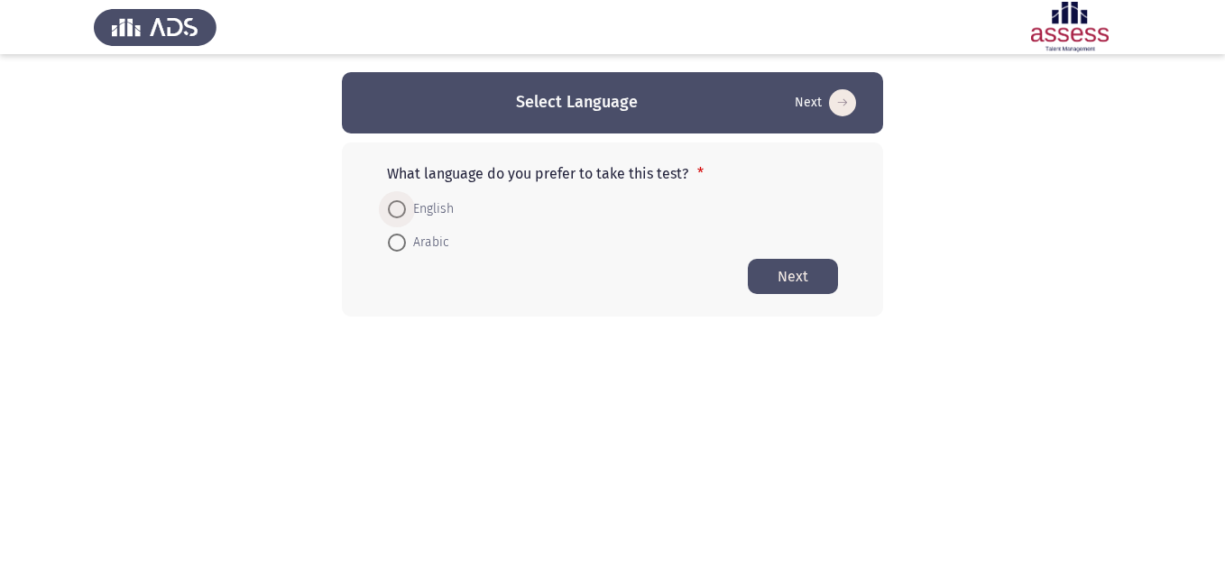
click at [430, 213] on span "English" at bounding box center [430, 209] width 48 height 22
click at [406, 213] on input "English" at bounding box center [397, 209] width 18 height 18
radio input "true"
click at [410, 241] on span "Arabic" at bounding box center [427, 242] width 43 height 22
click at [406, 241] on input "Arabic" at bounding box center [397, 242] width 18 height 18
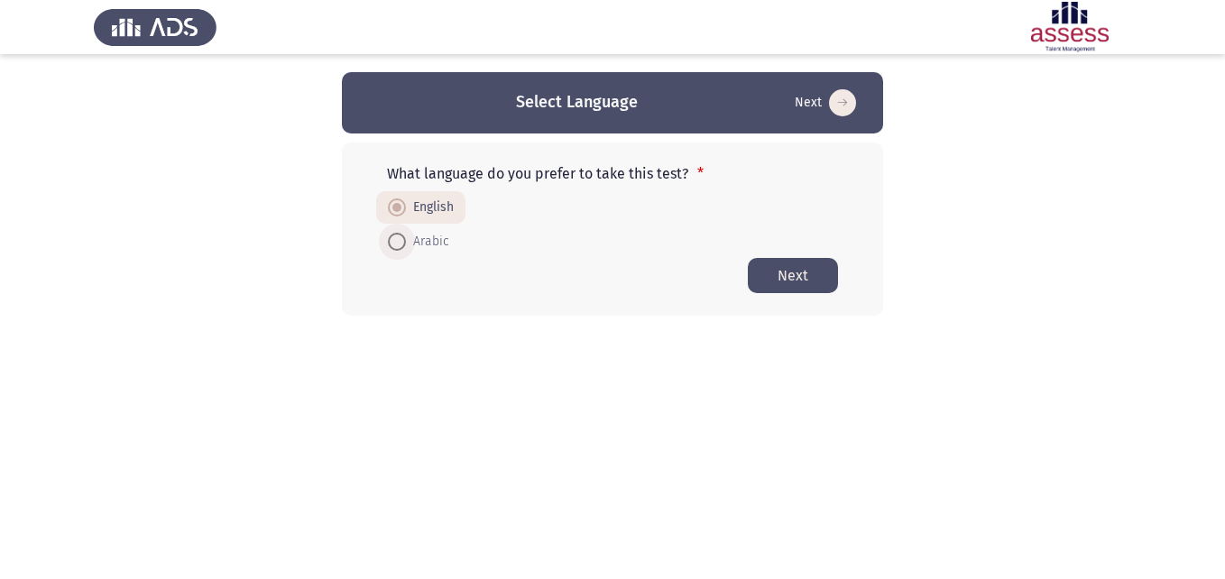
radio input "true"
click at [754, 262] on button "Next" at bounding box center [793, 275] width 90 height 35
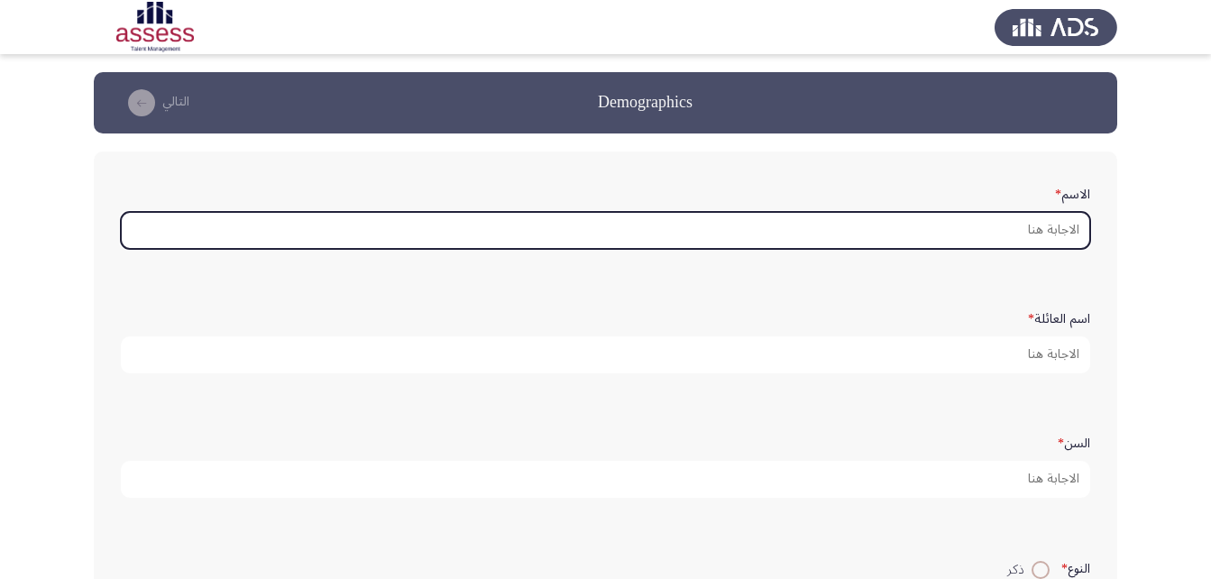
click at [896, 230] on input "الاسم *" at bounding box center [606, 230] width 970 height 37
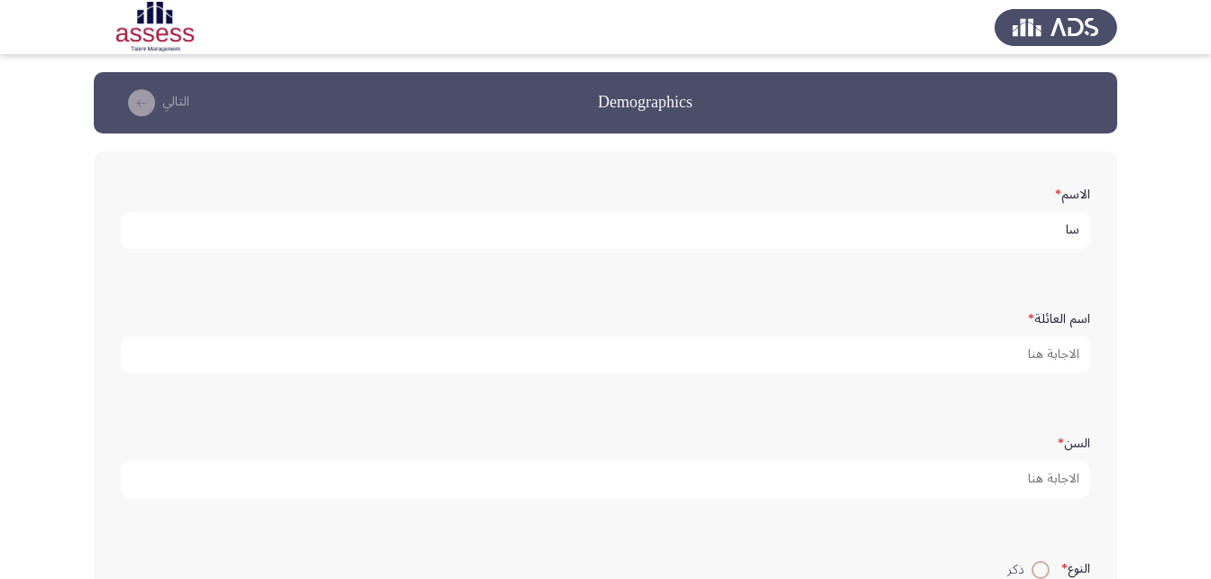
type input "سا"
drag, startPoint x: 1198, startPoint y: 0, endPoint x: 539, endPoint y: 252, distance: 704.9
click at [539, 252] on div "الاسم * سا" at bounding box center [606, 214] width 988 height 88
drag, startPoint x: 1159, startPoint y: 1, endPoint x: -4, endPoint y: 184, distance: 1177.0
click at [0, 184] on html "Demographics التالي الاسم * سا اسم العائلة * السن * النوع * ذكر أنثي البريد الا…" at bounding box center [605, 431] width 1211 height 863
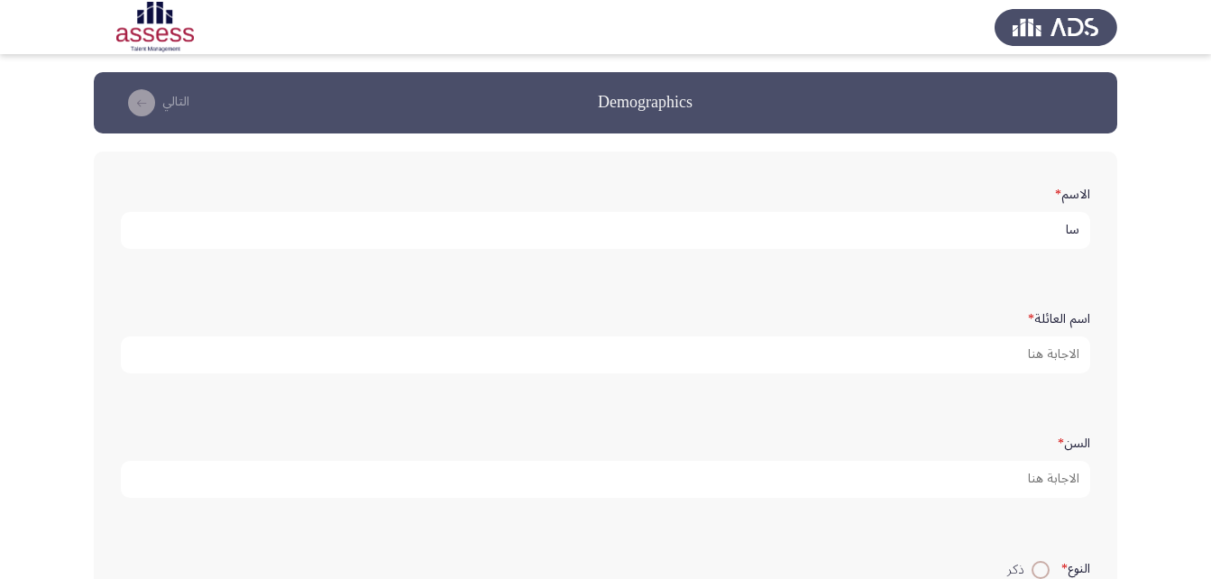
click at [1051, 23] on img at bounding box center [1056, 27] width 123 height 51
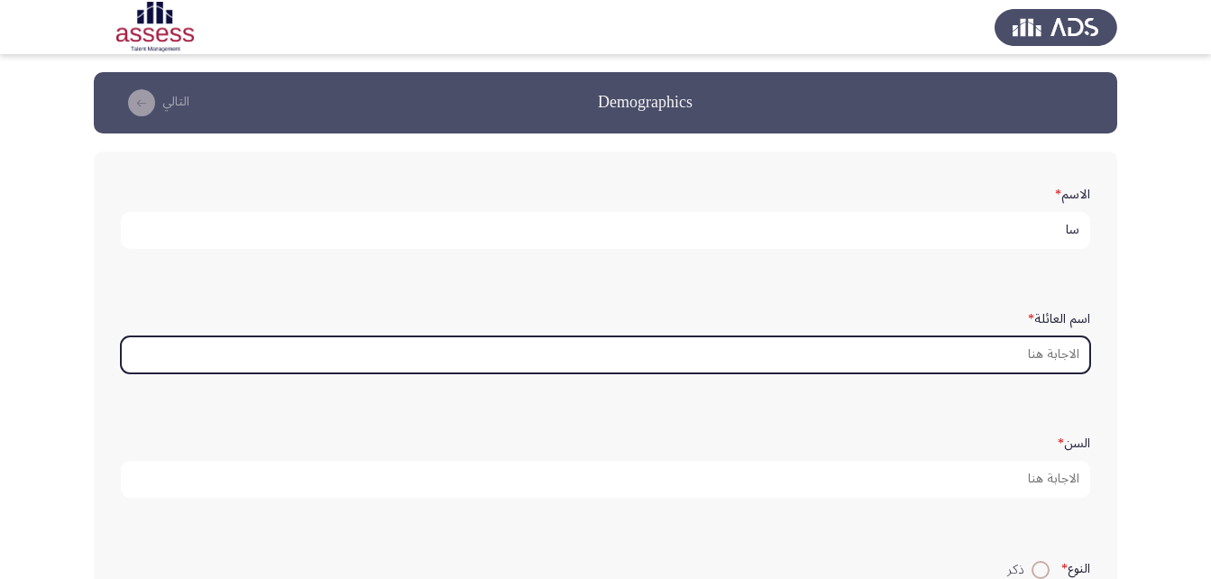
click at [1042, 352] on input "اسم العائلة *" at bounding box center [606, 354] width 970 height 37
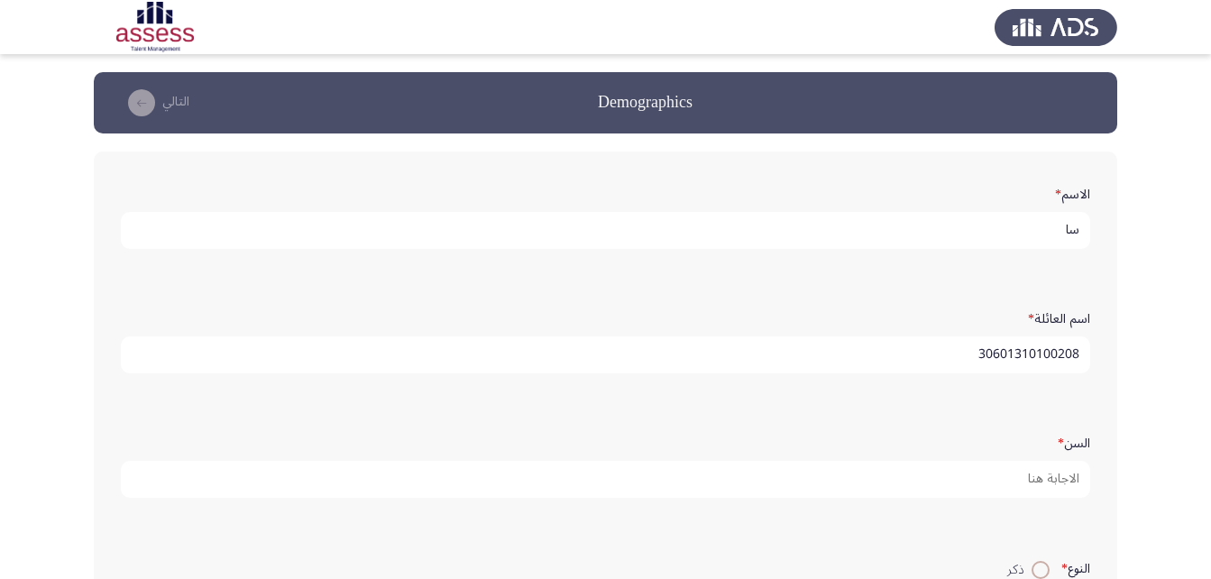
type input "30601310100208"
click at [1062, 220] on input "سا" at bounding box center [606, 230] width 970 height 37
type input "سار"
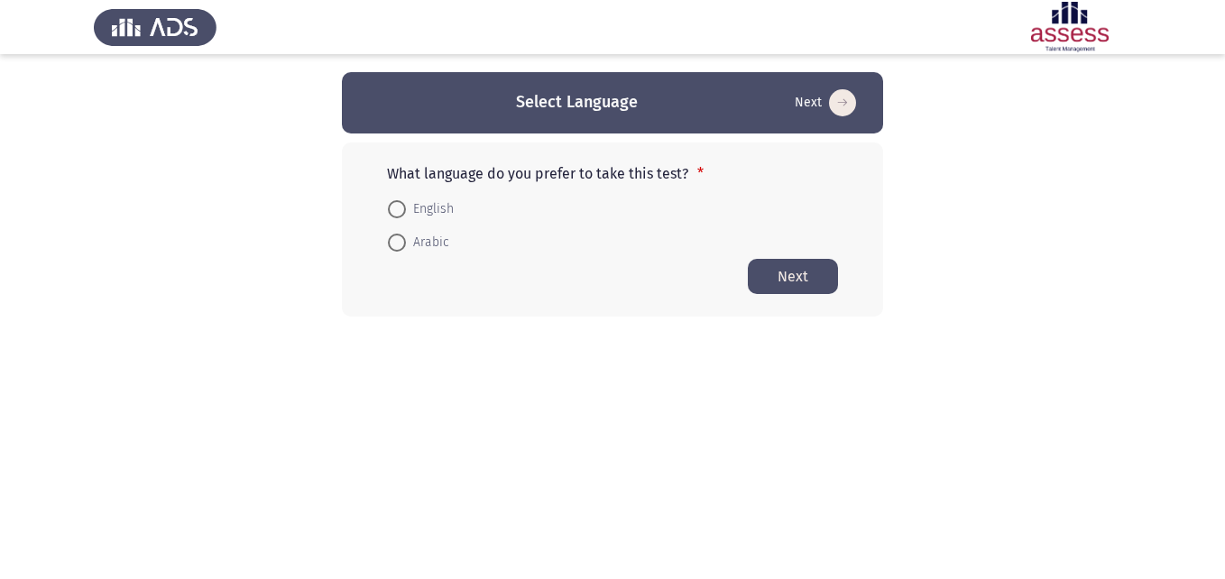
click at [421, 198] on span "English" at bounding box center [430, 209] width 48 height 22
click at [406, 200] on input "English" at bounding box center [397, 209] width 18 height 18
radio input "true"
click at [785, 273] on button "Next" at bounding box center [793, 275] width 90 height 35
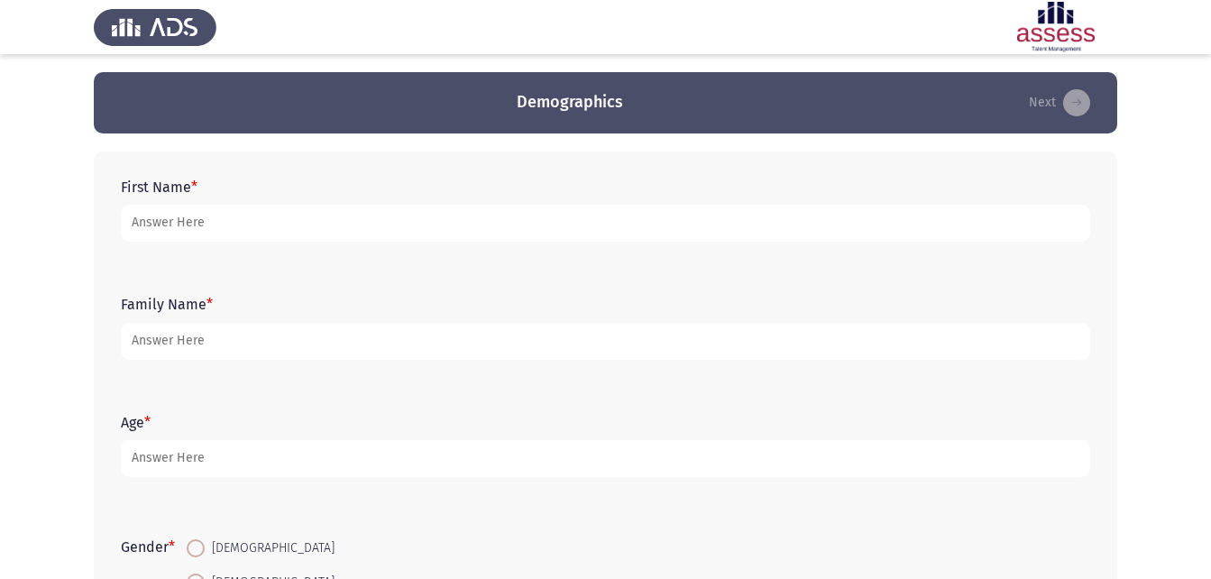
click at [375, 244] on div "First Name *" at bounding box center [606, 210] width 988 height 81
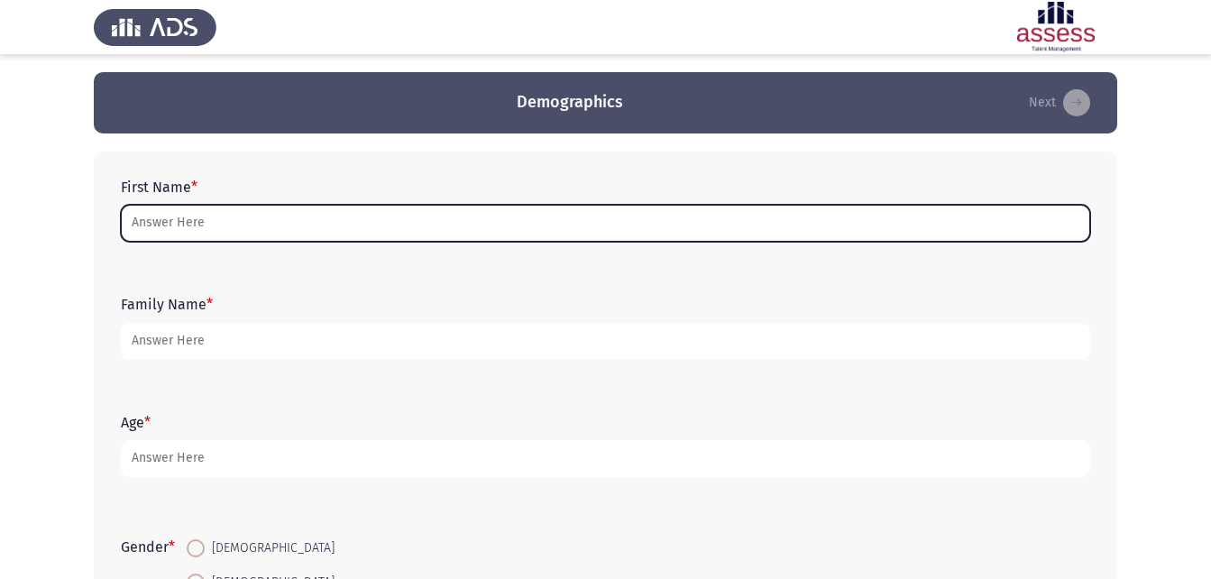
click at [375, 232] on input "First Name *" at bounding box center [606, 223] width 970 height 37
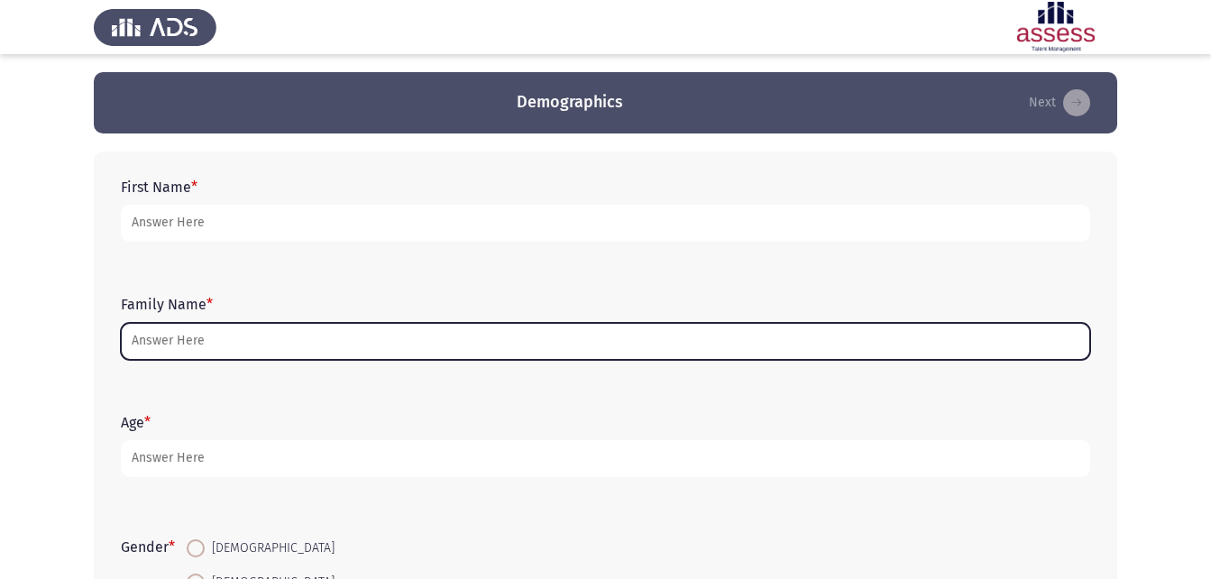
click at [189, 346] on input "Family Name *" at bounding box center [606, 341] width 970 height 37
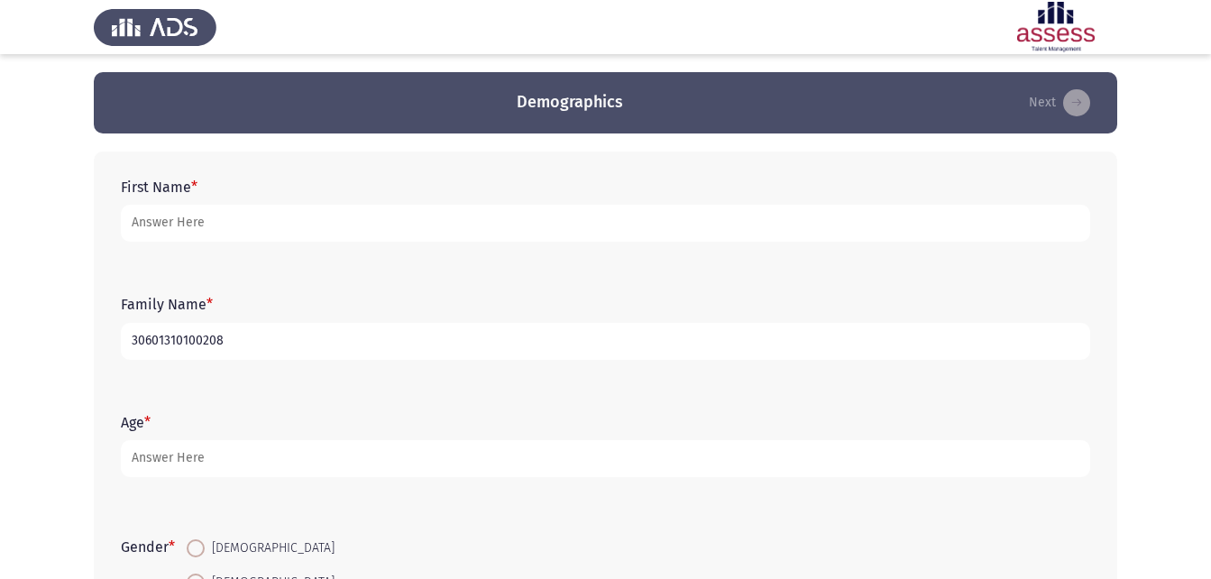
type input "30601310100208"
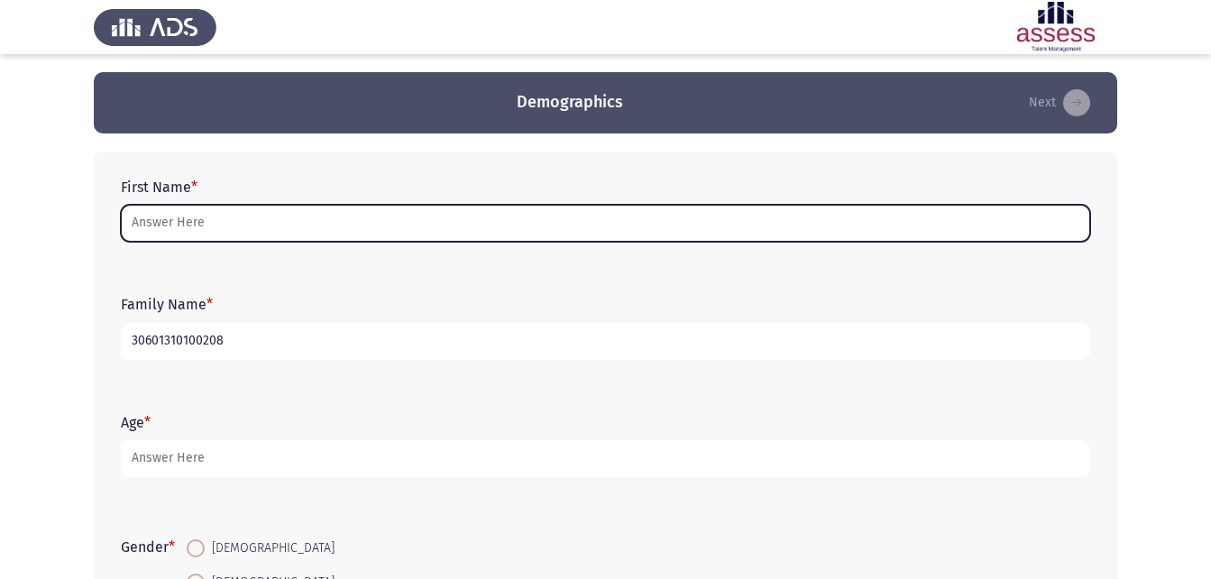
click at [281, 229] on input "First Name *" at bounding box center [606, 223] width 970 height 37
type input "s"
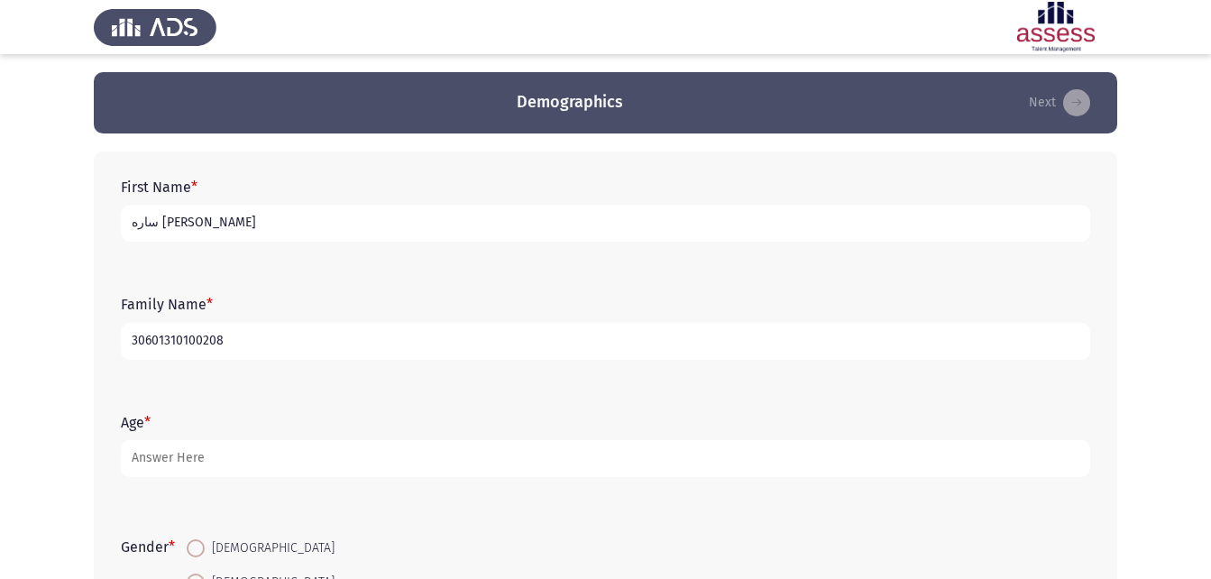
type input "ساره [PERSON_NAME]"
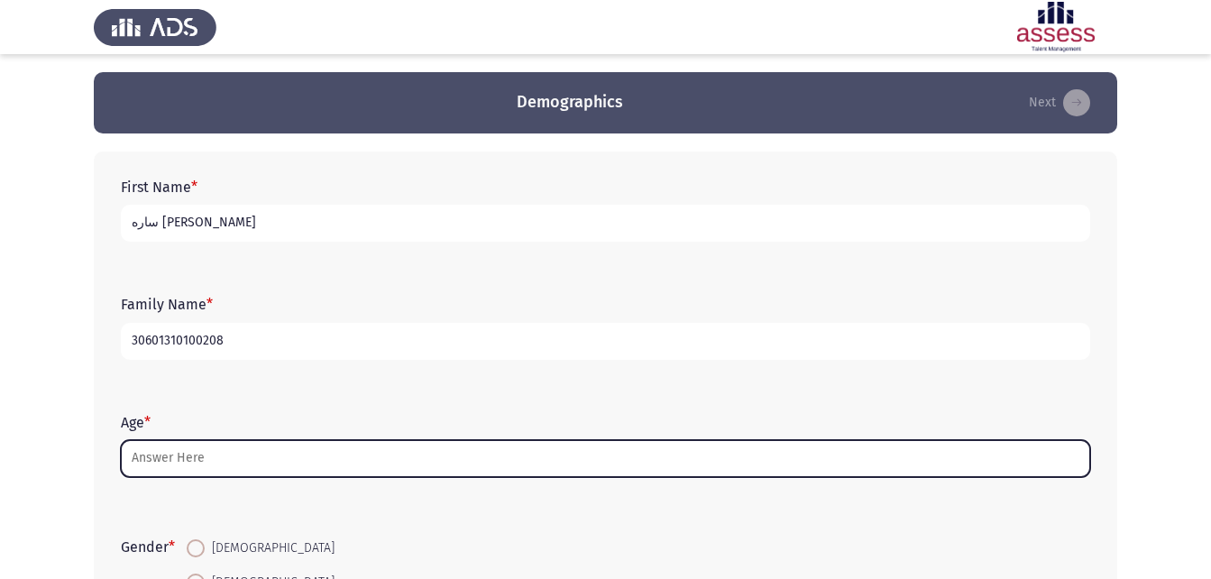
click at [287, 457] on input "Age *" at bounding box center [606, 458] width 970 height 37
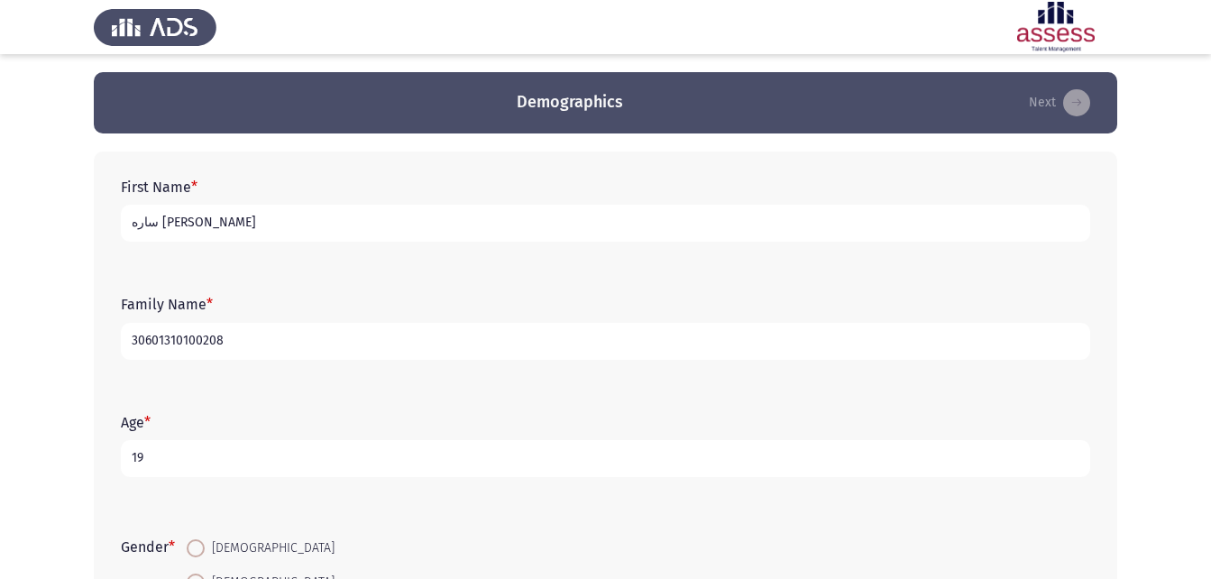
type input "19"
drag, startPoint x: 1205, startPoint y: 204, endPoint x: 1198, endPoint y: 236, distance: 33.3
click at [1197, 235] on app-assessment-container "Demographics Next First Name * ساره [PERSON_NAME] Family Name * 30601310100208 …" at bounding box center [605, 416] width 1211 height 689
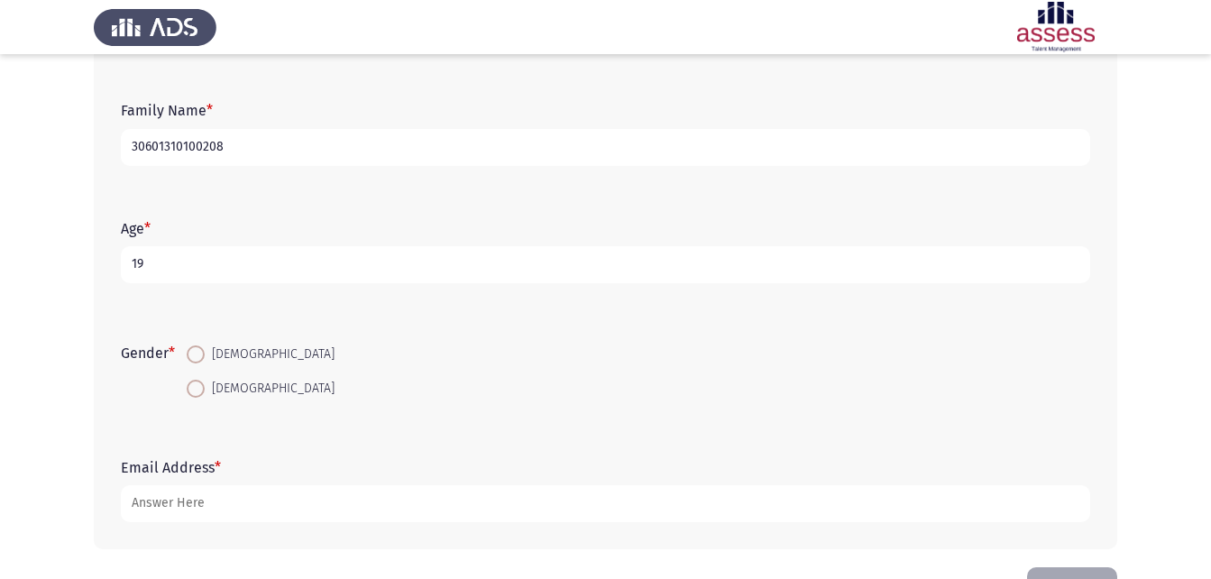
scroll to position [196, 0]
click at [205, 391] on span at bounding box center [196, 387] width 18 height 18
click at [205, 391] on input "[DEMOGRAPHIC_DATA]" at bounding box center [196, 387] width 18 height 18
radio input "true"
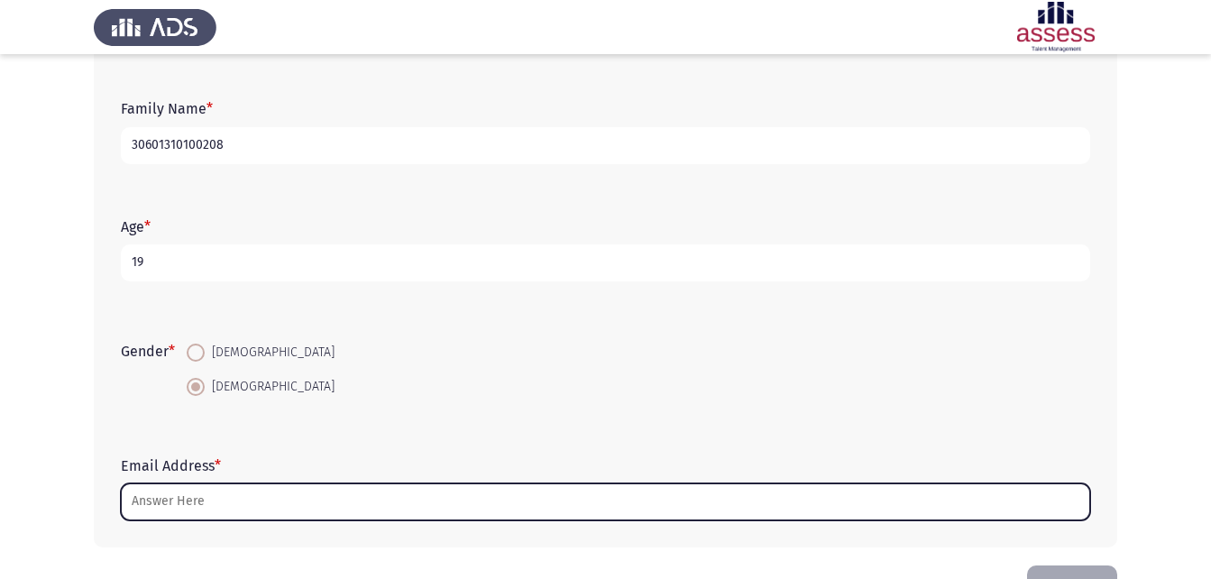
click at [203, 489] on input "Email Address *" at bounding box center [606, 501] width 970 height 37
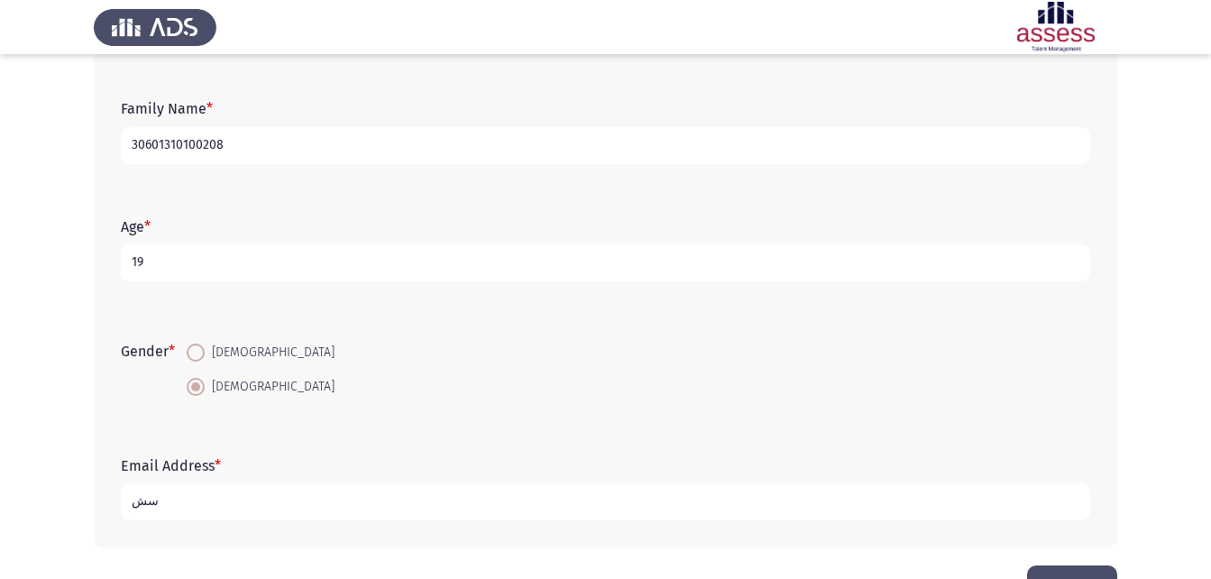
type input "س"
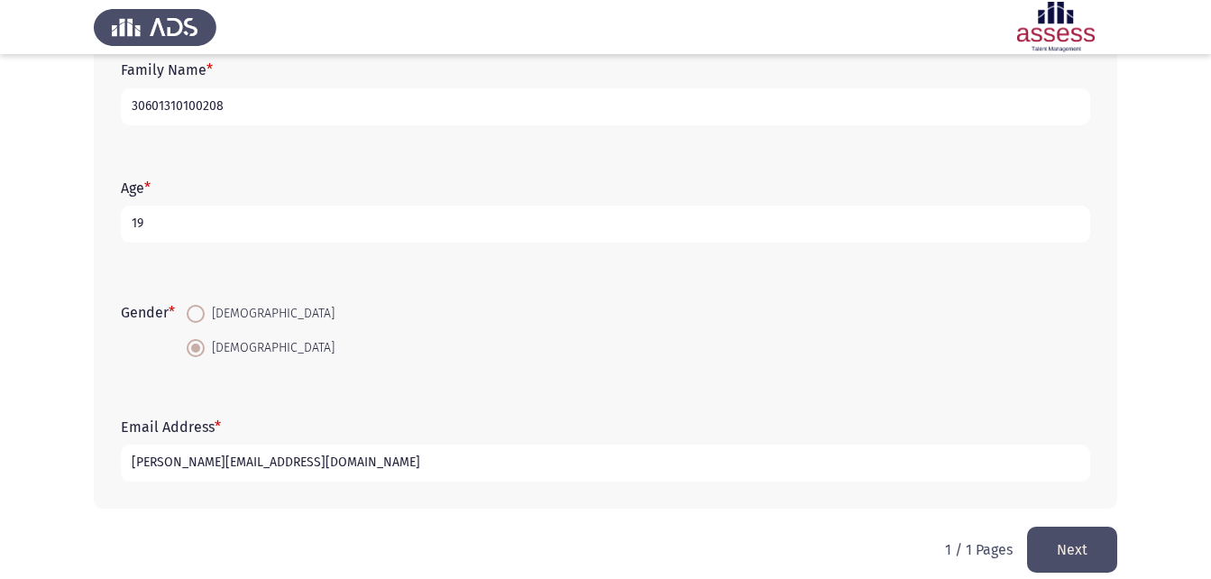
scroll to position [254, 0]
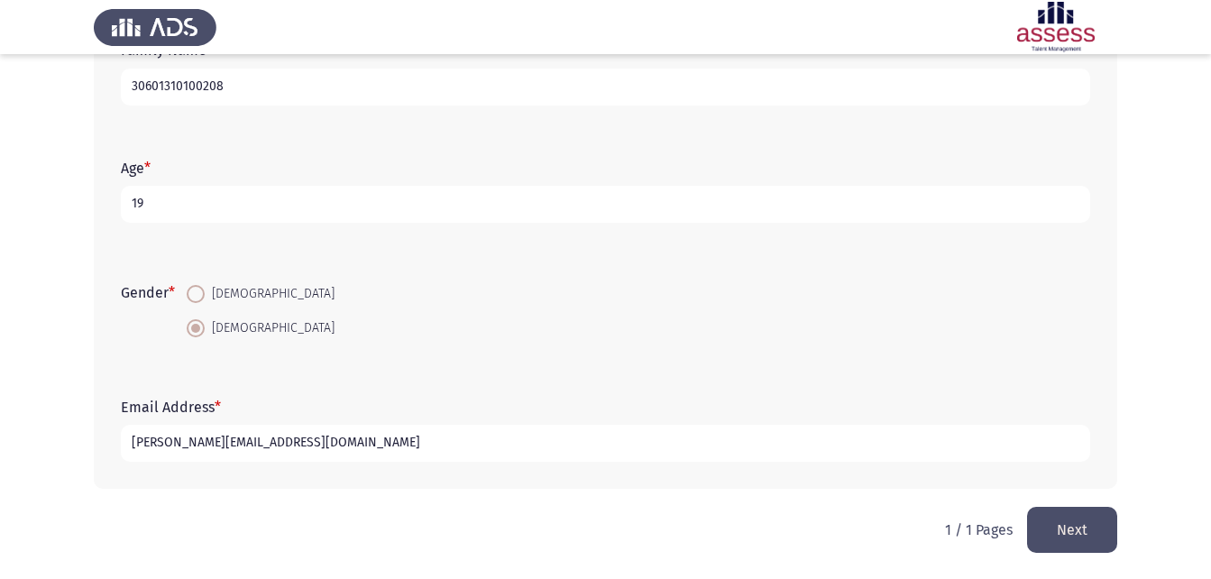
type input "[PERSON_NAME][EMAIL_ADDRESS][DOMAIN_NAME]"
click at [1090, 514] on button "Next" at bounding box center [1072, 530] width 90 height 46
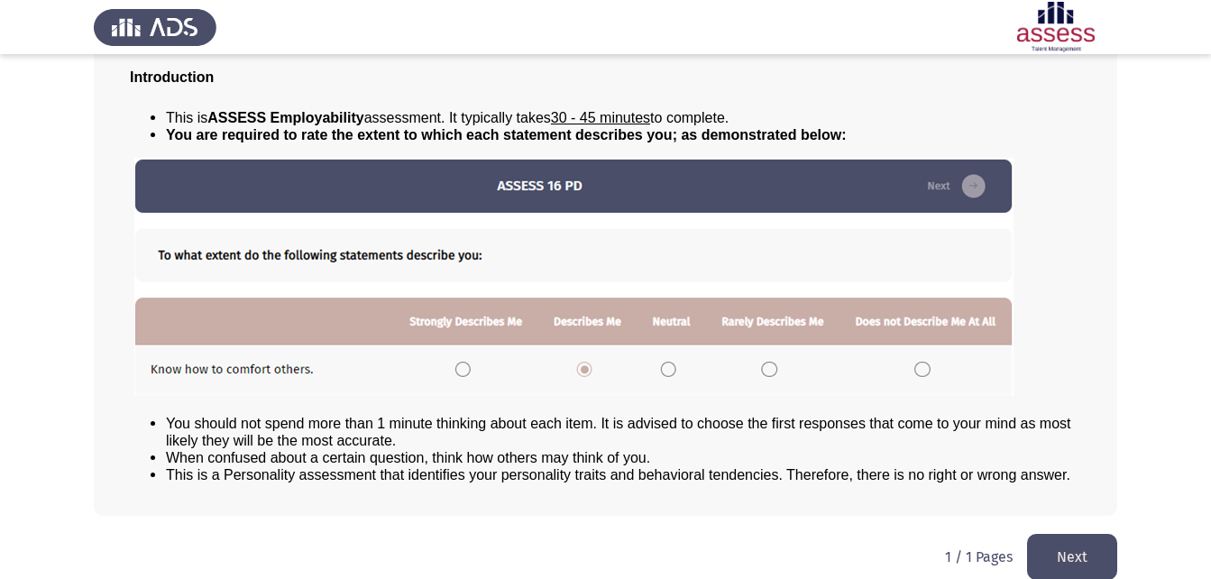
scroll to position [138, 0]
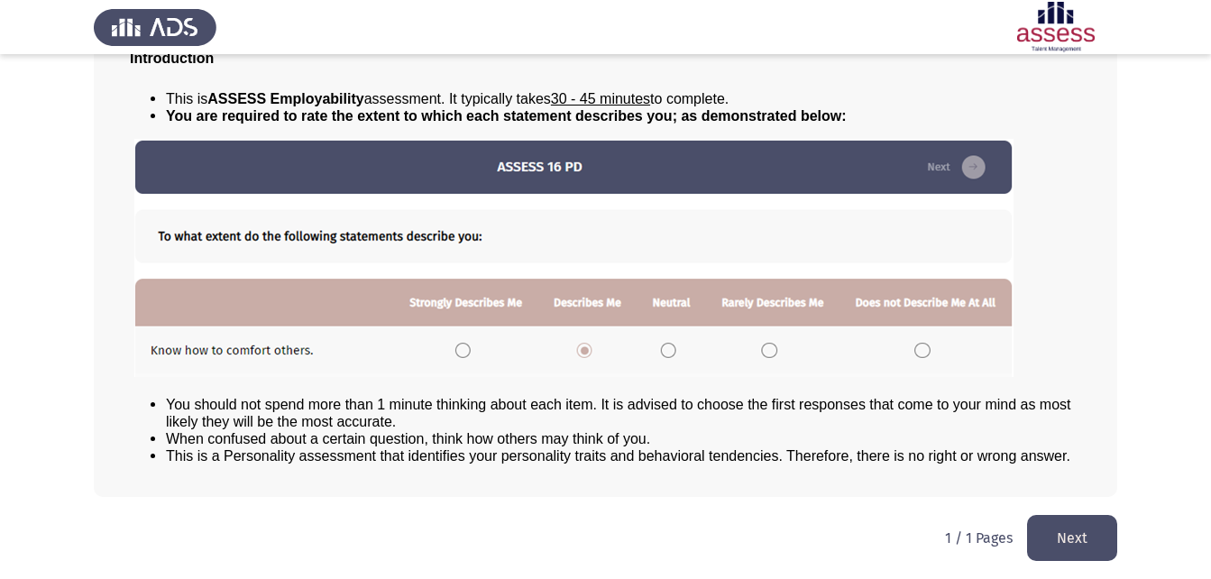
click at [1086, 534] on button "Next" at bounding box center [1072, 538] width 90 height 46
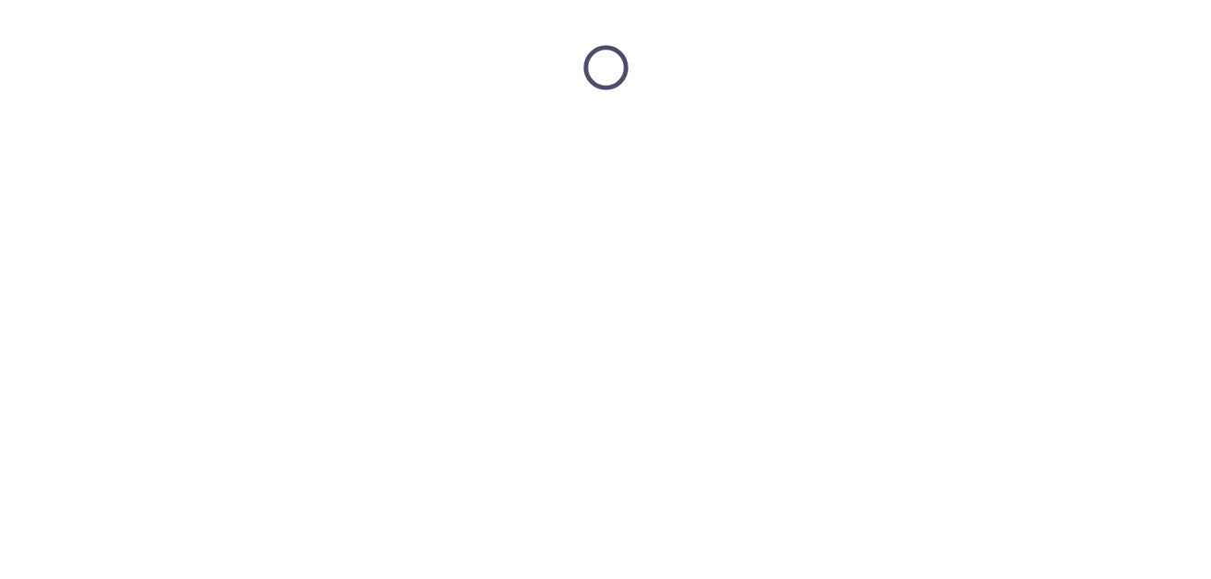
scroll to position [0, 0]
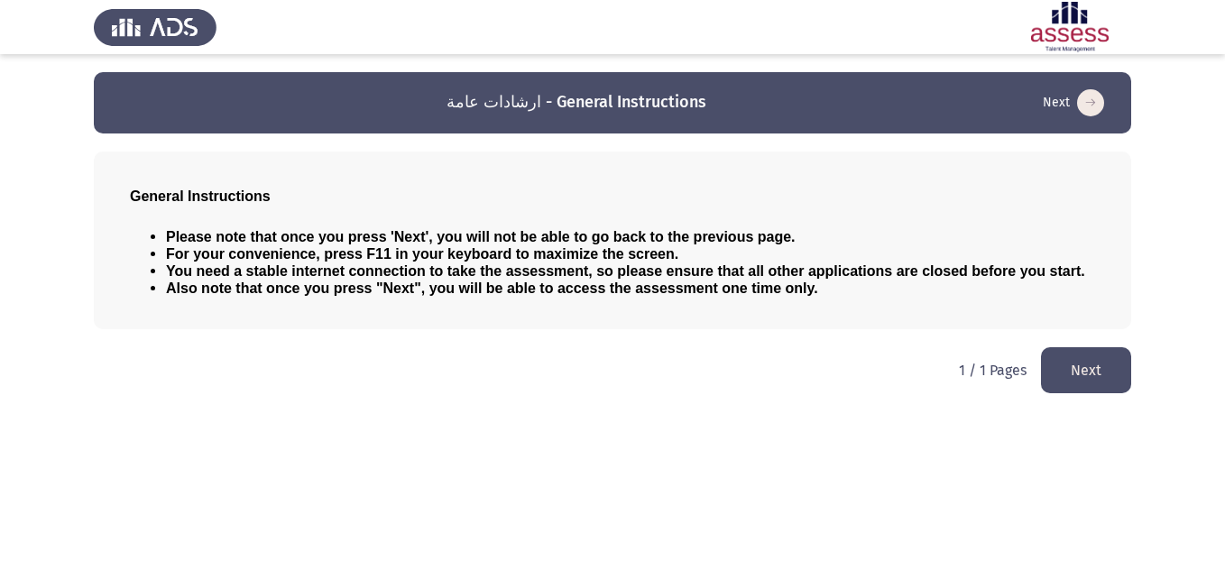
click at [1075, 374] on button "Next" at bounding box center [1086, 370] width 90 height 46
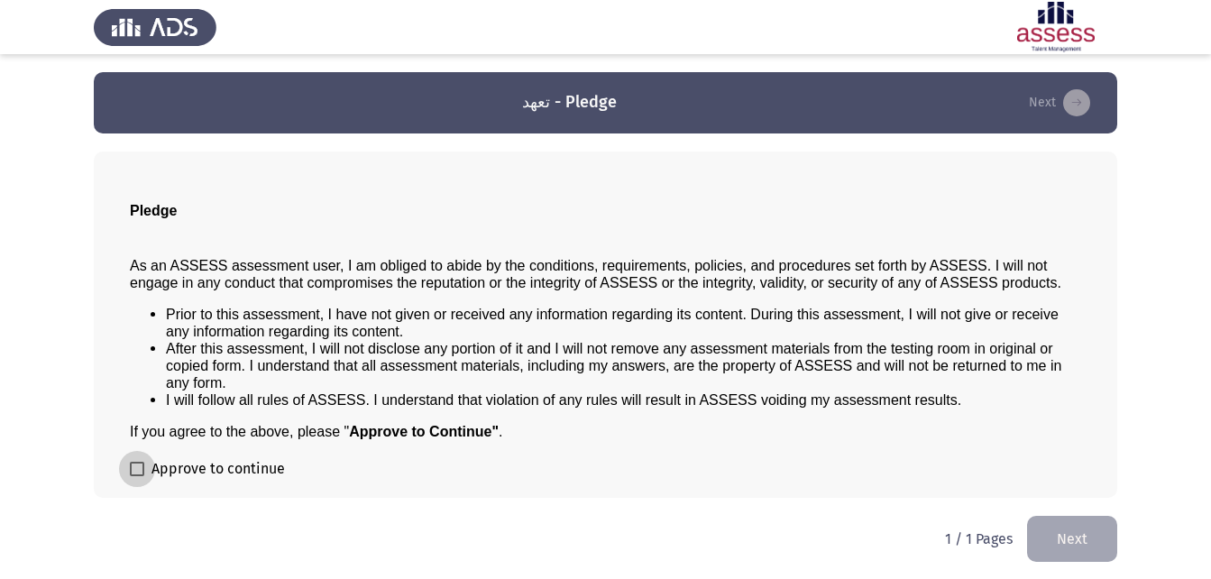
click at [143, 472] on span at bounding box center [137, 469] width 14 height 14
click at [137, 476] on input "Approve to continue" at bounding box center [136, 476] width 1 height 1
checkbox input "true"
click at [1099, 540] on button "Next" at bounding box center [1072, 539] width 90 height 46
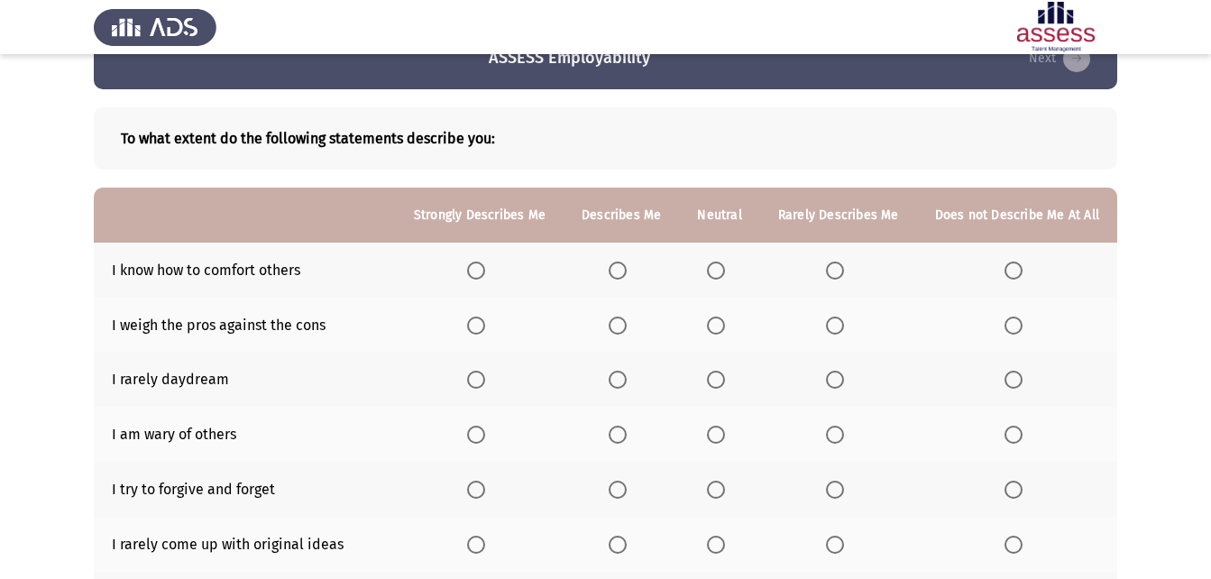
scroll to position [46, 0]
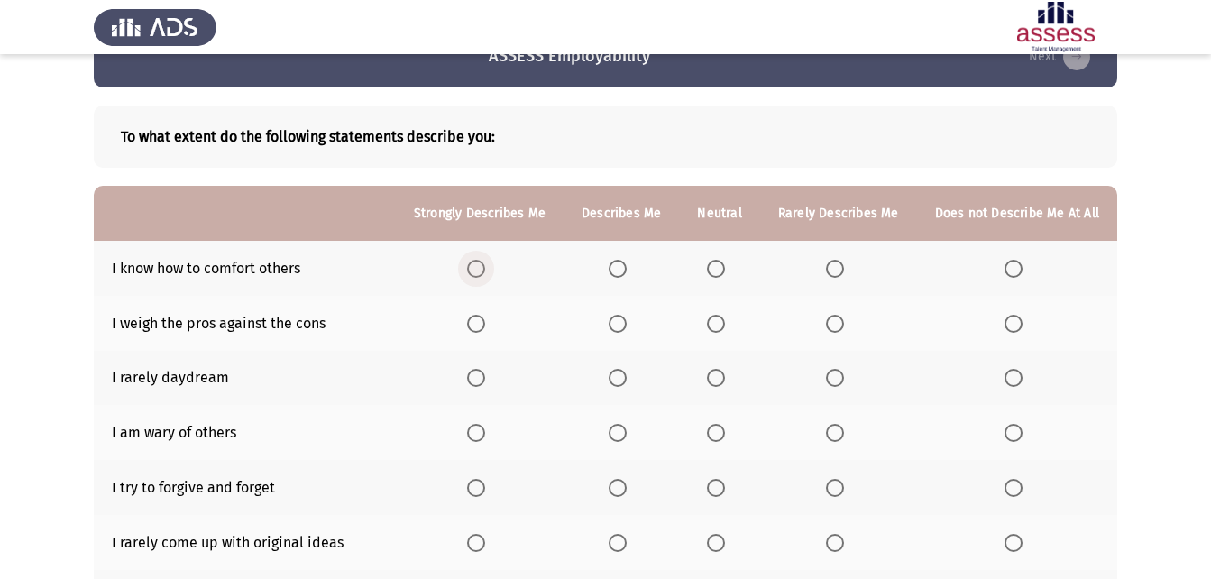
click at [483, 263] on span "Select an option" at bounding box center [476, 269] width 18 height 18
click at [483, 263] on input "Select an option" at bounding box center [476, 269] width 18 height 18
click at [616, 260] on span "Select an option" at bounding box center [618, 269] width 18 height 18
click at [616, 260] on input "Select an option" at bounding box center [618, 269] width 18 height 18
click at [620, 323] on span "Select an option" at bounding box center [618, 324] width 18 height 18
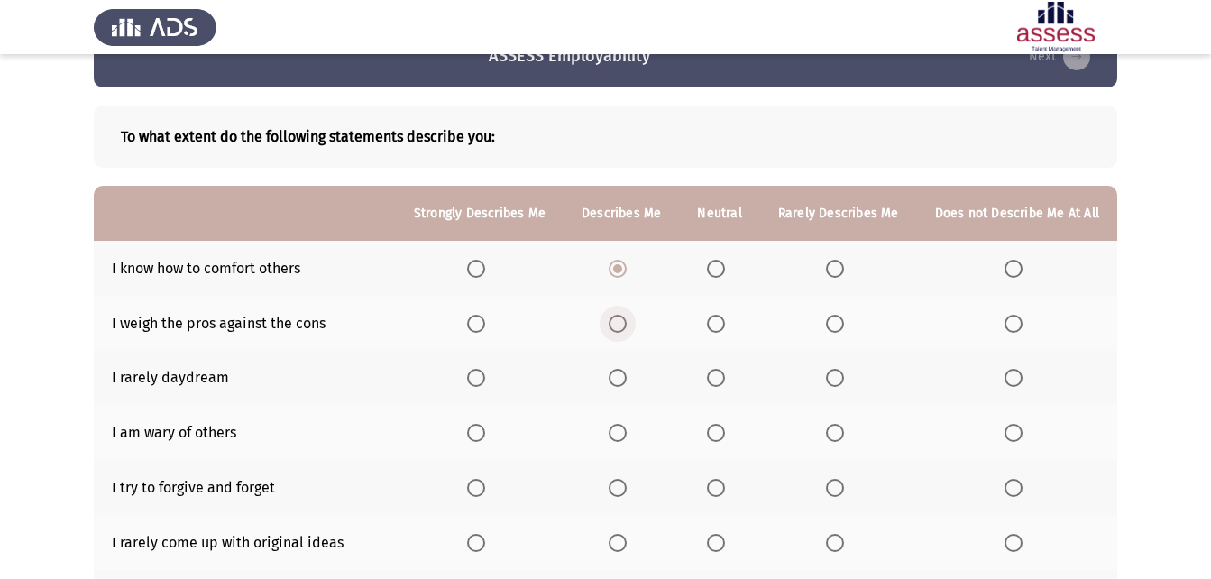
click at [620, 323] on input "Select an option" at bounding box center [618, 324] width 18 height 18
click at [841, 372] on span "Select an option" at bounding box center [835, 378] width 18 height 18
click at [841, 372] on input "Select an option" at bounding box center [835, 378] width 18 height 18
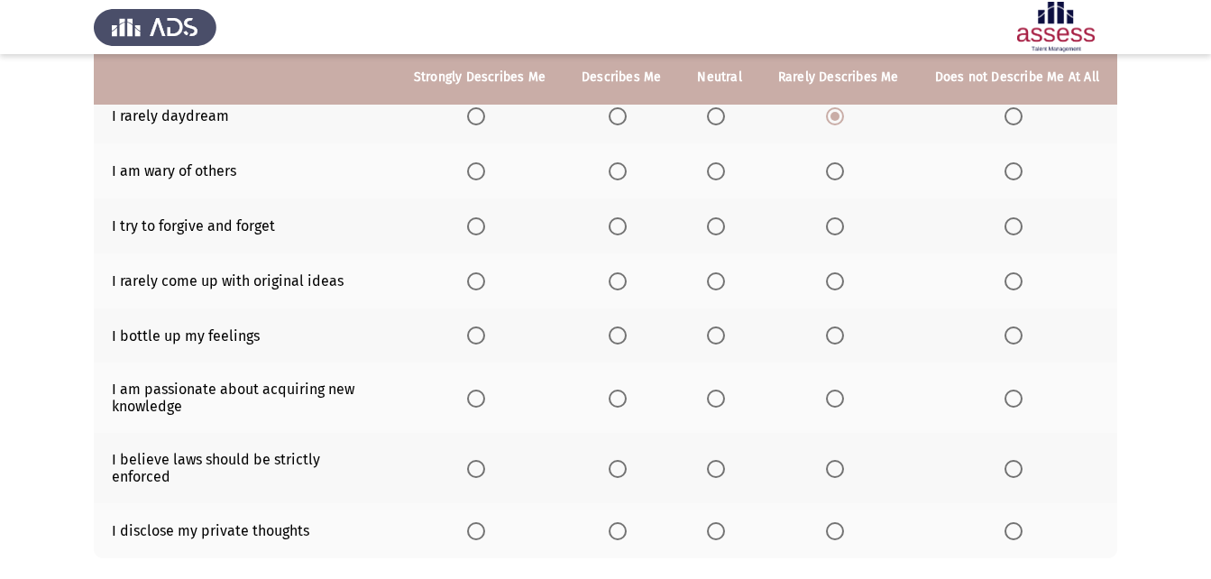
scroll to position [303, 0]
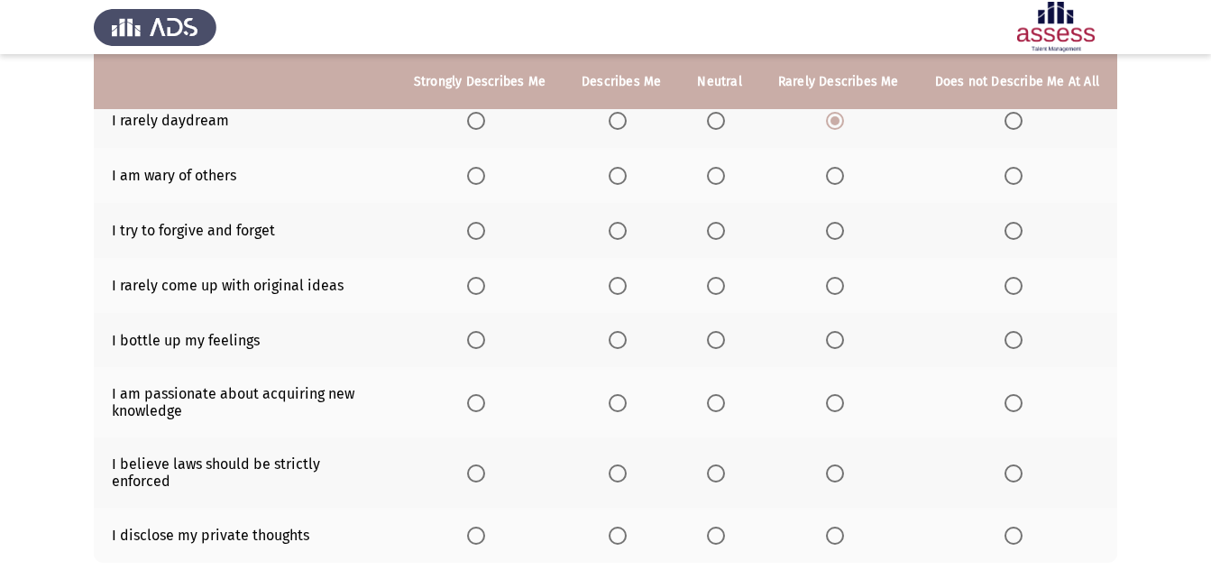
click at [627, 527] on span "Select an option" at bounding box center [618, 536] width 18 height 18
click at [627, 527] on input "Select an option" at bounding box center [618, 536] width 18 height 18
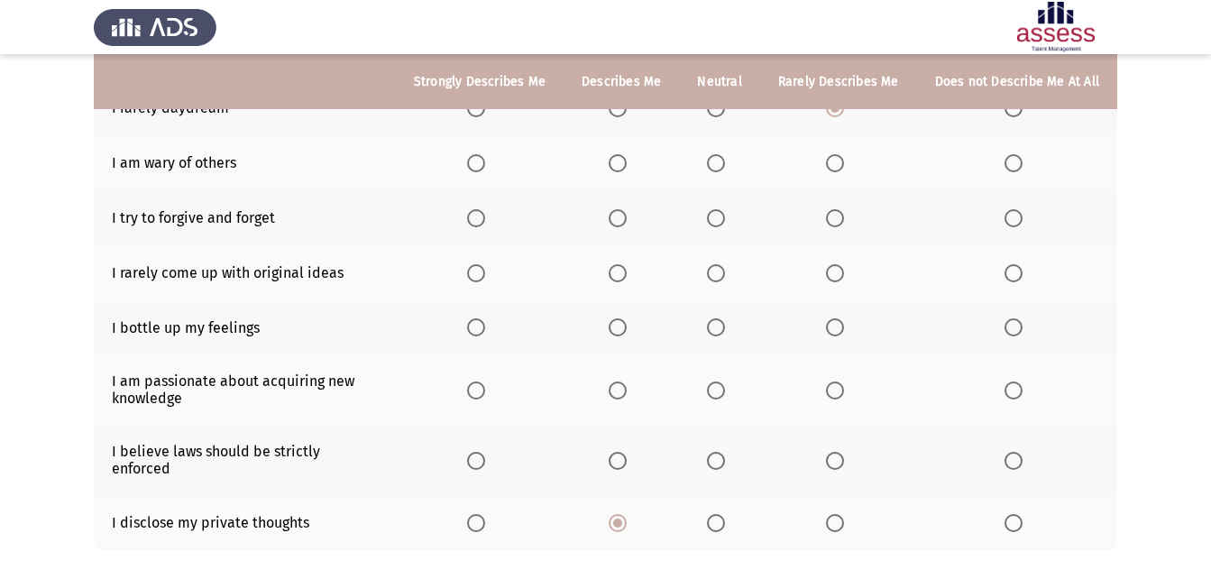
click at [492, 452] on label "Select an option" at bounding box center [479, 461] width 25 height 18
click at [485, 452] on input "Select an option" at bounding box center [476, 461] width 18 height 18
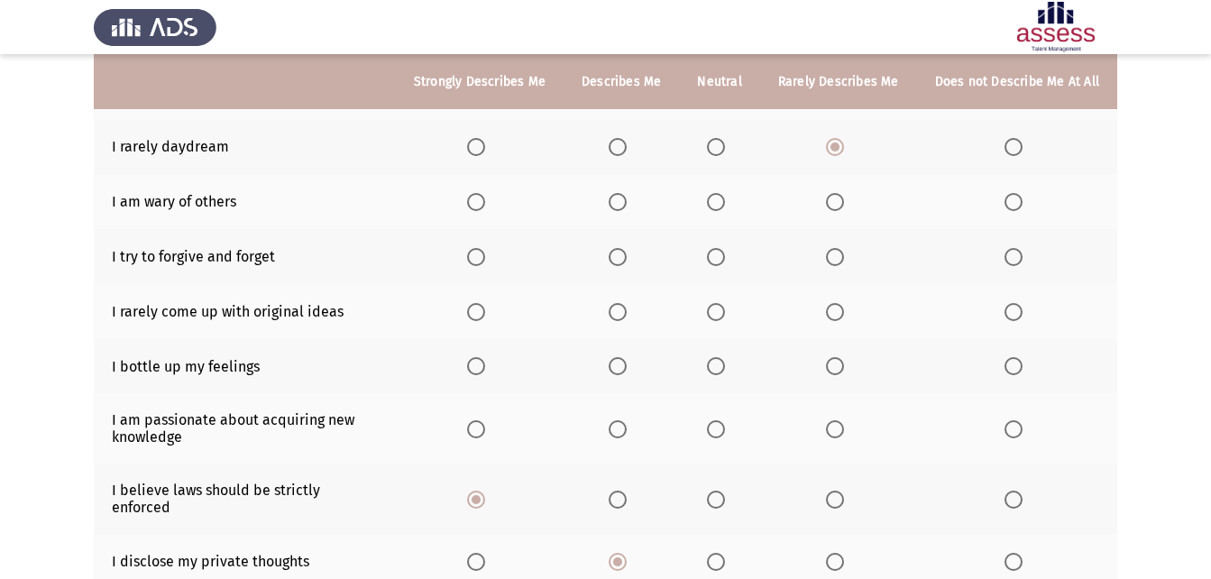
scroll to position [275, 0]
click at [485, 426] on span "Select an option" at bounding box center [476, 431] width 18 height 18
click at [485, 426] on input "Select an option" at bounding box center [476, 431] width 18 height 18
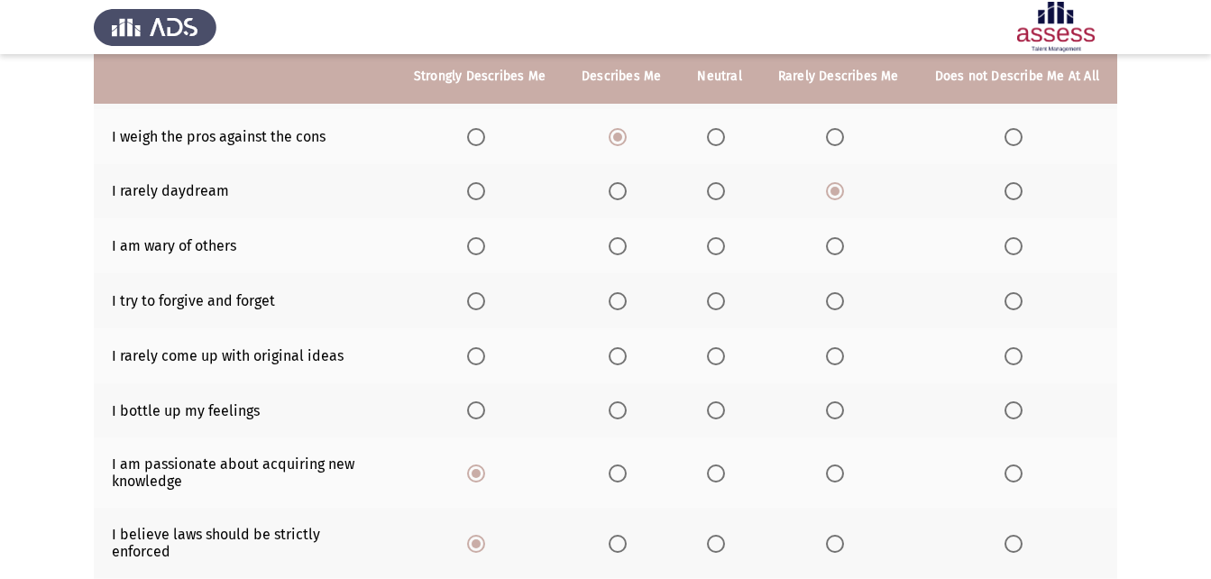
scroll to position [225, 0]
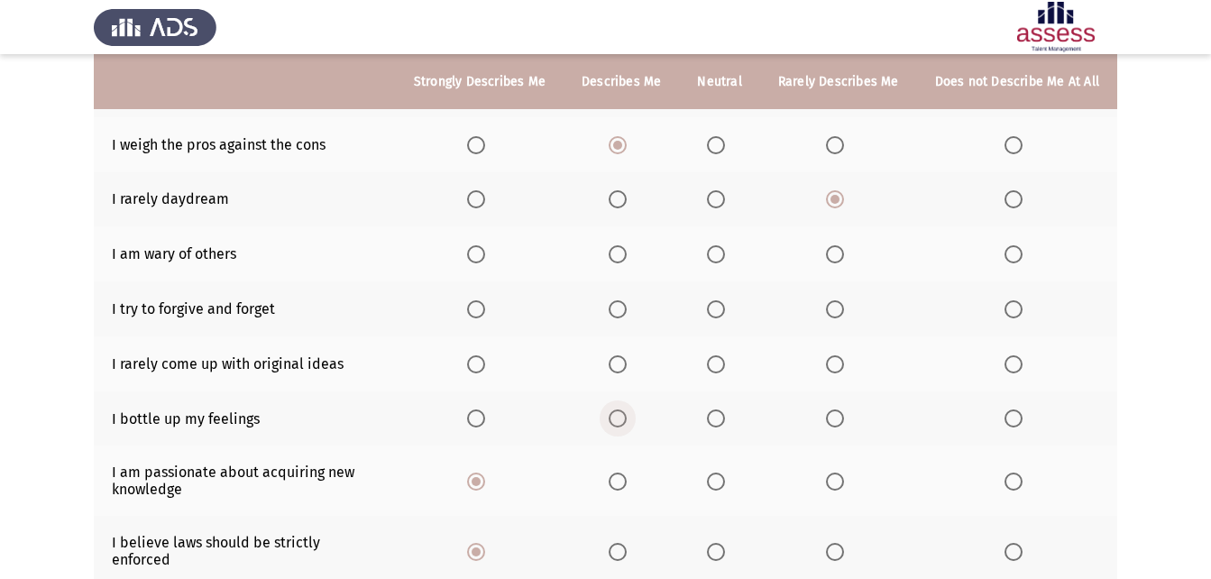
click at [627, 415] on span "Select an option" at bounding box center [618, 418] width 18 height 18
click at [627, 415] on input "Select an option" at bounding box center [618, 418] width 18 height 18
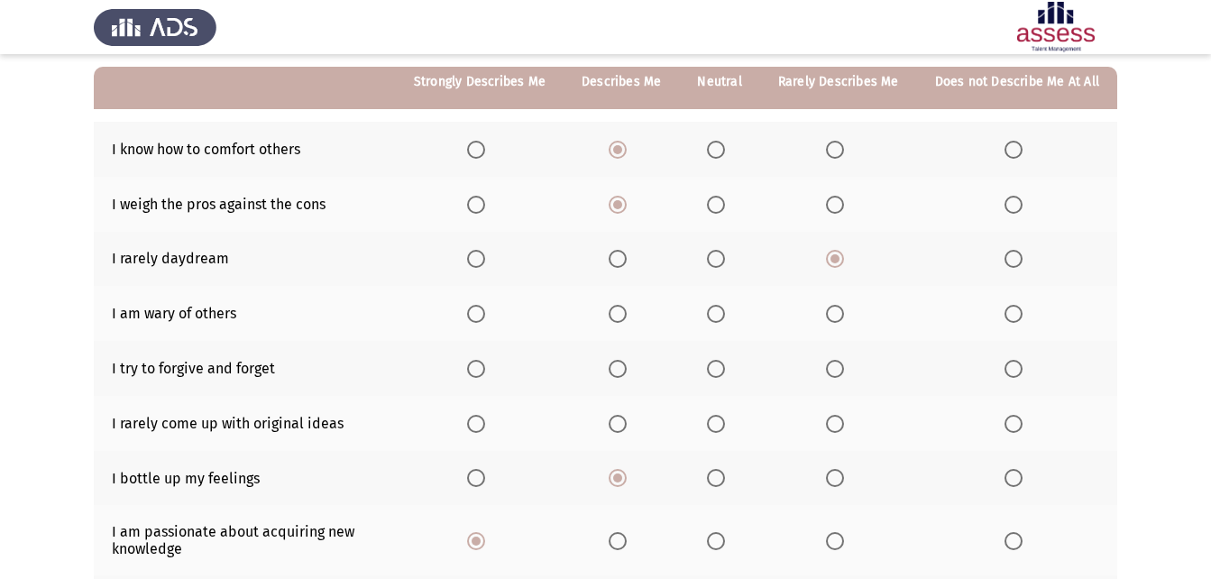
scroll to position [161, 0]
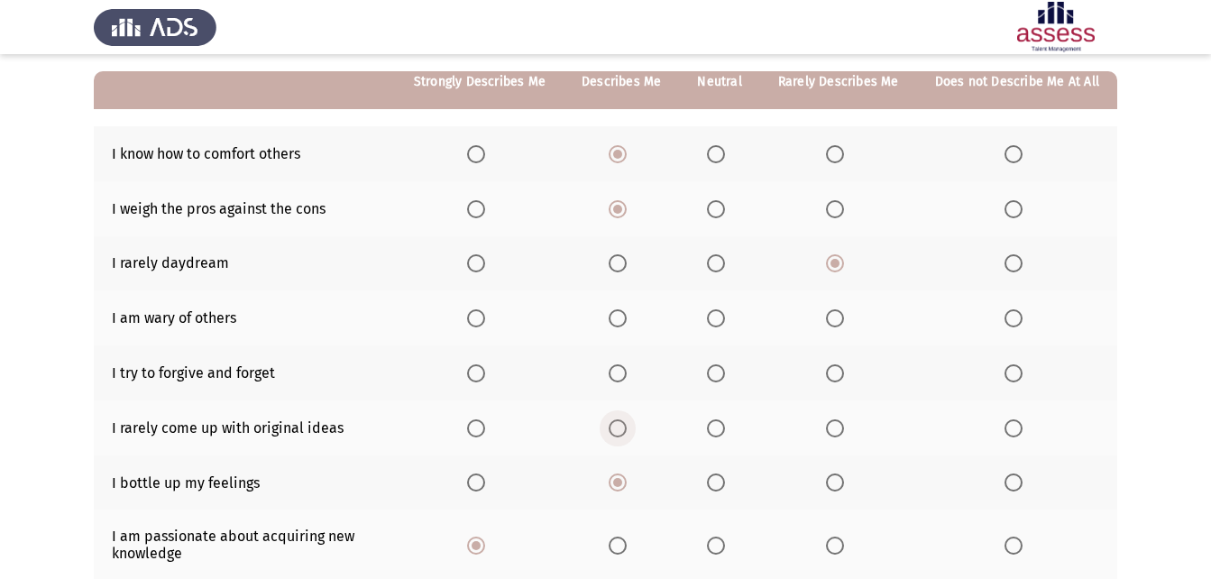
click at [623, 420] on span "Select an option" at bounding box center [618, 428] width 18 height 18
click at [623, 420] on input "Select an option" at bounding box center [618, 428] width 18 height 18
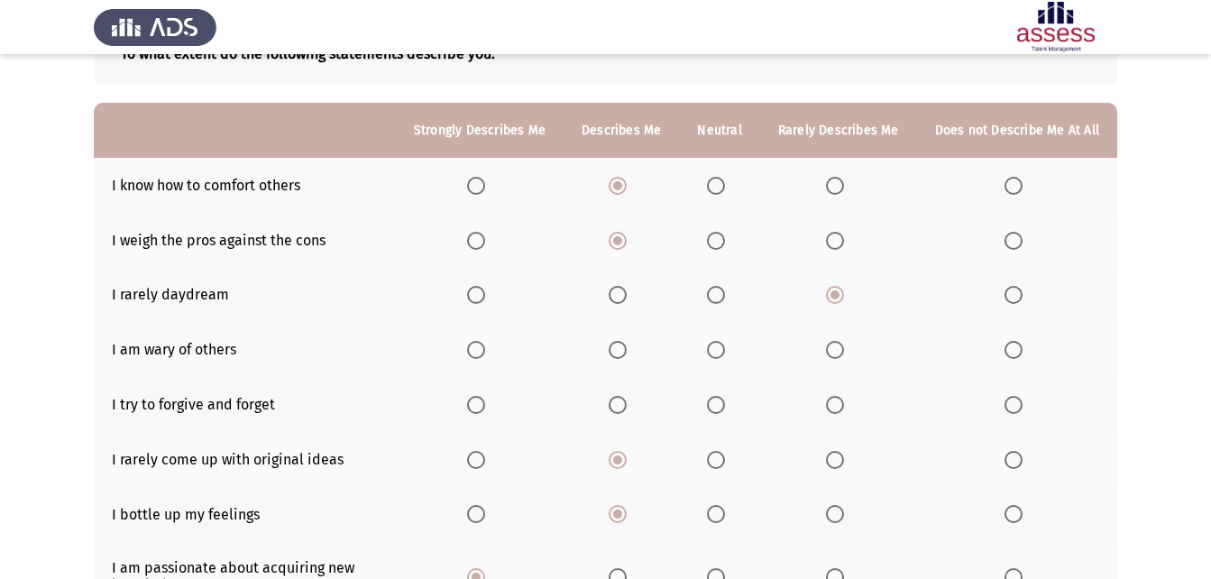
scroll to position [123, 0]
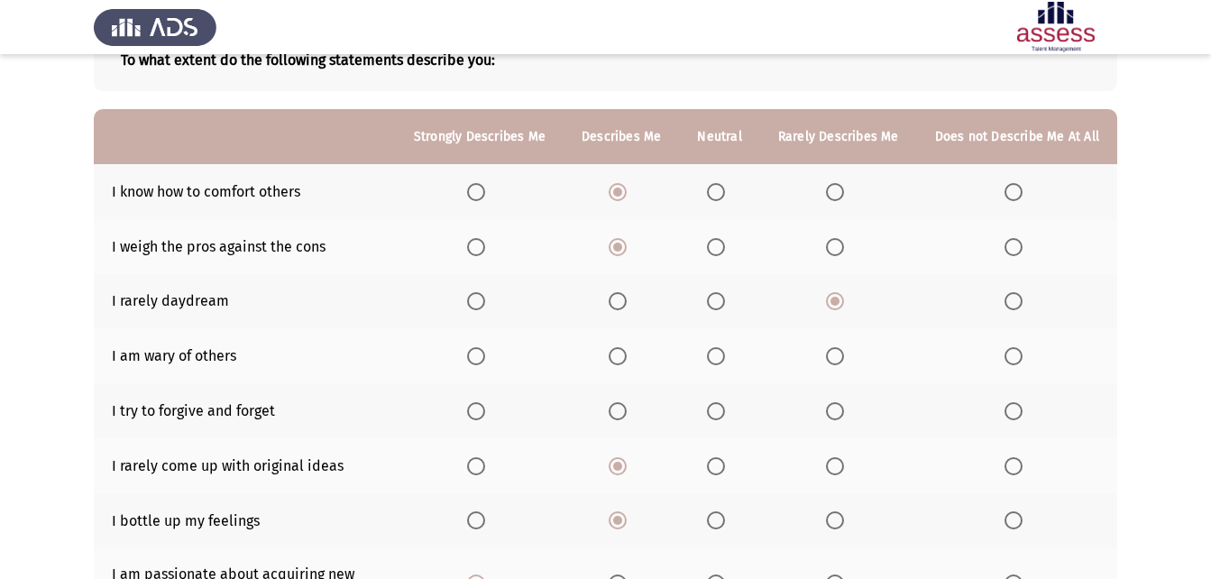
click at [482, 416] on span "Select an option" at bounding box center [476, 411] width 18 height 18
click at [482, 416] on input "Select an option" at bounding box center [476, 411] width 18 height 18
click at [484, 350] on span "Select an option" at bounding box center [476, 356] width 18 height 18
click at [484, 350] on input "Select an option" at bounding box center [476, 356] width 18 height 18
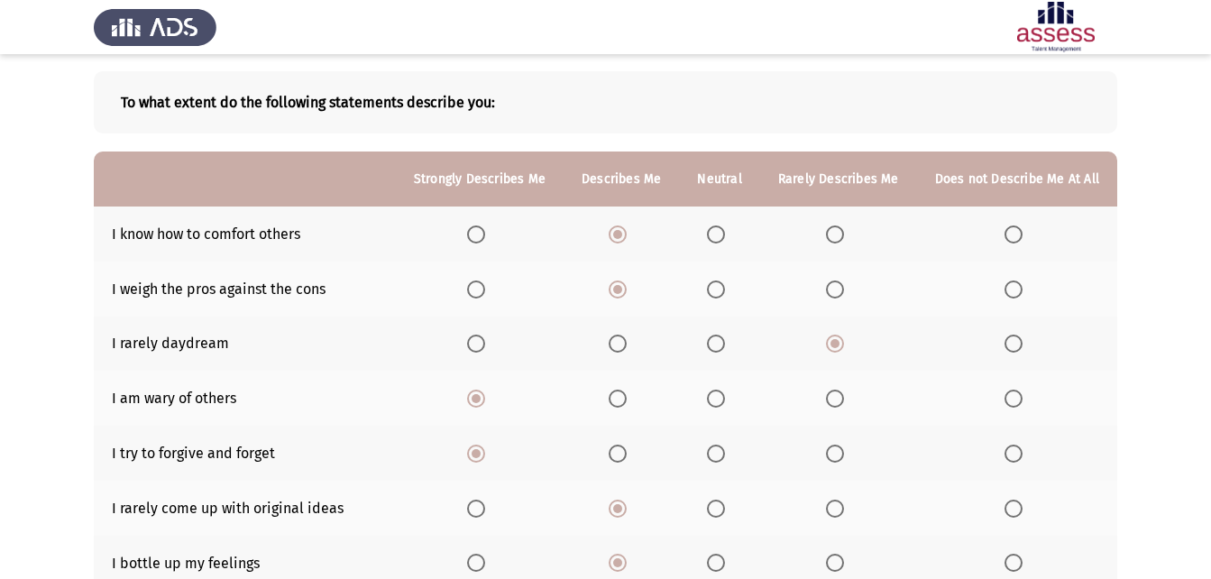
scroll to position [77, 0]
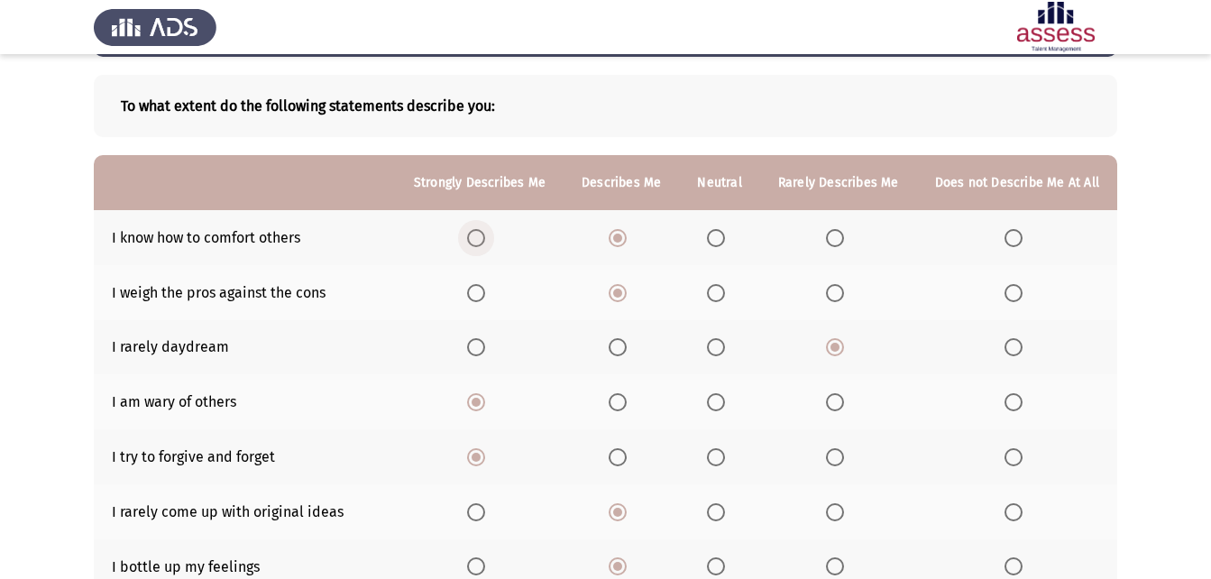
click at [492, 245] on label "Select an option" at bounding box center [479, 238] width 25 height 18
click at [485, 245] on input "Select an option" at bounding box center [476, 238] width 18 height 18
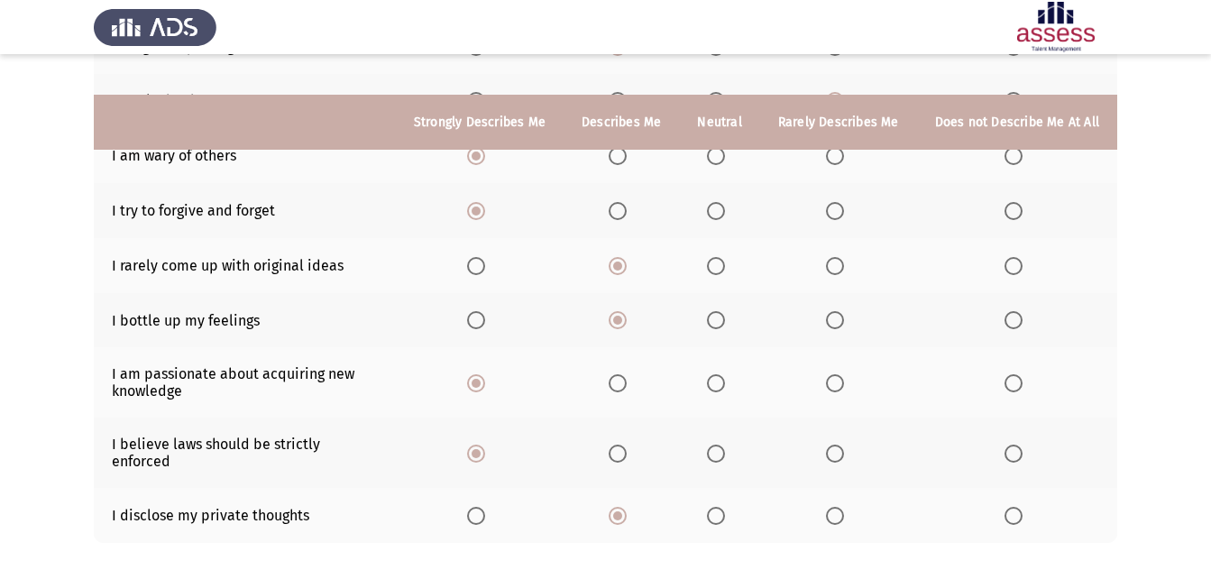
scroll to position [398, 0]
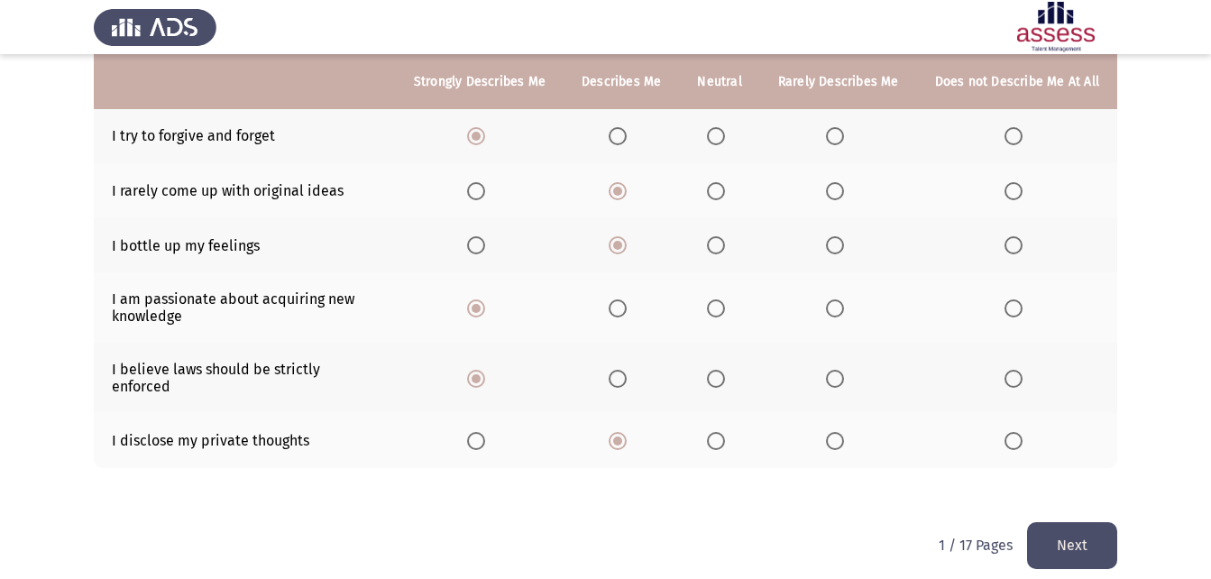
click at [1096, 532] on button "Next" at bounding box center [1072, 545] width 90 height 46
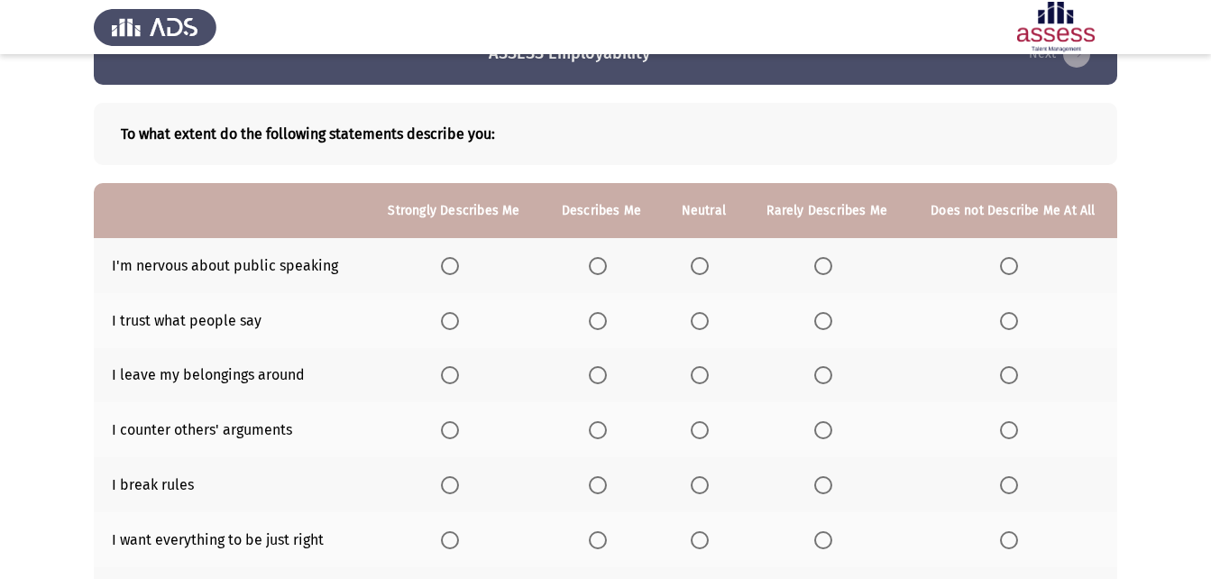
scroll to position [34, 0]
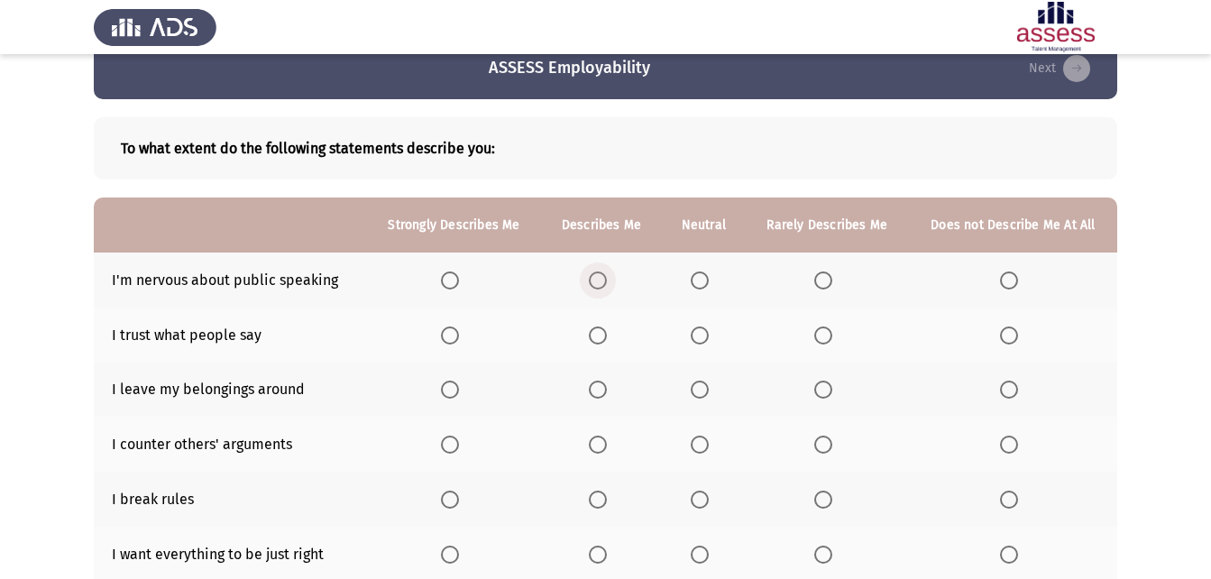
click at [601, 281] on span "Select an option" at bounding box center [598, 280] width 18 height 18
click at [601, 281] on input "Select an option" at bounding box center [598, 280] width 18 height 18
click at [824, 281] on span "Select an option" at bounding box center [824, 281] width 0 height 0
click at [824, 280] on input "Select an option" at bounding box center [823, 280] width 18 height 18
click at [703, 334] on span "Select an option" at bounding box center [700, 336] width 18 height 18
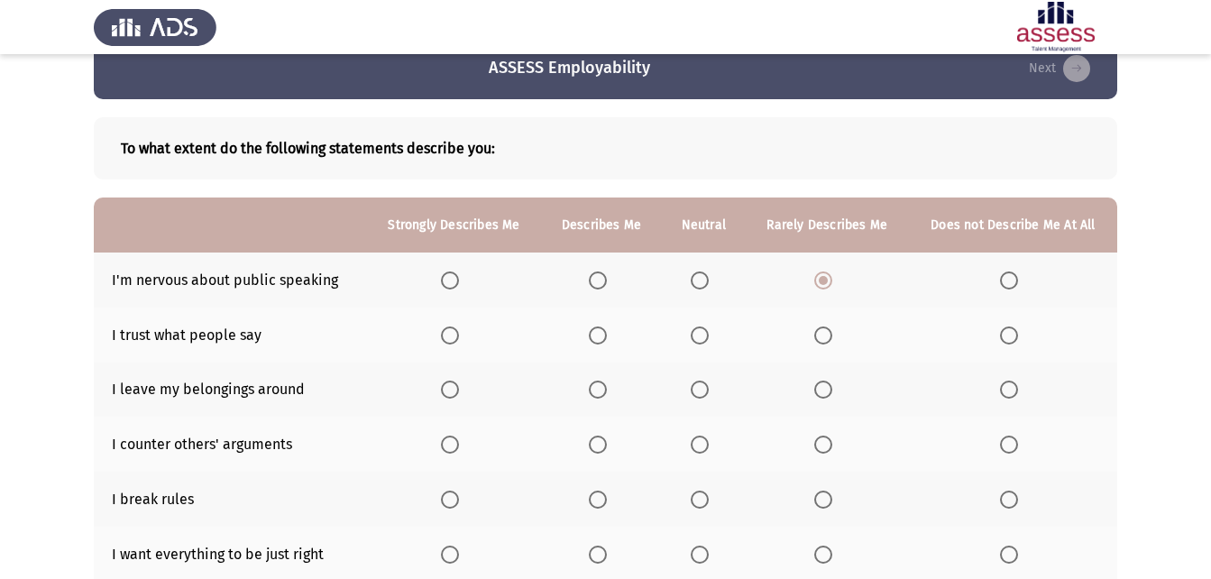
click at [703, 334] on input "Select an option" at bounding box center [700, 336] width 18 height 18
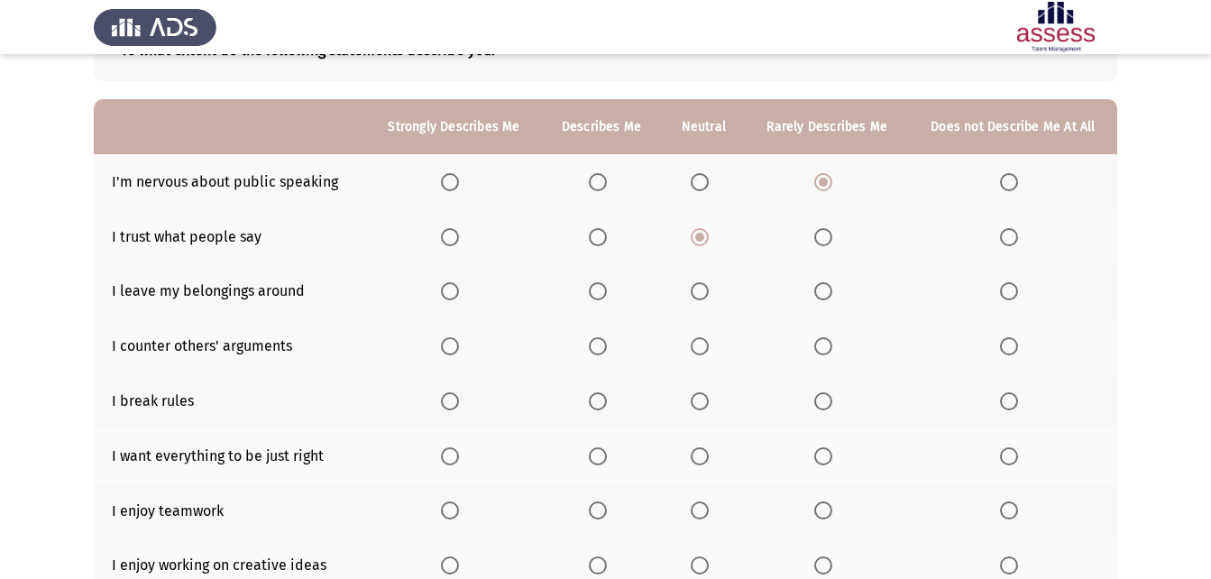
scroll to position [133, 0]
click at [825, 289] on span "Select an option" at bounding box center [823, 290] width 18 height 18
click at [825, 289] on input "Select an option" at bounding box center [823, 290] width 18 height 18
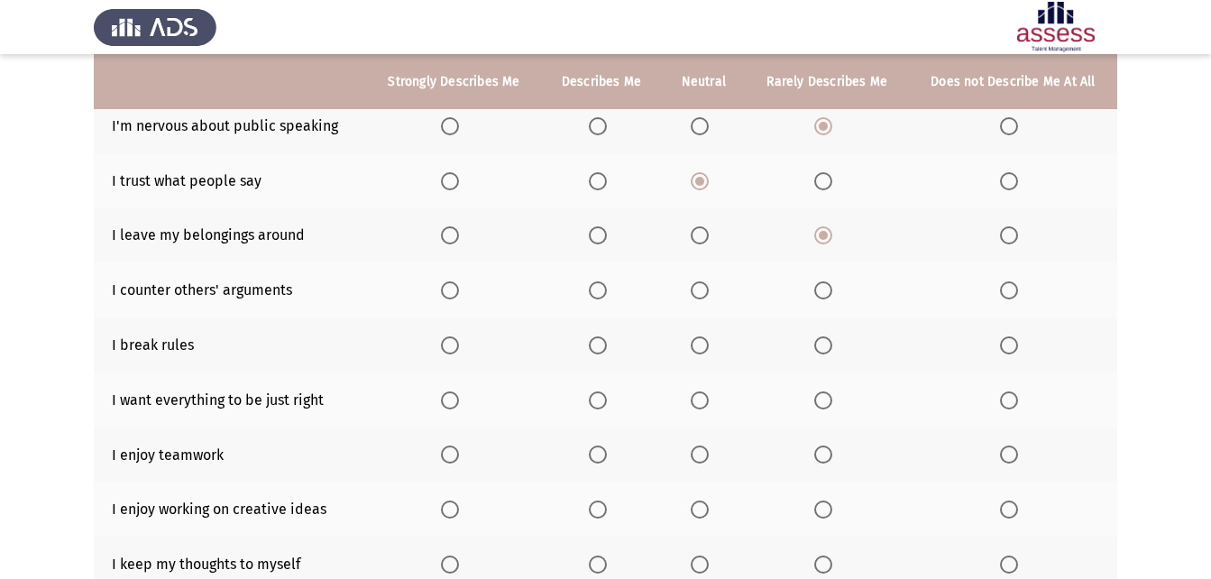
scroll to position [190, 0]
click at [1016, 342] on span "Select an option" at bounding box center [1009, 344] width 18 height 18
click at [1016, 342] on input "Select an option" at bounding box center [1009, 344] width 18 height 18
click at [712, 297] on label "Select an option" at bounding box center [703, 289] width 25 height 18
click at [709, 297] on input "Select an option" at bounding box center [700, 289] width 18 height 18
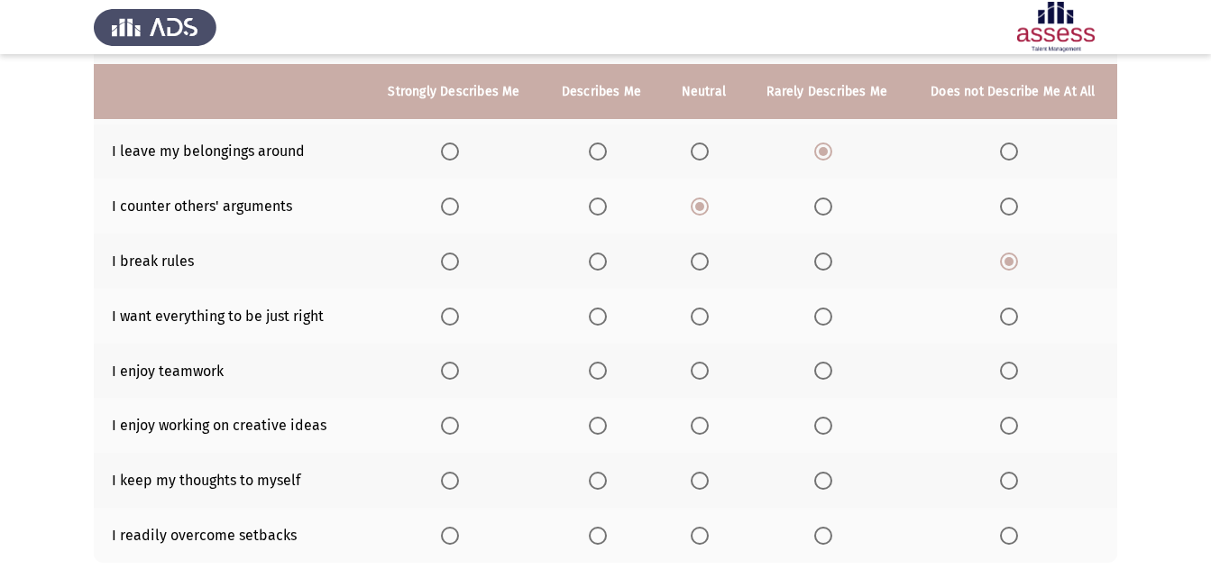
scroll to position [282, 0]
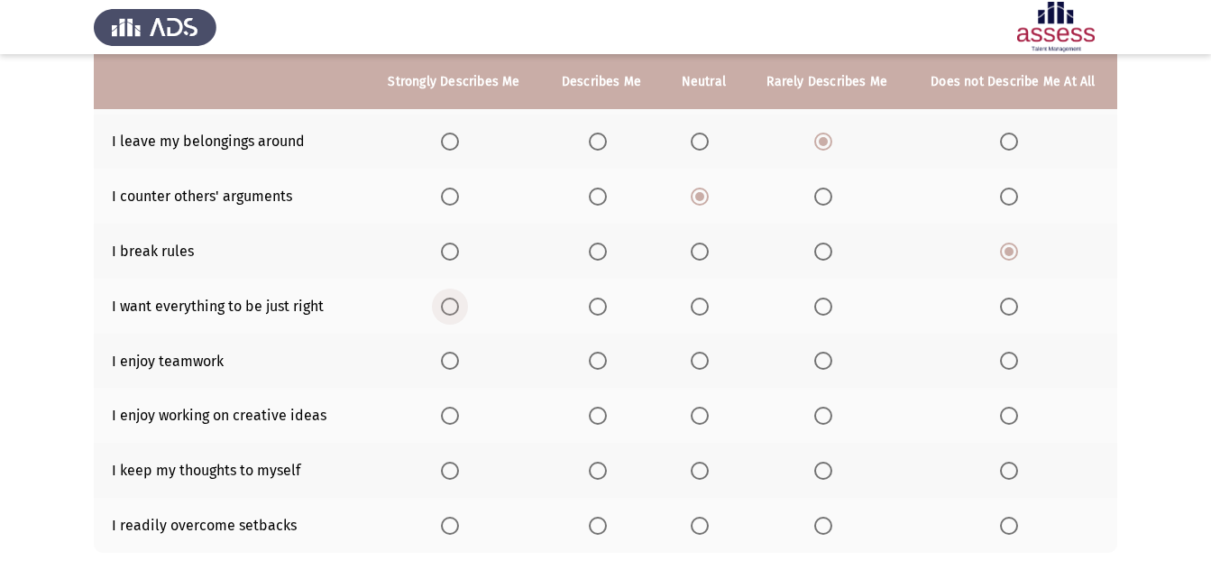
click at [455, 313] on span "Select an option" at bounding box center [450, 307] width 18 height 18
click at [455, 313] on input "Select an option" at bounding box center [450, 307] width 18 height 18
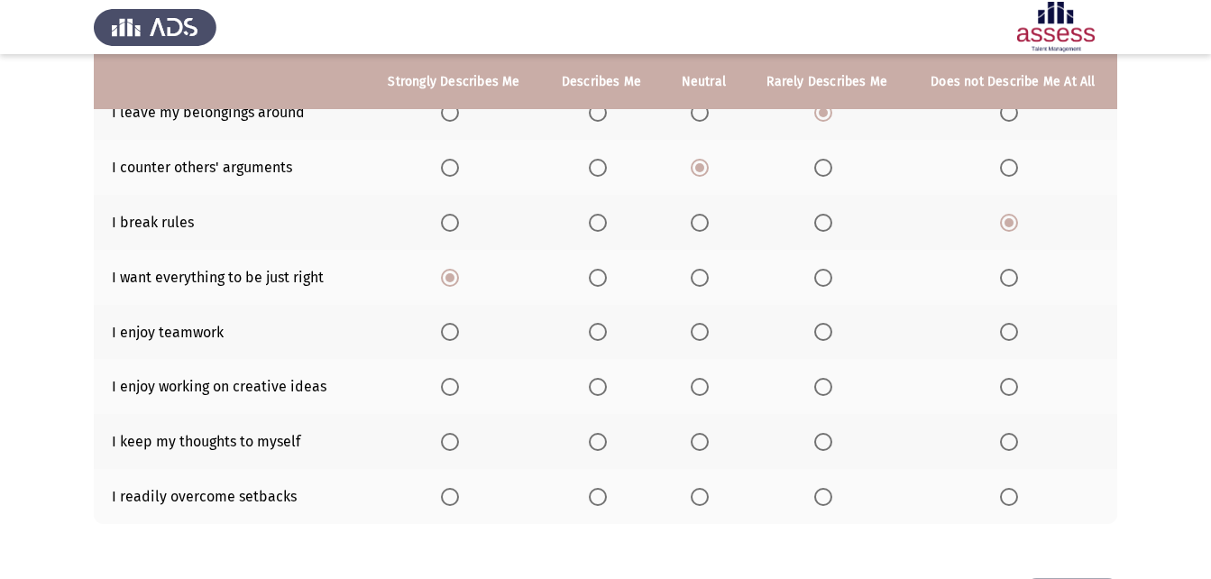
scroll to position [334, 0]
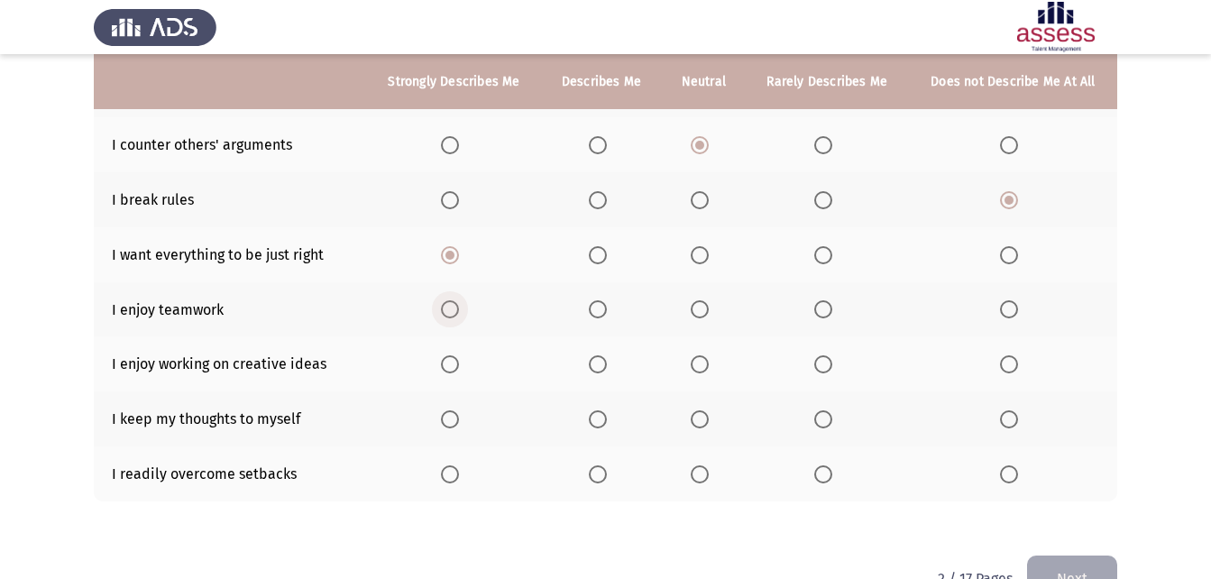
click at [447, 313] on span "Select an option" at bounding box center [450, 309] width 18 height 18
click at [447, 313] on input "Select an option" at bounding box center [450, 309] width 18 height 18
click at [455, 361] on span "Select an option" at bounding box center [450, 364] width 18 height 18
click at [455, 361] on input "Select an option" at bounding box center [450, 364] width 18 height 18
click at [1012, 419] on span "Select an option" at bounding box center [1009, 419] width 18 height 18
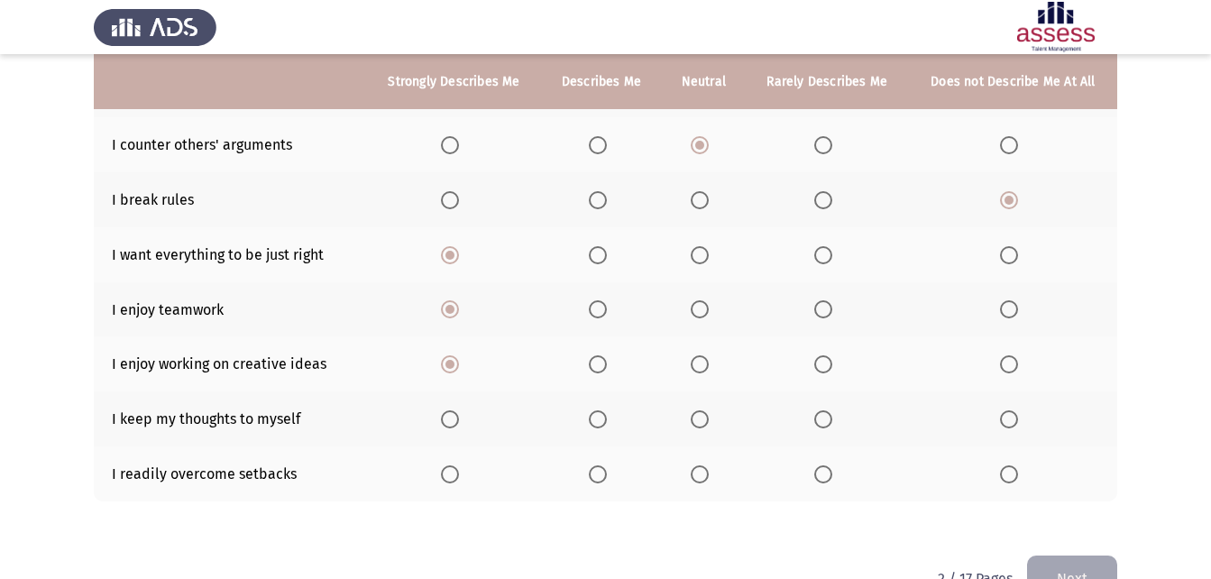
click at [1012, 419] on input "Select an option" at bounding box center [1009, 419] width 18 height 18
click at [817, 478] on span "Select an option" at bounding box center [823, 474] width 18 height 18
click at [817, 478] on input "Select an option" at bounding box center [823, 474] width 18 height 18
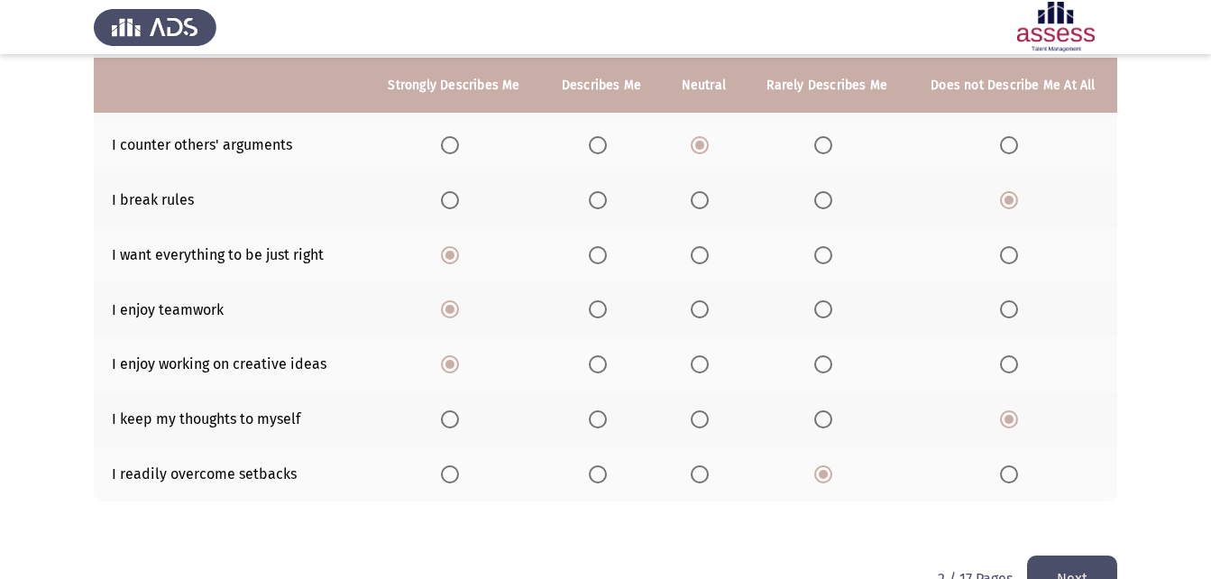
scroll to position [382, 0]
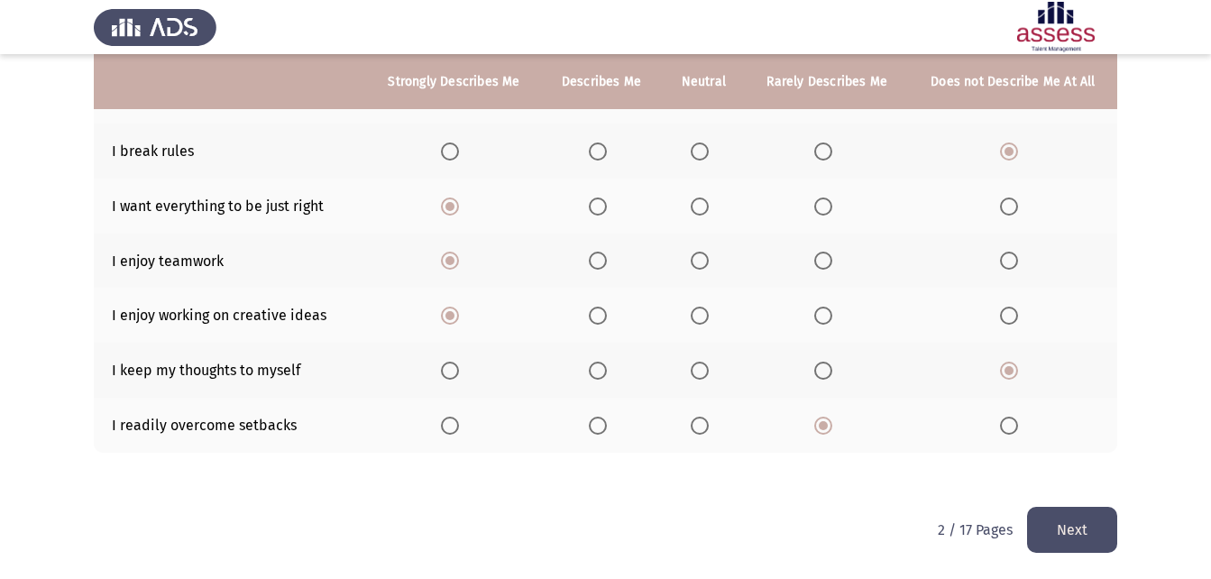
click at [698, 427] on span "Select an option" at bounding box center [700, 426] width 18 height 18
click at [698, 427] on input "Select an option" at bounding box center [700, 426] width 18 height 18
click at [1072, 535] on button "Next" at bounding box center [1072, 530] width 90 height 46
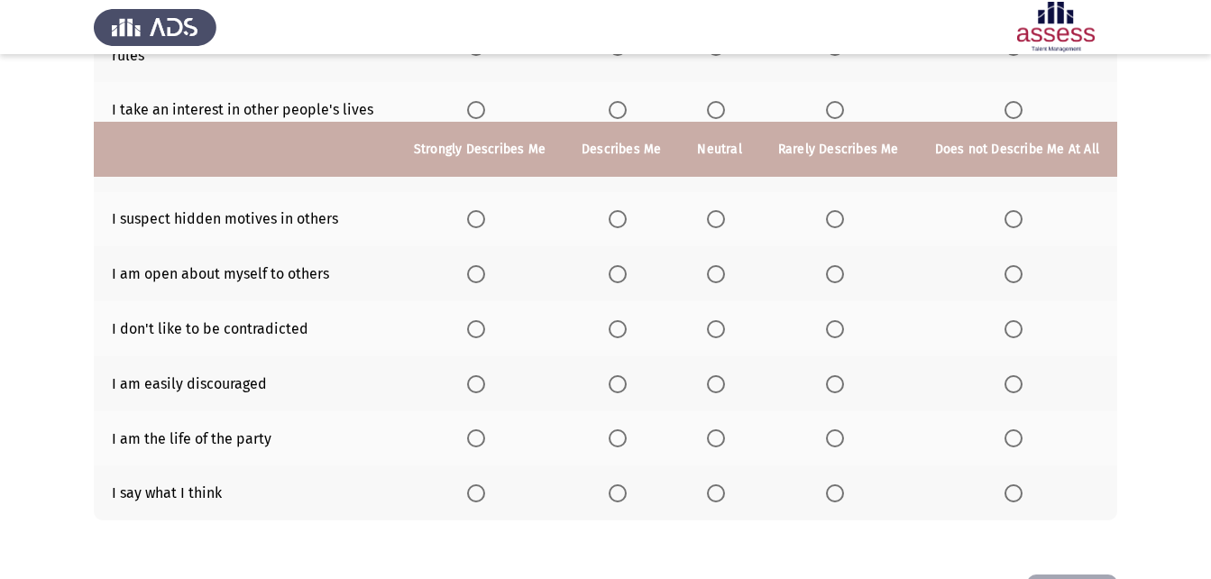
scroll to position [343, 0]
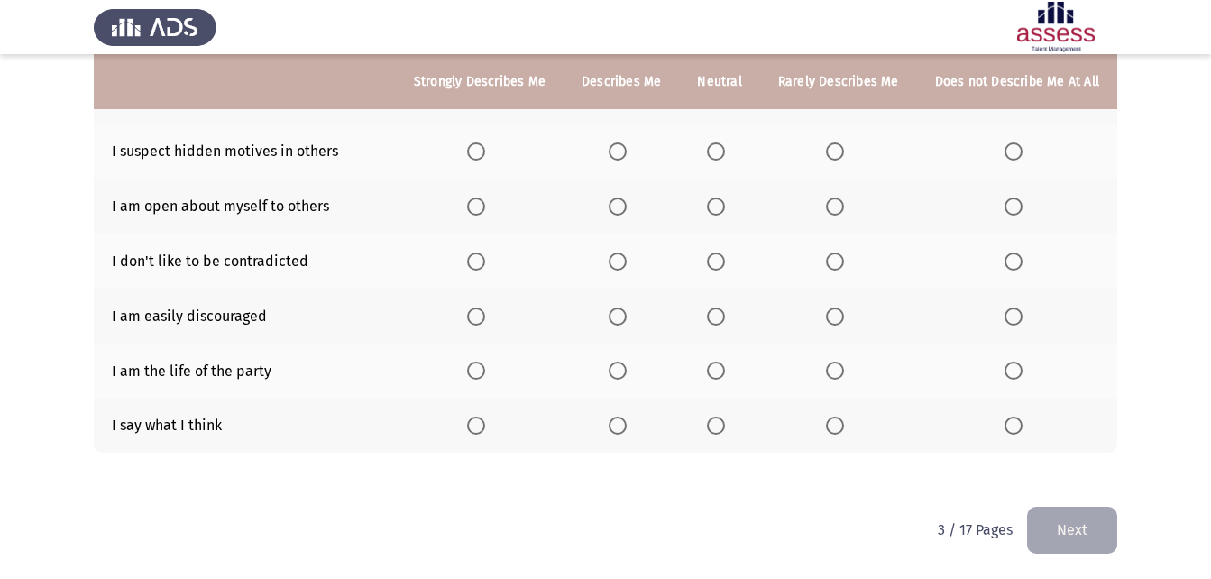
click at [620, 428] on span "Select an option" at bounding box center [618, 426] width 18 height 18
click at [620, 428] on input "Select an option" at bounding box center [618, 426] width 18 height 18
click at [485, 373] on span "Select an option" at bounding box center [476, 371] width 18 height 18
click at [485, 373] on input "Select an option" at bounding box center [476, 371] width 18 height 18
click at [842, 312] on span "Select an option" at bounding box center [835, 317] width 18 height 18
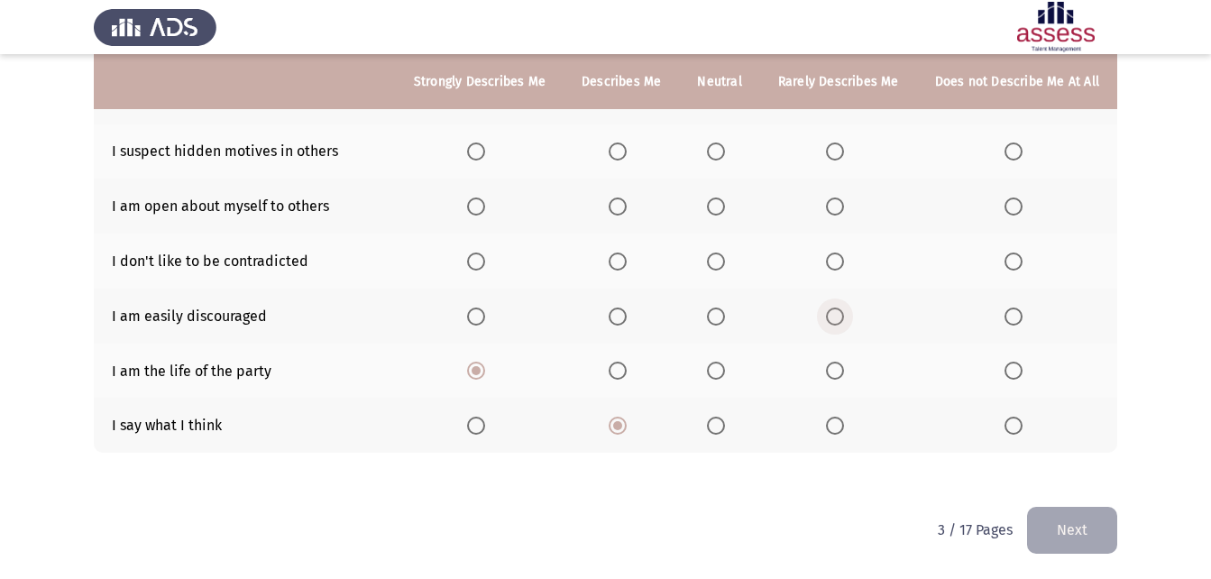
click at [842, 312] on input "Select an option" at bounding box center [835, 317] width 18 height 18
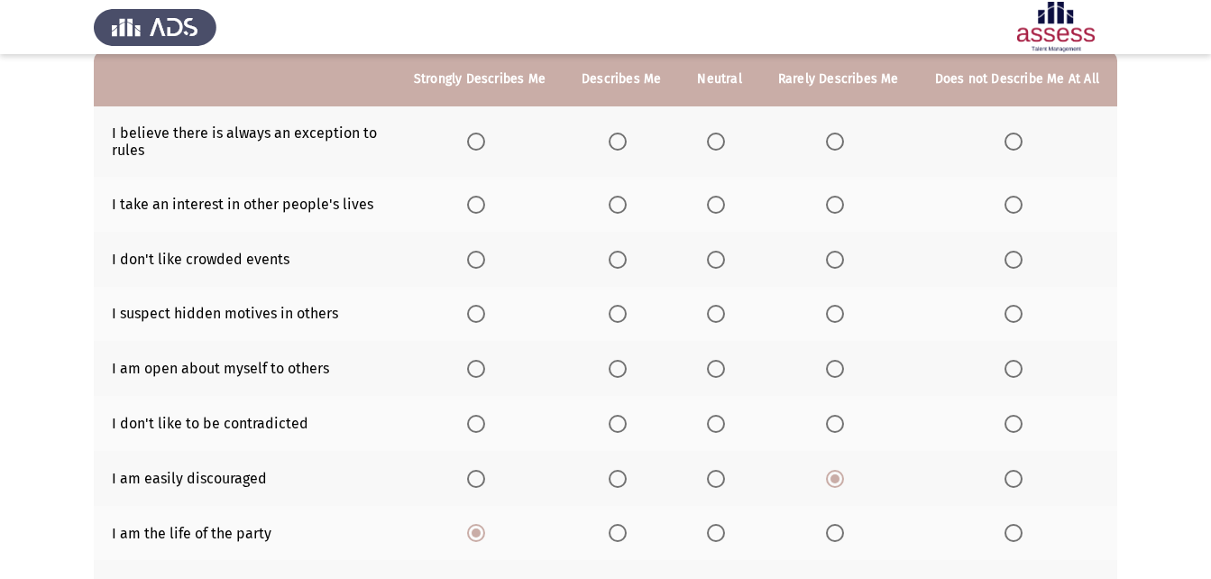
scroll to position [176, 0]
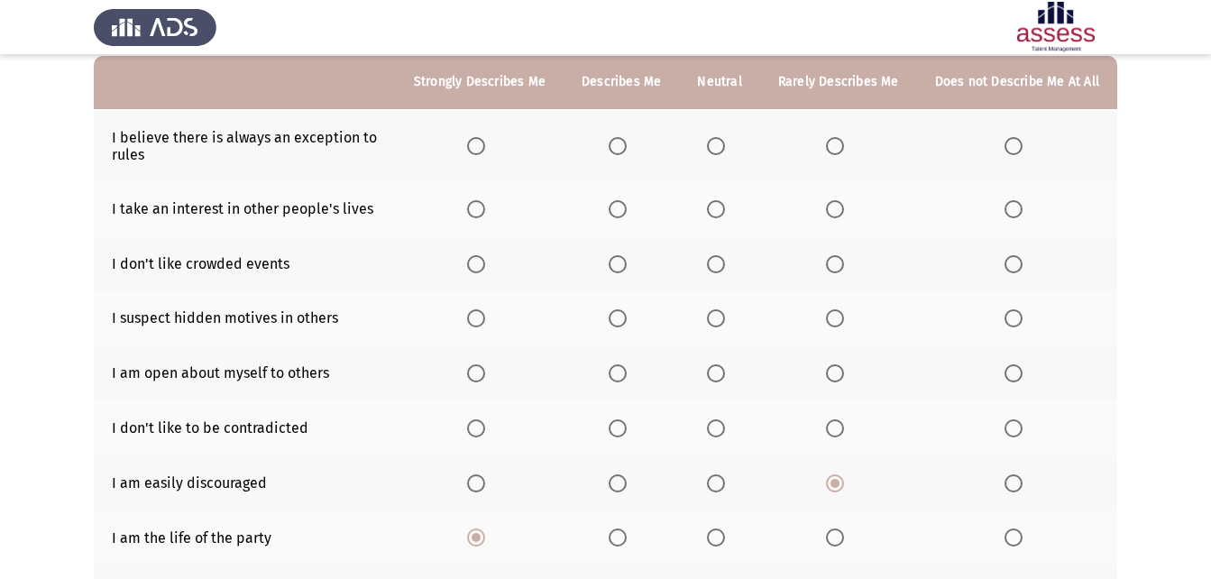
click at [627, 536] on span "Select an option" at bounding box center [618, 538] width 18 height 18
click at [627, 536] on input "Select an option" at bounding box center [618, 538] width 18 height 18
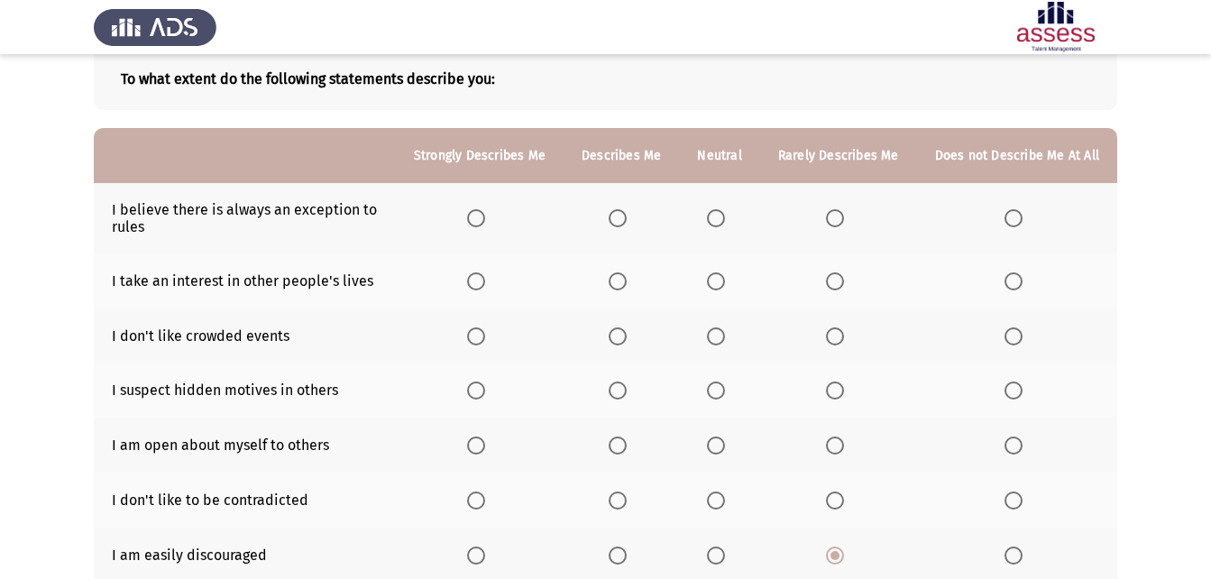
scroll to position [102, 0]
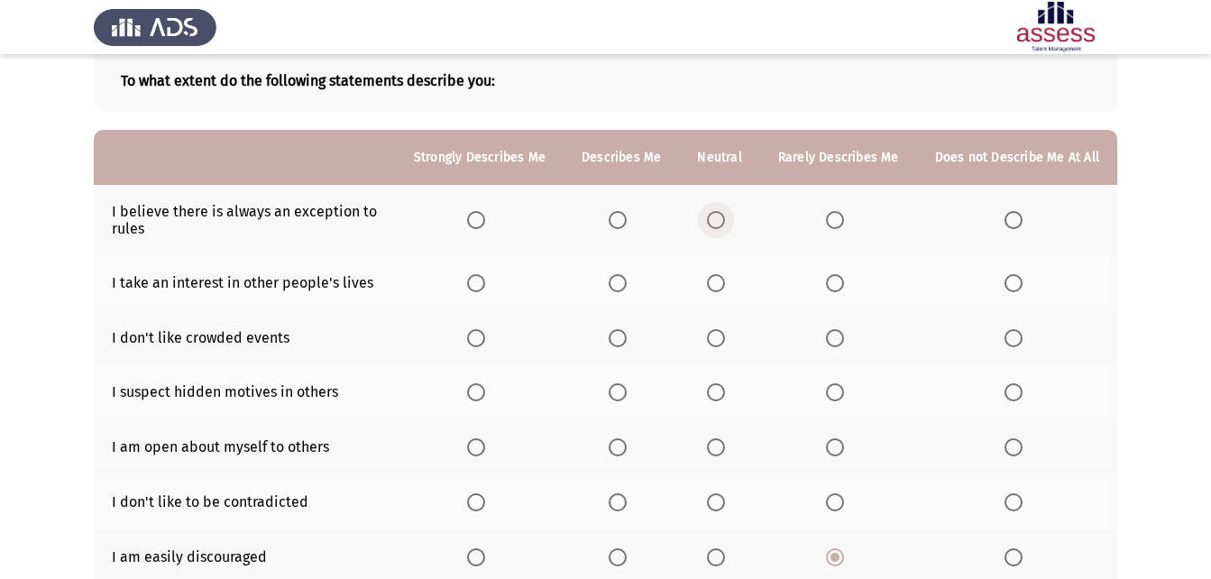
click at [725, 225] on span "Select an option" at bounding box center [716, 220] width 18 height 18
click at [725, 225] on input "Select an option" at bounding box center [716, 220] width 18 height 18
click at [842, 211] on mat-radio-button "Select an option" at bounding box center [838, 220] width 25 height 19
click at [842, 216] on span "Select an option" at bounding box center [835, 220] width 18 height 18
click at [842, 216] on input "Select an option" at bounding box center [835, 220] width 18 height 18
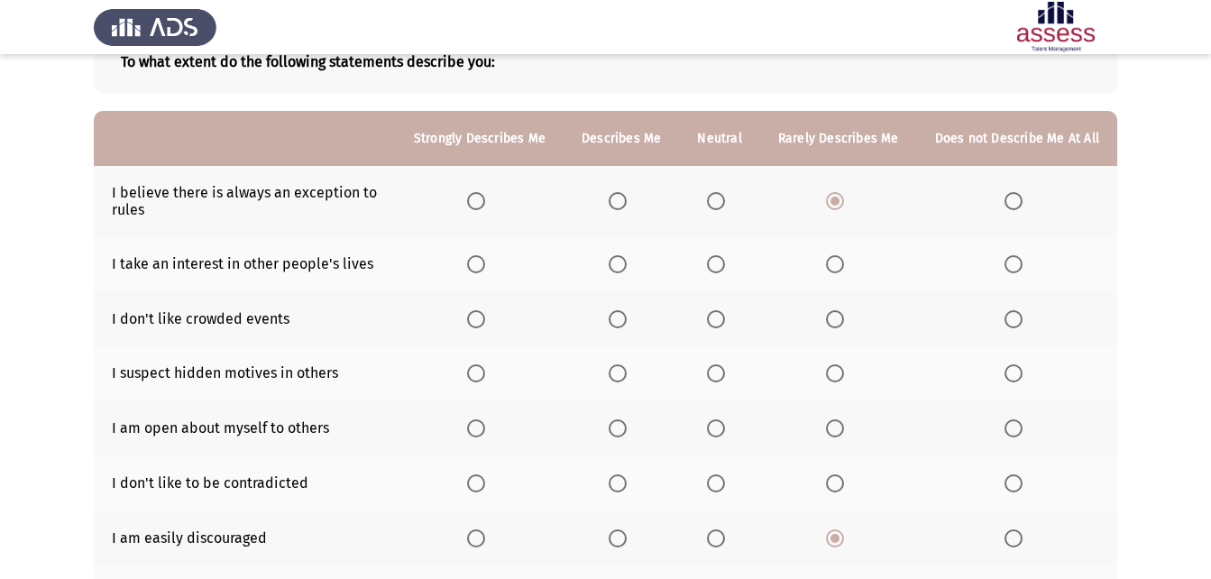
scroll to position [122, 0]
click at [1014, 259] on span "Select an option" at bounding box center [1014, 263] width 18 height 18
click at [1014, 259] on input "Select an option" at bounding box center [1014, 263] width 18 height 18
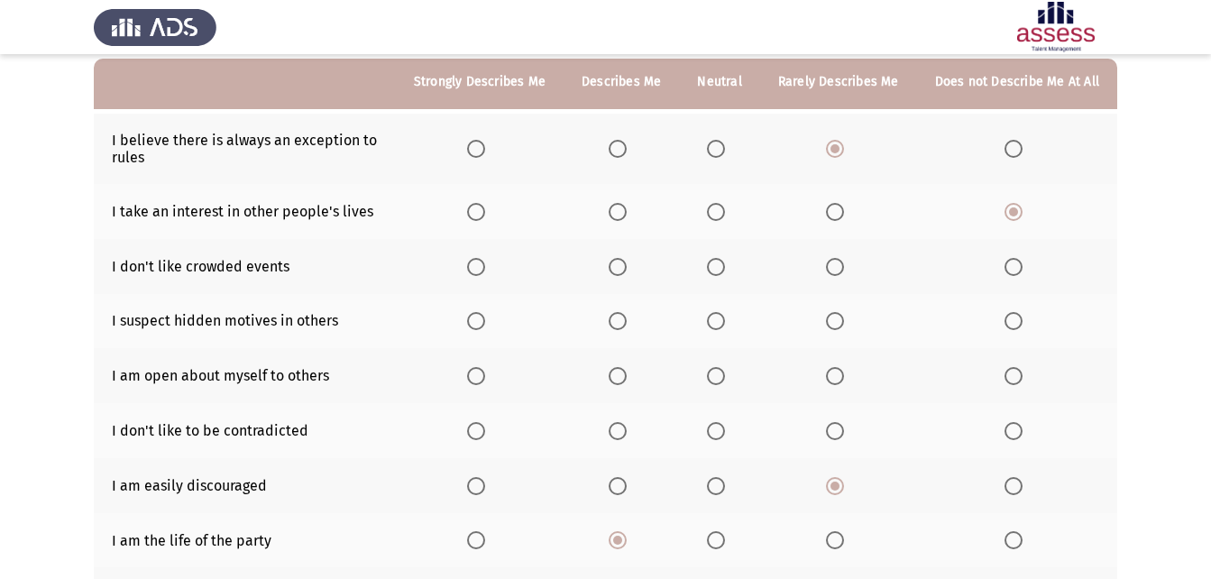
scroll to position [176, 0]
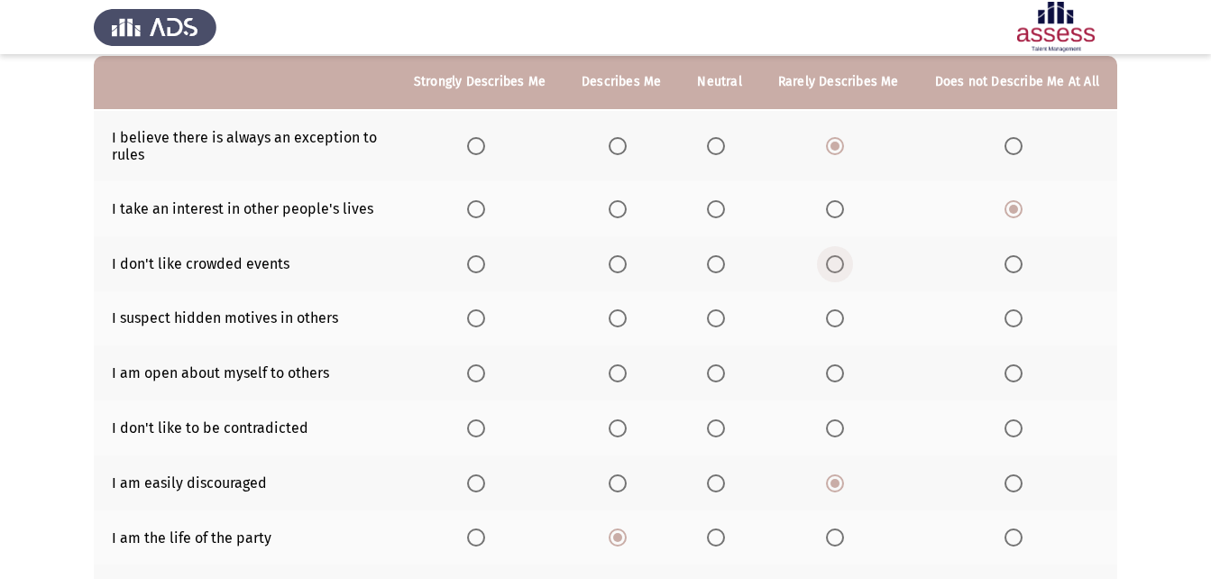
click at [843, 271] on span "Select an option" at bounding box center [835, 264] width 18 height 18
click at [843, 271] on input "Select an option" at bounding box center [835, 264] width 18 height 18
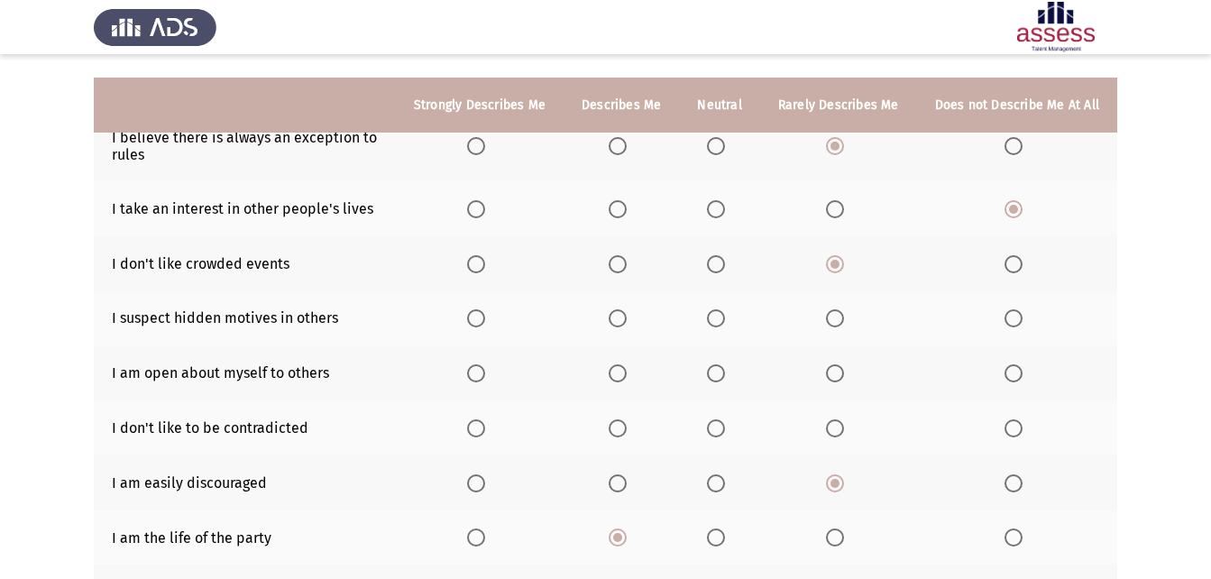
scroll to position [202, 0]
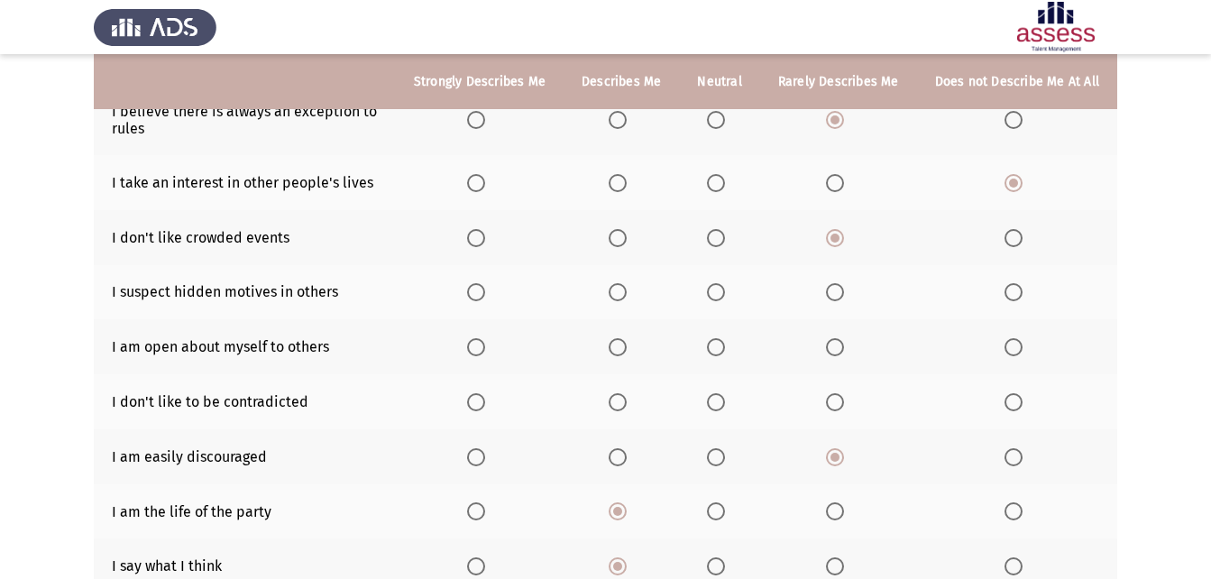
click at [627, 292] on span "Select an option" at bounding box center [618, 292] width 18 height 18
click at [627, 292] on input "Select an option" at bounding box center [618, 292] width 18 height 18
click at [721, 354] on span "Select an option" at bounding box center [716, 347] width 18 height 18
click at [721, 354] on input "Select an option" at bounding box center [716, 347] width 18 height 18
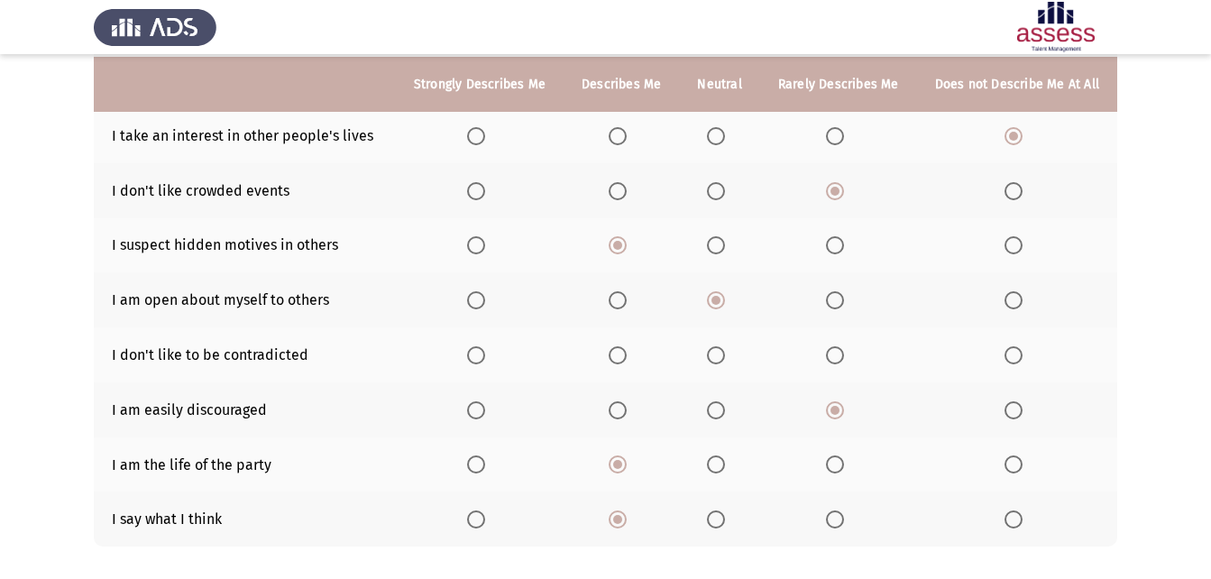
scroll to position [256, 0]
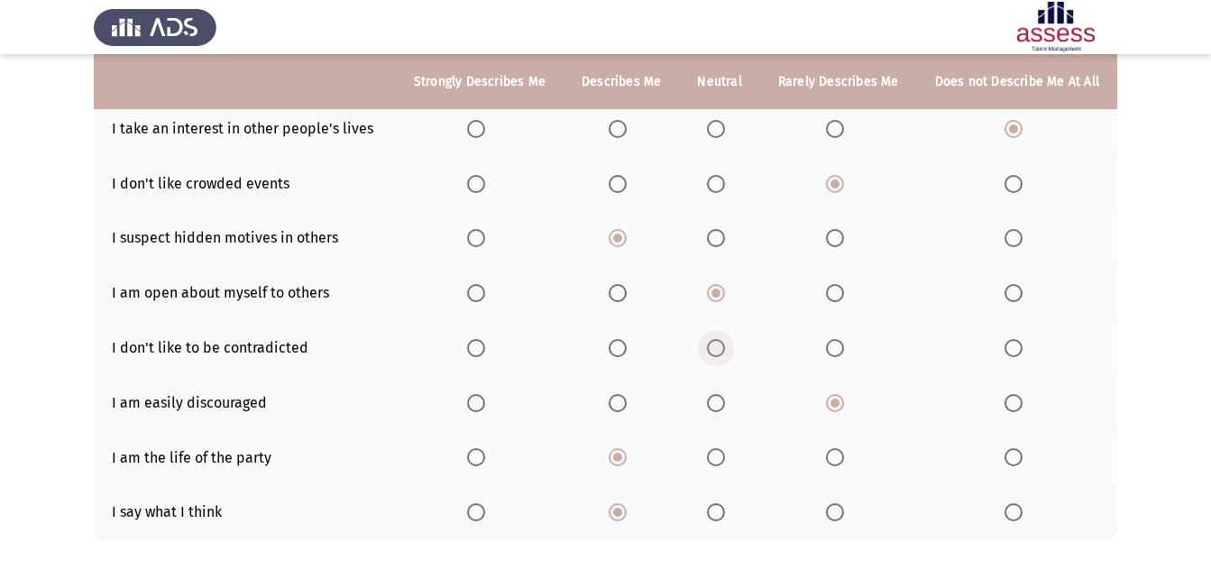
click at [725, 349] on span "Select an option" at bounding box center [716, 348] width 18 height 18
click at [725, 349] on input "Select an option" at bounding box center [716, 348] width 18 height 18
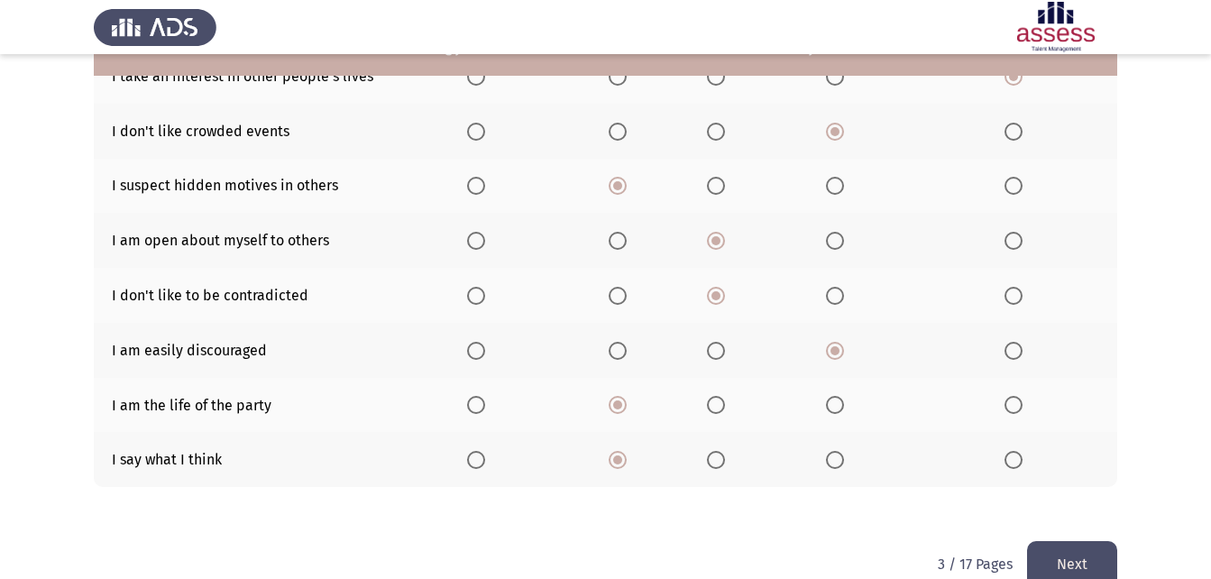
scroll to position [334, 0]
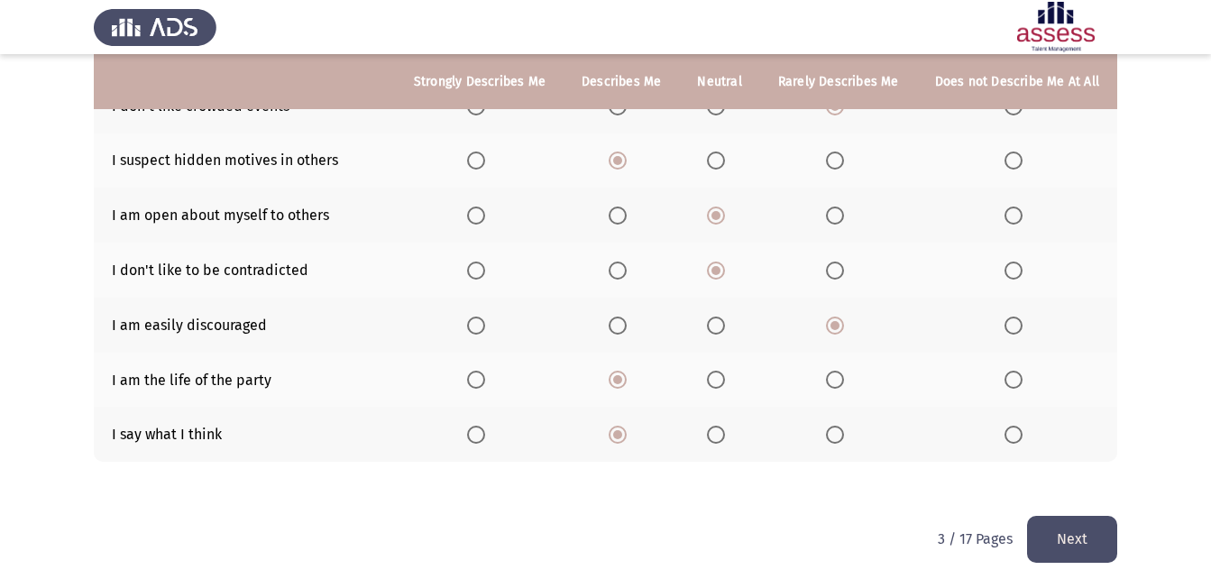
click at [1062, 522] on button "Next" at bounding box center [1072, 539] width 90 height 46
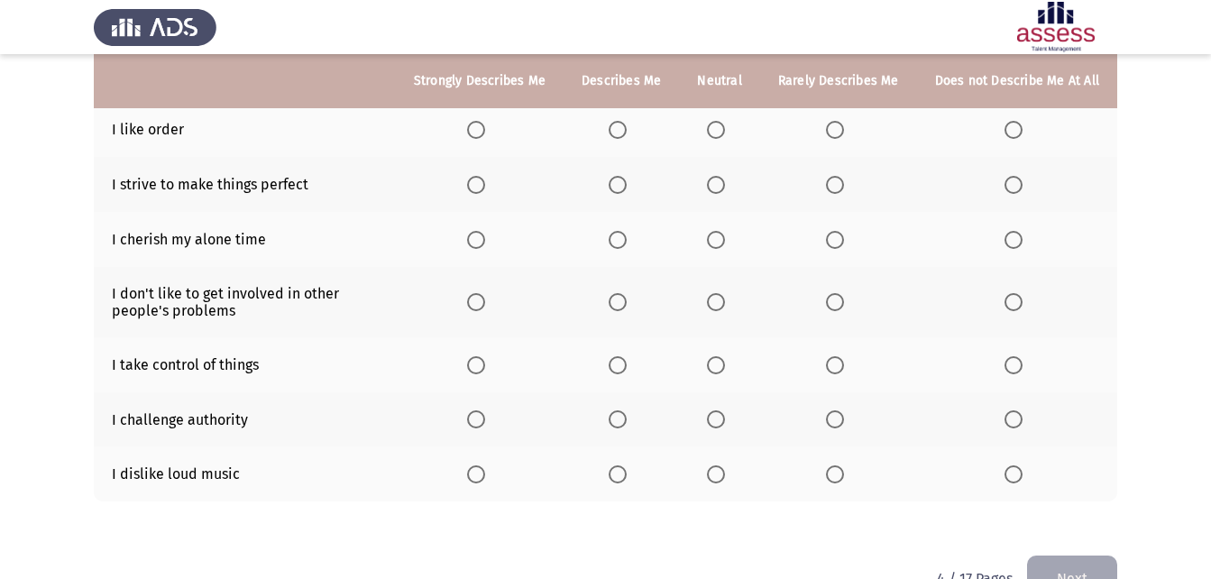
scroll to position [362, 0]
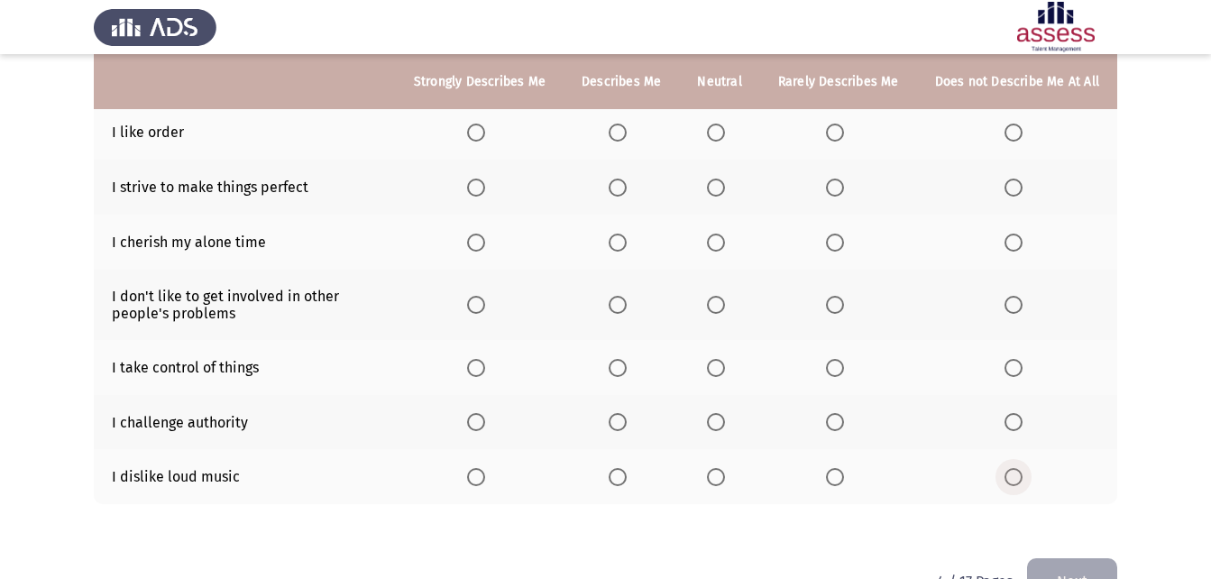
click at [1021, 470] on span "Select an option" at bounding box center [1014, 477] width 18 height 18
click at [1021, 470] on input "Select an option" at bounding box center [1014, 477] width 18 height 18
click at [1014, 423] on span "Select an option" at bounding box center [1014, 422] width 18 height 18
click at [1014, 423] on input "Select an option" at bounding box center [1014, 422] width 18 height 18
click at [722, 373] on span "Select an option" at bounding box center [716, 368] width 18 height 18
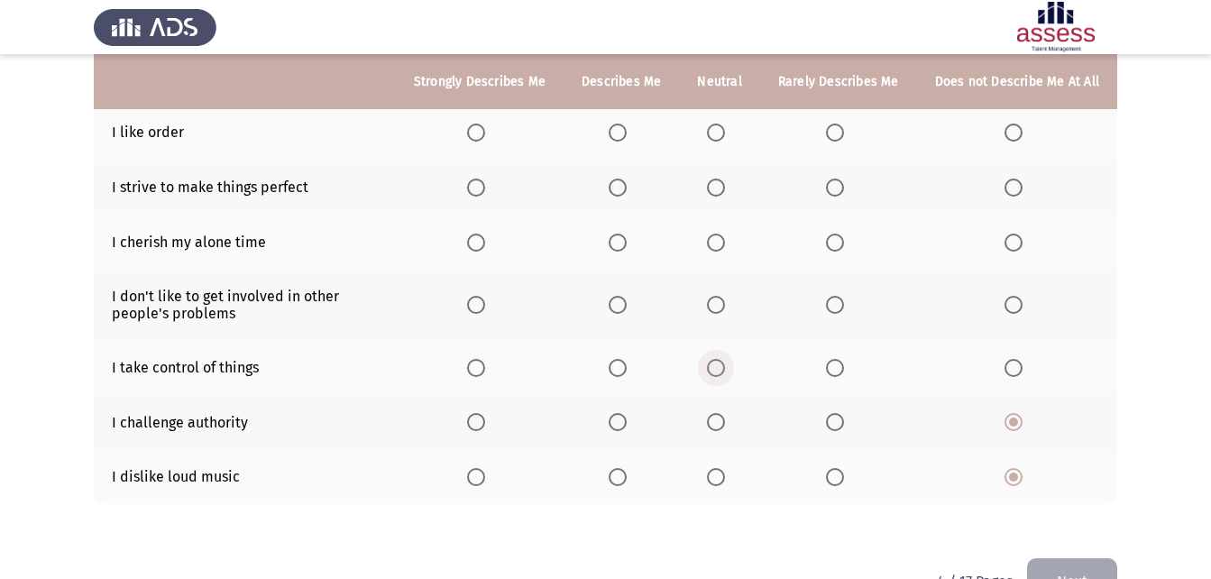
click at [722, 373] on input "Select an option" at bounding box center [716, 368] width 18 height 18
click at [624, 307] on span "Select an option" at bounding box center [618, 305] width 18 height 18
click at [624, 307] on input "Select an option" at bounding box center [618, 305] width 18 height 18
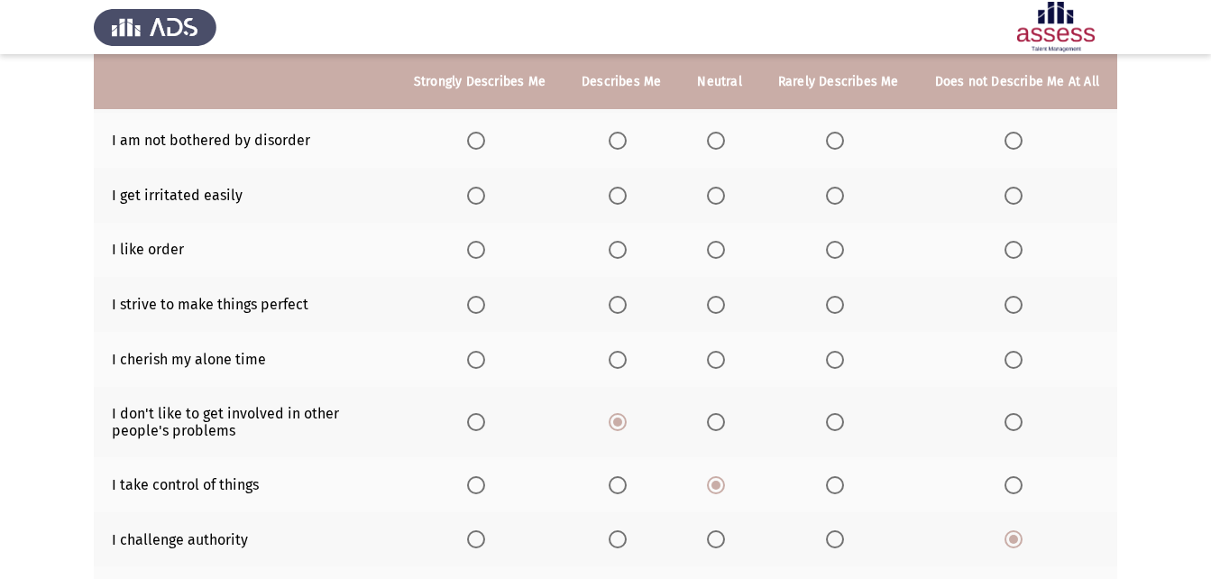
scroll to position [240, 0]
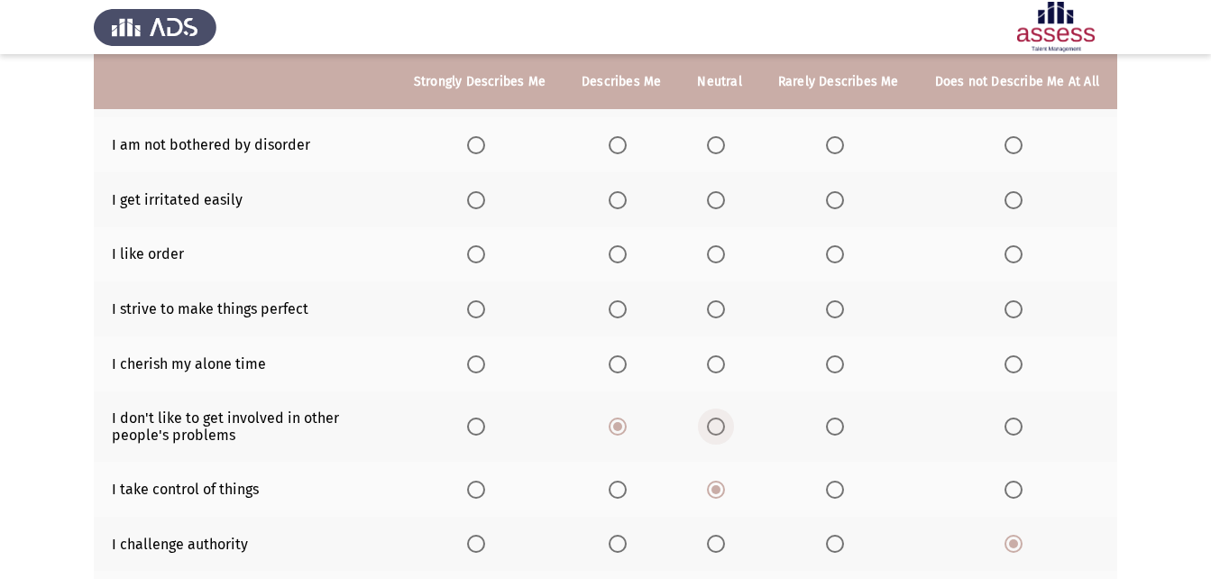
click at [725, 430] on span "Select an option" at bounding box center [716, 427] width 18 height 18
click at [725, 430] on input "Select an option" at bounding box center [716, 427] width 18 height 18
click at [624, 363] on span "Select an option" at bounding box center [618, 364] width 18 height 18
click at [624, 363] on input "Select an option" at bounding box center [618, 364] width 18 height 18
click at [492, 317] on label "Select an option" at bounding box center [479, 309] width 25 height 18
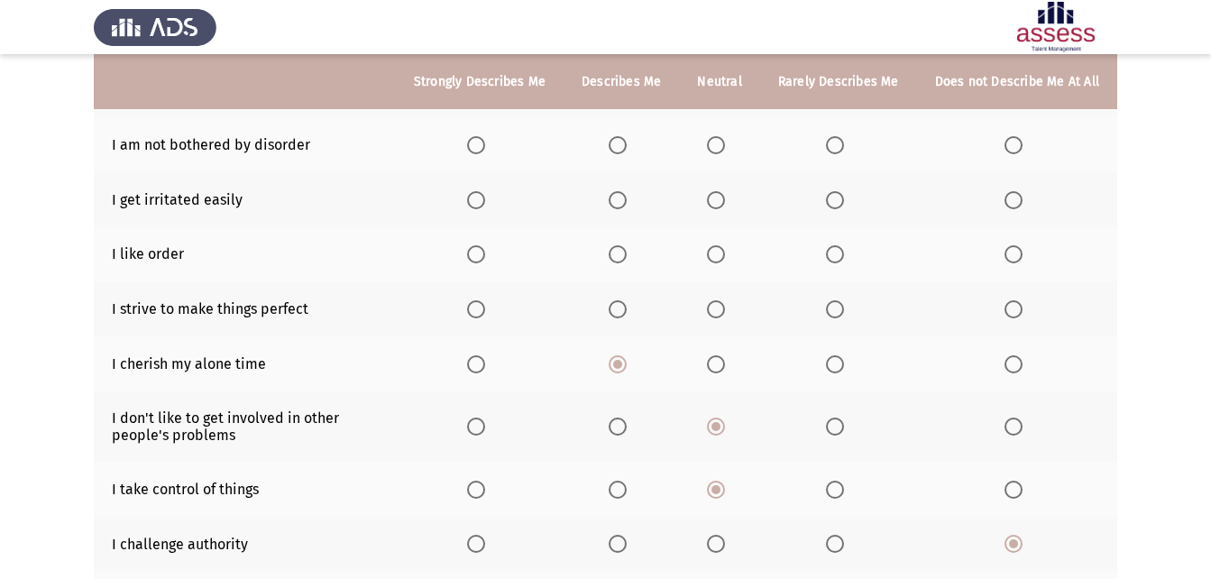
click at [485, 317] on input "Select an option" at bounding box center [476, 309] width 18 height 18
click at [482, 256] on span "Select an option" at bounding box center [476, 254] width 18 height 18
click at [482, 256] on input "Select an option" at bounding box center [476, 254] width 18 height 18
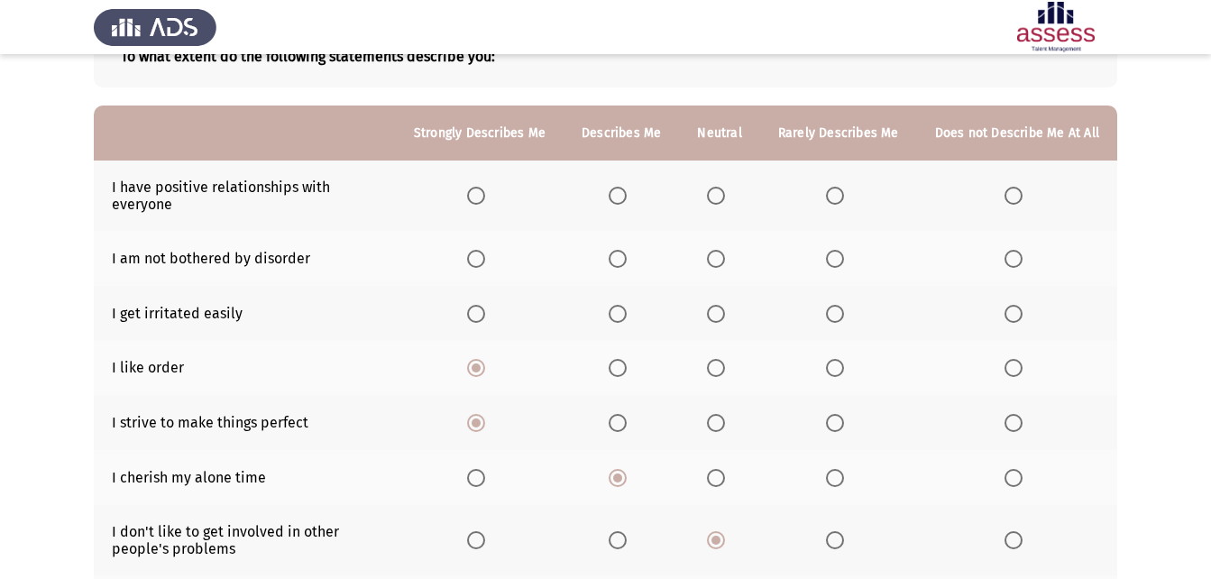
scroll to position [124, 0]
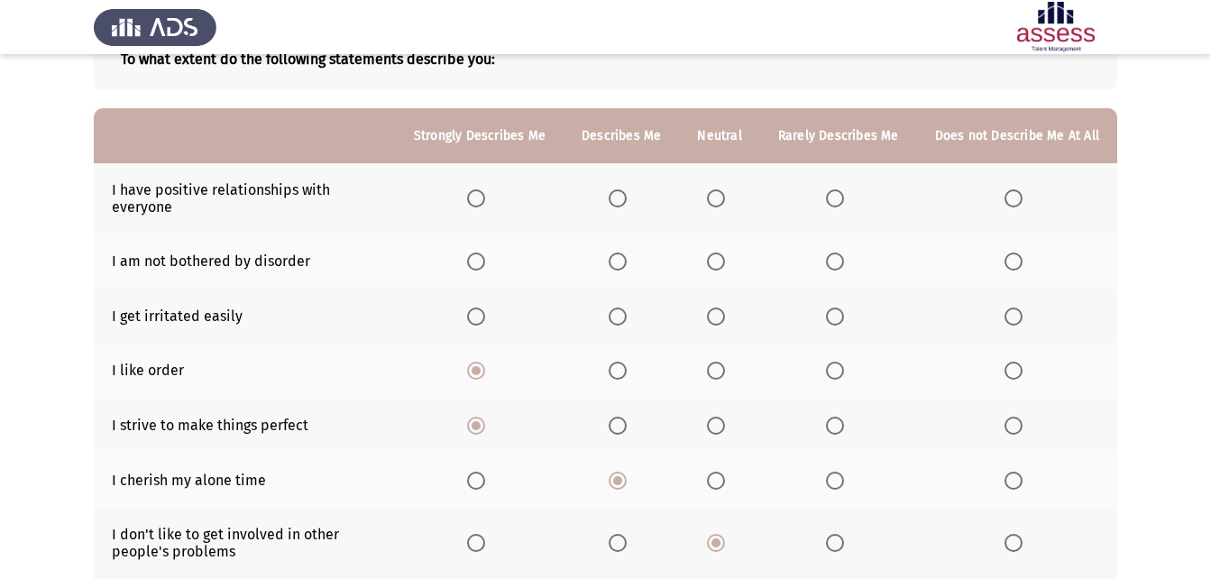
click at [614, 317] on th at bounding box center [621, 316] width 115 height 55
click at [1025, 261] on label "Select an option" at bounding box center [1017, 262] width 25 height 18
click at [1023, 261] on input "Select an option" at bounding box center [1014, 262] width 18 height 18
click at [621, 316] on span "Select an option" at bounding box center [618, 317] width 18 height 18
click at [621, 316] on input "Select an option" at bounding box center [618, 317] width 18 height 18
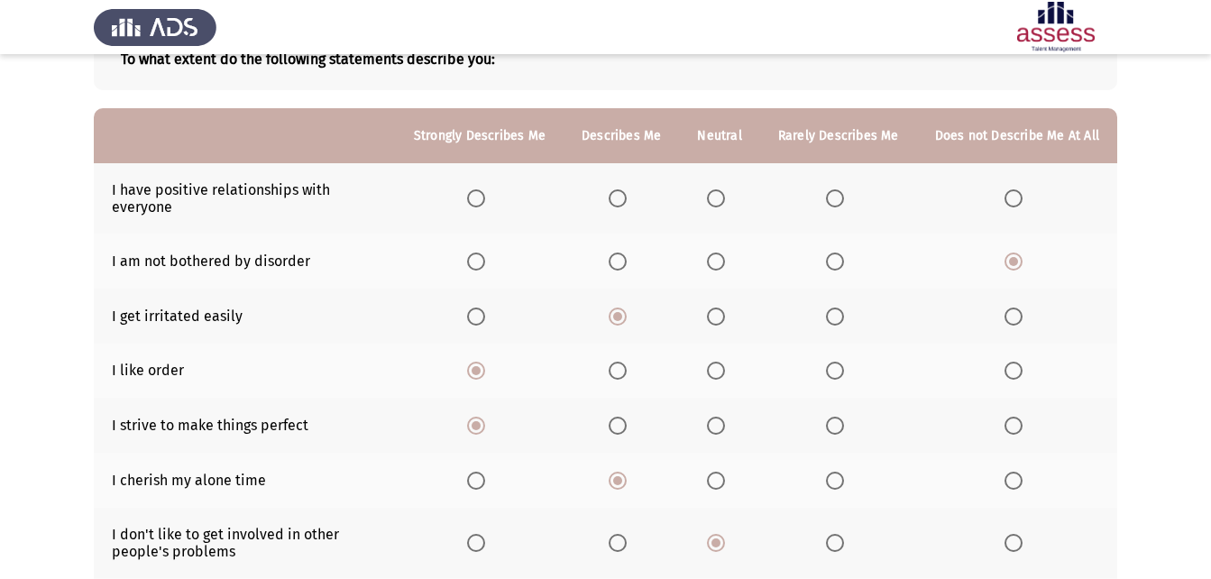
click at [485, 198] on span "Select an option" at bounding box center [476, 198] width 18 height 18
click at [485, 198] on input "Select an option" at bounding box center [476, 198] width 18 height 18
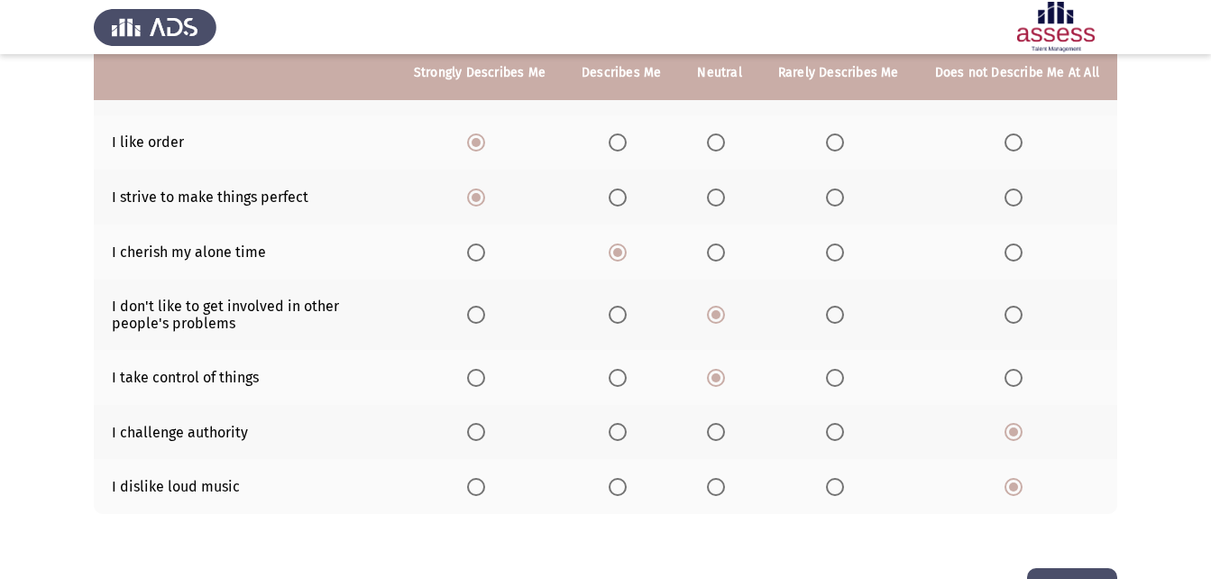
scroll to position [413, 0]
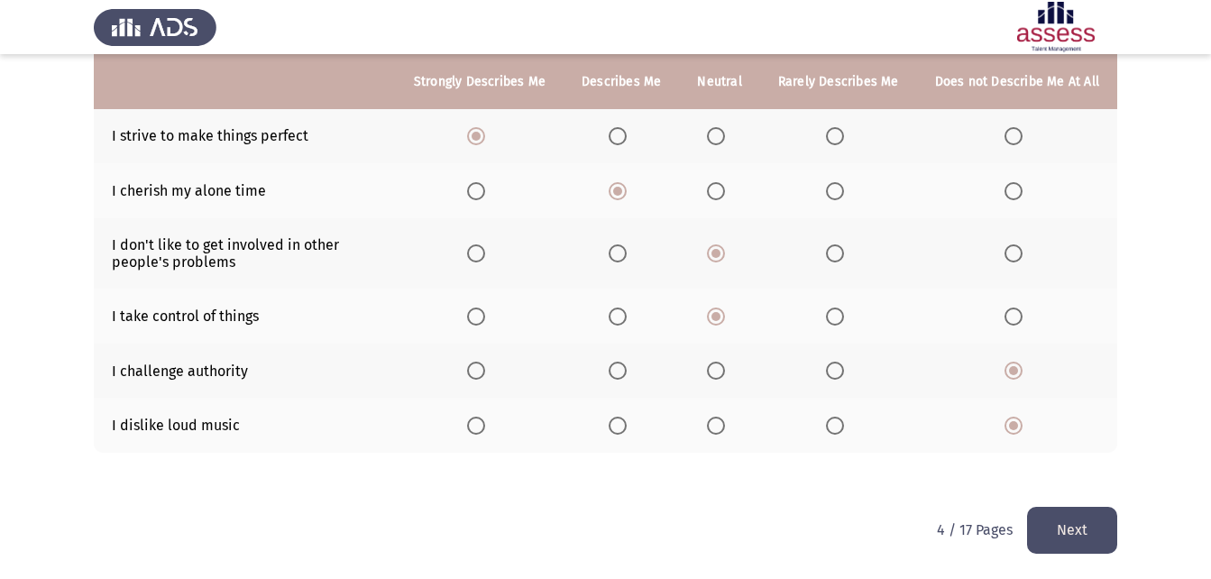
click at [1074, 524] on button "Next" at bounding box center [1072, 530] width 90 height 46
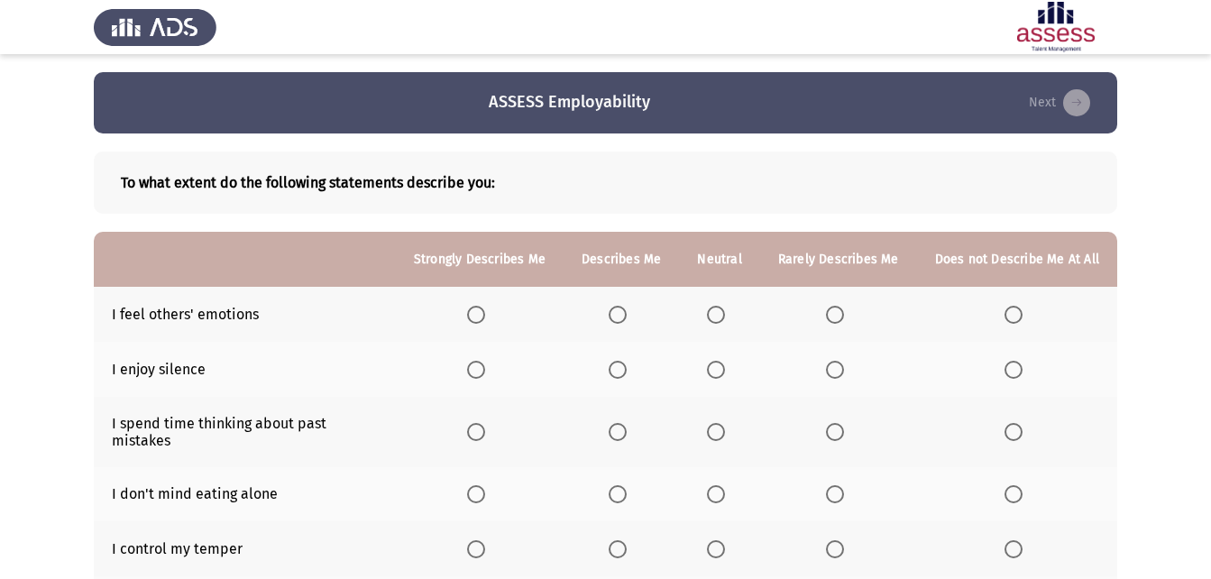
scroll to position [18, 0]
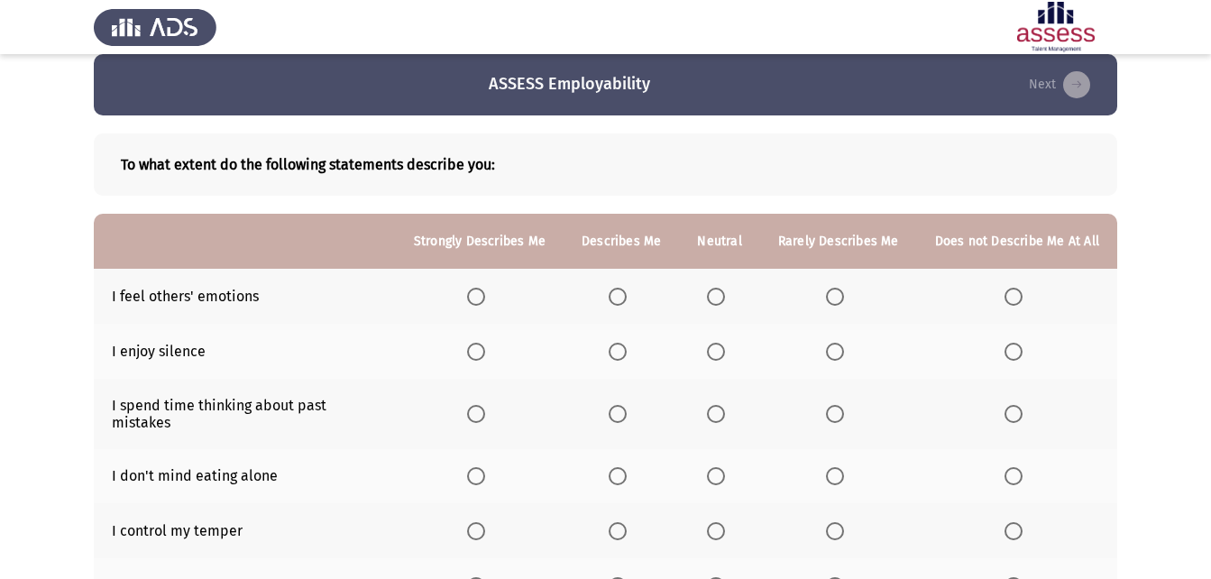
click at [485, 290] on span "Select an option" at bounding box center [476, 297] width 18 height 18
click at [485, 290] on input "Select an option" at bounding box center [476, 297] width 18 height 18
click at [624, 353] on span "Select an option" at bounding box center [618, 352] width 18 height 18
click at [624, 353] on input "Select an option" at bounding box center [618, 352] width 18 height 18
click at [715, 409] on span "Select an option" at bounding box center [716, 414] width 18 height 18
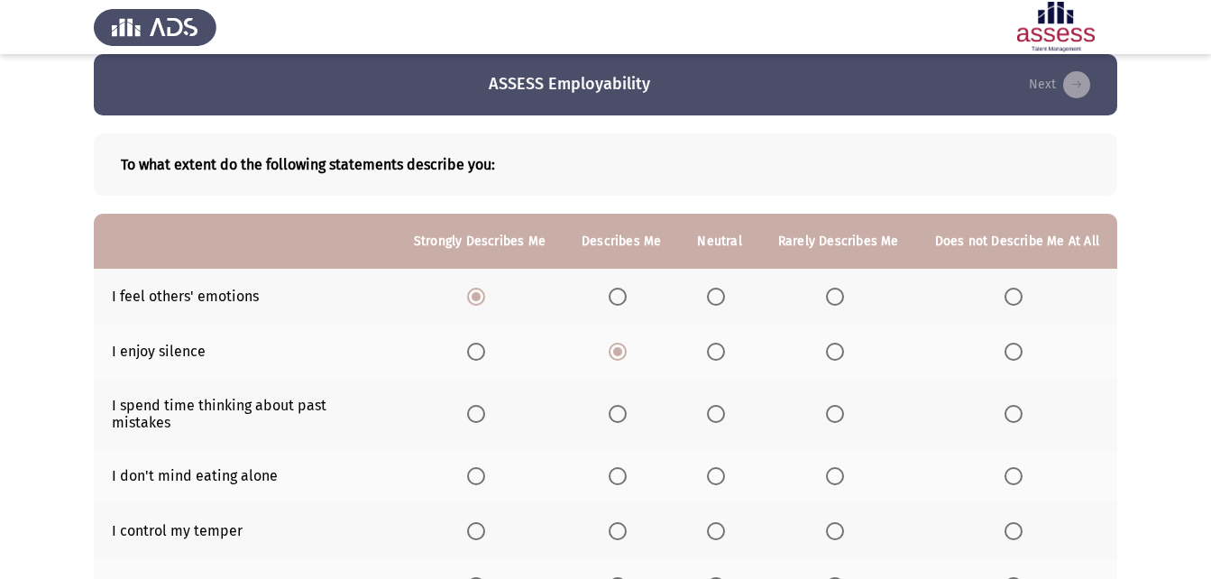
click at [715, 409] on input "Select an option" at bounding box center [716, 414] width 18 height 18
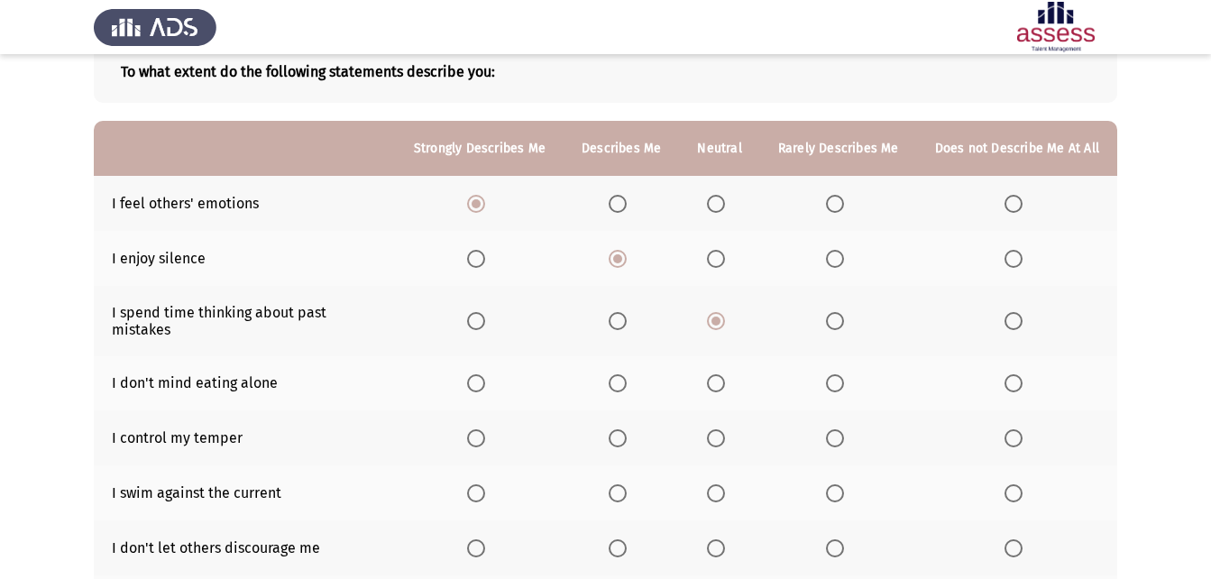
scroll to position [118, 0]
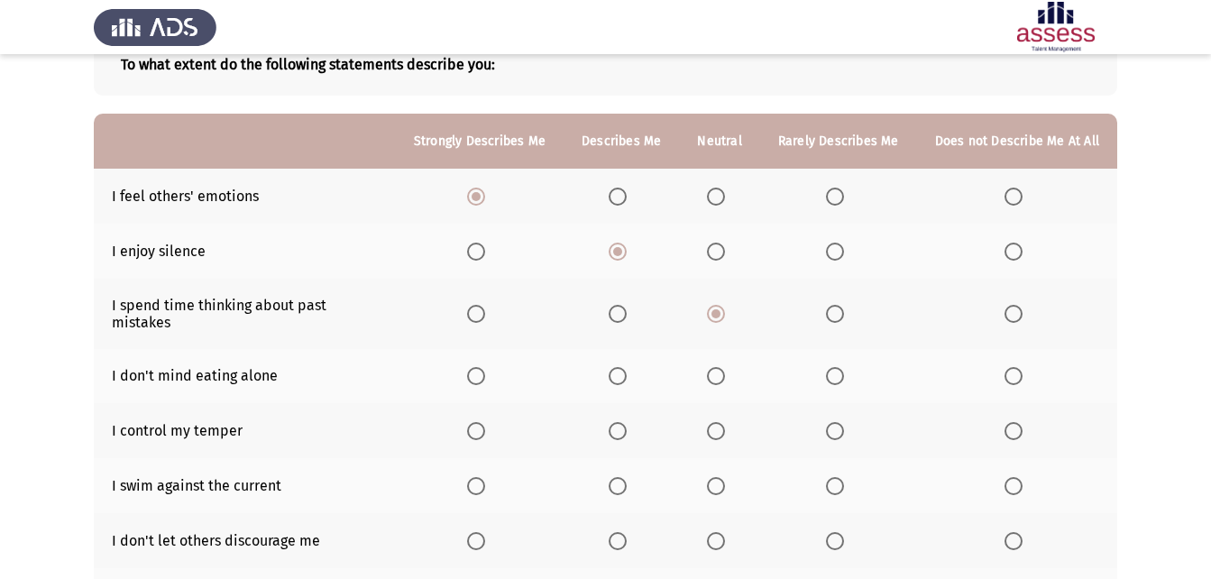
click at [722, 367] on span "Select an option" at bounding box center [716, 376] width 18 height 18
click at [722, 367] on input "Select an option" at bounding box center [716, 376] width 18 height 18
click at [725, 422] on span "Select an option" at bounding box center [716, 431] width 18 height 18
click at [725, 422] on input "Select an option" at bounding box center [716, 431] width 18 height 18
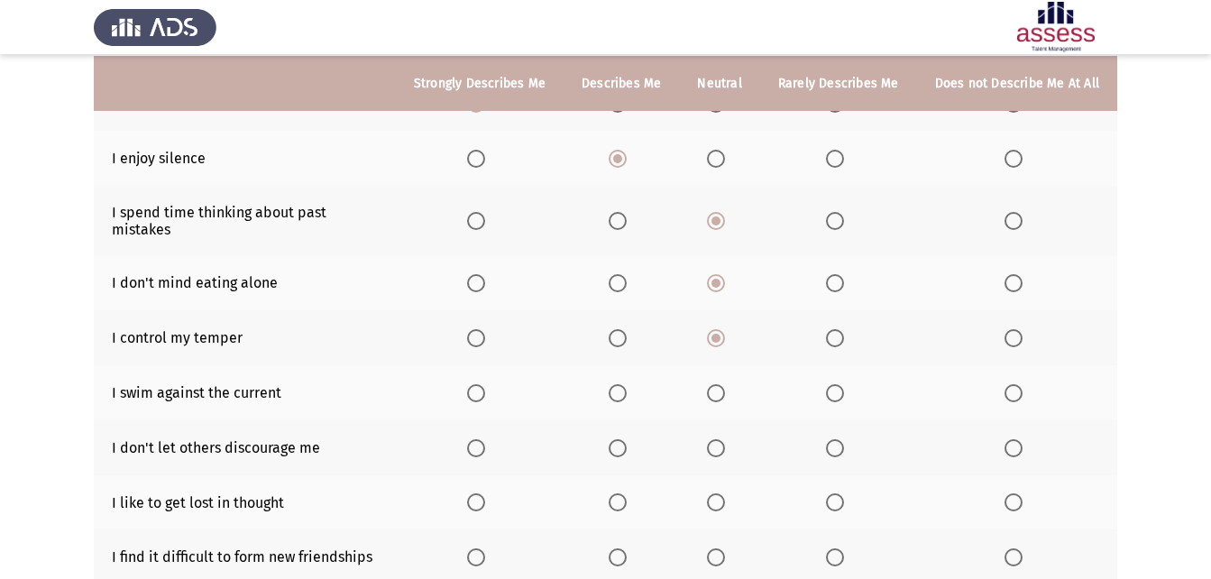
scroll to position [213, 0]
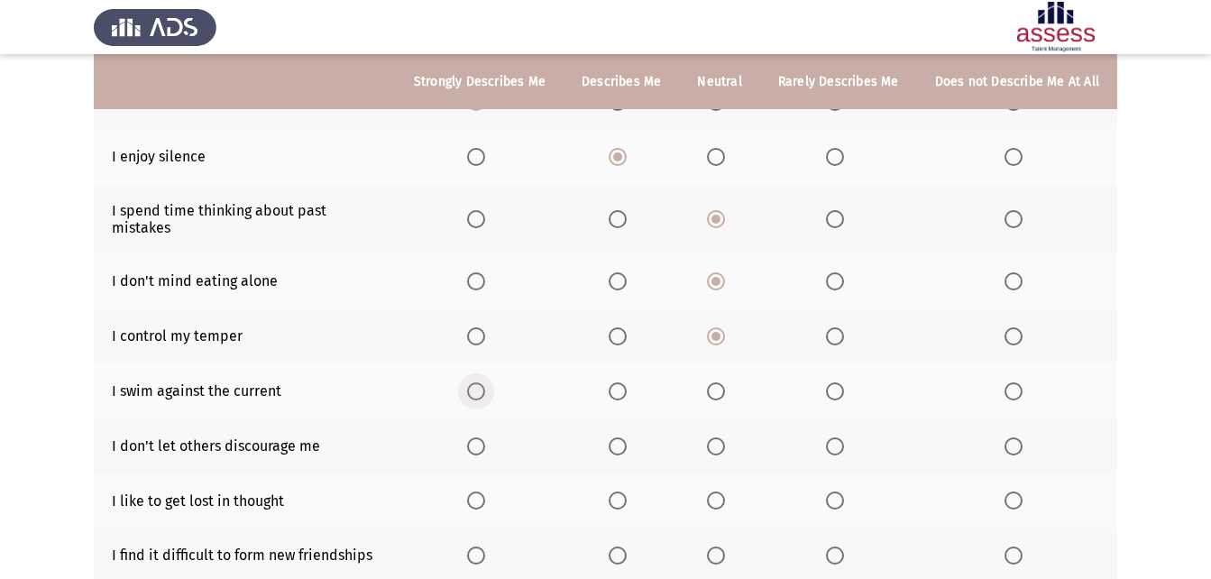
click at [492, 382] on label "Select an option" at bounding box center [479, 391] width 25 height 18
click at [485, 382] on input "Select an option" at bounding box center [476, 391] width 18 height 18
click at [618, 437] on span "Select an option" at bounding box center [618, 446] width 18 height 18
click at [618, 437] on input "Select an option" at bounding box center [618, 446] width 18 height 18
click at [714, 492] on span "Select an option" at bounding box center [716, 501] width 18 height 18
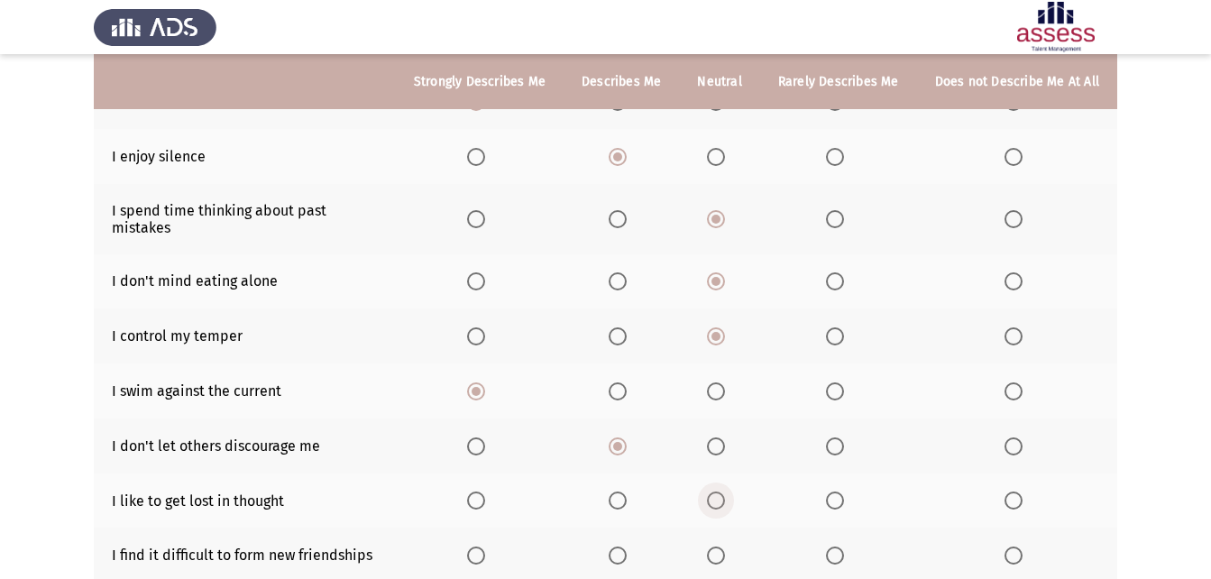
click at [714, 492] on input "Select an option" at bounding box center [716, 501] width 18 height 18
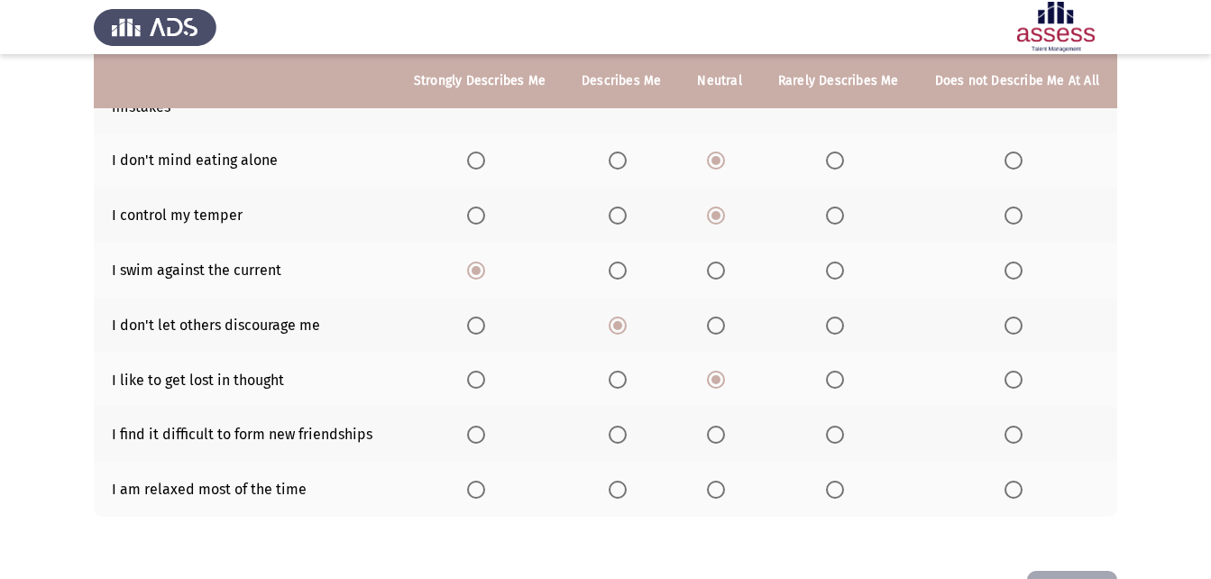
scroll to position [339, 0]
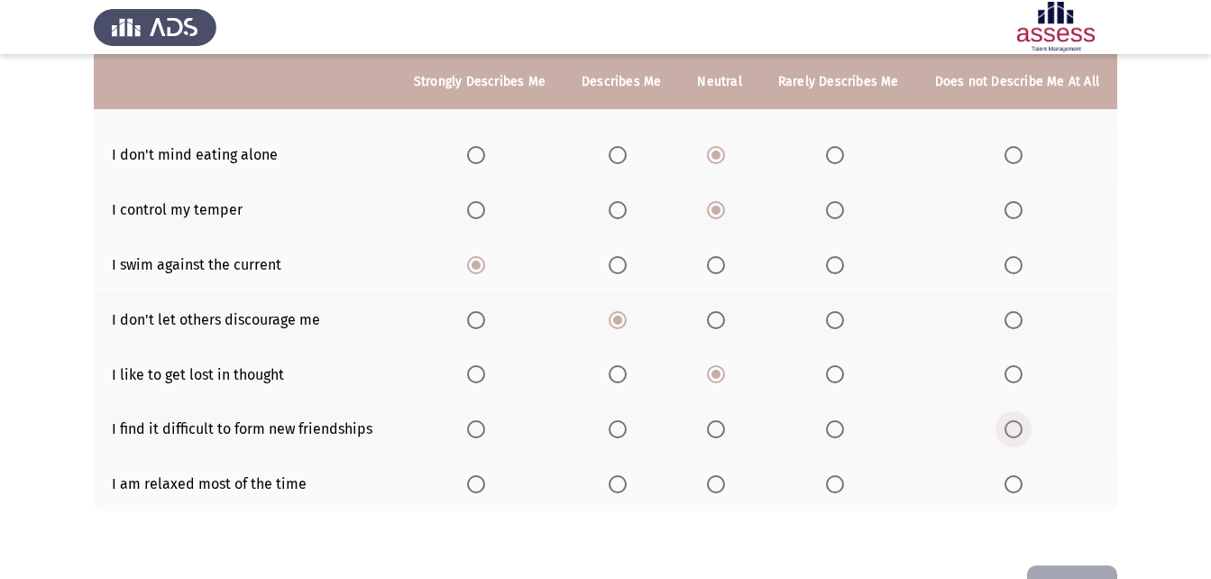
click at [1025, 420] on label "Select an option" at bounding box center [1017, 429] width 25 height 18
click at [1023, 420] on input "Select an option" at bounding box center [1014, 429] width 18 height 18
click at [627, 475] on span "Select an option" at bounding box center [618, 484] width 18 height 18
click at [627, 475] on input "Select an option" at bounding box center [618, 484] width 18 height 18
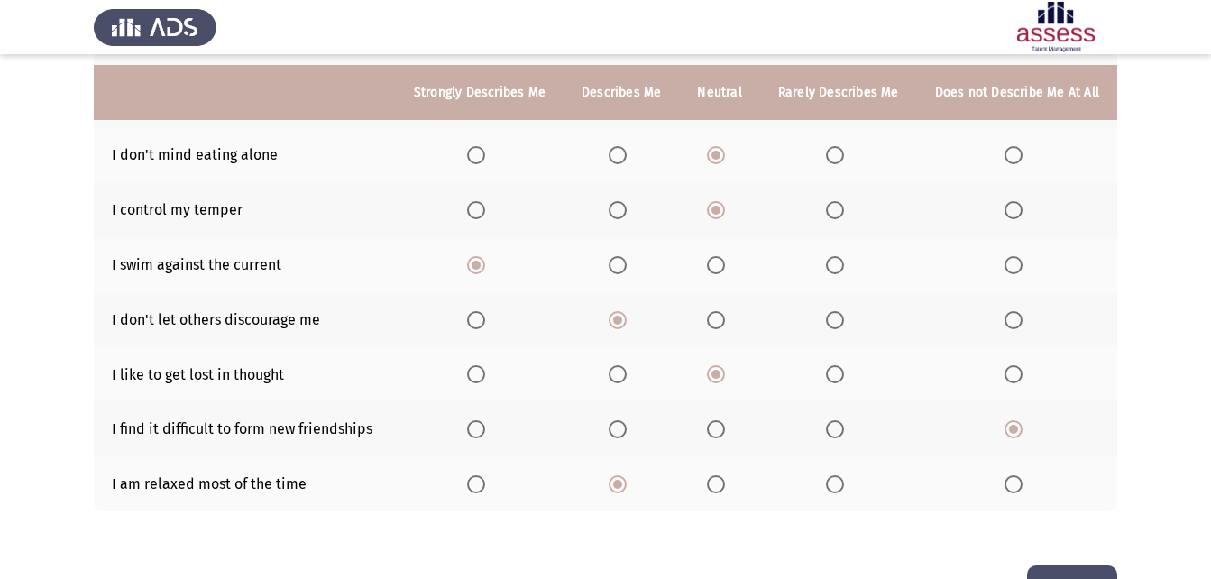
scroll to position [382, 0]
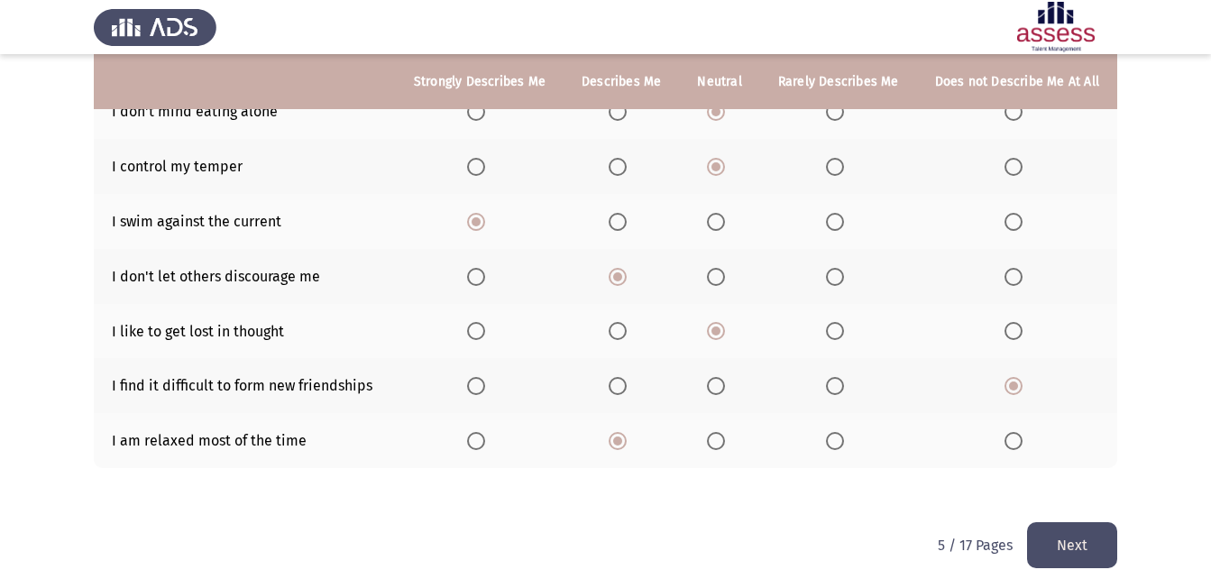
click at [1089, 522] on button "Next" at bounding box center [1072, 545] width 90 height 46
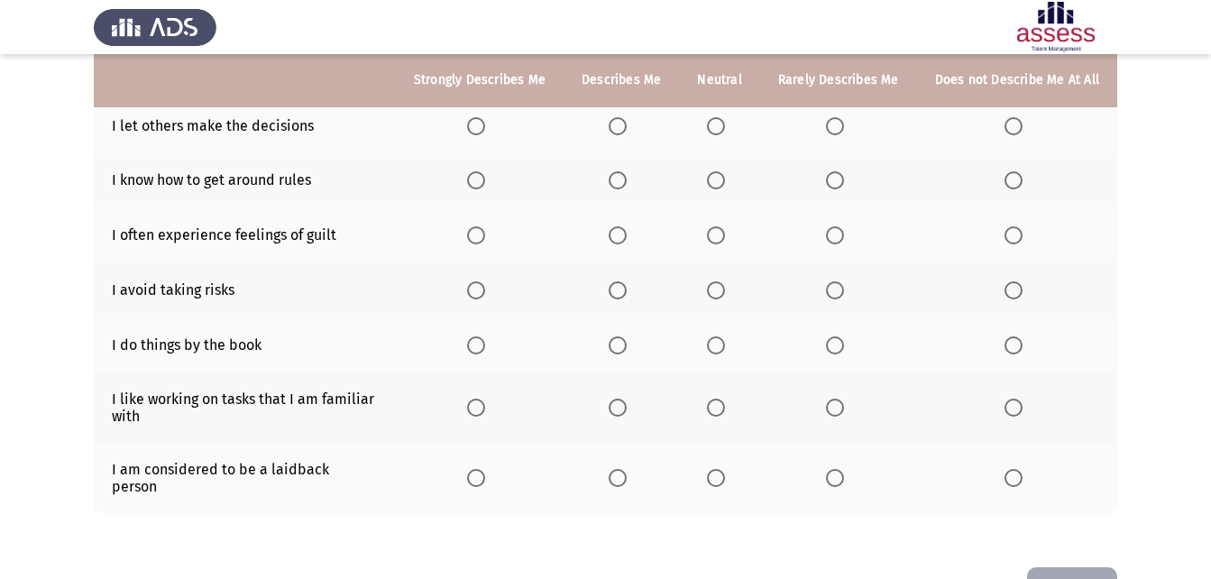
scroll to position [378, 0]
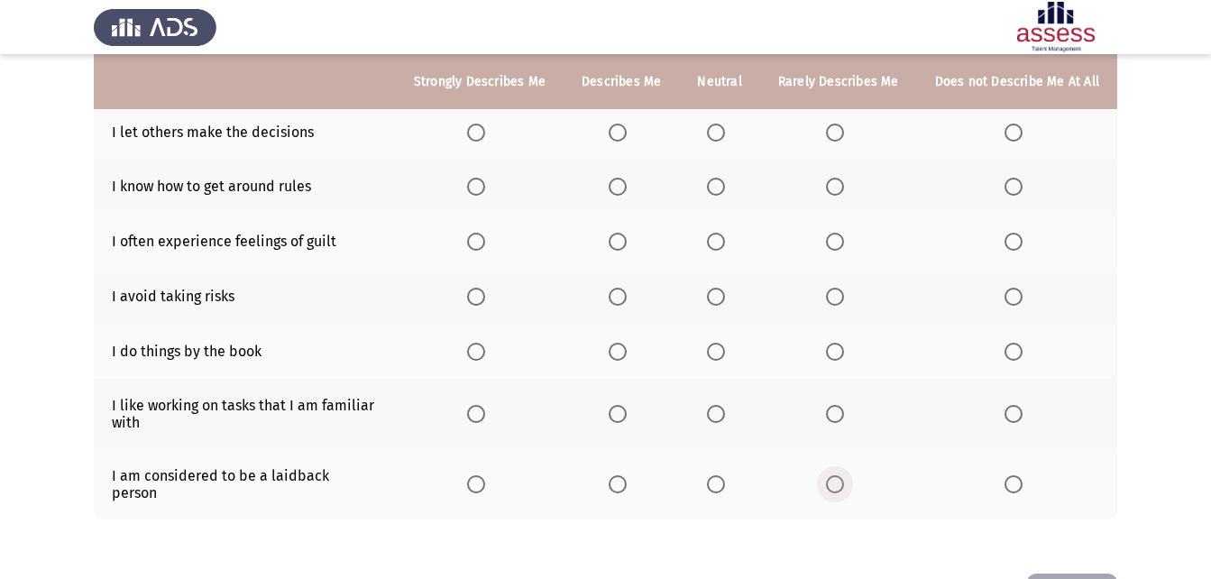
click at [841, 475] on span "Select an option" at bounding box center [835, 484] width 18 height 18
click at [841, 475] on input "Select an option" at bounding box center [835, 484] width 18 height 18
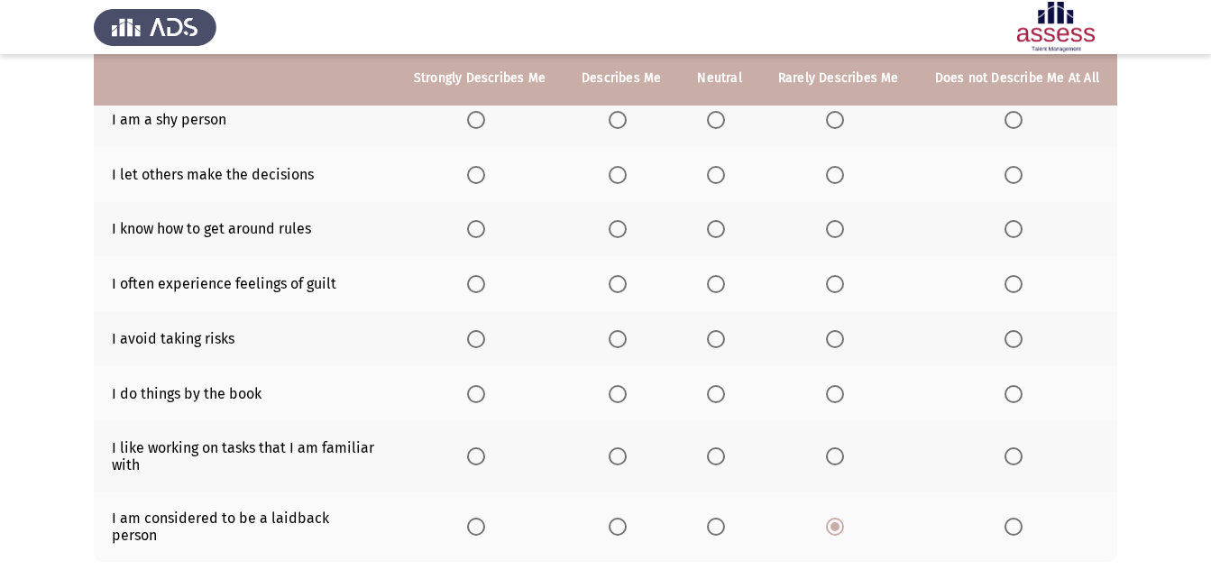
scroll to position [317, 0]
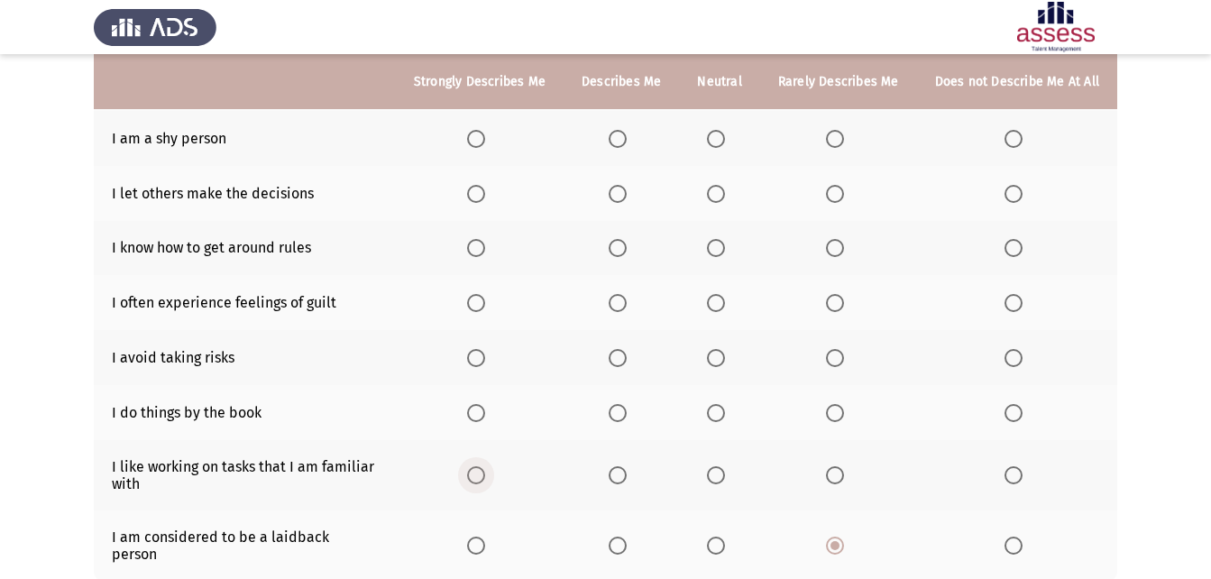
click at [485, 473] on span "Select an option" at bounding box center [476, 475] width 18 height 18
click at [485, 473] on input "Select an option" at bounding box center [476, 475] width 18 height 18
click at [843, 417] on span "Select an option" at bounding box center [835, 413] width 18 height 18
click at [843, 417] on input "Select an option" at bounding box center [835, 413] width 18 height 18
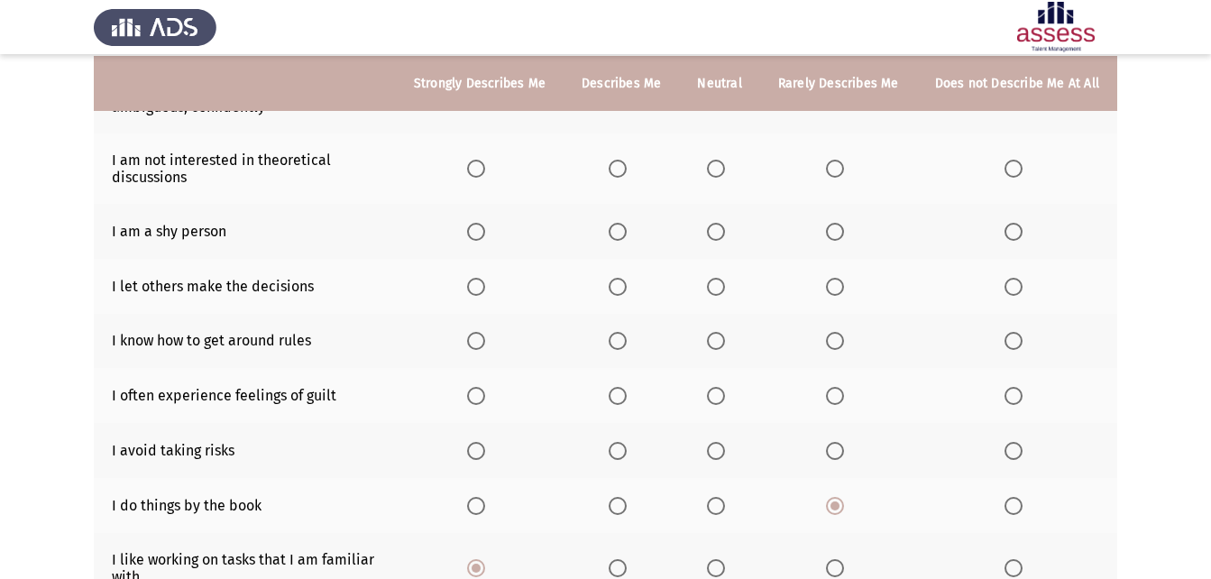
scroll to position [222, 0]
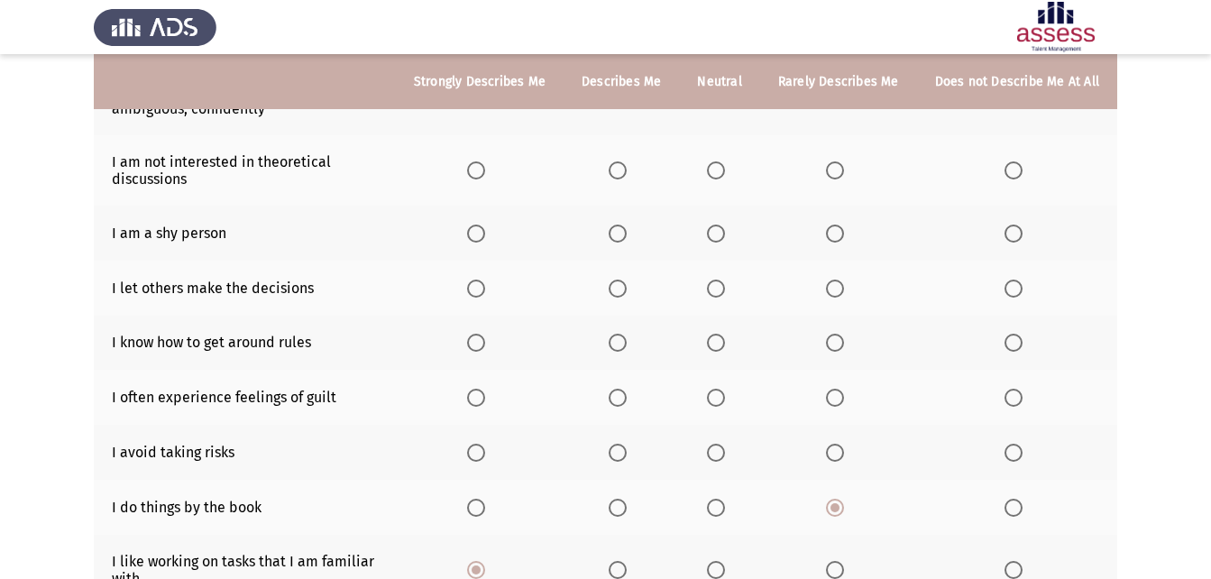
click at [844, 447] on span "Select an option" at bounding box center [835, 453] width 18 height 18
click at [844, 447] on input "Select an option" at bounding box center [835, 453] width 18 height 18
click at [627, 397] on span "Select an option" at bounding box center [618, 398] width 18 height 18
click at [627, 397] on input "Select an option" at bounding box center [618, 398] width 18 height 18
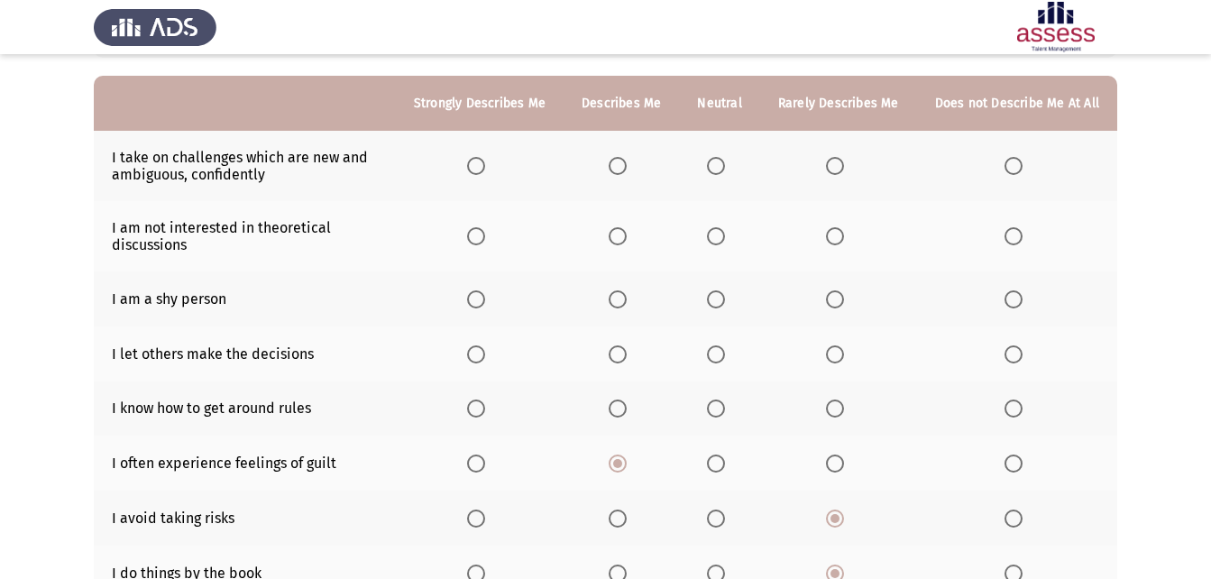
scroll to position [151, 0]
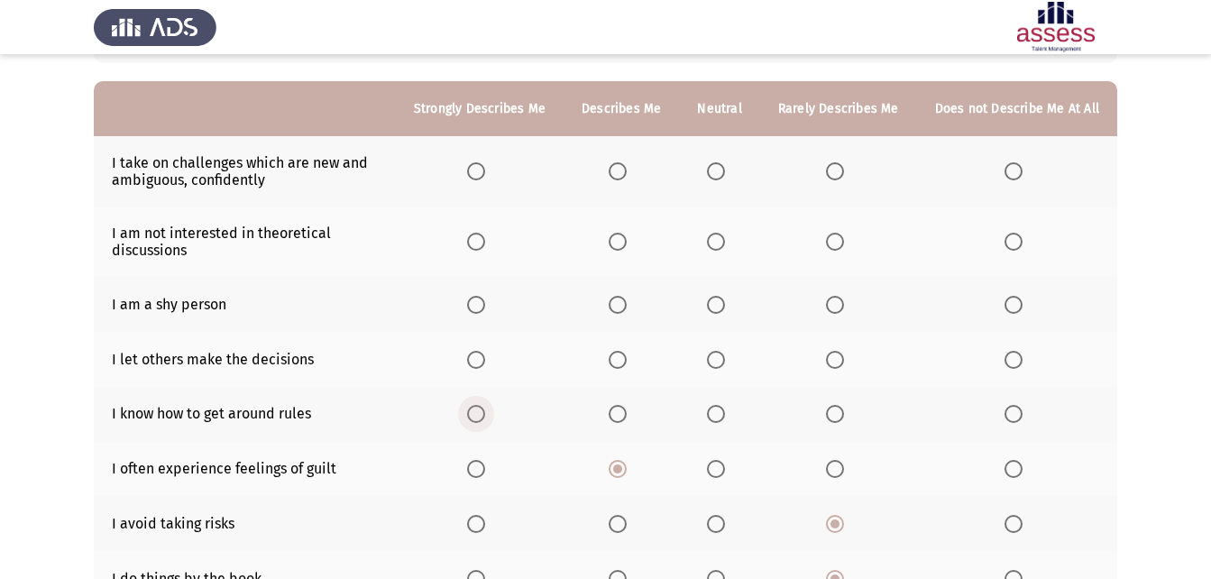
click at [492, 418] on label "Select an option" at bounding box center [479, 414] width 25 height 18
click at [485, 418] on input "Select an option" at bounding box center [476, 414] width 18 height 18
click at [835, 366] on span "Select an option" at bounding box center [835, 360] width 18 height 18
click at [835, 366] on input "Select an option" at bounding box center [835, 360] width 18 height 18
click at [1014, 308] on span "Select an option" at bounding box center [1014, 305] width 18 height 18
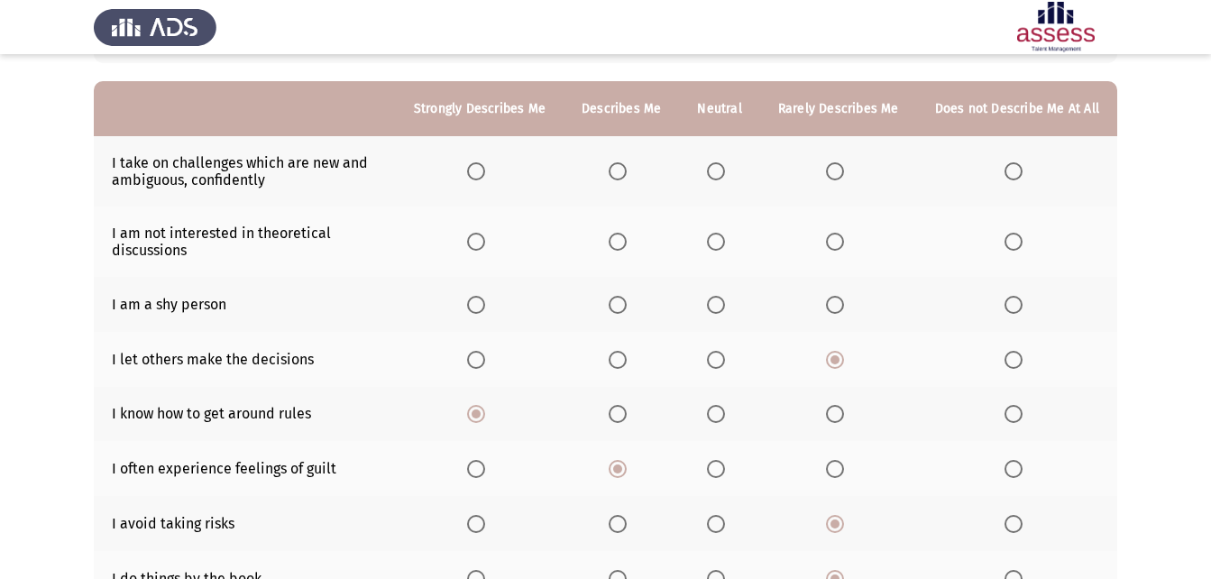
click at [1014, 308] on input "Select an option" at bounding box center [1014, 305] width 18 height 18
click at [851, 306] on label "Select an option" at bounding box center [838, 305] width 25 height 18
click at [844, 306] on input "Select an option" at bounding box center [835, 305] width 18 height 18
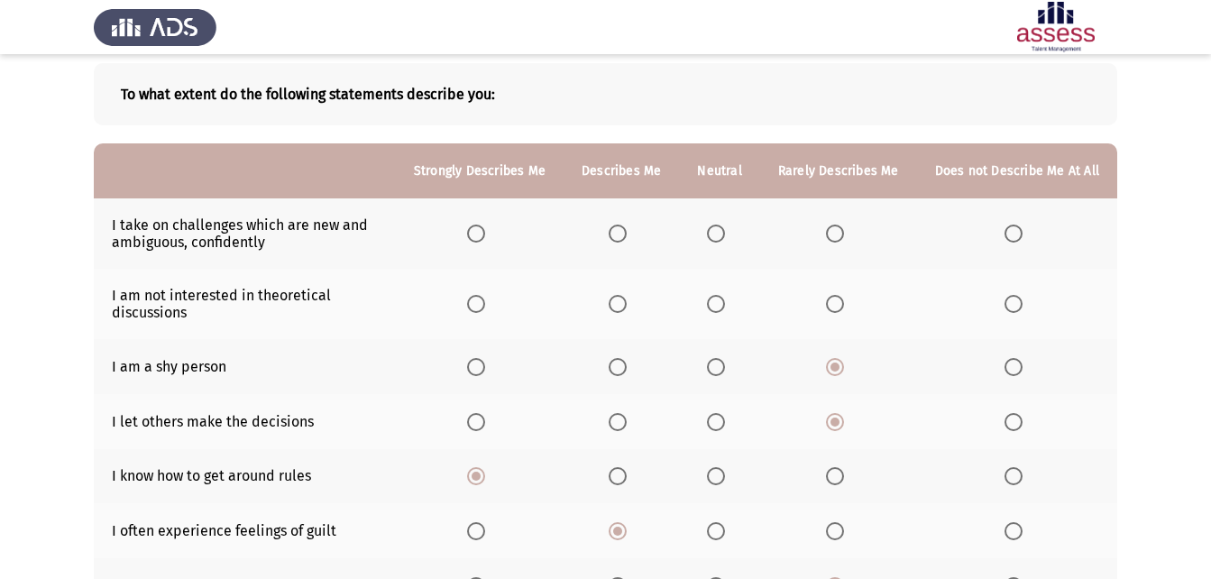
scroll to position [87, 0]
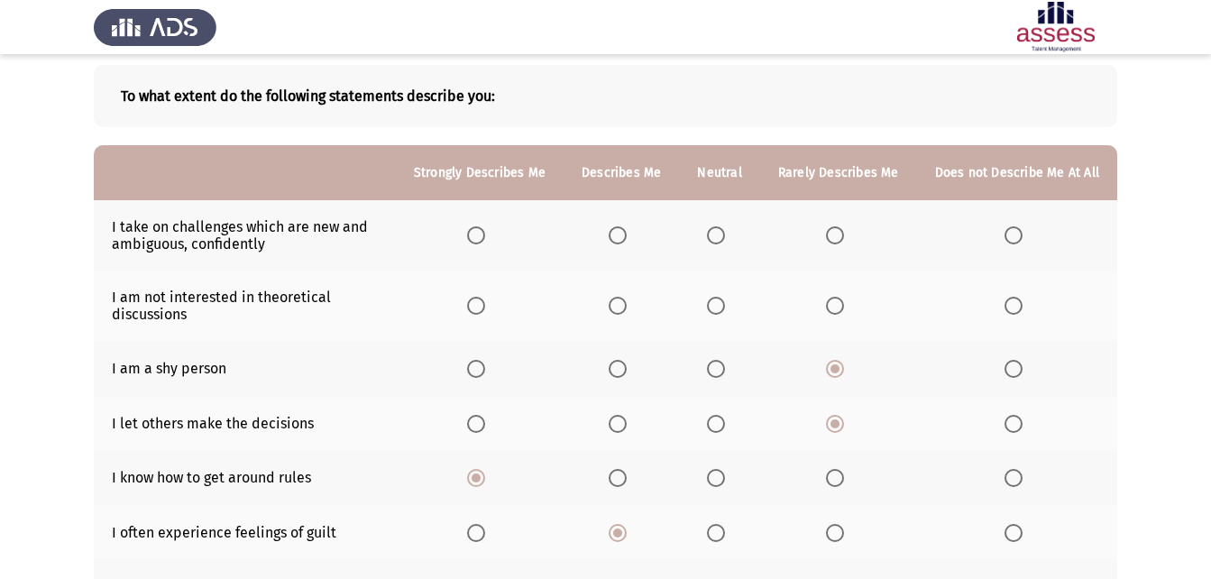
click at [627, 298] on span "Select an option" at bounding box center [618, 306] width 18 height 18
click at [627, 298] on input "Select an option" at bounding box center [618, 306] width 18 height 18
click at [484, 301] on span "Select an option" at bounding box center [476, 306] width 18 height 18
click at [484, 301] on input "Select an option" at bounding box center [476, 306] width 18 height 18
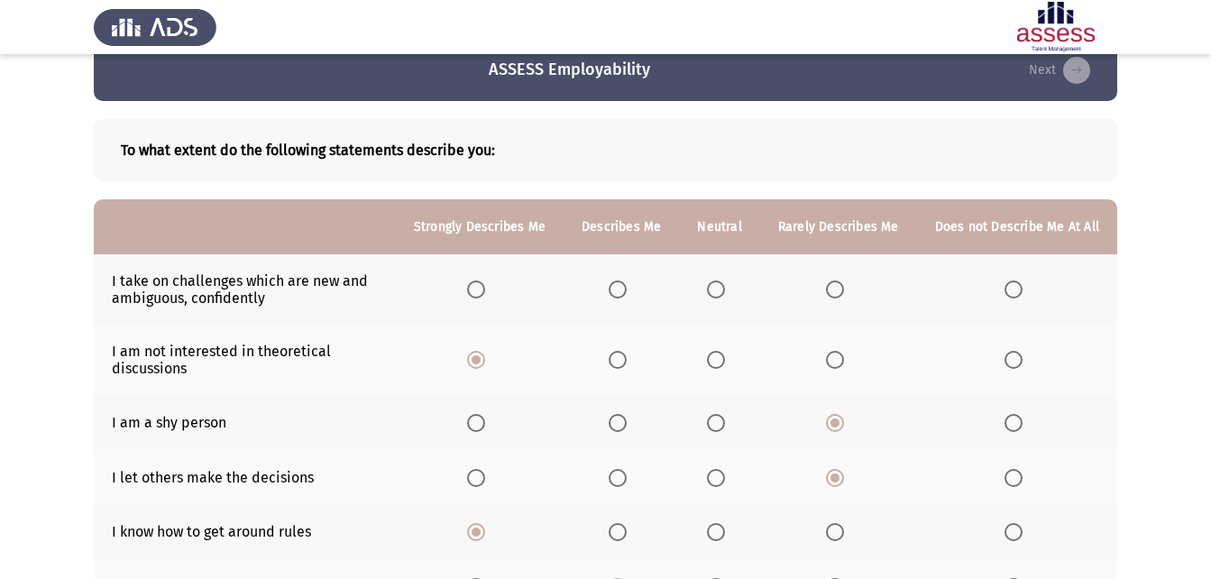
scroll to position [29, 0]
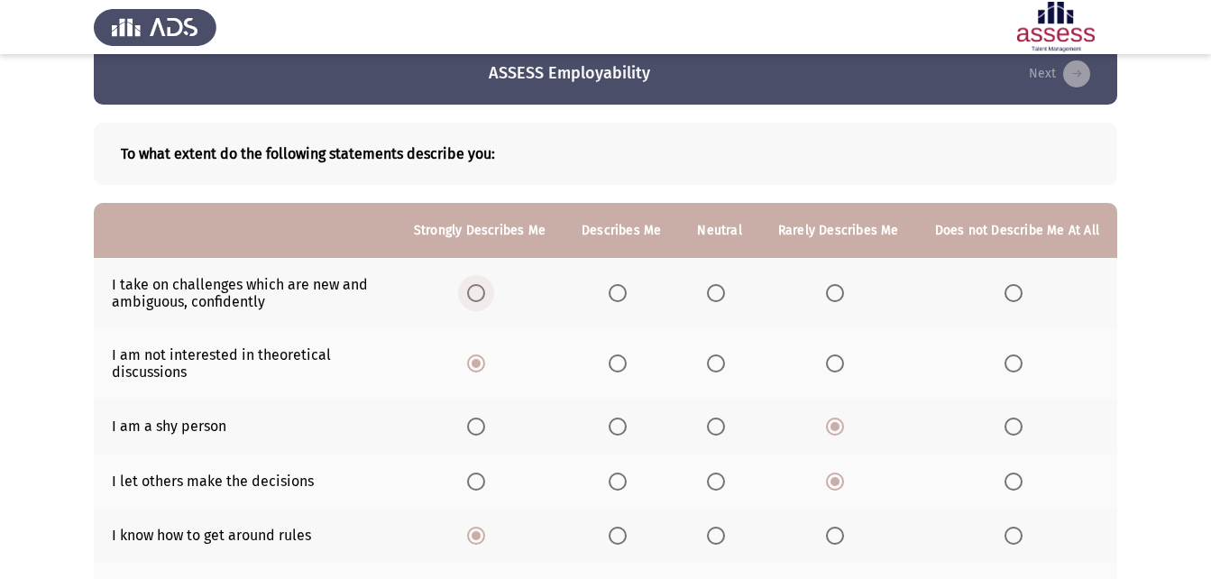
click at [481, 298] on span "Select an option" at bounding box center [476, 293] width 18 height 18
click at [481, 298] on input "Select an option" at bounding box center [476, 293] width 18 height 18
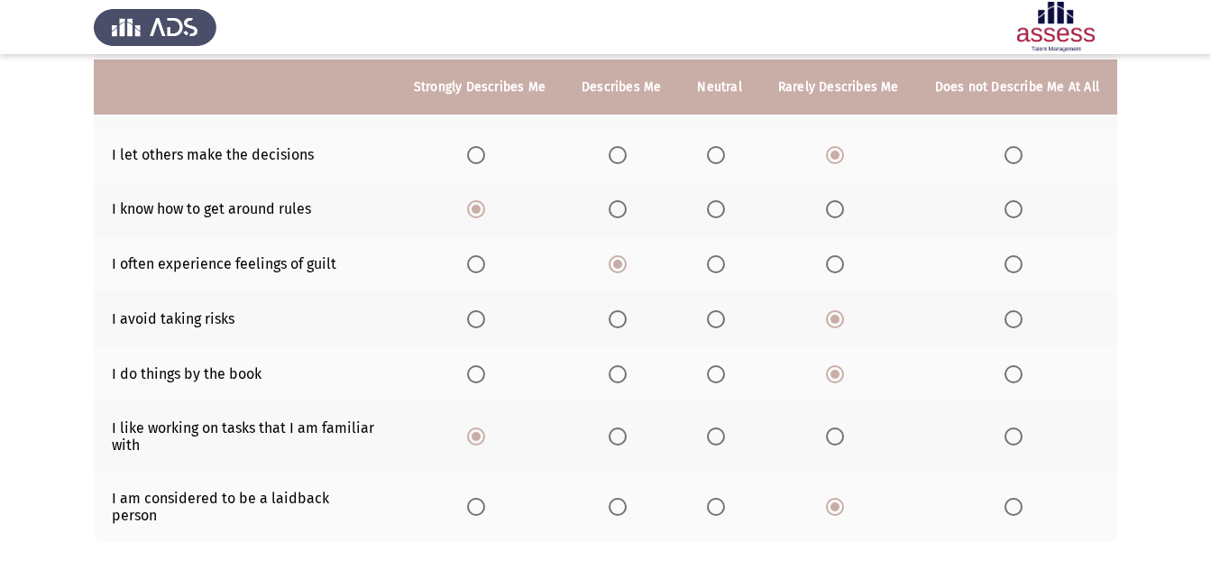
scroll to position [407, 0]
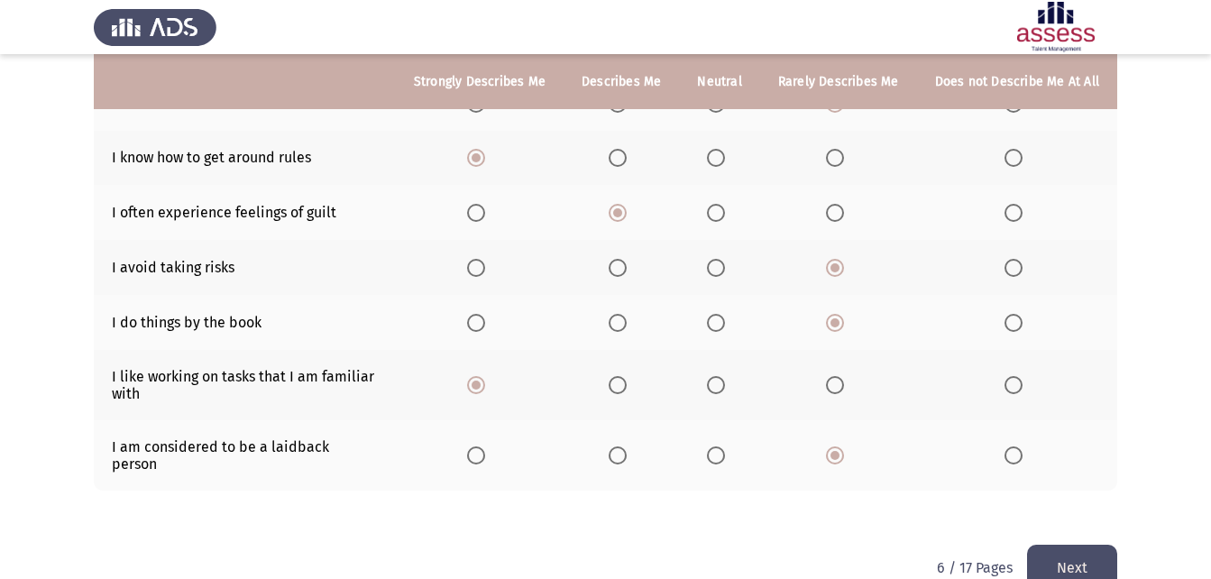
click at [1080, 545] on button "Next" at bounding box center [1072, 568] width 90 height 46
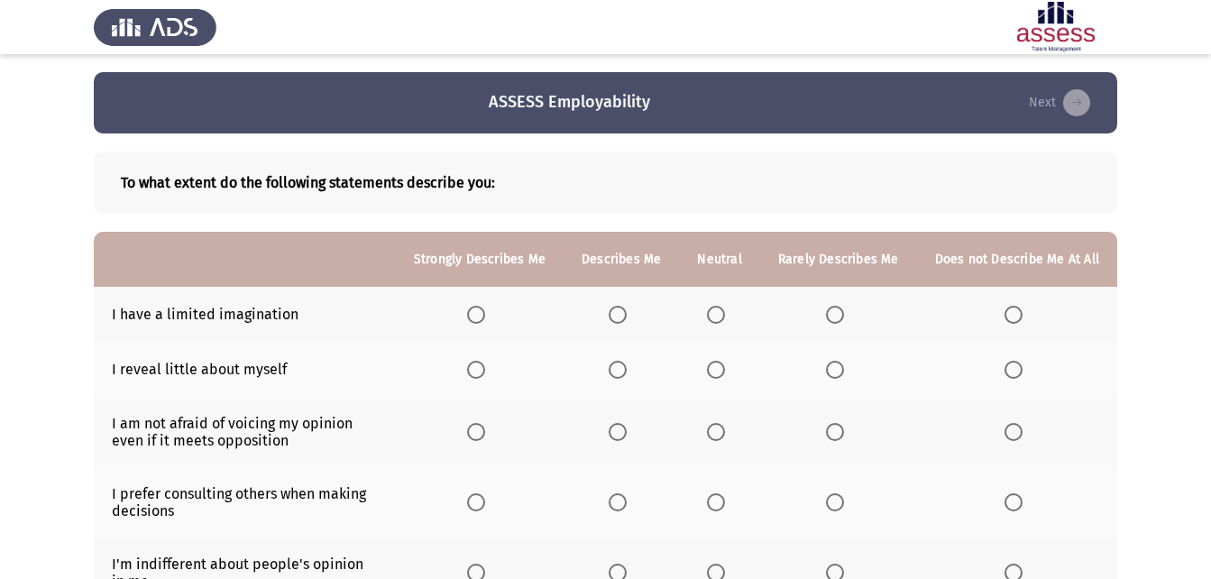
click at [836, 311] on span "Select an option" at bounding box center [835, 315] width 18 height 18
click at [836, 311] on input "Select an option" at bounding box center [835, 315] width 18 height 18
click at [626, 363] on span "Select an option" at bounding box center [618, 370] width 18 height 18
click at [626, 363] on input "Select an option" at bounding box center [618, 370] width 18 height 18
click at [626, 423] on span "Select an option" at bounding box center [618, 432] width 18 height 18
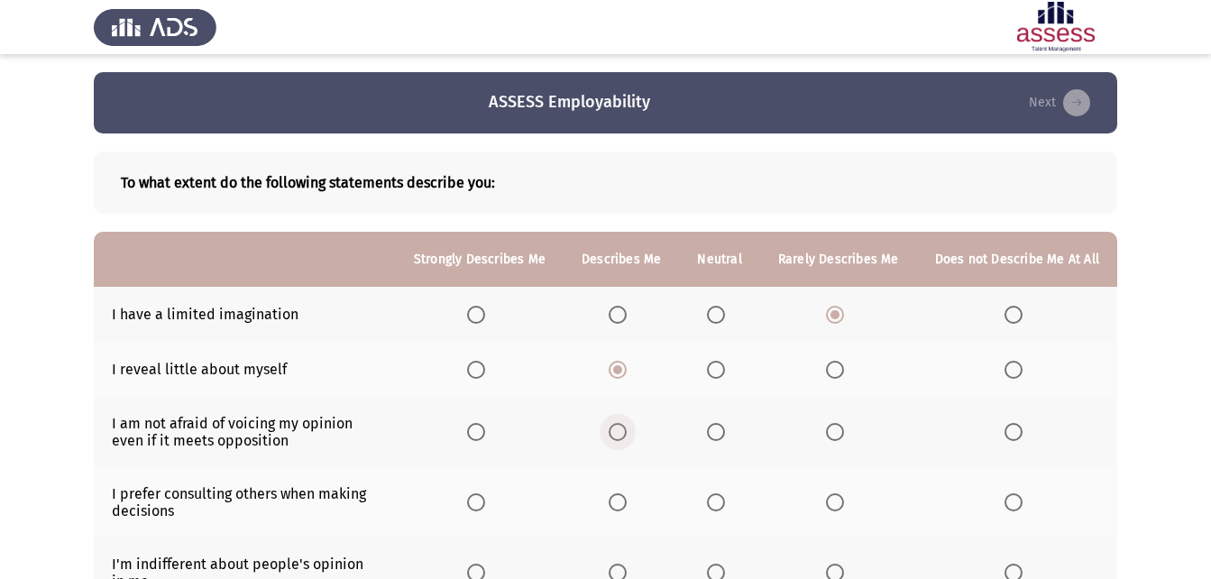
click at [626, 423] on input "Select an option" at bounding box center [618, 432] width 18 height 18
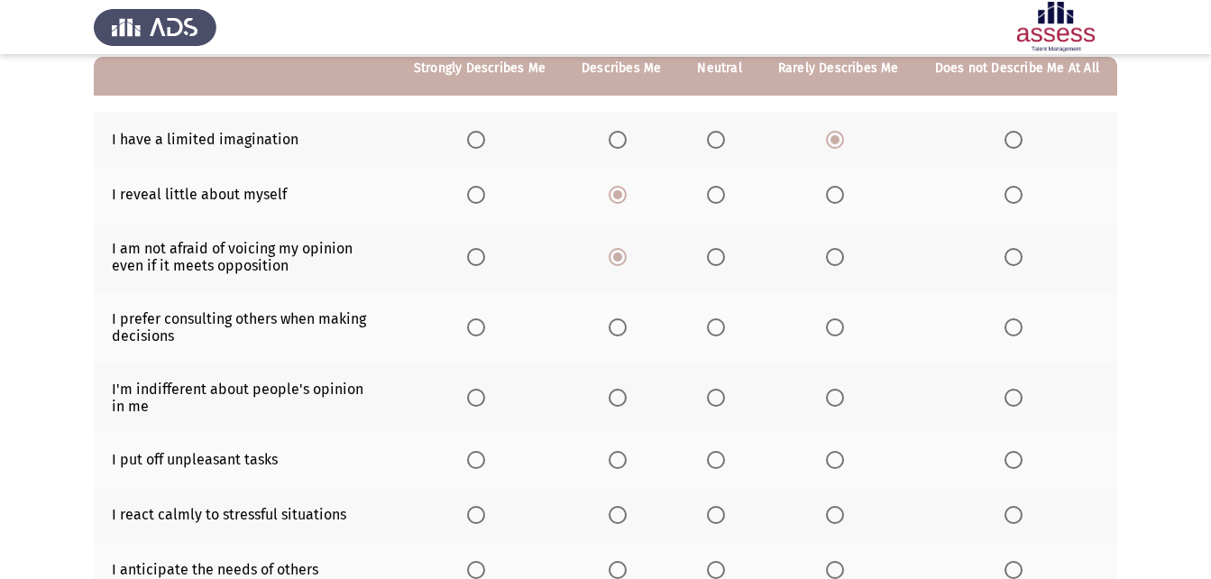
scroll to position [180, 0]
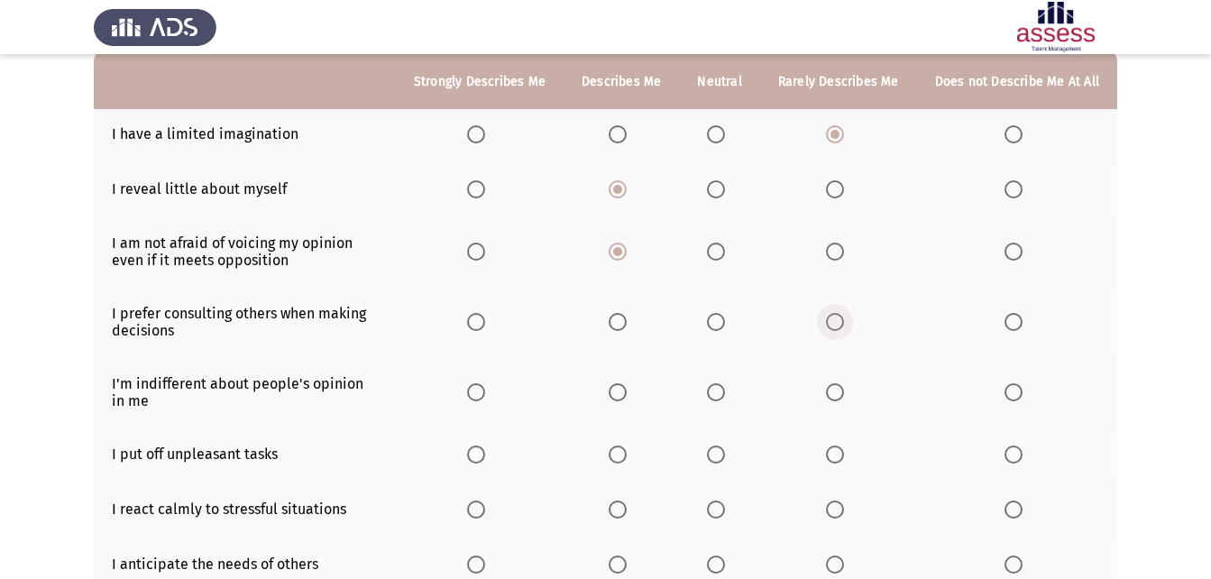
click at [835, 317] on span "Select an option" at bounding box center [835, 322] width 18 height 18
click at [835, 317] on input "Select an option" at bounding box center [835, 322] width 18 height 18
click at [732, 396] on label "Select an option" at bounding box center [719, 392] width 25 height 18
click at [725, 396] on input "Select an option" at bounding box center [716, 392] width 18 height 18
drag, startPoint x: 1207, startPoint y: 306, endPoint x: 1208, endPoint y: 335, distance: 28.9
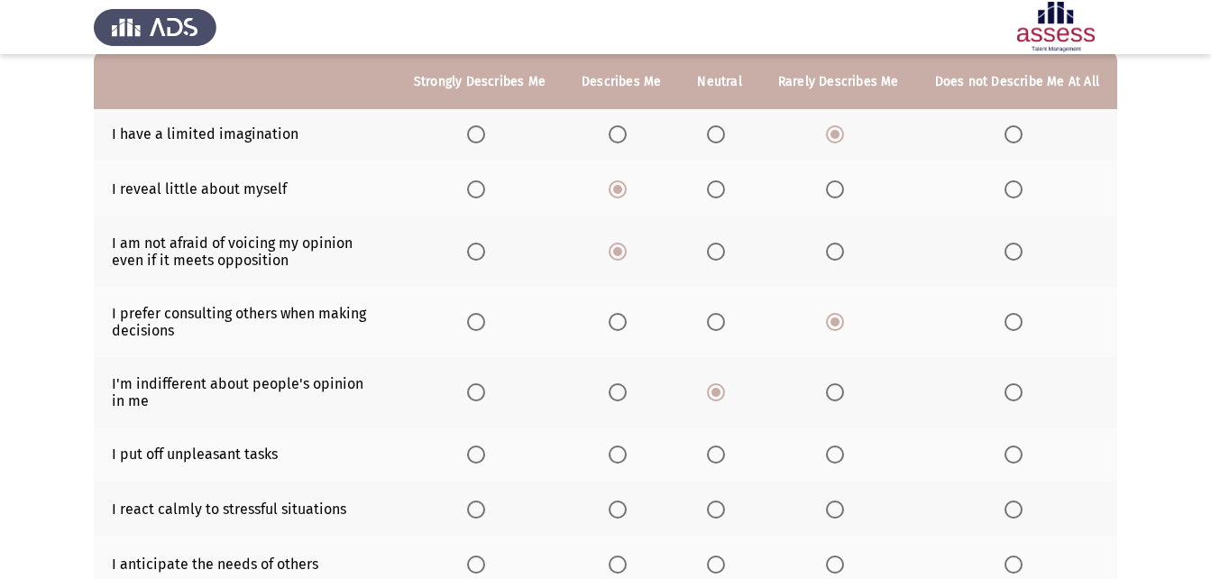
click at [1208, 335] on app-assessment-container "ASSESS Employability Next To what extent do the following statements describe y…" at bounding box center [605, 331] width 1211 height 879
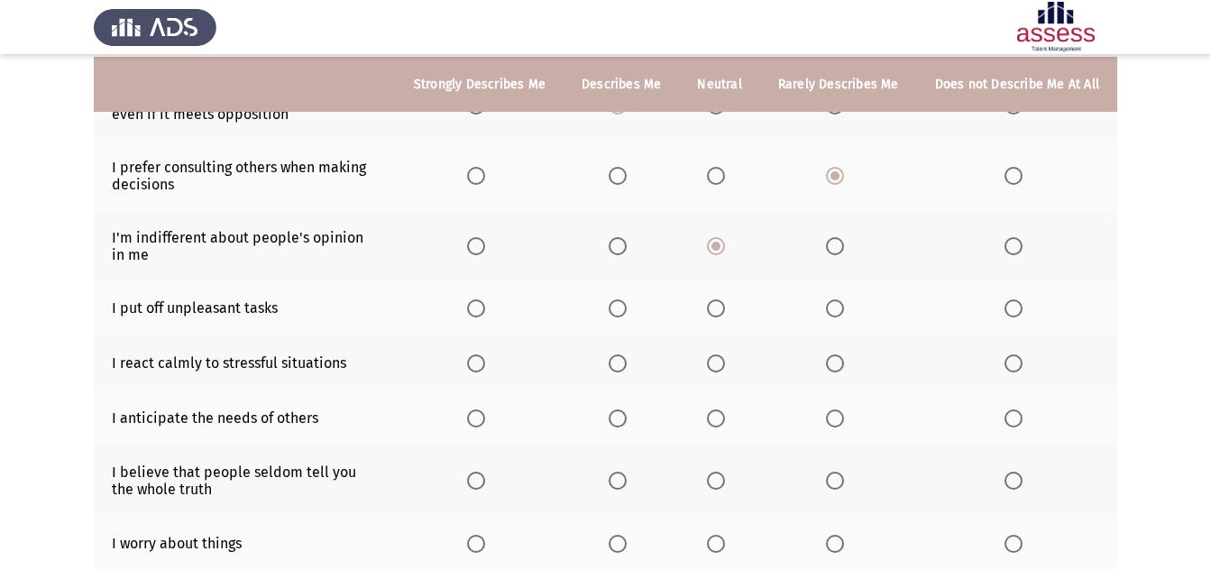
scroll to position [329, 0]
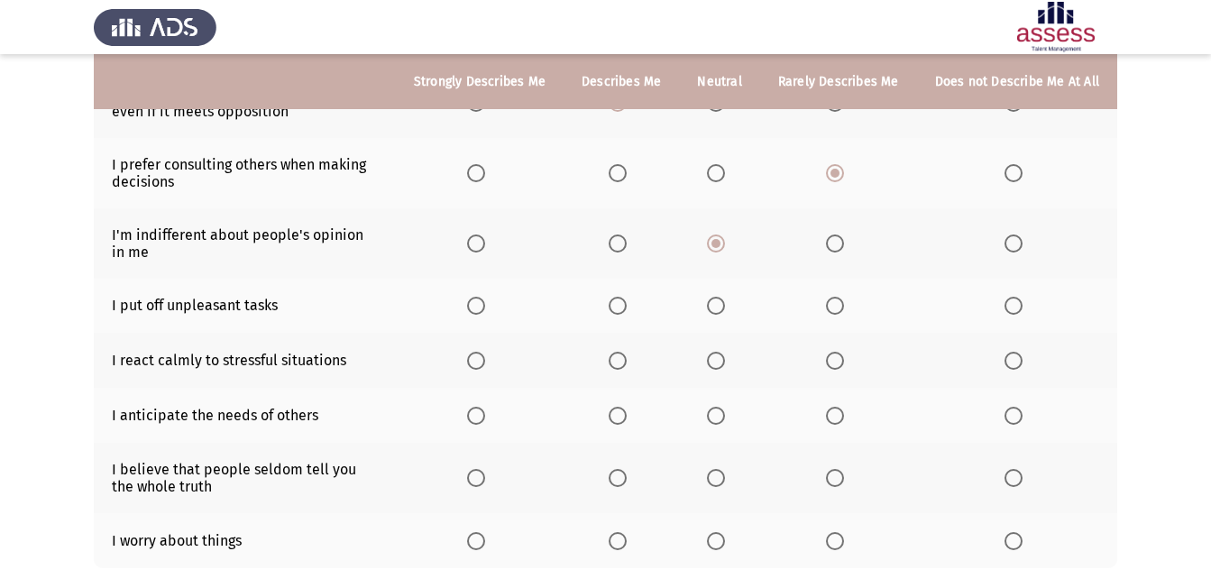
click at [836, 304] on span "Select an option" at bounding box center [835, 306] width 18 height 18
click at [836, 304] on input "Select an option" at bounding box center [835, 306] width 18 height 18
click at [725, 363] on span "Select an option" at bounding box center [716, 361] width 18 height 18
click at [725, 363] on input "Select an option" at bounding box center [716, 361] width 18 height 18
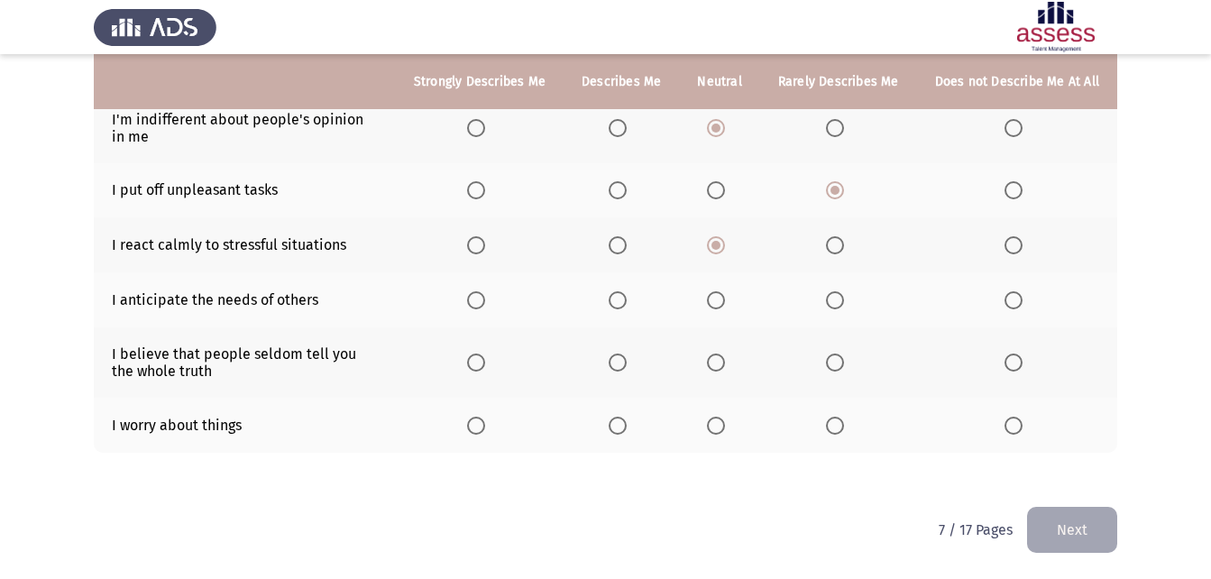
scroll to position [443, 0]
click at [484, 423] on span "Select an option" at bounding box center [476, 428] width 18 height 18
click at [484, 423] on input "Select an option" at bounding box center [476, 428] width 18 height 18
click at [725, 367] on span "Select an option" at bounding box center [716, 364] width 18 height 18
click at [725, 367] on input "Select an option" at bounding box center [716, 364] width 18 height 18
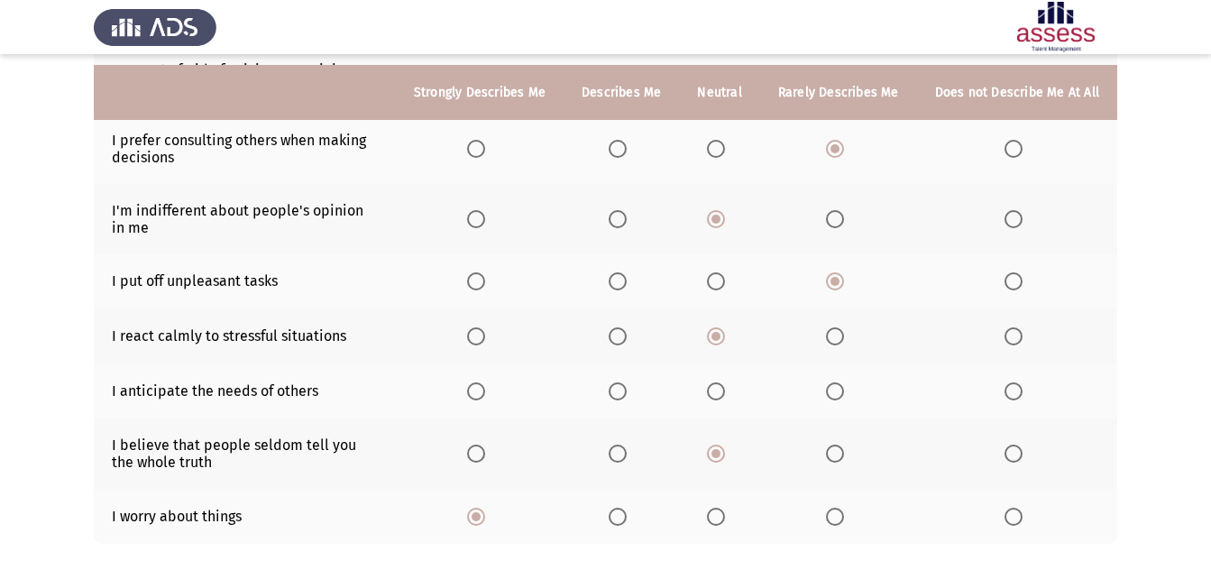
scroll to position [345, 0]
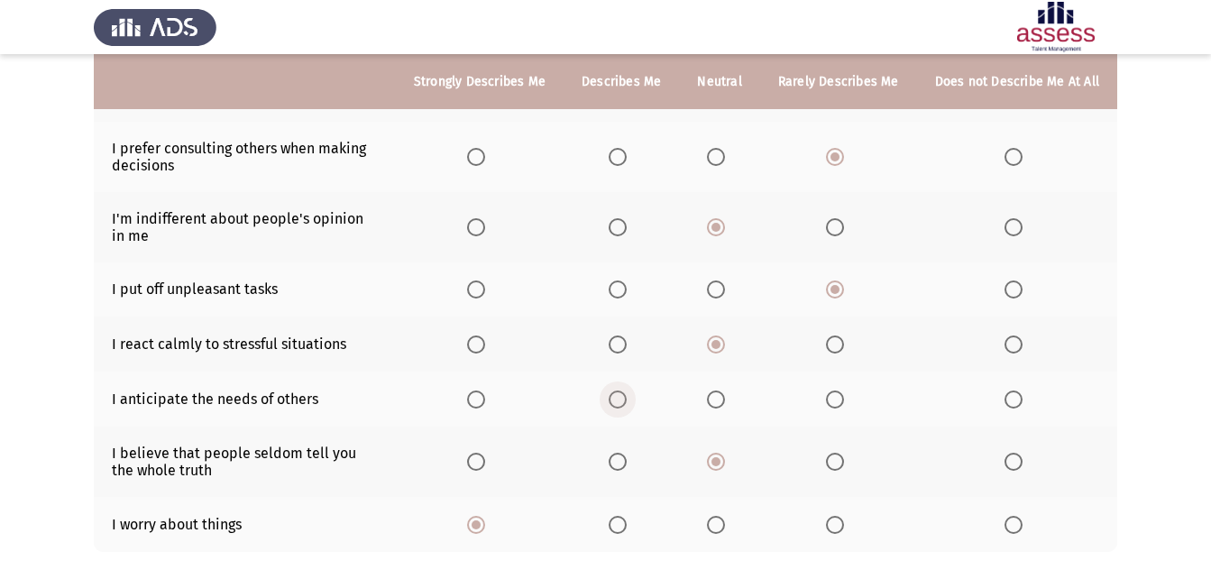
click at [623, 401] on span "Select an option" at bounding box center [618, 400] width 18 height 18
click at [623, 401] on input "Select an option" at bounding box center [618, 400] width 18 height 18
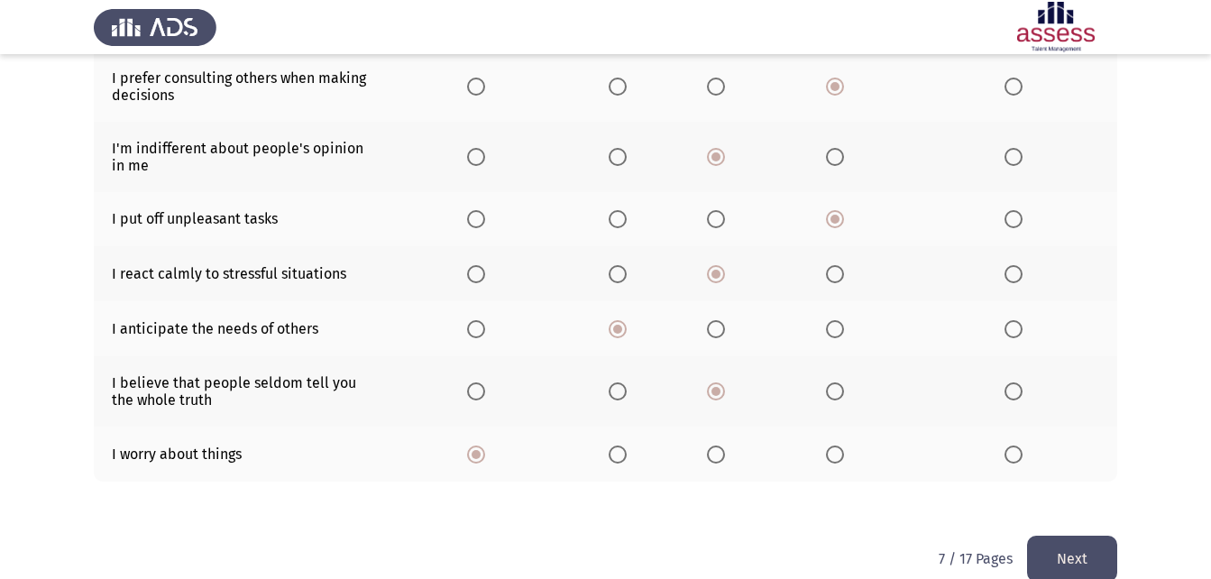
scroll to position [445, 0]
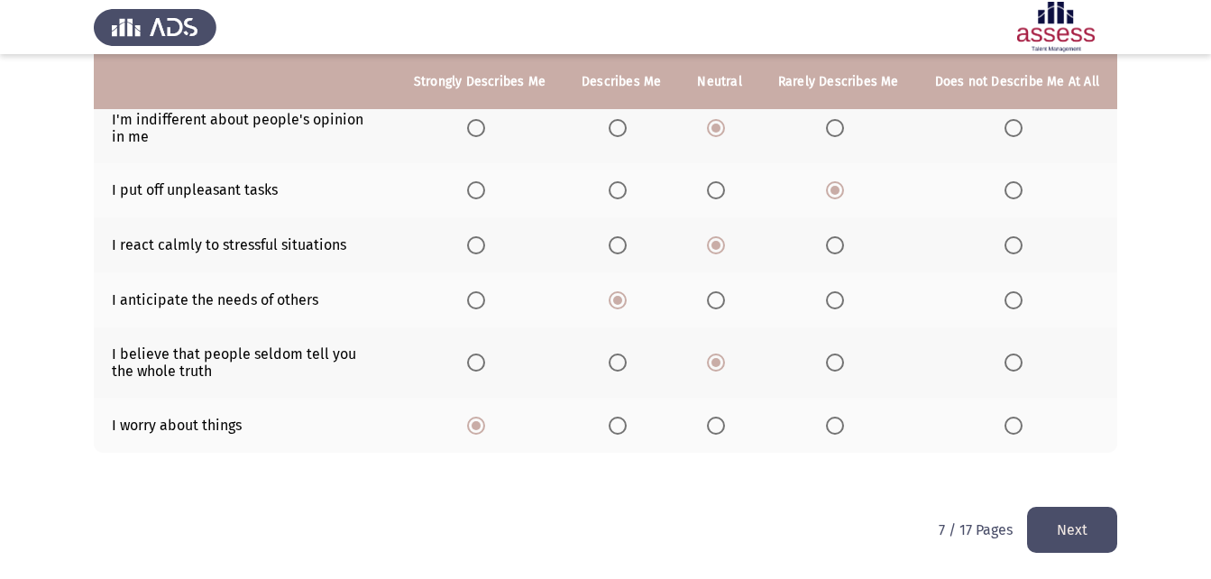
click at [1062, 529] on button "Next" at bounding box center [1072, 530] width 90 height 46
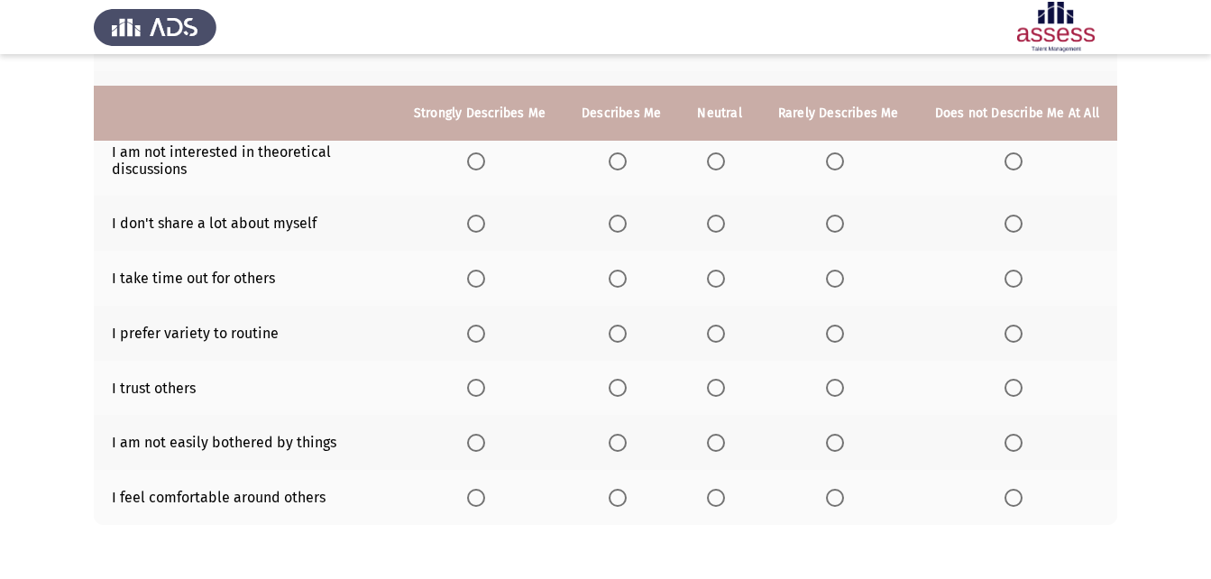
scroll to position [382, 0]
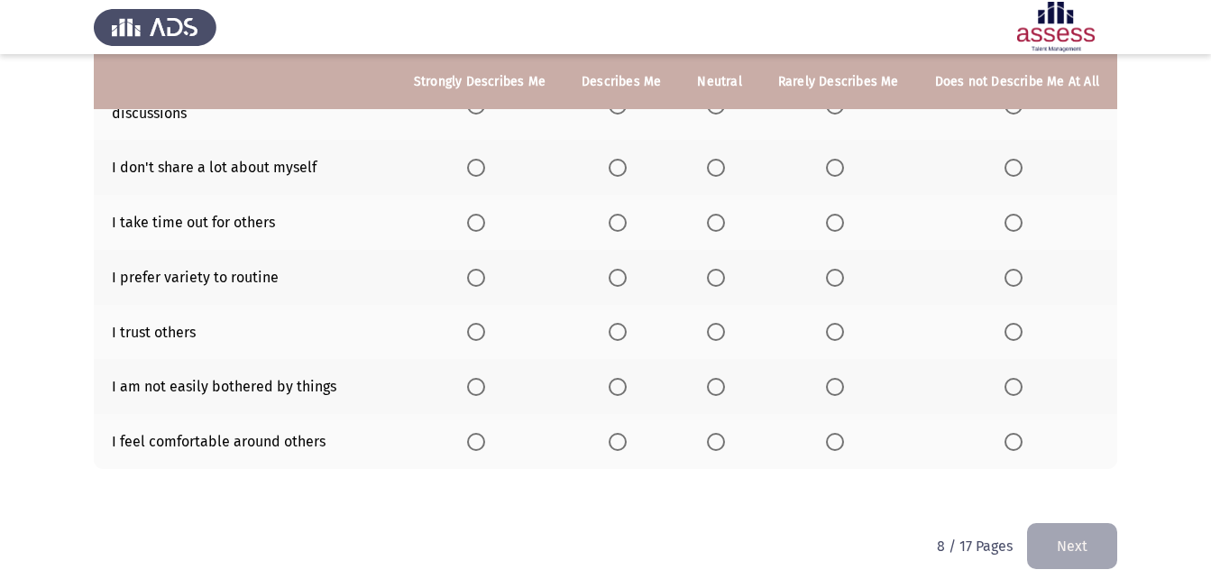
click at [617, 445] on span "Select an option" at bounding box center [618, 442] width 18 height 18
click at [617, 445] on input "Select an option" at bounding box center [618, 442] width 18 height 18
click at [485, 384] on span "Select an option" at bounding box center [476, 387] width 18 height 18
click at [485, 384] on input "Select an option" at bounding box center [476, 387] width 18 height 18
click at [718, 332] on span "Select an option" at bounding box center [716, 332] width 18 height 18
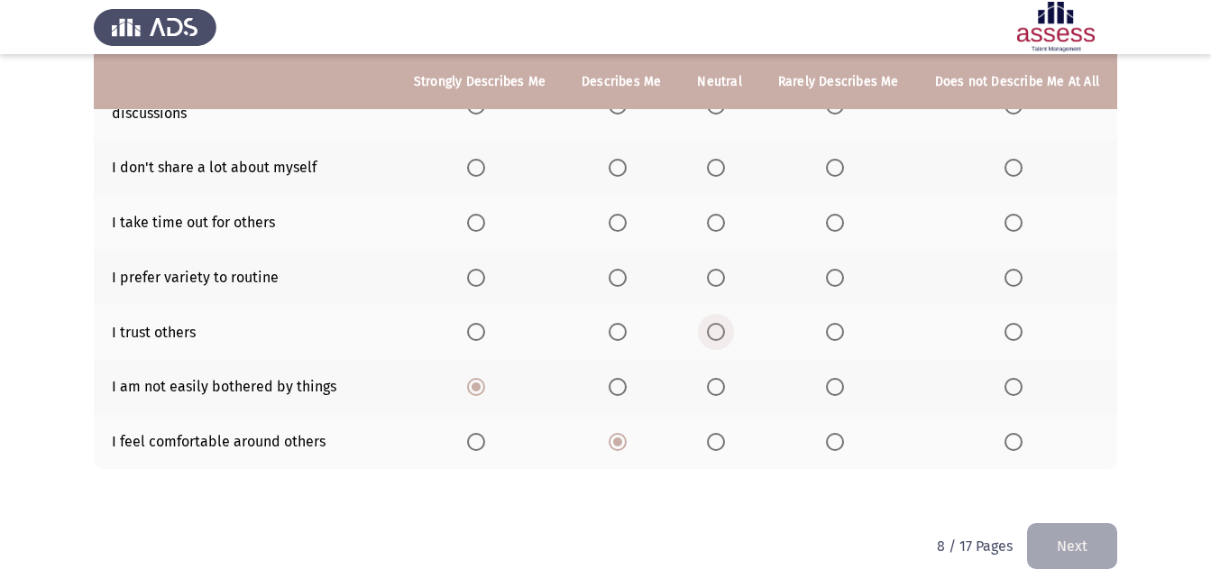
click at [718, 332] on input "Select an option" at bounding box center [716, 332] width 18 height 18
click at [479, 277] on span "Select an option" at bounding box center [476, 278] width 18 height 18
click at [479, 277] on input "Select an option" at bounding box center [476, 278] width 18 height 18
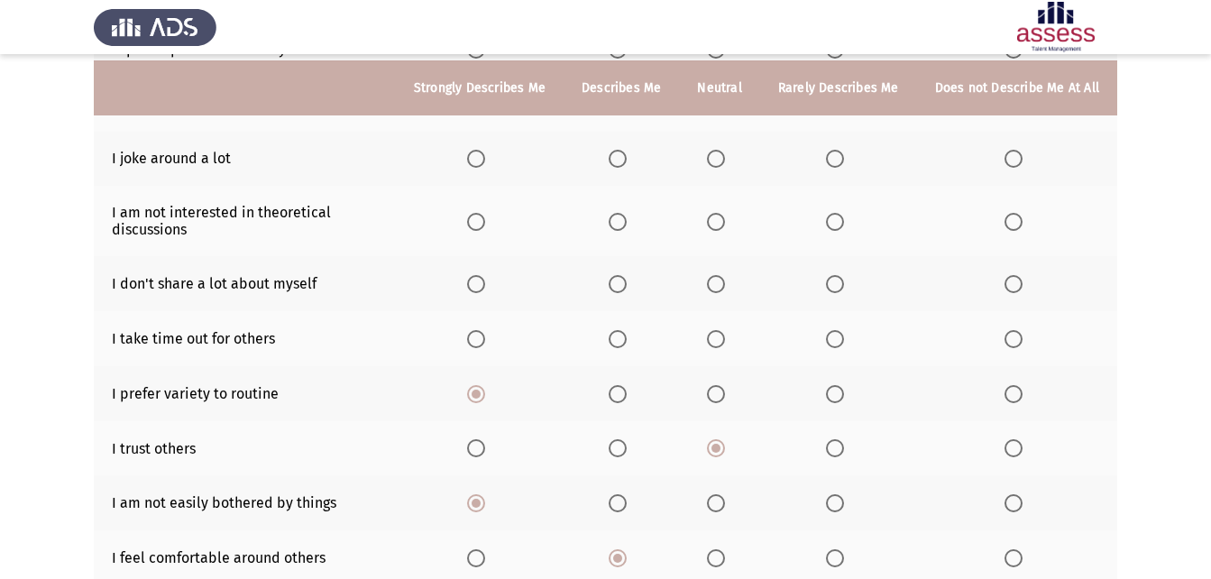
scroll to position [257, 0]
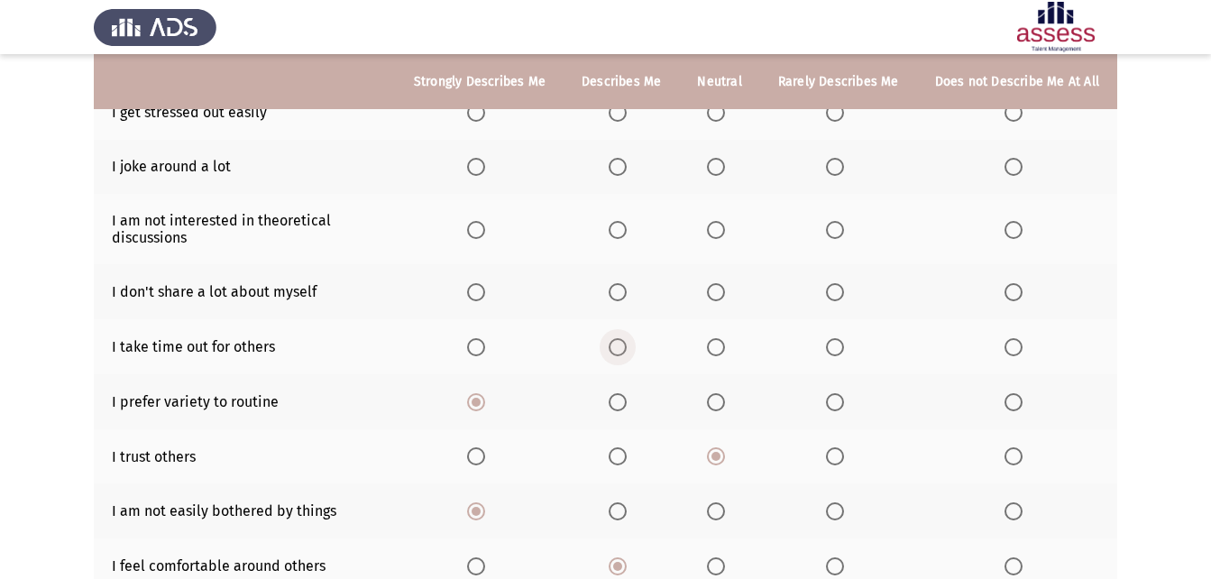
click at [619, 345] on span "Select an option" at bounding box center [618, 347] width 18 height 18
click at [619, 345] on input "Select an option" at bounding box center [618, 347] width 18 height 18
click at [624, 289] on span "Select an option" at bounding box center [618, 292] width 18 height 18
click at [624, 289] on input "Select an option" at bounding box center [618, 292] width 18 height 18
click at [492, 230] on label "Select an option" at bounding box center [479, 230] width 25 height 18
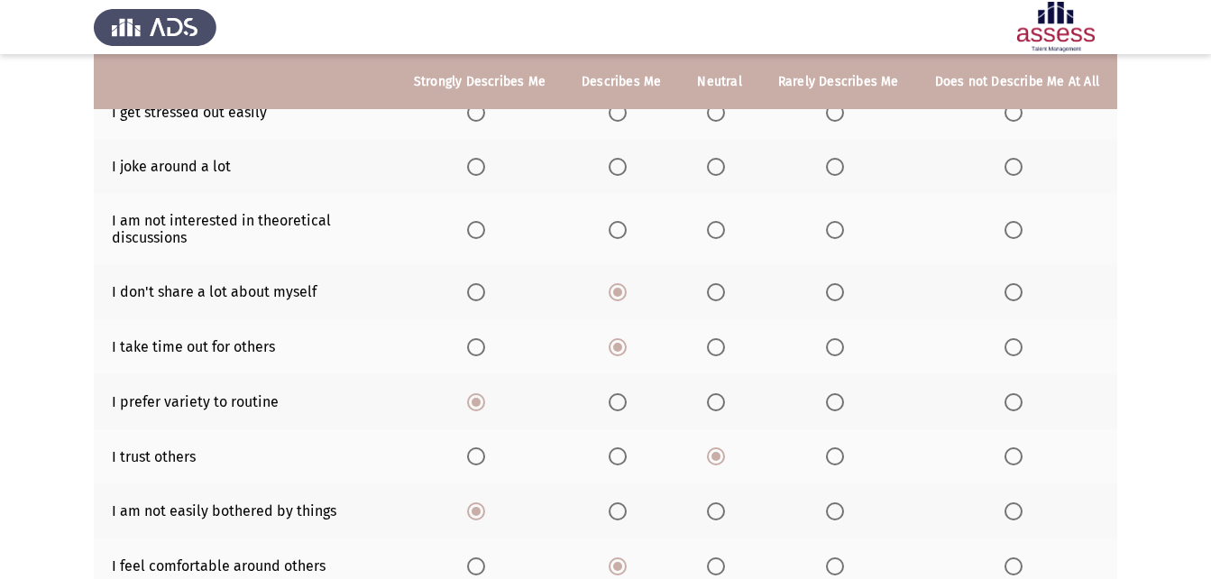
click at [485, 230] on input "Select an option" at bounding box center [476, 230] width 18 height 18
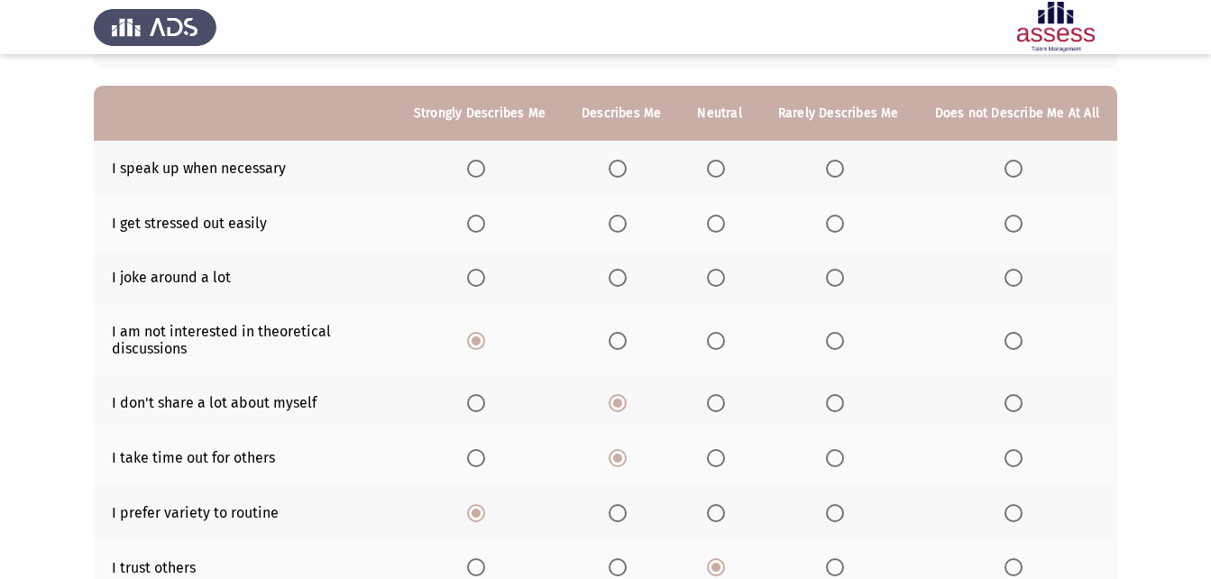
scroll to position [144, 0]
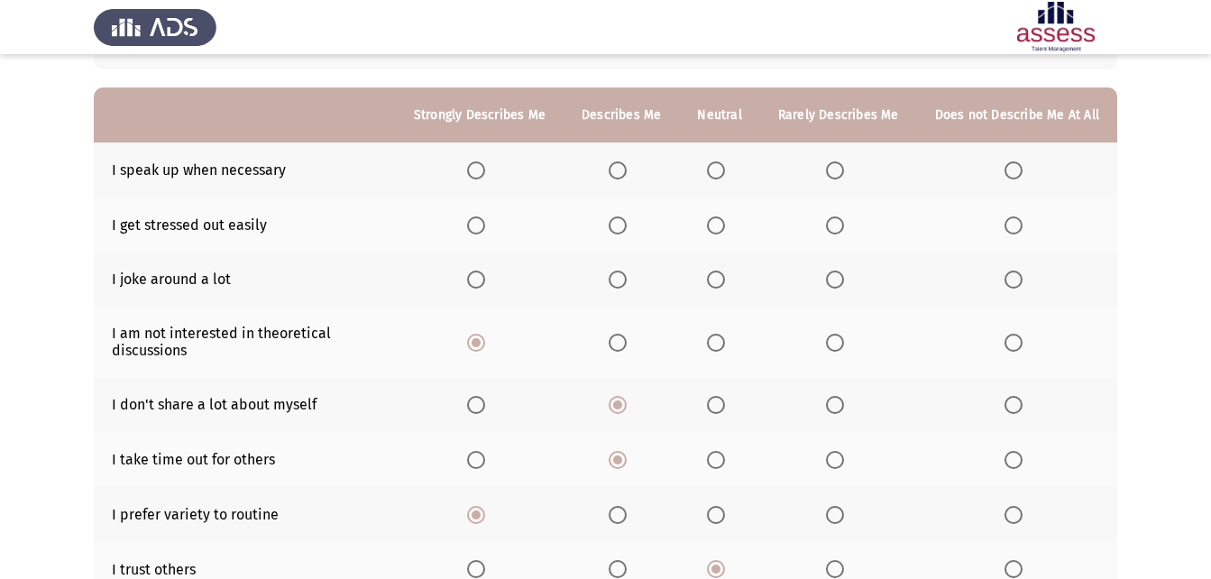
click at [721, 284] on span "Select an option" at bounding box center [716, 280] width 18 height 18
click at [721, 284] on input "Select an option" at bounding box center [716, 280] width 18 height 18
click at [492, 226] on label "Select an option" at bounding box center [479, 225] width 25 height 18
click at [485, 226] on input "Select an option" at bounding box center [476, 225] width 18 height 18
click at [625, 290] on th at bounding box center [621, 280] width 115 height 55
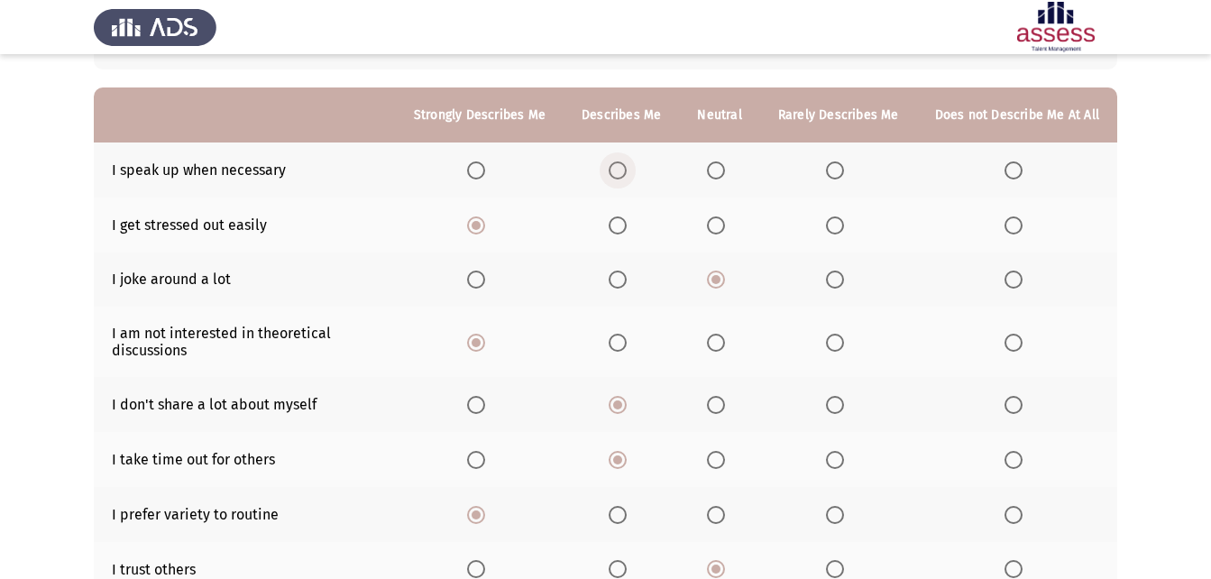
click at [620, 174] on span "Select an option" at bounding box center [618, 170] width 18 height 18
click at [620, 174] on input "Select an option" at bounding box center [618, 170] width 18 height 18
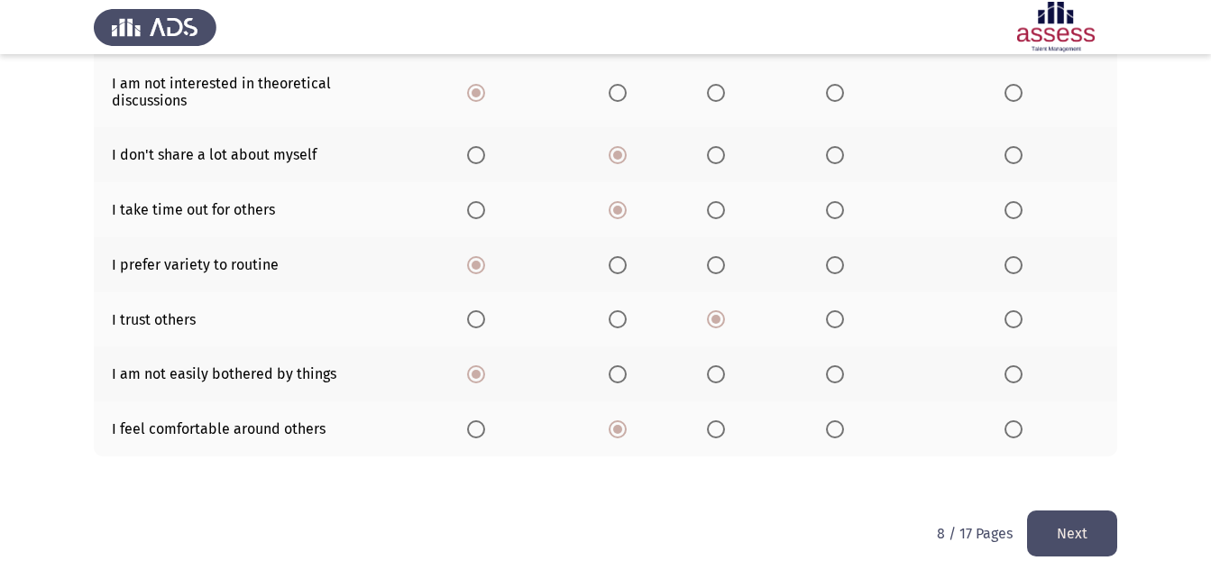
scroll to position [398, 0]
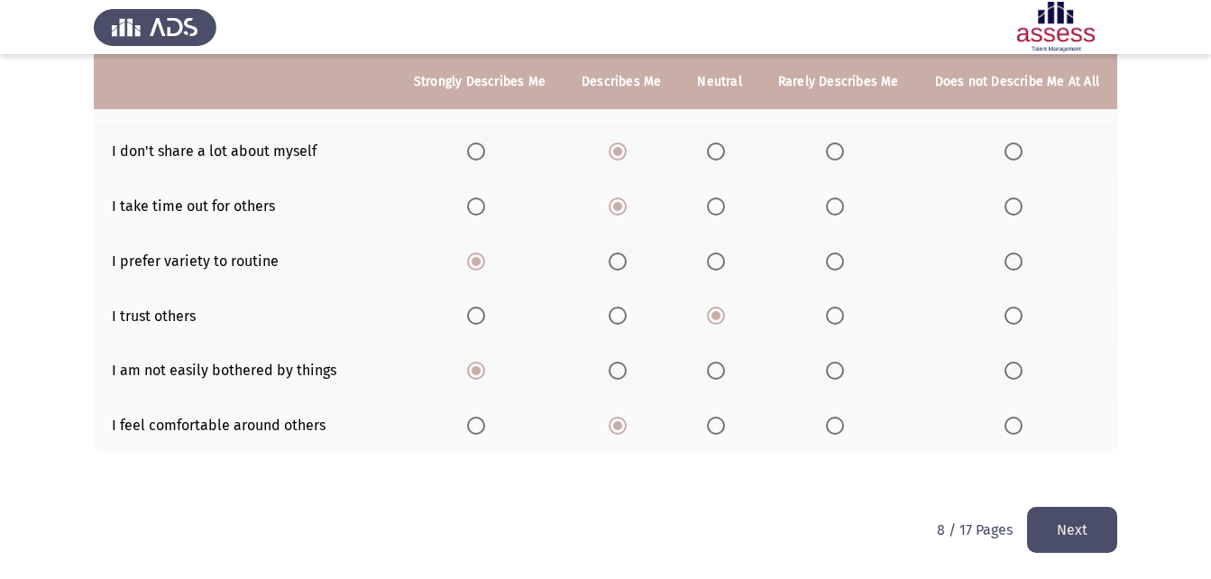
click at [1087, 524] on button "Next" at bounding box center [1072, 530] width 90 height 46
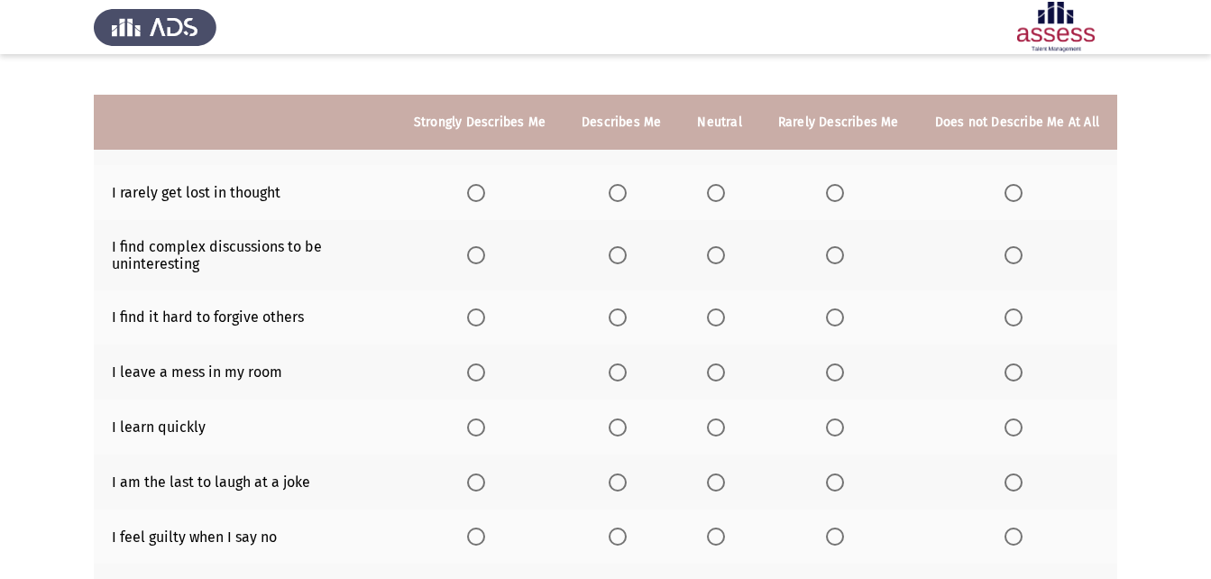
scroll to position [85, 0]
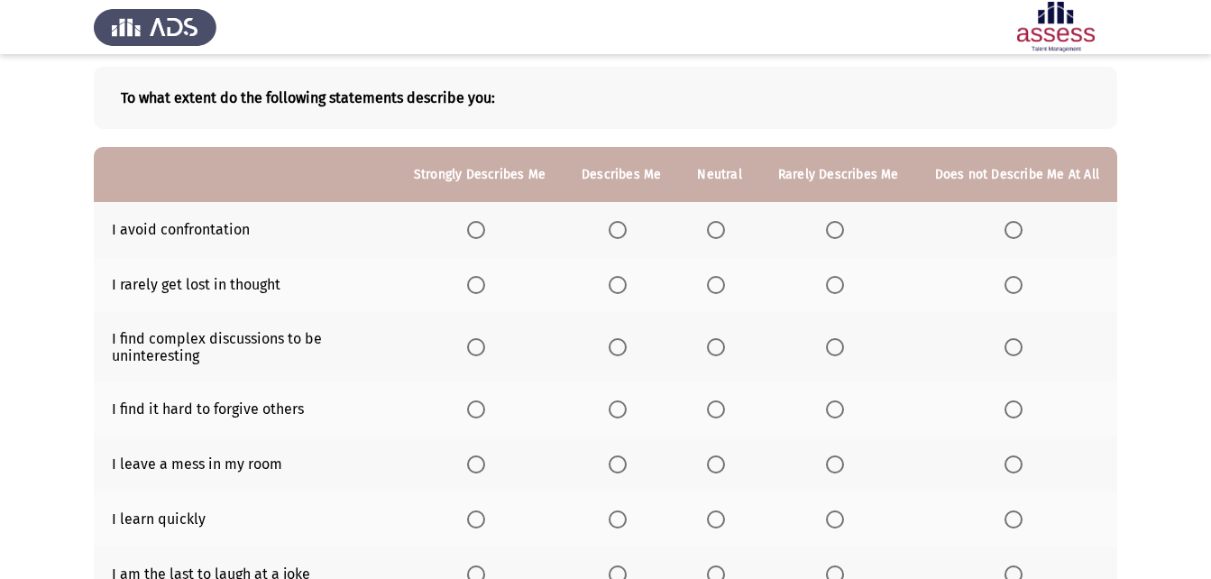
click at [715, 227] on span "Select an option" at bounding box center [716, 230] width 18 height 18
click at [715, 227] on input "Select an option" at bounding box center [716, 230] width 18 height 18
click at [833, 290] on span "Select an option" at bounding box center [835, 285] width 18 height 18
click at [833, 290] on input "Select an option" at bounding box center [835, 285] width 18 height 18
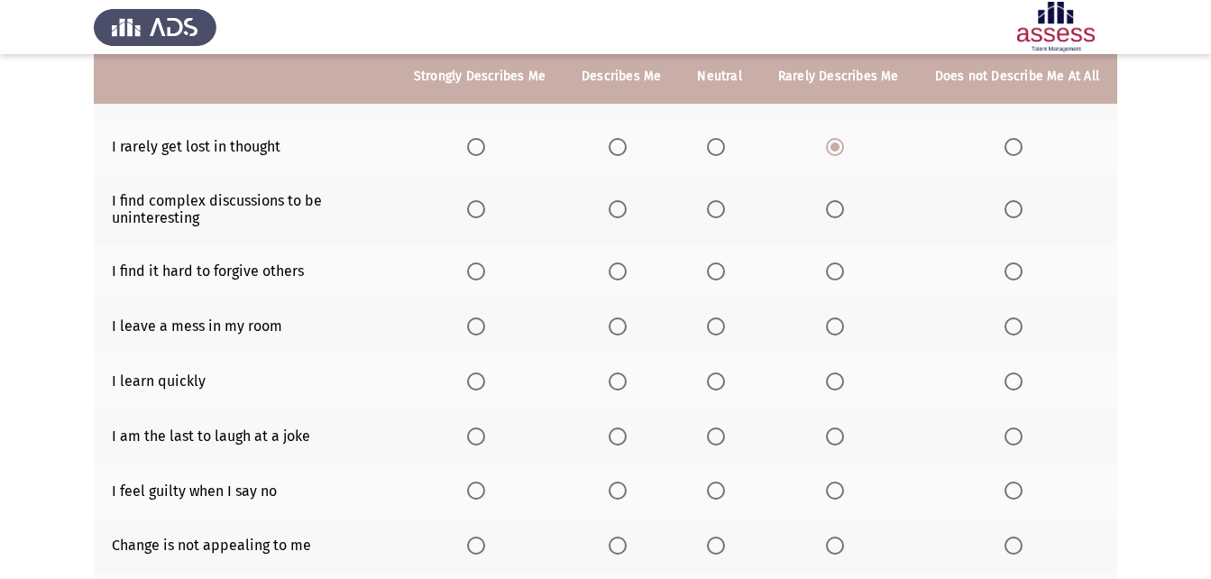
scroll to position [231, 0]
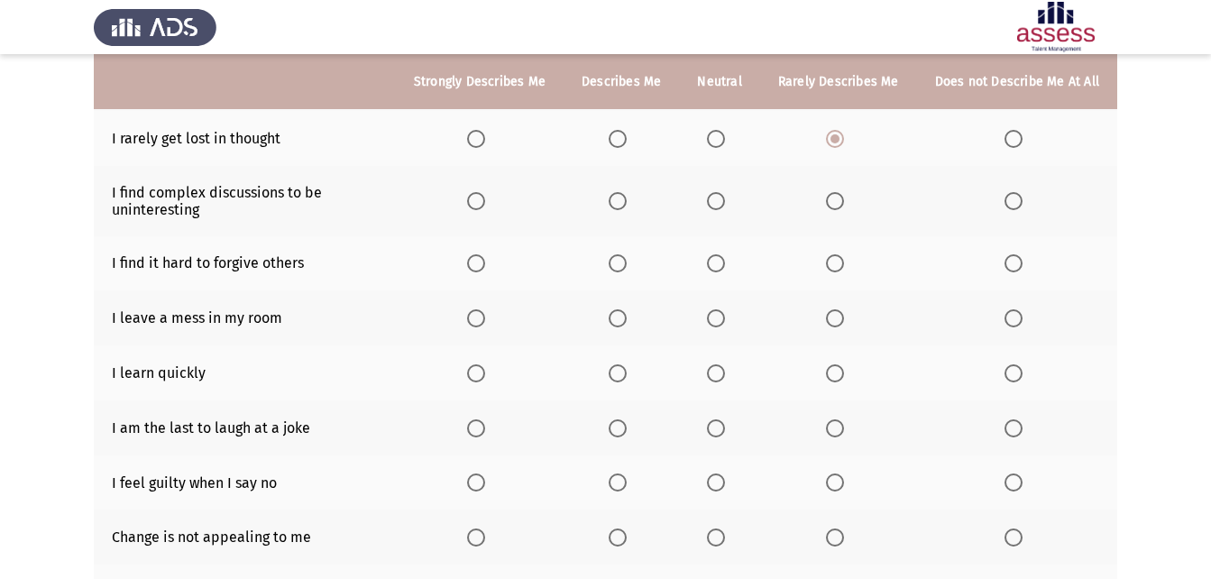
click at [835, 200] on span "Select an option" at bounding box center [835, 201] width 18 height 18
click at [835, 200] on input "Select an option" at bounding box center [835, 201] width 18 height 18
click at [1016, 264] on span "Select an option" at bounding box center [1014, 263] width 18 height 18
click at [1016, 264] on input "Select an option" at bounding box center [1014, 263] width 18 height 18
click at [732, 207] on label "Select an option" at bounding box center [719, 201] width 25 height 18
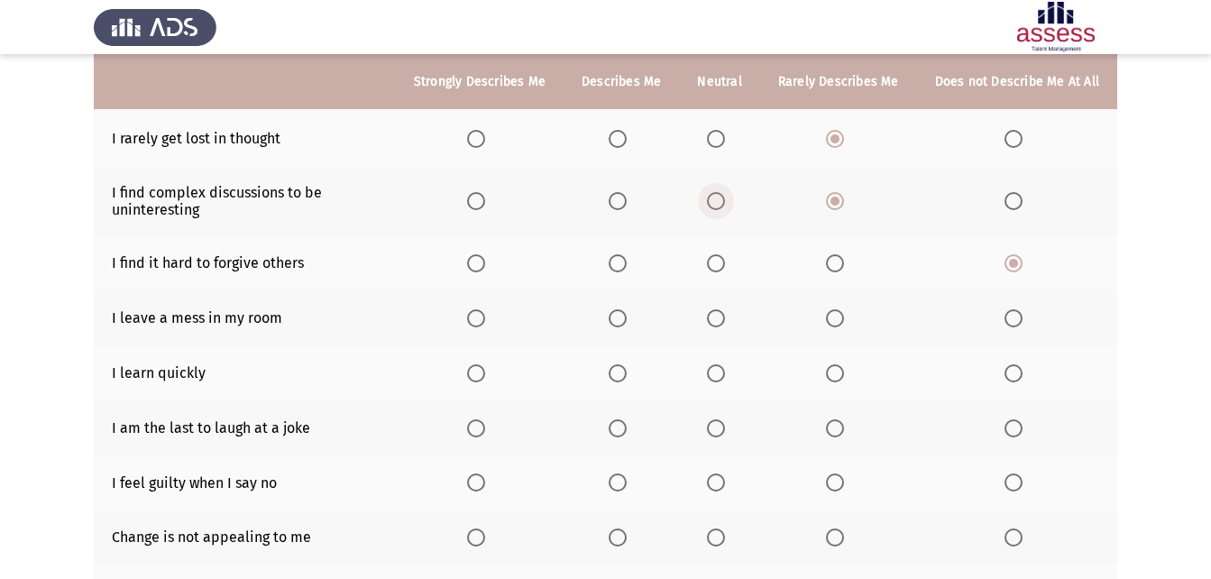
click at [725, 207] on input "Select an option" at bounding box center [716, 201] width 18 height 18
click at [1017, 321] on span "Select an option" at bounding box center [1014, 318] width 18 height 18
click at [1017, 321] on input "Select an option" at bounding box center [1014, 318] width 18 height 18
click at [627, 373] on span "Select an option" at bounding box center [618, 373] width 18 height 18
click at [627, 373] on input "Select an option" at bounding box center [618, 373] width 18 height 18
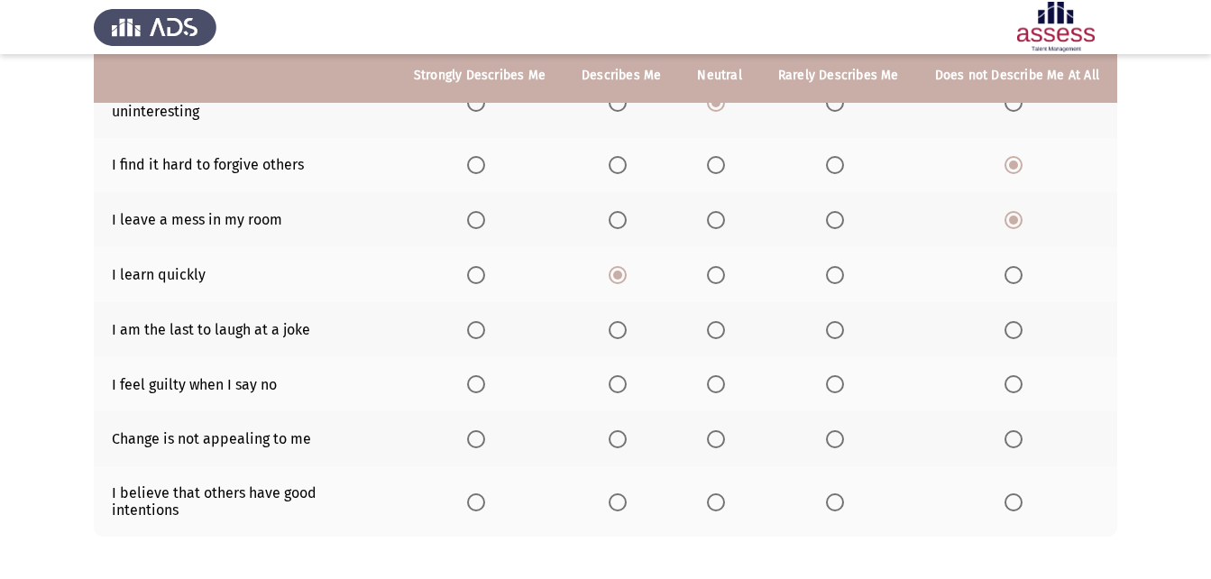
scroll to position [339, 0]
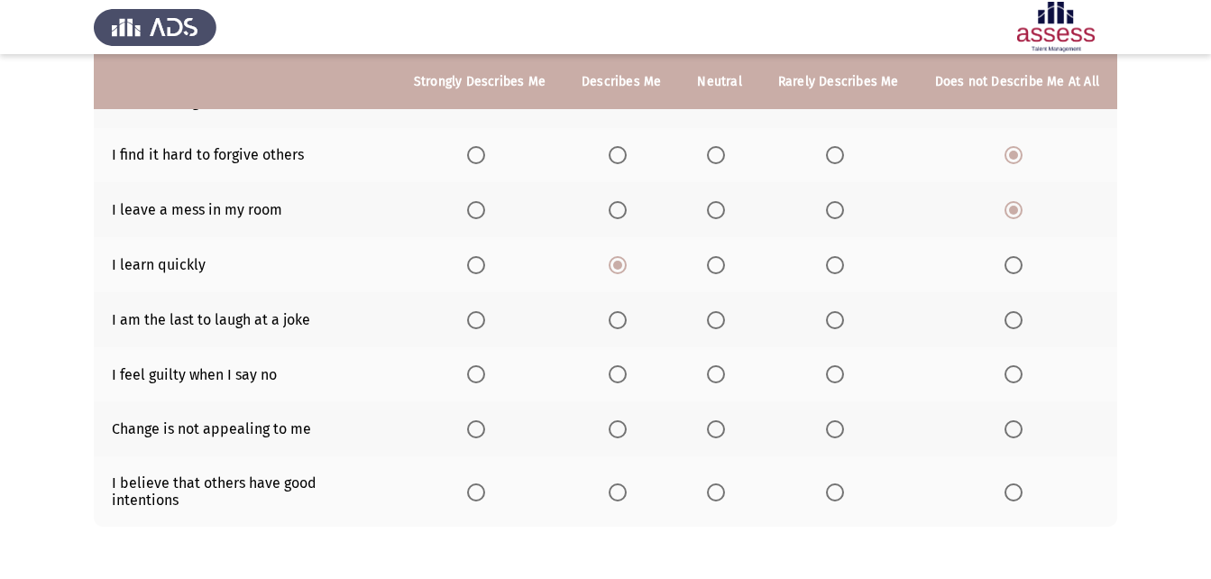
click at [1018, 312] on span "Select an option" at bounding box center [1014, 320] width 18 height 18
click at [1018, 312] on input "Select an option" at bounding box center [1014, 320] width 18 height 18
click at [832, 370] on span "Select an option" at bounding box center [835, 374] width 18 height 18
click at [832, 370] on input "Select an option" at bounding box center [835, 374] width 18 height 18
click at [1019, 432] on span "Select an option" at bounding box center [1014, 429] width 18 height 18
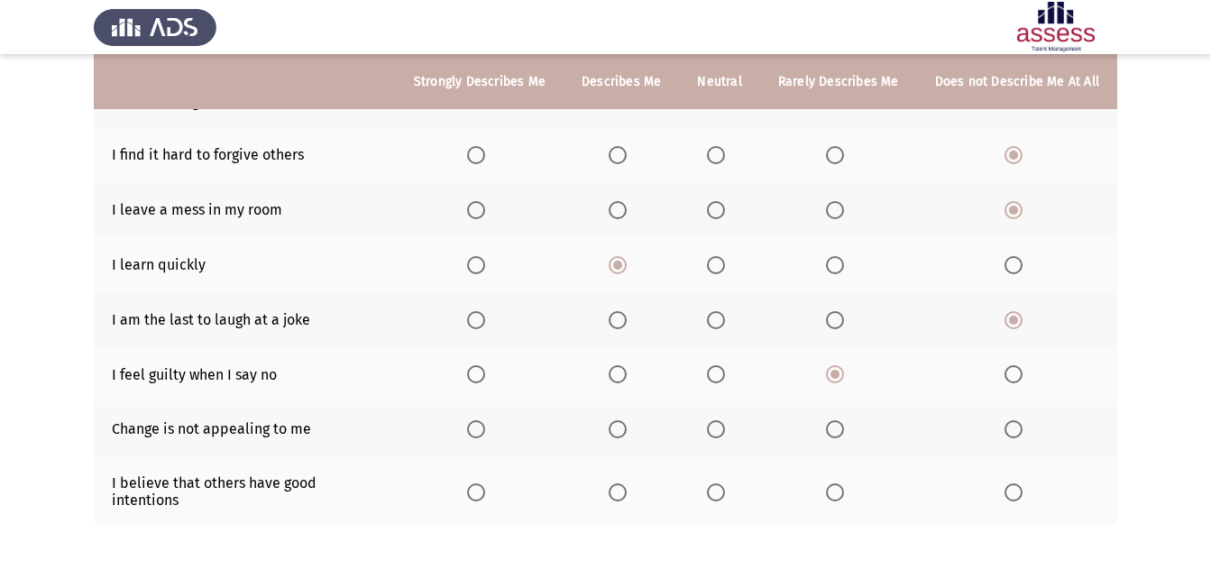
click at [1019, 432] on input "Select an option" at bounding box center [1014, 429] width 18 height 18
click at [725, 483] on span "Select an option" at bounding box center [716, 492] width 18 height 18
click at [725, 483] on input "Select an option" at bounding box center [716, 492] width 18 height 18
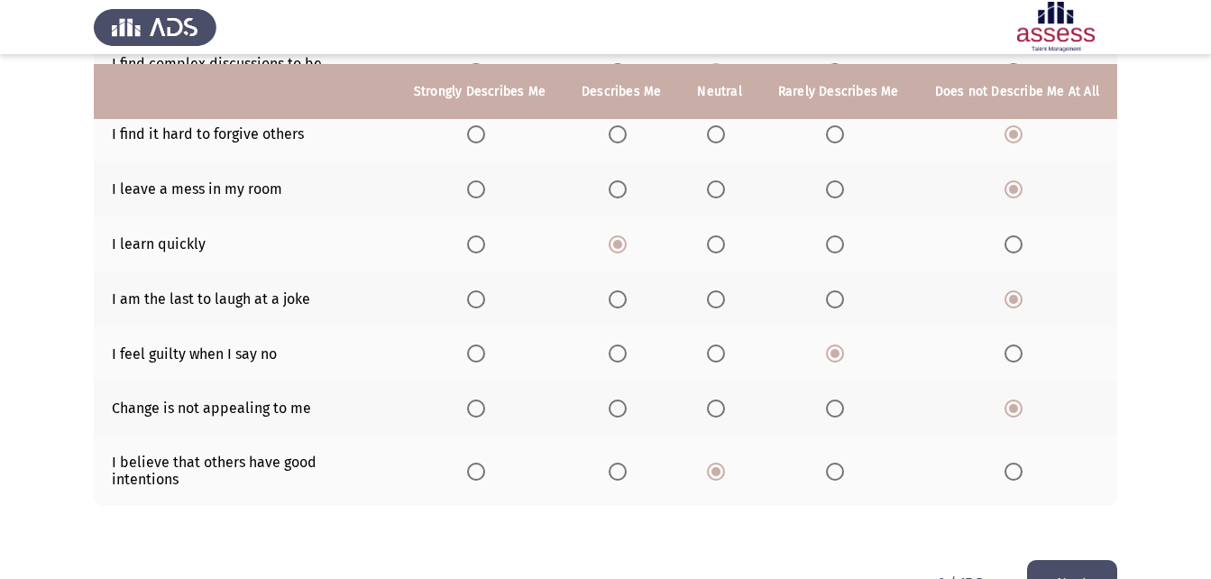
scroll to position [376, 0]
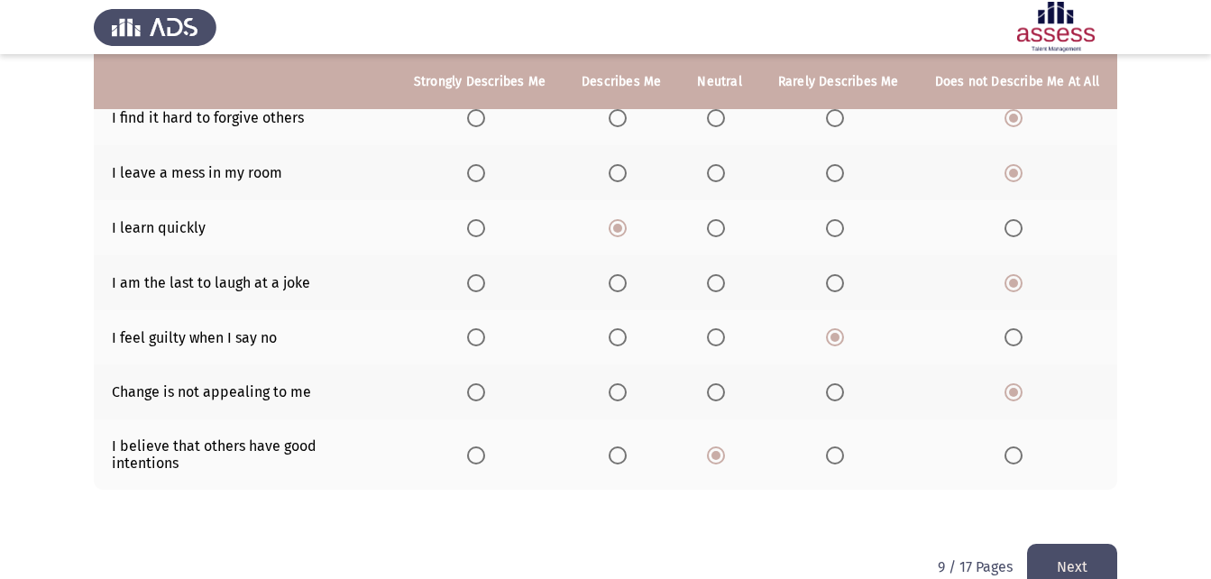
click at [725, 331] on span "Select an option" at bounding box center [716, 337] width 18 height 18
click at [725, 331] on input "Select an option" at bounding box center [716, 337] width 18 height 18
click at [1048, 551] on button "Next" at bounding box center [1072, 567] width 90 height 46
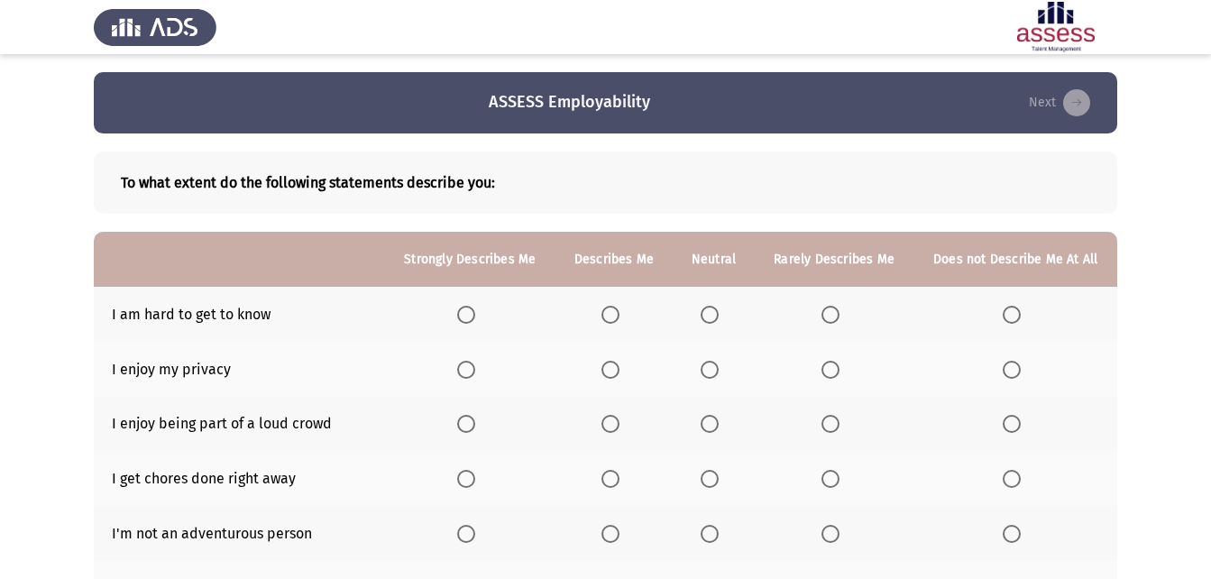
click at [718, 317] on span "Select an option" at bounding box center [710, 315] width 18 height 18
click at [718, 317] on input "Select an option" at bounding box center [710, 315] width 18 height 18
click at [602, 369] on span "Select an option" at bounding box center [611, 370] width 18 height 18
click at [602, 369] on input "Select an option" at bounding box center [611, 370] width 18 height 18
click at [611, 419] on span "Select an option" at bounding box center [611, 424] width 18 height 18
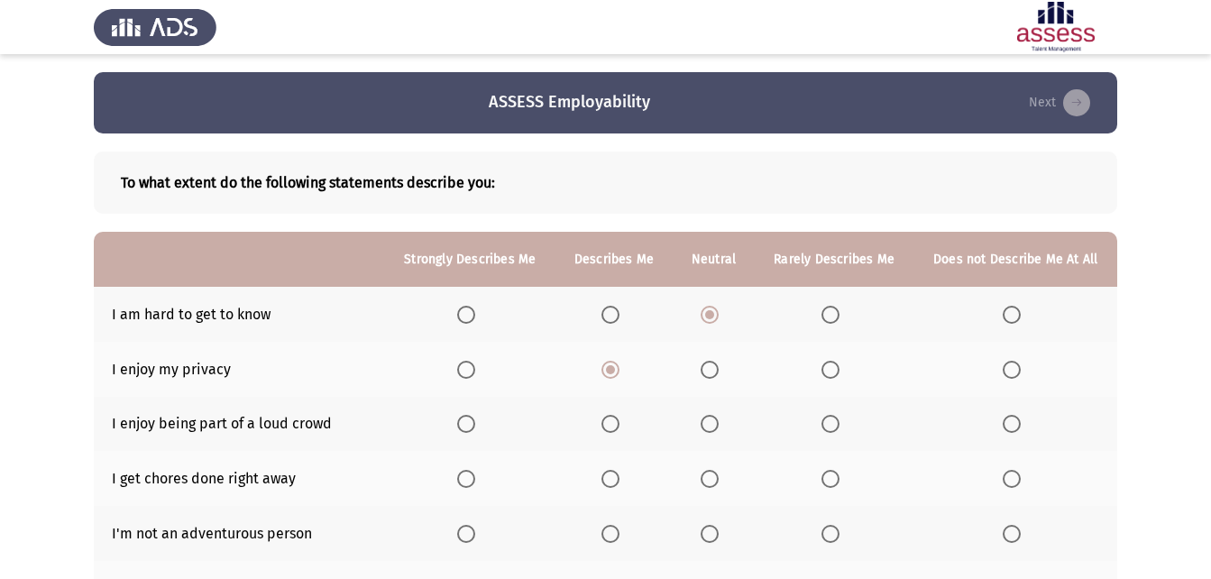
click at [611, 419] on input "Select an option" at bounding box center [611, 424] width 18 height 18
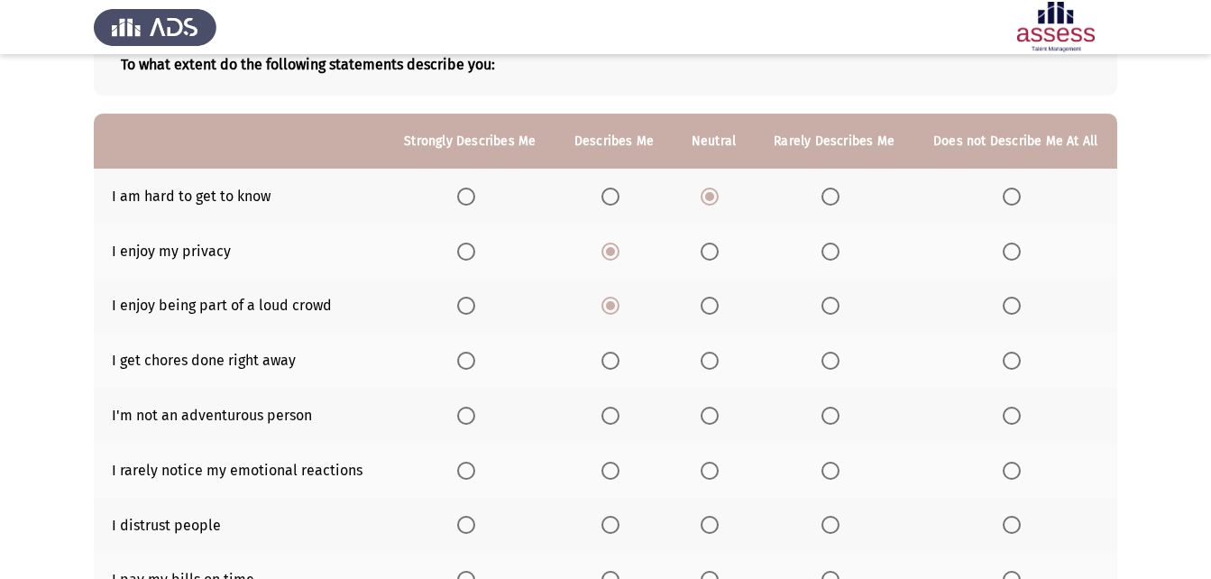
scroll to position [143, 0]
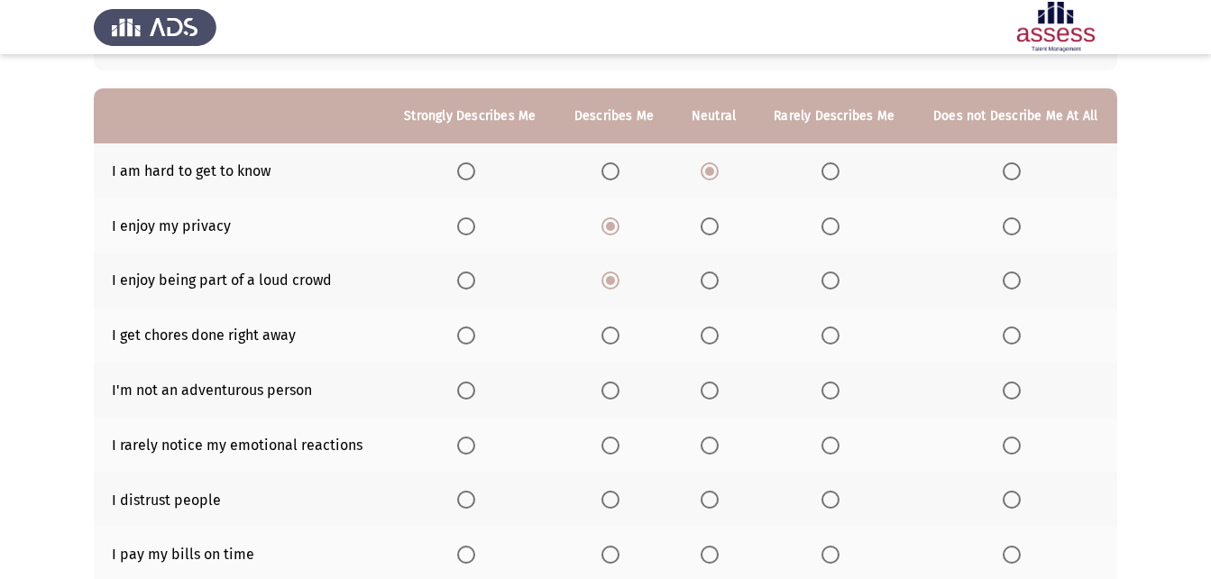
click at [465, 337] on span "Select an option" at bounding box center [466, 336] width 18 height 18
click at [465, 337] on input "Select an option" at bounding box center [466, 336] width 18 height 18
click at [1012, 382] on span "Select an option" at bounding box center [1012, 391] width 18 height 18
click at [1012, 382] on input "Select an option" at bounding box center [1012, 391] width 18 height 18
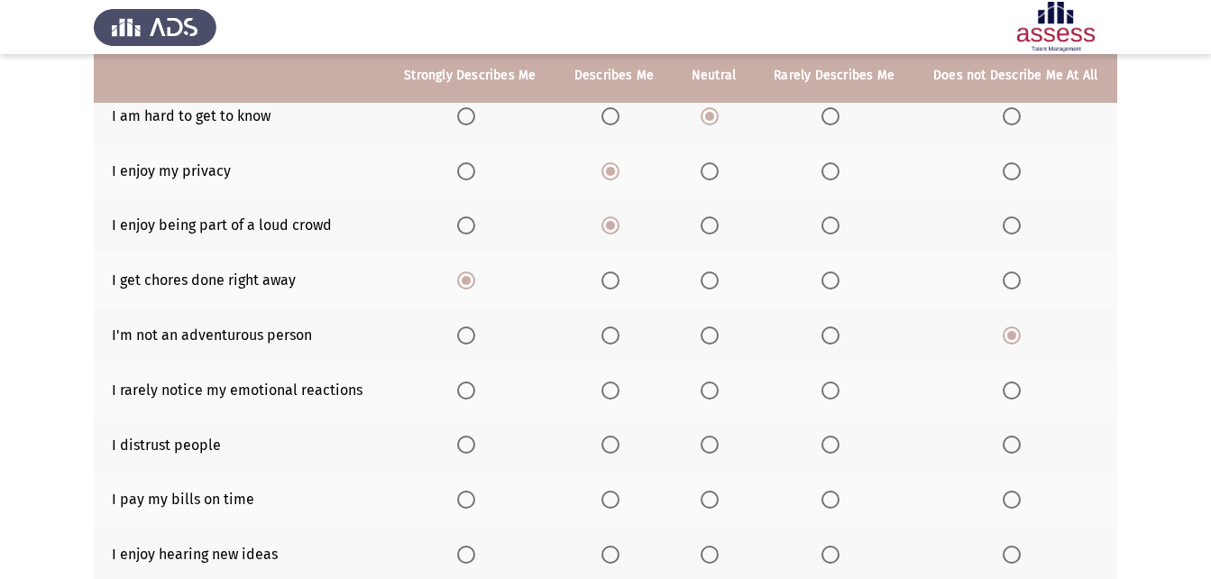
scroll to position [200, 0]
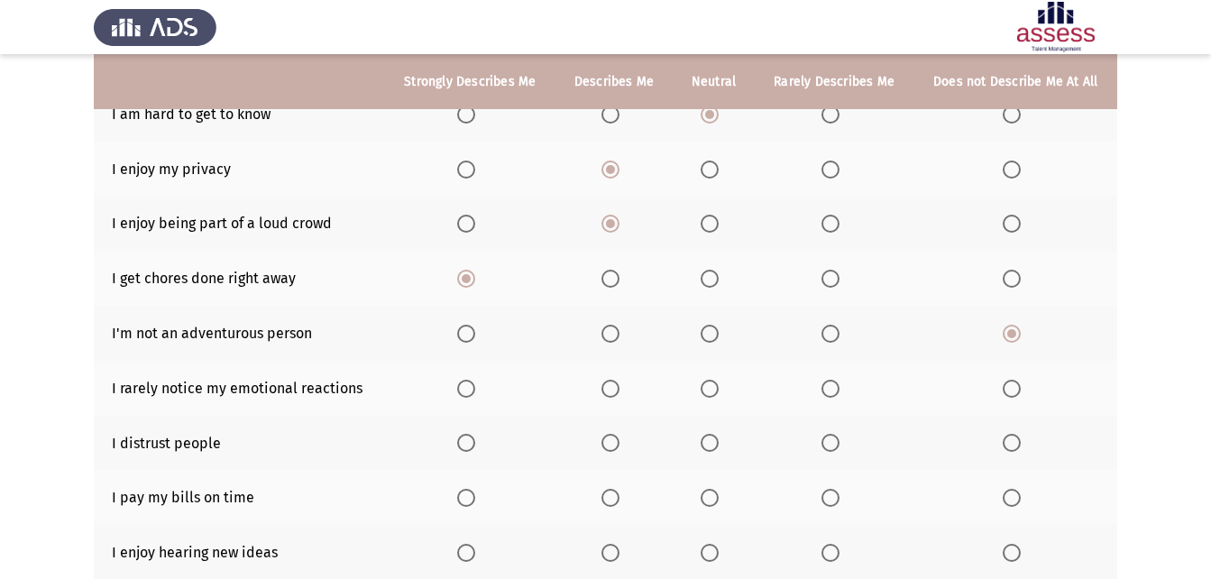
click at [724, 391] on label "Select an option" at bounding box center [713, 389] width 25 height 18
click at [719, 391] on input "Select an option" at bounding box center [710, 389] width 18 height 18
click at [473, 444] on span "Select an option" at bounding box center [466, 443] width 18 height 18
click at [473, 444] on input "Select an option" at bounding box center [466, 443] width 18 height 18
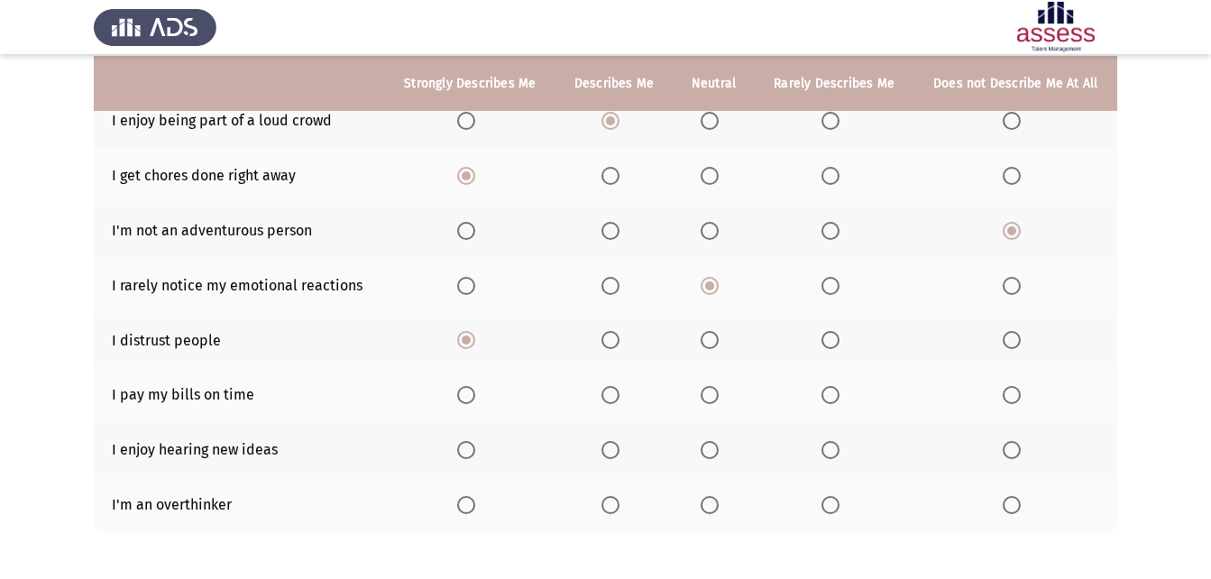
scroll to position [305, 0]
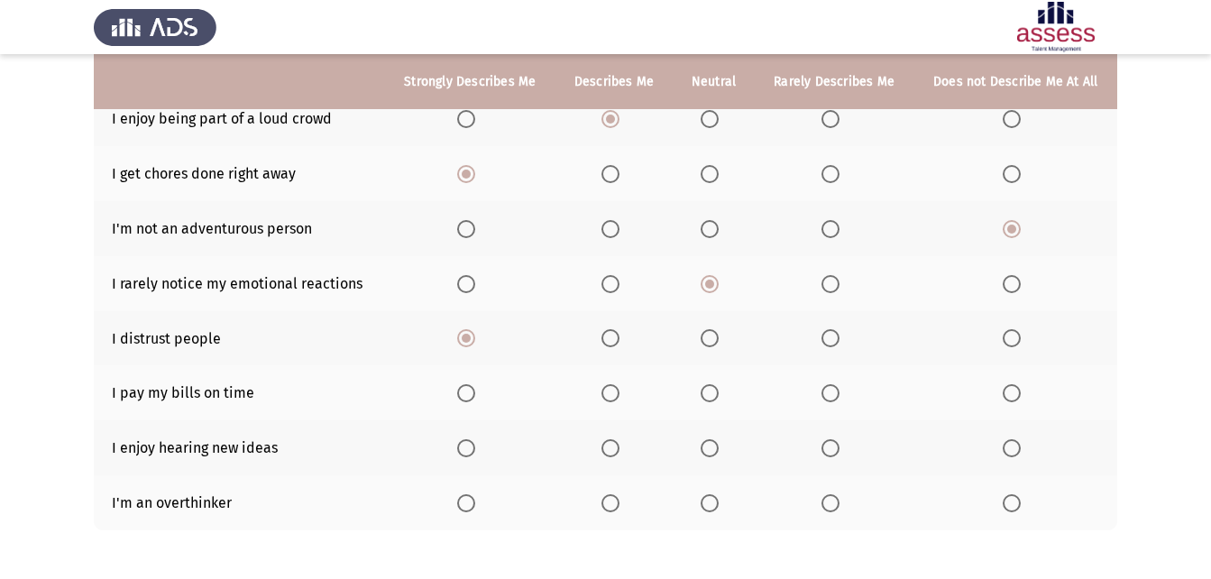
click at [474, 398] on span "Select an option" at bounding box center [466, 393] width 18 height 18
click at [474, 398] on input "Select an option" at bounding box center [466, 393] width 18 height 18
click at [474, 447] on span "Select an option" at bounding box center [466, 448] width 18 height 18
click at [474, 447] on input "Select an option" at bounding box center [466, 448] width 18 height 18
click at [470, 500] on span "Select an option" at bounding box center [466, 503] width 18 height 18
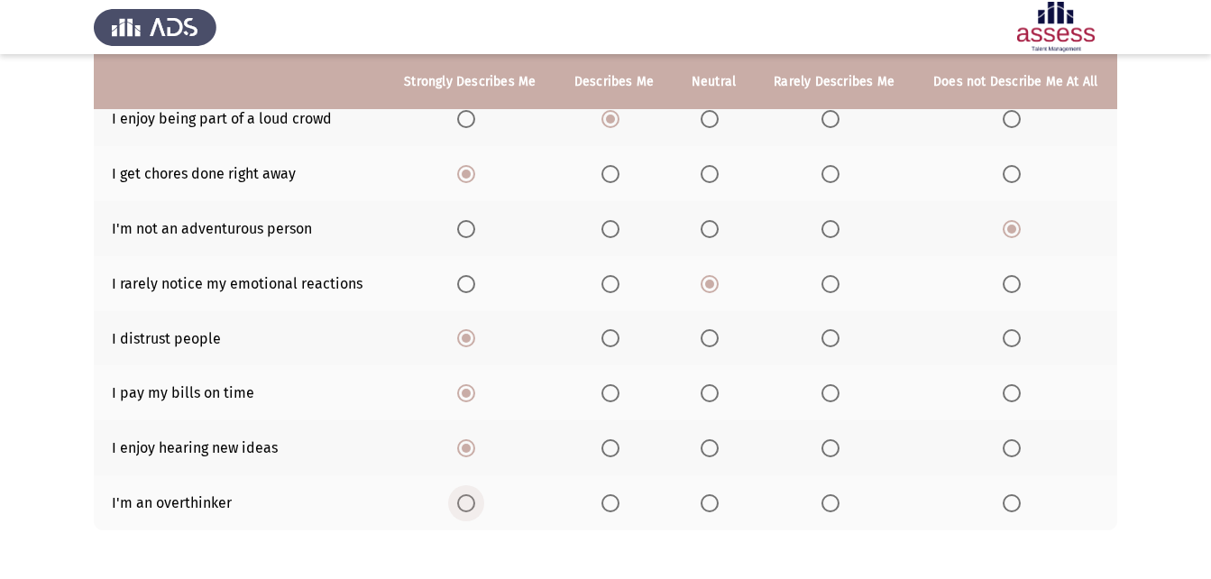
click at [470, 500] on input "Select an option" at bounding box center [466, 503] width 18 height 18
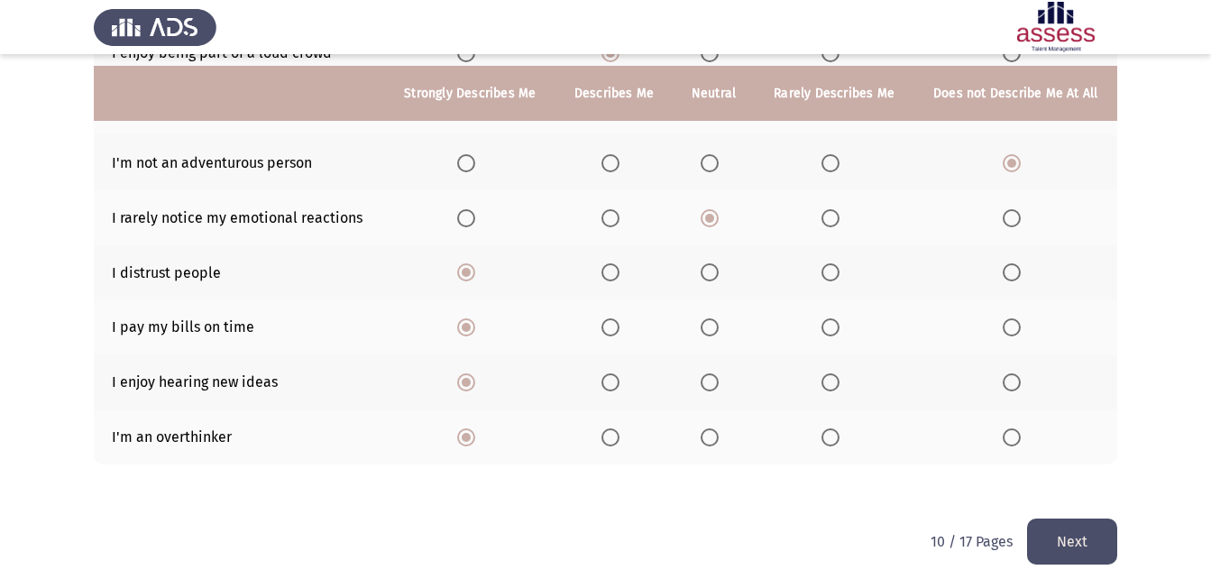
scroll to position [382, 0]
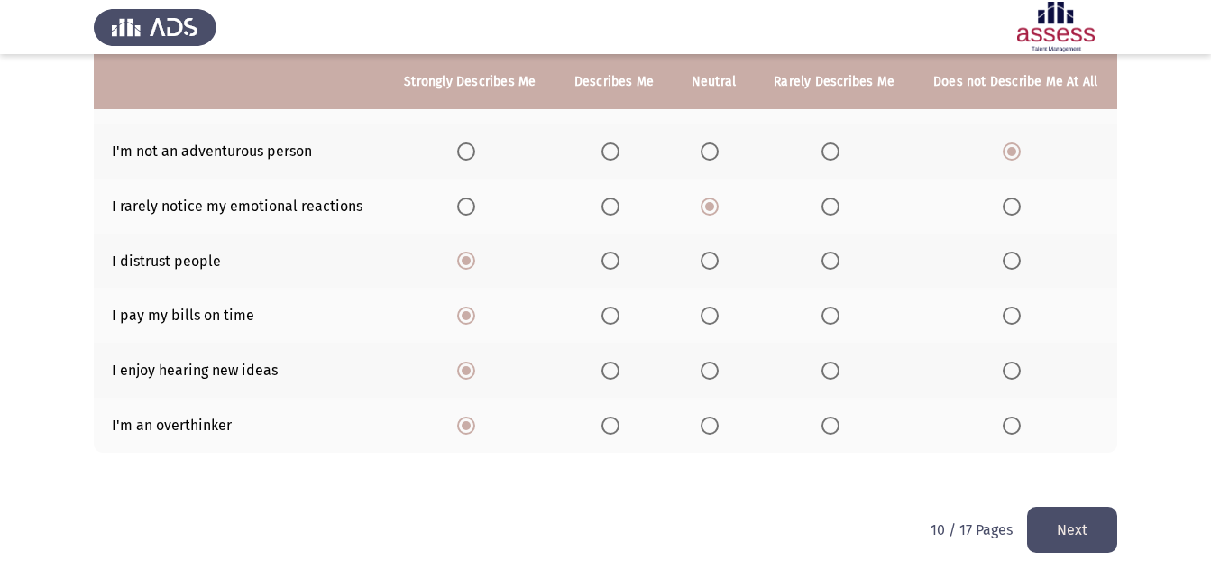
click at [1072, 522] on button "Next" at bounding box center [1072, 530] width 90 height 46
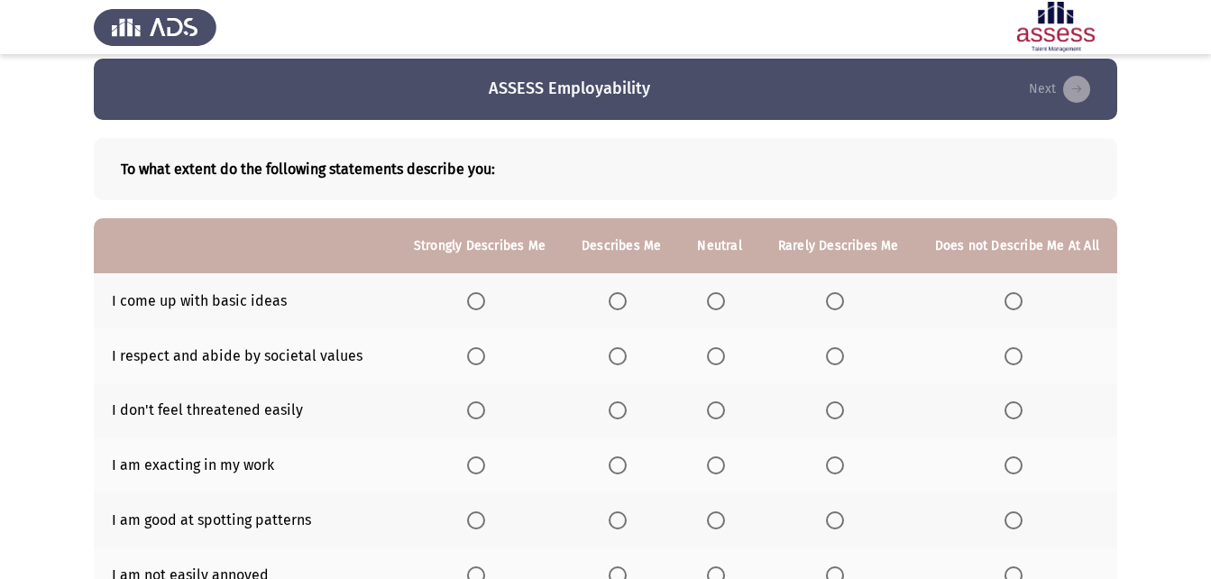
scroll to position [0, 0]
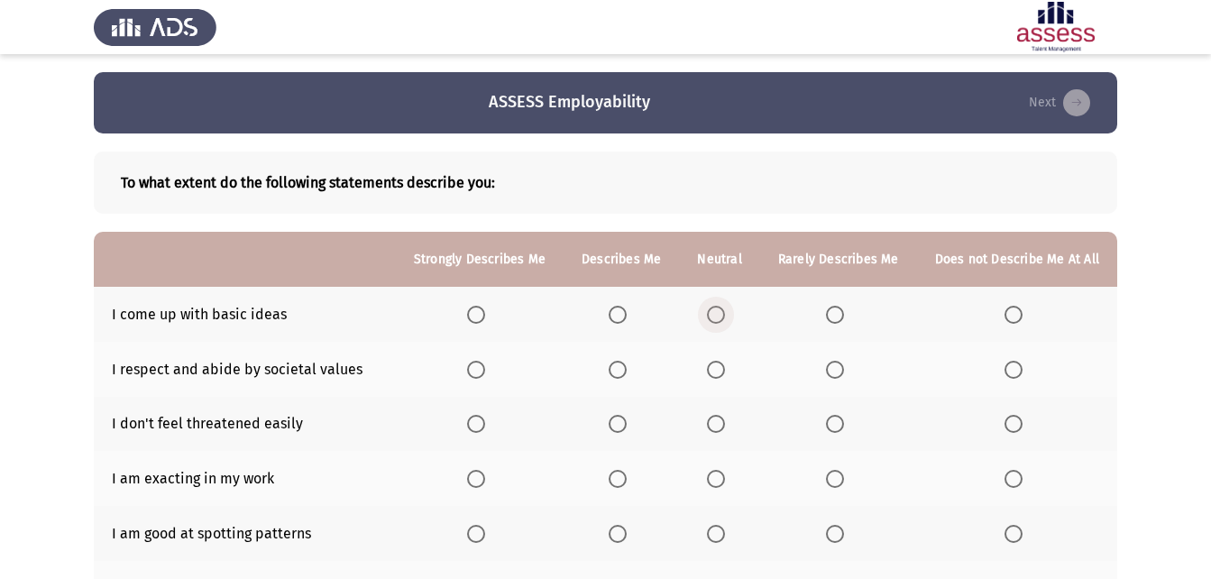
click at [717, 310] on span "Select an option" at bounding box center [716, 315] width 18 height 18
click at [717, 310] on input "Select an option" at bounding box center [716, 315] width 18 height 18
click at [485, 374] on span "Select an option" at bounding box center [476, 370] width 18 height 18
click at [485, 374] on input "Select an option" at bounding box center [476, 370] width 18 height 18
click at [621, 424] on span "Select an option" at bounding box center [618, 424] width 18 height 18
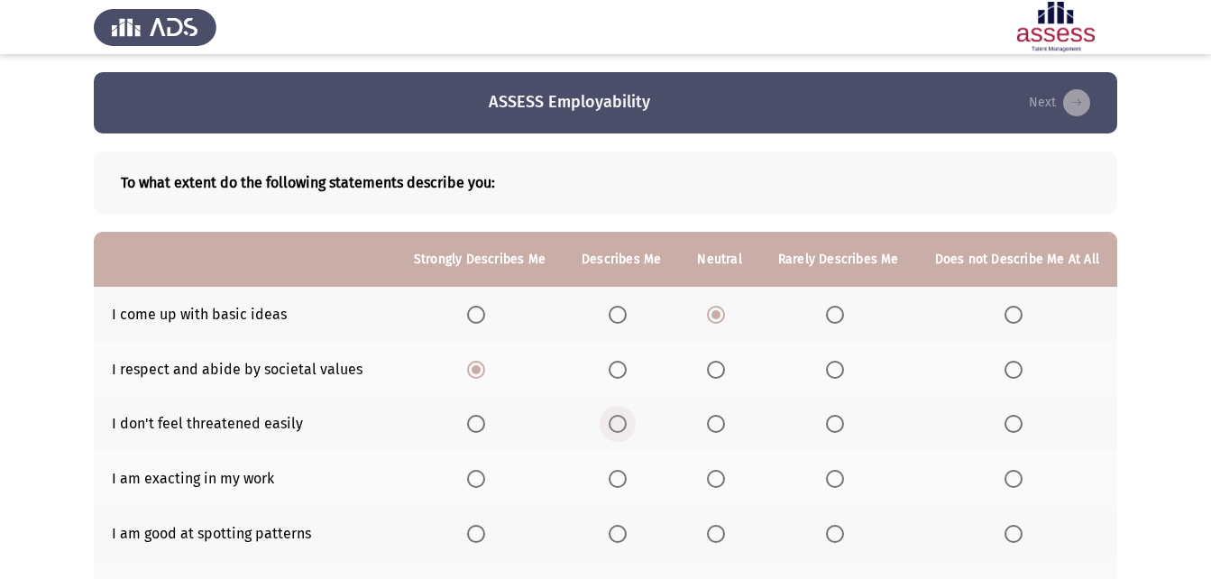
click at [621, 424] on input "Select an option" at bounding box center [618, 424] width 18 height 18
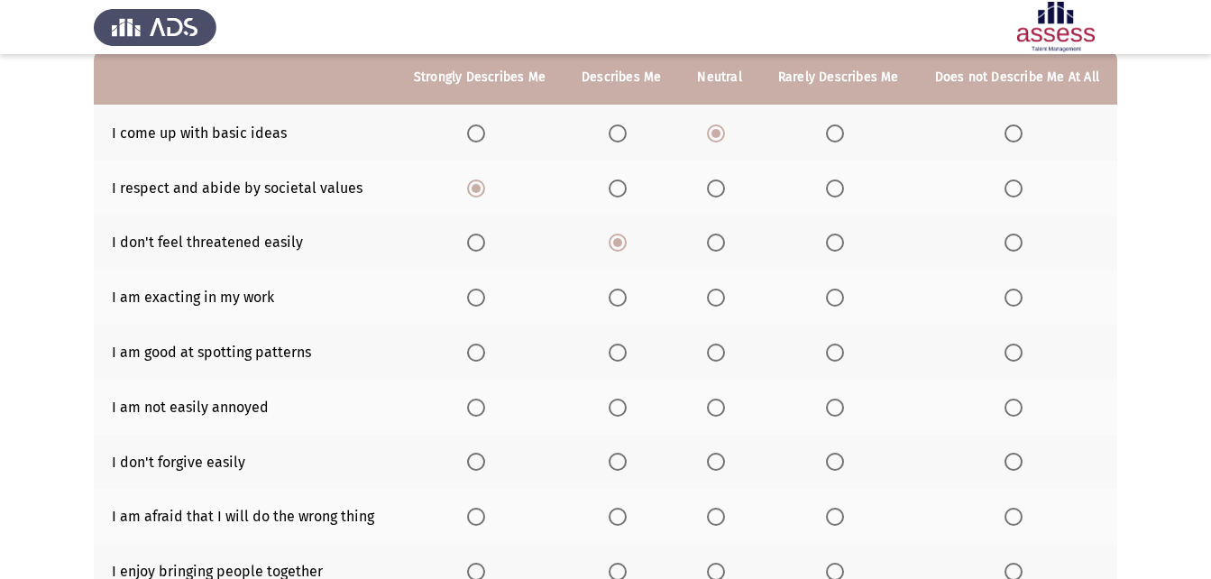
scroll to position [203, 0]
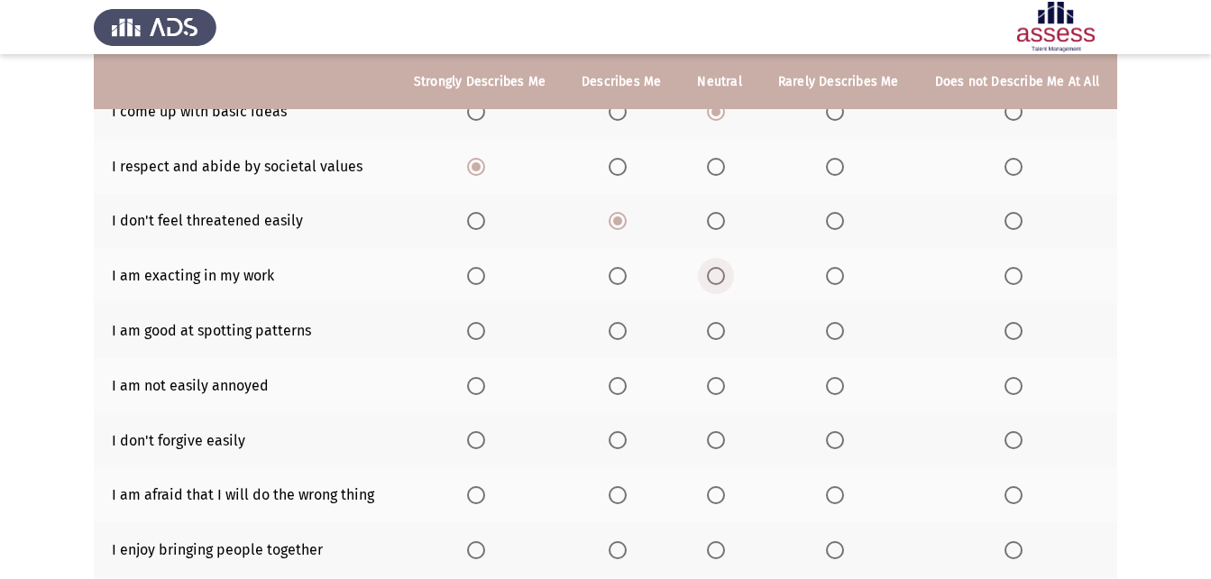
click at [716, 283] on span "Select an option" at bounding box center [716, 276] width 18 height 18
click at [716, 283] on input "Select an option" at bounding box center [716, 276] width 18 height 18
click at [618, 330] on span "Select an option" at bounding box center [618, 331] width 18 height 18
click at [618, 330] on input "Select an option" at bounding box center [618, 331] width 18 height 18
click at [627, 383] on span "Select an option" at bounding box center [618, 386] width 18 height 18
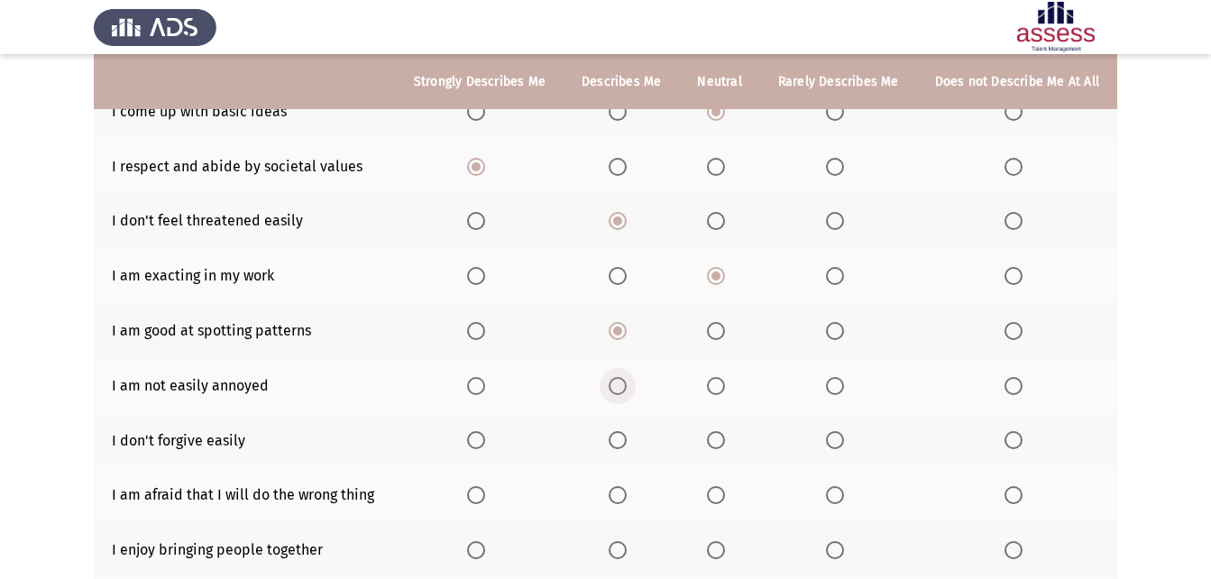
click at [627, 383] on input "Select an option" at bounding box center [618, 386] width 18 height 18
click at [1025, 438] on label "Select an option" at bounding box center [1017, 440] width 25 height 18
click at [1023, 438] on input "Select an option" at bounding box center [1014, 440] width 18 height 18
click at [483, 501] on span "Select an option" at bounding box center [476, 495] width 18 height 18
click at [483, 501] on input "Select an option" at bounding box center [476, 495] width 18 height 18
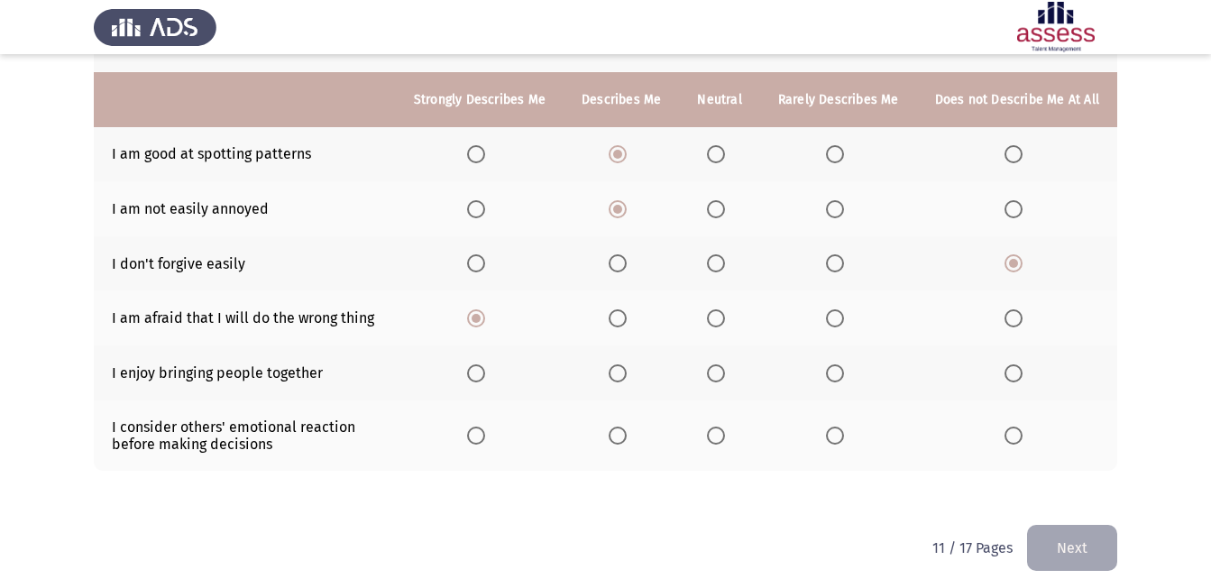
scroll to position [398, 0]
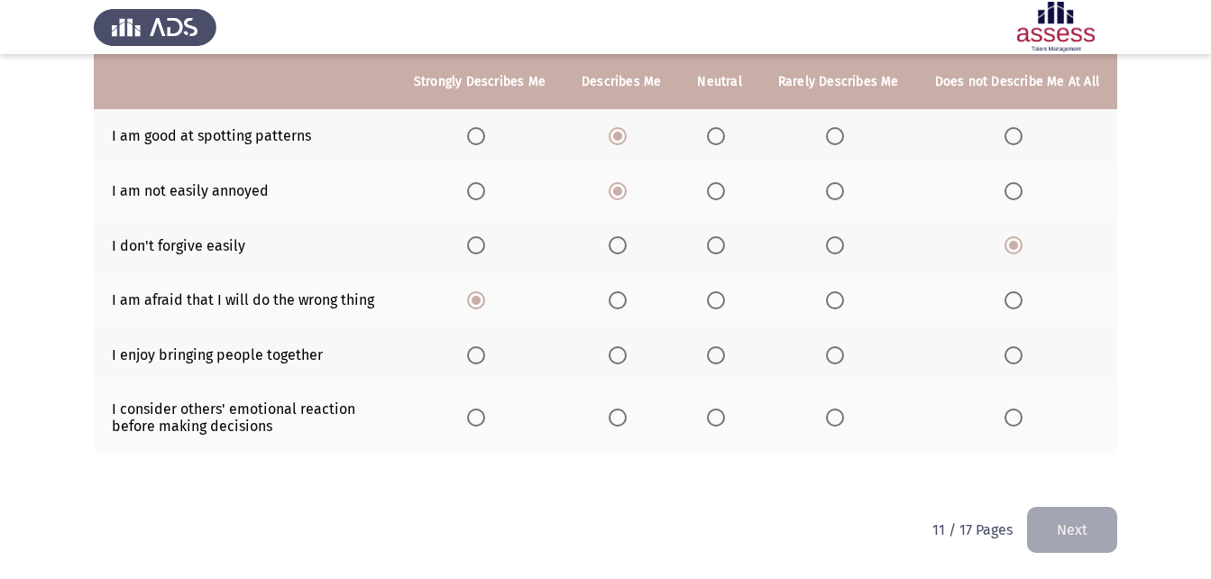
click at [482, 354] on span "Select an option" at bounding box center [476, 355] width 18 height 18
click at [482, 354] on input "Select an option" at bounding box center [476, 355] width 18 height 18
click at [485, 422] on span "Select an option" at bounding box center [476, 418] width 18 height 18
click at [485, 422] on input "Select an option" at bounding box center [476, 418] width 18 height 18
click at [1072, 524] on button "Next" at bounding box center [1072, 530] width 90 height 46
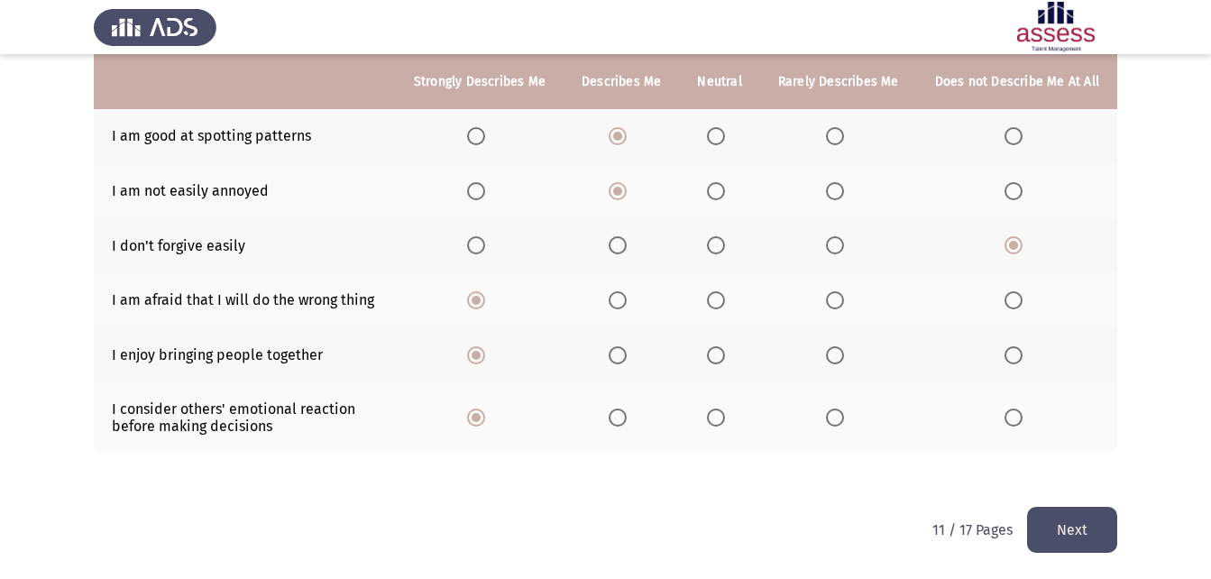
scroll to position [0, 0]
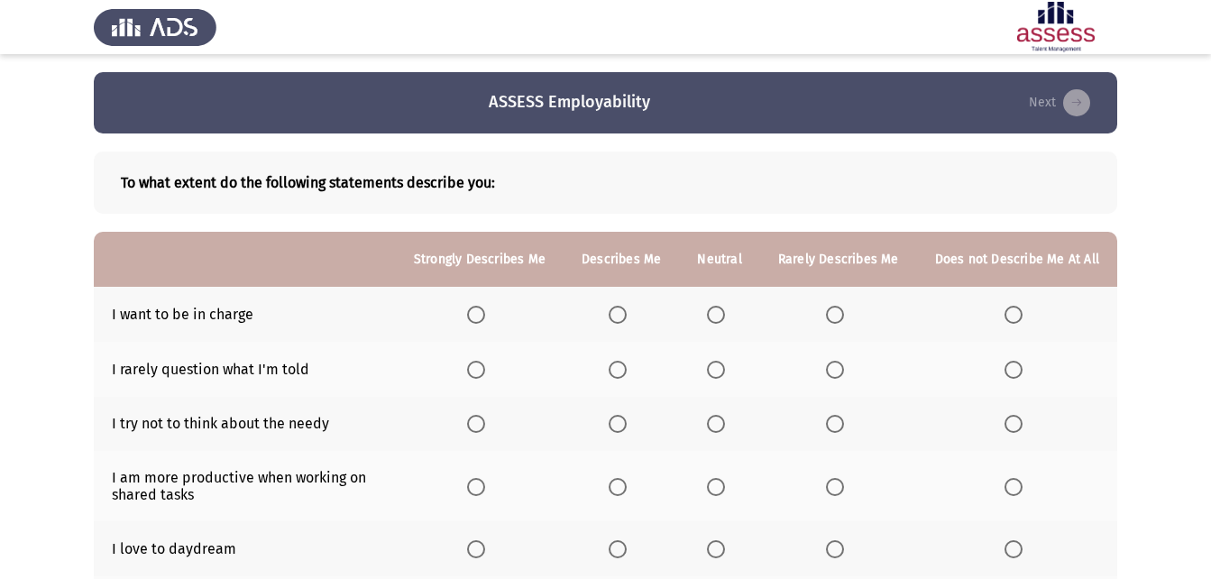
click at [627, 322] on span "Select an option" at bounding box center [618, 315] width 18 height 18
click at [627, 322] on input "Select an option" at bounding box center [618, 315] width 18 height 18
click at [716, 371] on span "Select an option" at bounding box center [716, 370] width 18 height 18
click at [716, 371] on input "Select an option" at bounding box center [716, 370] width 18 height 18
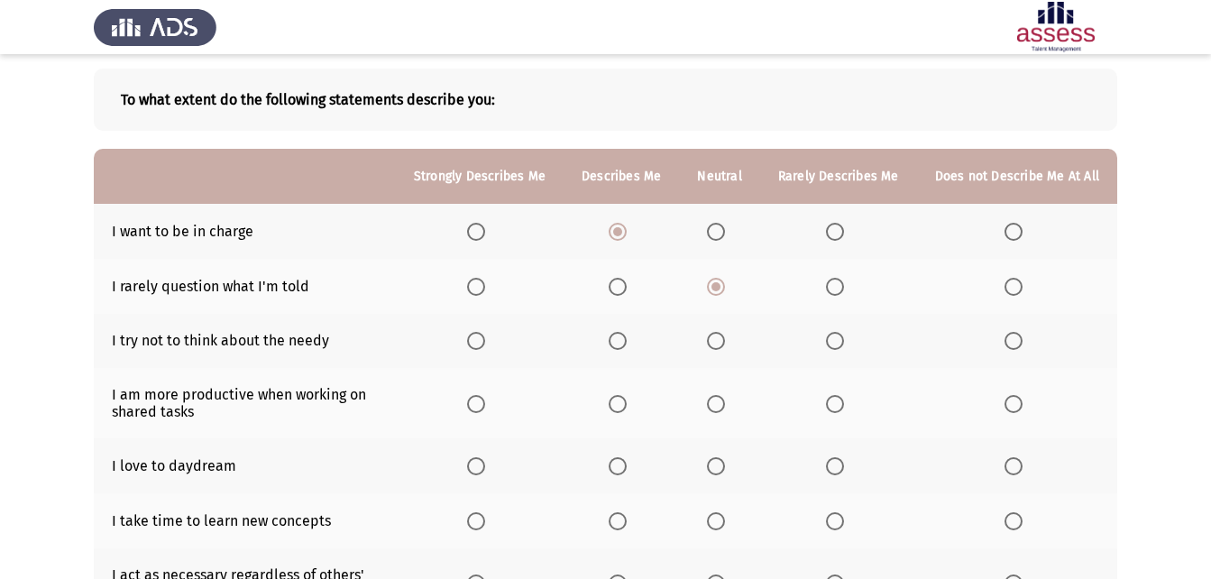
scroll to position [85, 0]
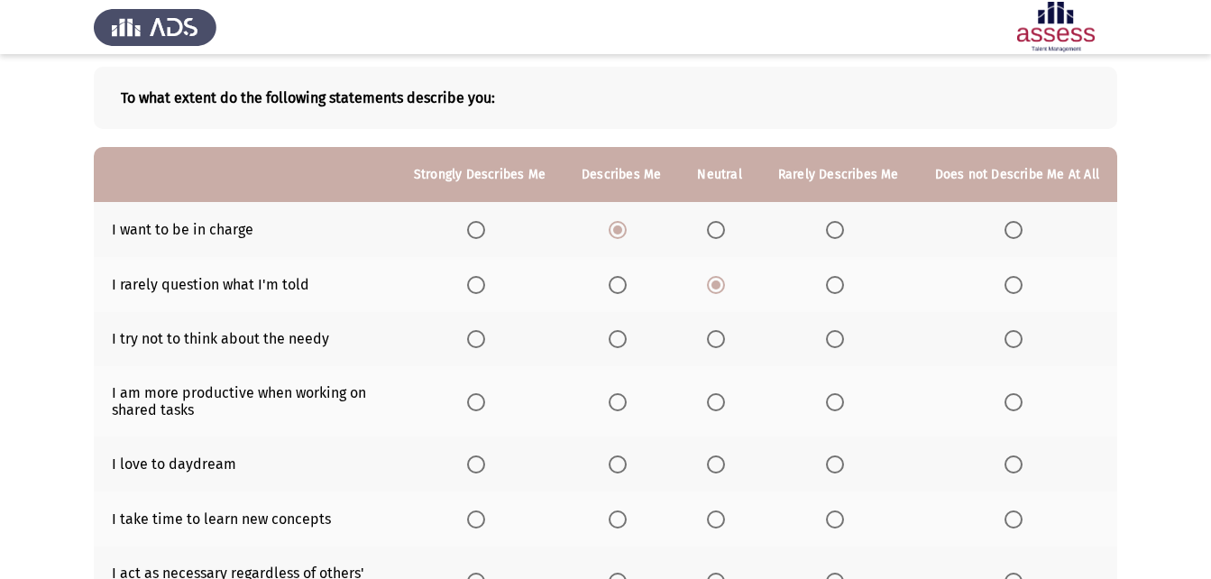
click at [835, 337] on span "Select an option" at bounding box center [835, 339] width 18 height 18
click at [835, 337] on input "Select an option" at bounding box center [835, 339] width 18 height 18
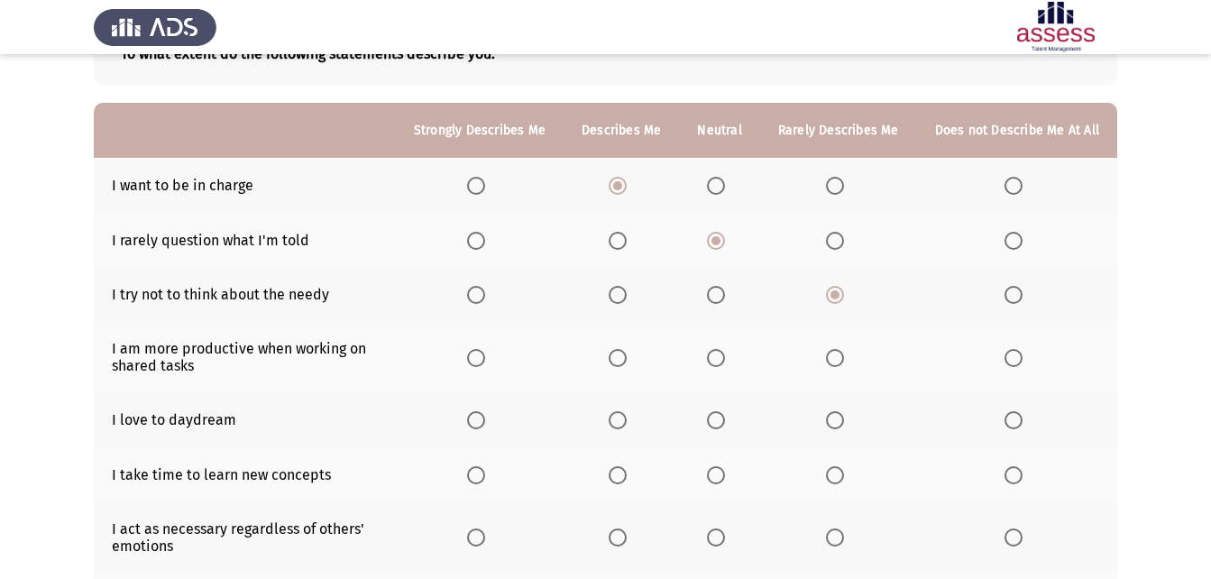
scroll to position [131, 0]
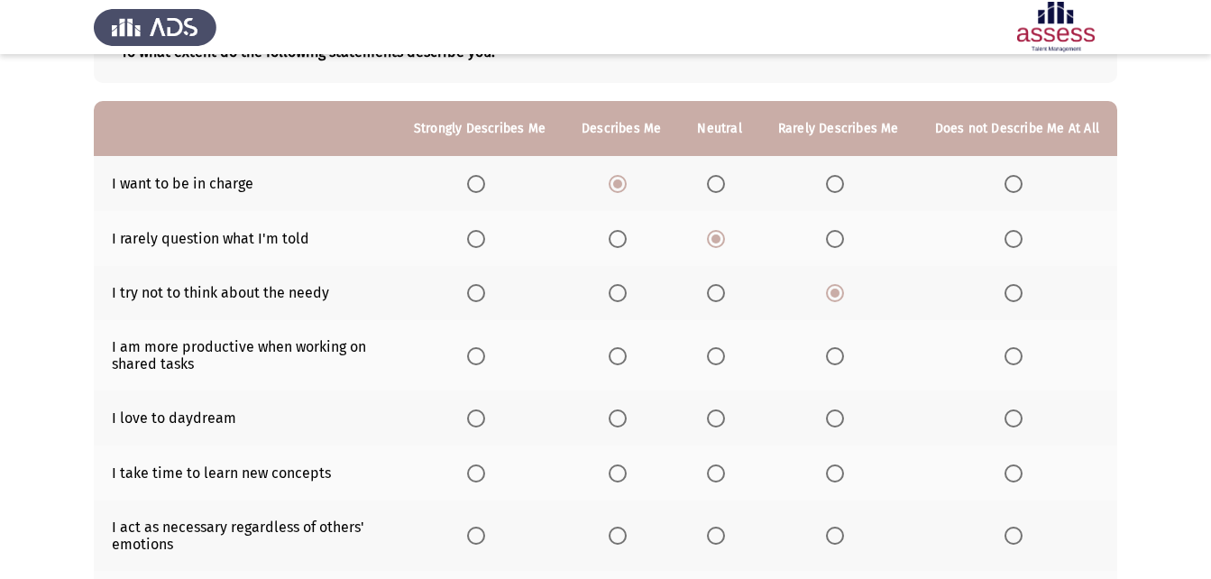
click at [711, 289] on th at bounding box center [719, 293] width 80 height 55
click at [716, 289] on span "Select an option" at bounding box center [716, 293] width 18 height 18
click at [716, 289] on input "Select an option" at bounding box center [716, 293] width 18 height 18
click at [485, 354] on span "Select an option" at bounding box center [476, 356] width 18 height 18
click at [485, 354] on input "Select an option" at bounding box center [476, 356] width 18 height 18
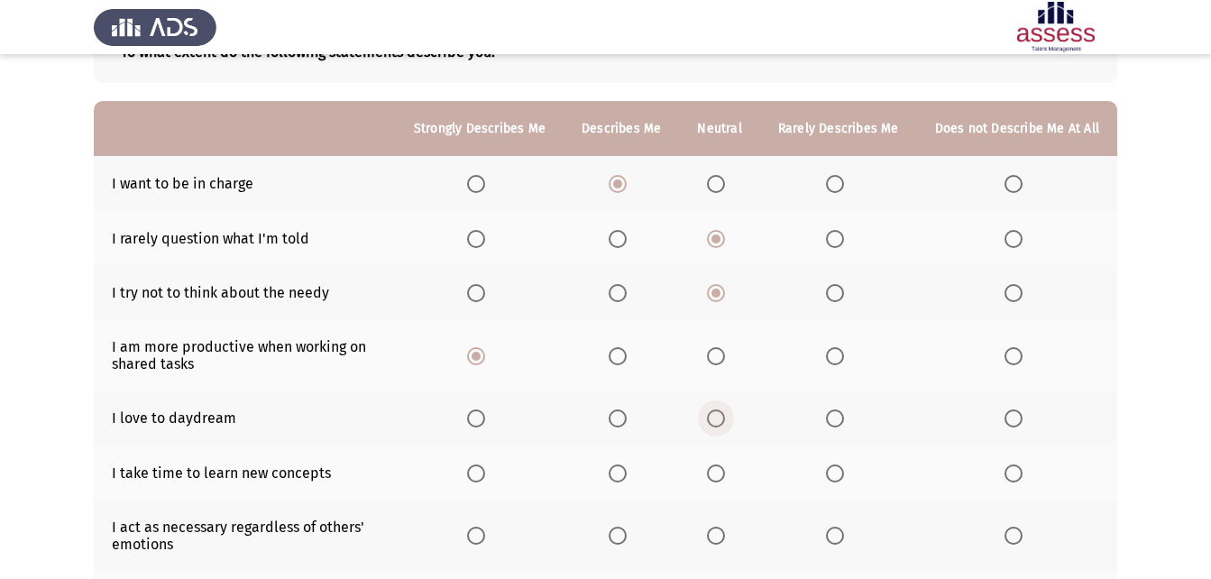
click at [718, 426] on span "Select an option" at bounding box center [716, 418] width 18 height 18
click at [718, 426] on input "Select an option" at bounding box center [716, 418] width 18 height 18
click at [482, 469] on span "Select an option" at bounding box center [476, 474] width 18 height 18
click at [482, 469] on input "Select an option" at bounding box center [476, 474] width 18 height 18
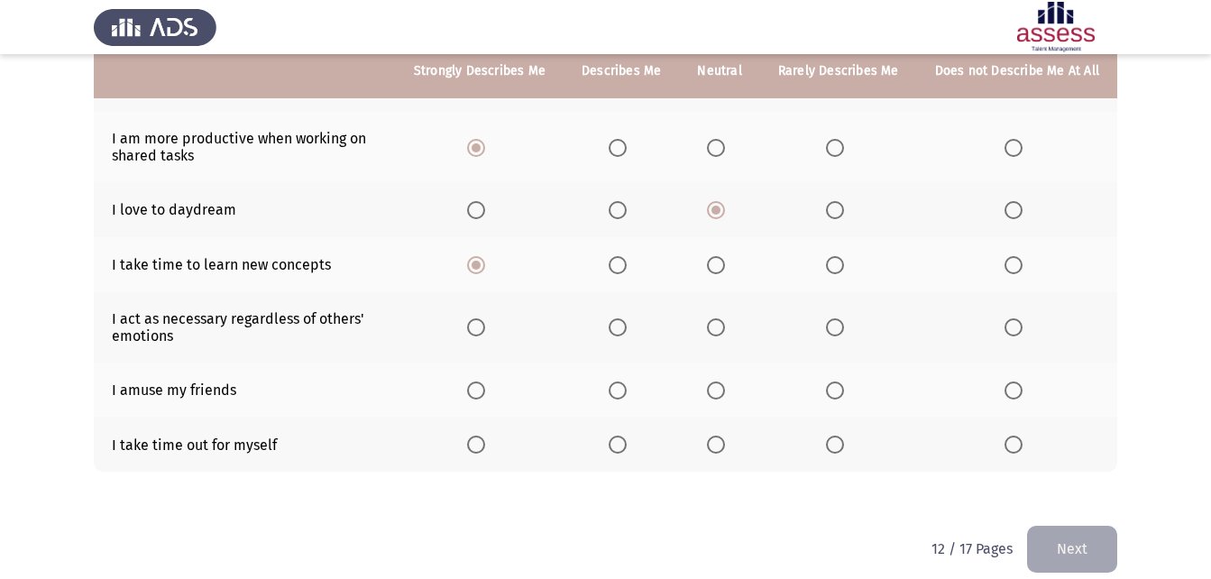
scroll to position [349, 0]
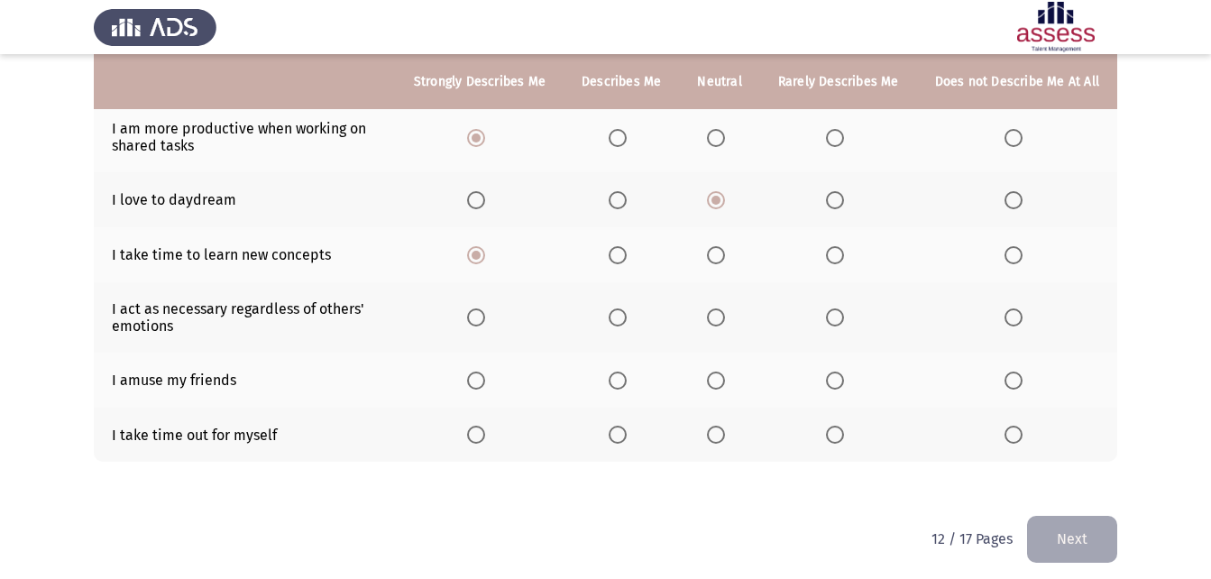
click at [618, 255] on span "Select an option" at bounding box center [618, 255] width 18 height 18
click at [618, 255] on input "Select an option" at bounding box center [618, 255] width 18 height 18
click at [627, 443] on span "Select an option" at bounding box center [618, 435] width 18 height 18
click at [627, 443] on input "Select an option" at bounding box center [618, 435] width 18 height 18
click at [717, 375] on span "Select an option" at bounding box center [716, 381] width 18 height 18
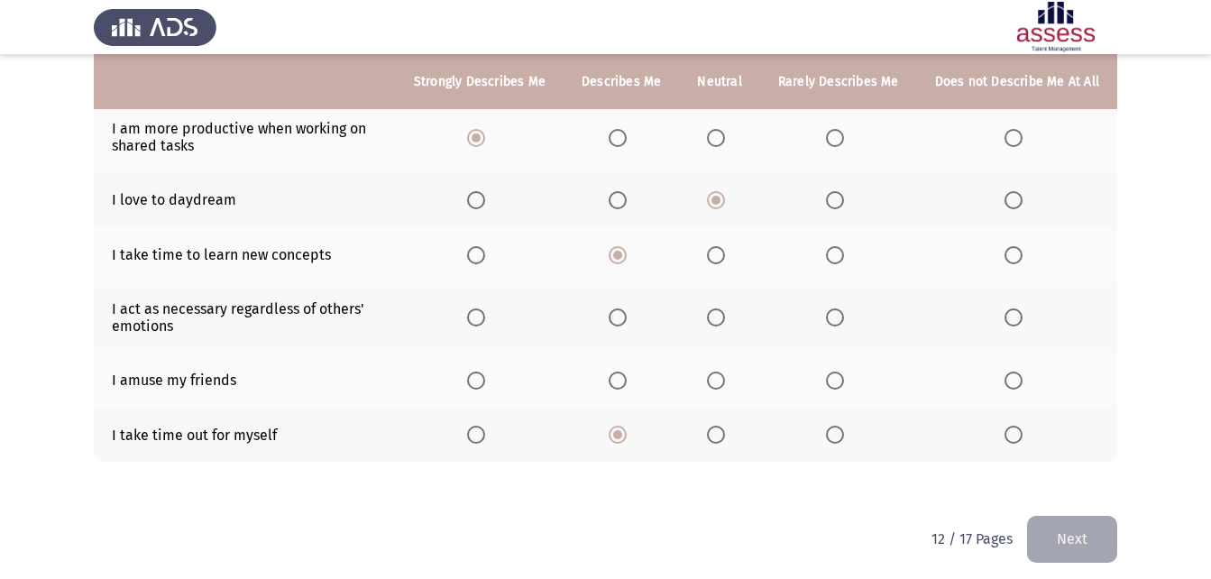
click at [717, 375] on input "Select an option" at bounding box center [716, 381] width 18 height 18
click at [829, 316] on span "Select an option" at bounding box center [835, 317] width 18 height 18
click at [829, 316] on input "Select an option" at bounding box center [835, 317] width 18 height 18
click at [1104, 529] on button "Next" at bounding box center [1072, 539] width 90 height 46
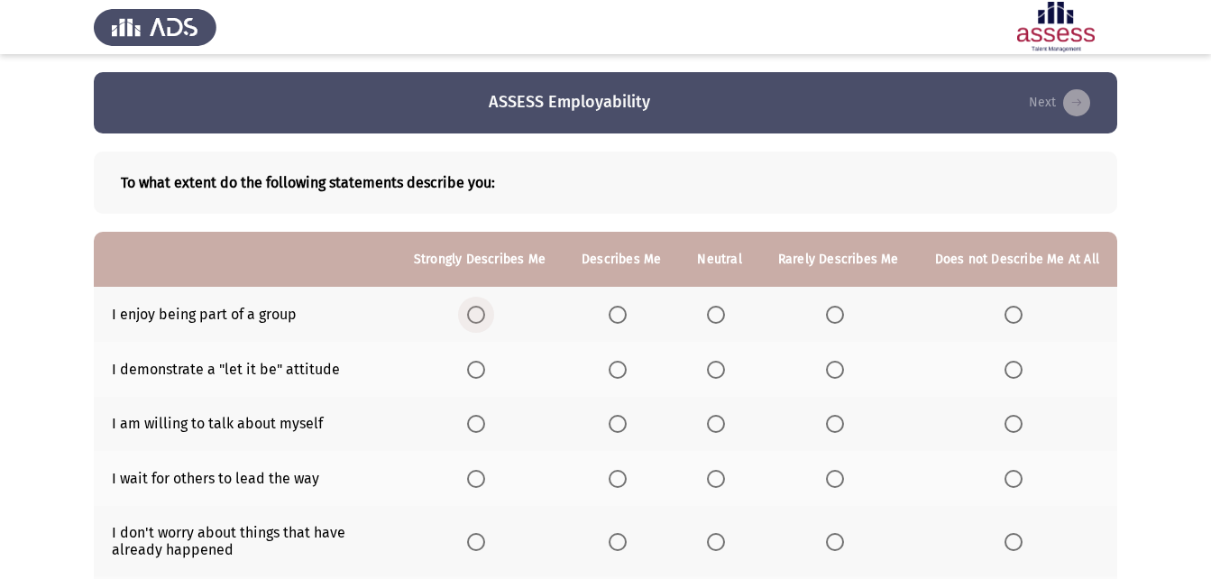
click at [485, 321] on span "Select an option" at bounding box center [476, 315] width 18 height 18
click at [485, 321] on input "Select an option" at bounding box center [476, 315] width 18 height 18
click at [725, 370] on span "Select an option" at bounding box center [716, 370] width 18 height 18
click at [725, 370] on input "Select an option" at bounding box center [716, 370] width 18 height 18
click at [839, 426] on span "Select an option" at bounding box center [835, 424] width 18 height 18
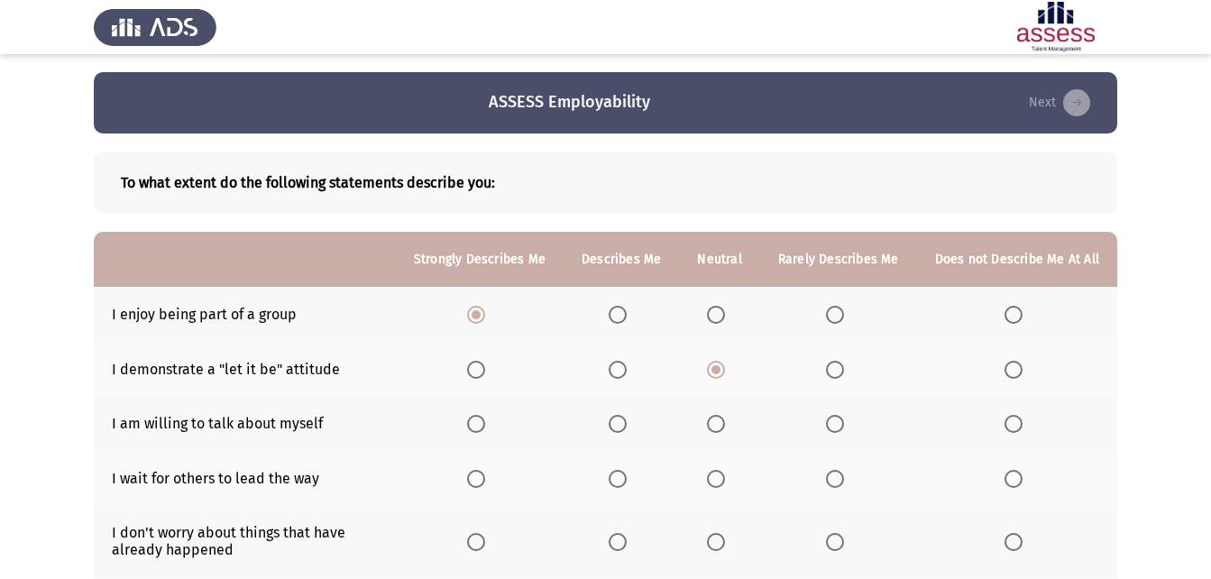
click at [839, 426] on input "Select an option" at bounding box center [835, 424] width 18 height 18
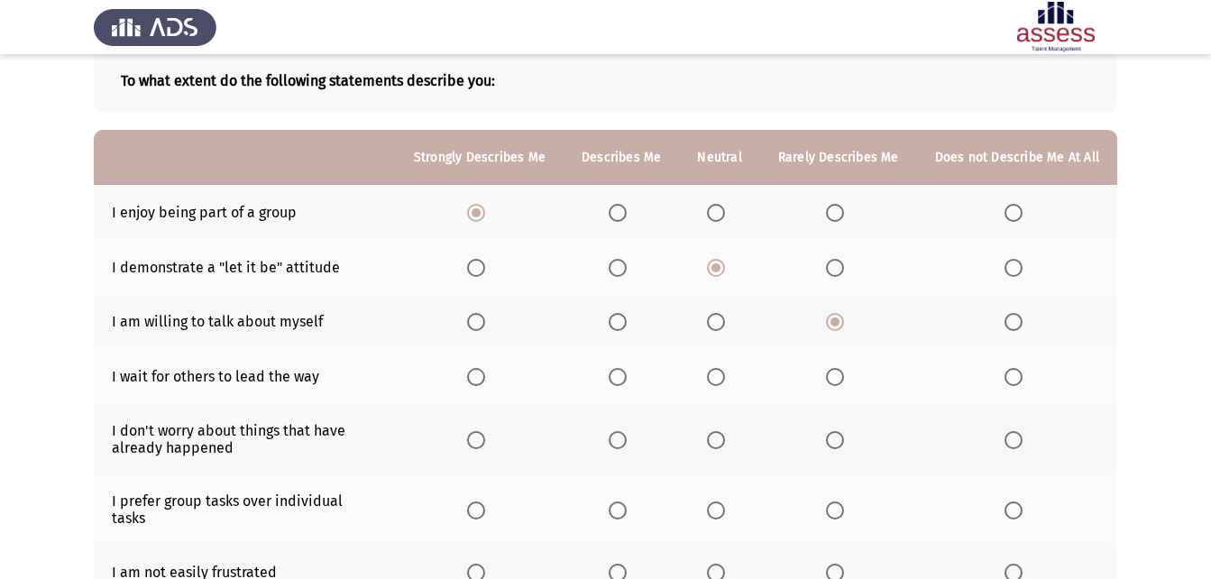
scroll to position [103, 0]
click at [844, 382] on span "Select an option" at bounding box center [835, 376] width 18 height 18
click at [844, 382] on input "Select an option" at bounding box center [835, 376] width 18 height 18
click at [843, 446] on span "Select an option" at bounding box center [835, 439] width 18 height 18
click at [843, 446] on input "Select an option" at bounding box center [835, 439] width 18 height 18
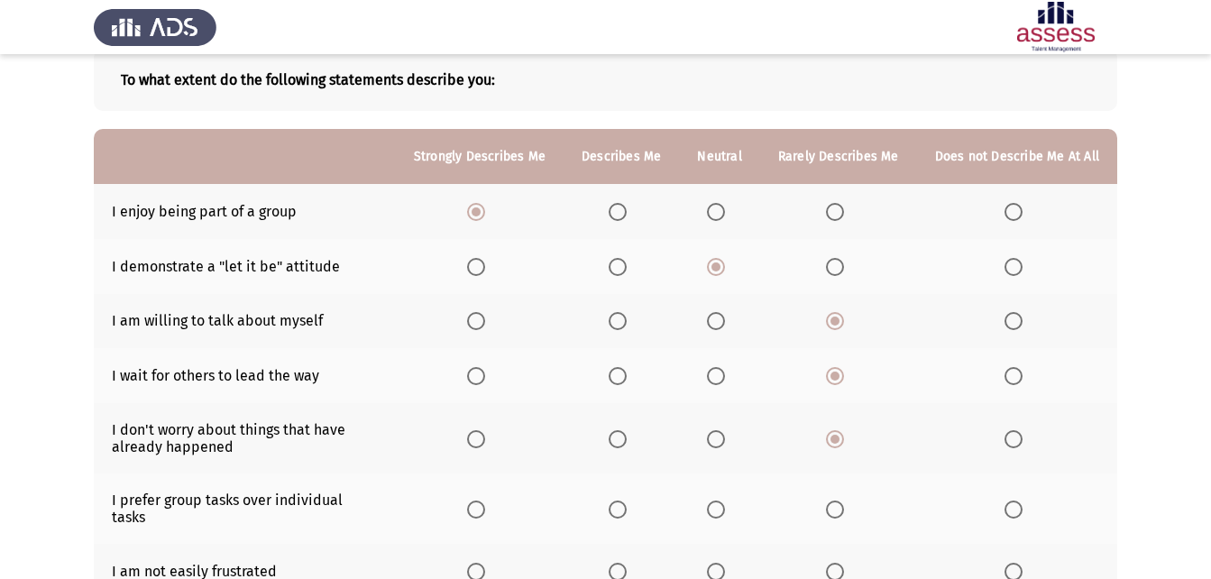
click at [725, 507] on span "Select an option" at bounding box center [716, 510] width 18 height 18
click at [725, 507] on input "Select an option" at bounding box center [716, 510] width 18 height 18
click at [826, 551] on th at bounding box center [838, 571] width 157 height 55
click at [840, 563] on span "Select an option" at bounding box center [835, 572] width 18 height 18
click at [840, 563] on input "Select an option" at bounding box center [835, 572] width 18 height 18
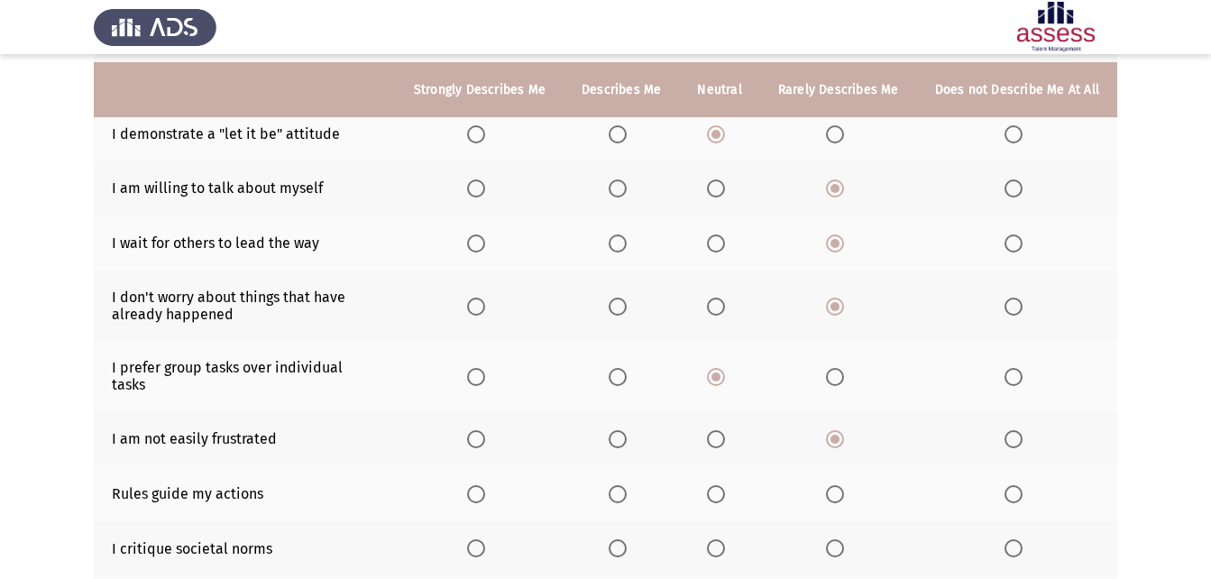
scroll to position [249, 0]
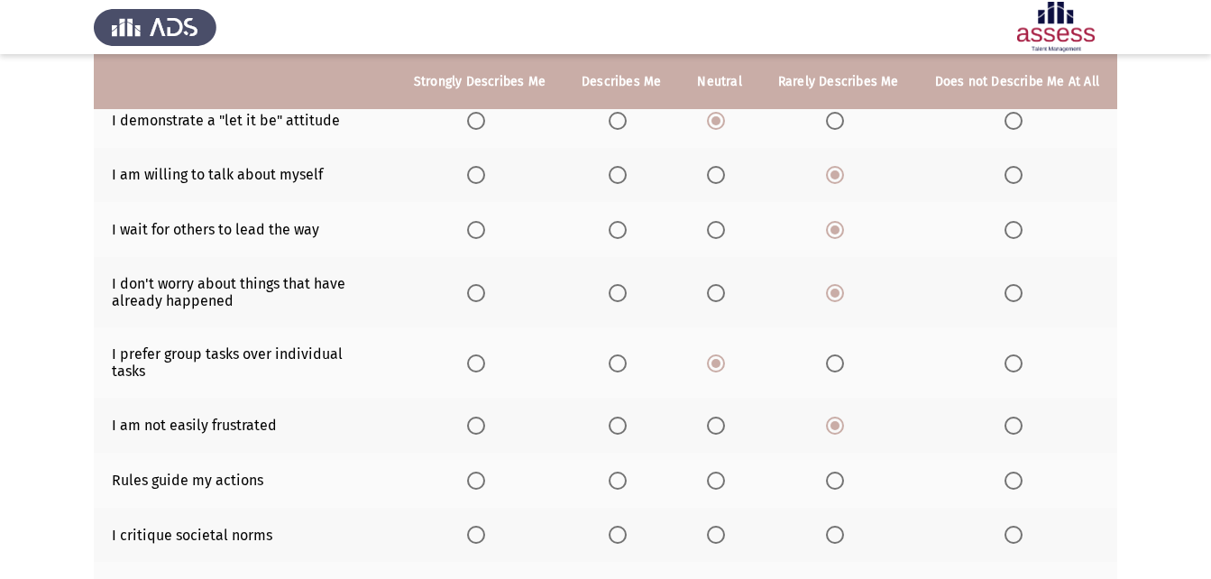
click at [476, 481] on span "Select an option" at bounding box center [476, 481] width 0 height 0
click at [485, 472] on input "Select an option" at bounding box center [476, 481] width 18 height 18
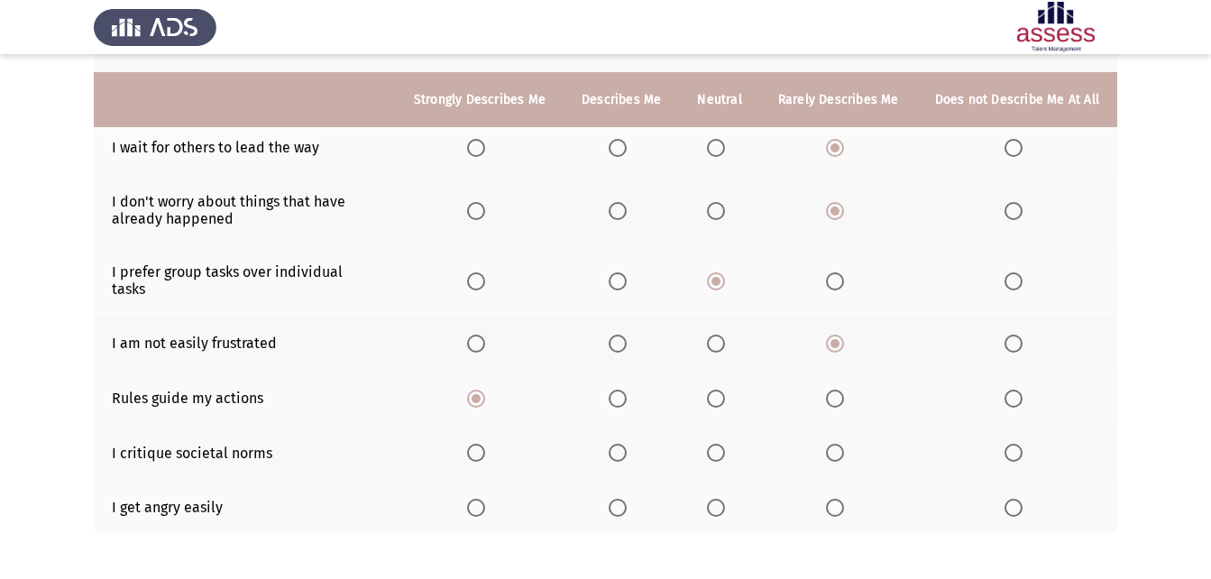
scroll to position [350, 0]
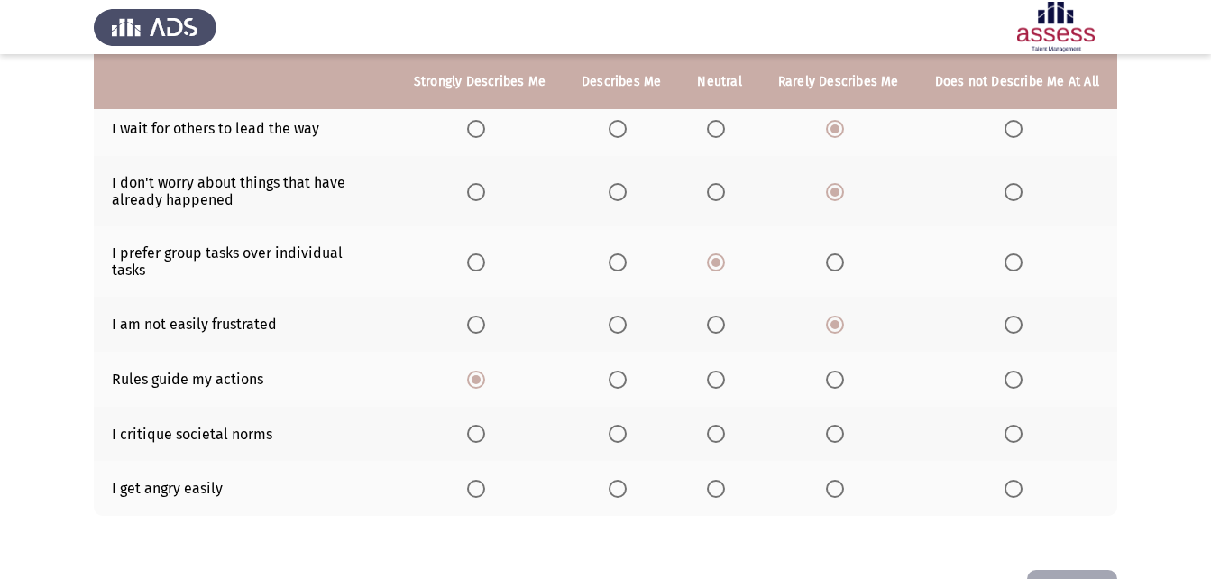
click at [722, 480] on span "Select an option" at bounding box center [716, 489] width 18 height 18
click at [722, 480] on input "Select an option" at bounding box center [716, 489] width 18 height 18
click at [725, 425] on span "Select an option" at bounding box center [716, 434] width 18 height 18
click at [725, 425] on input "Select an option" at bounding box center [716, 434] width 18 height 18
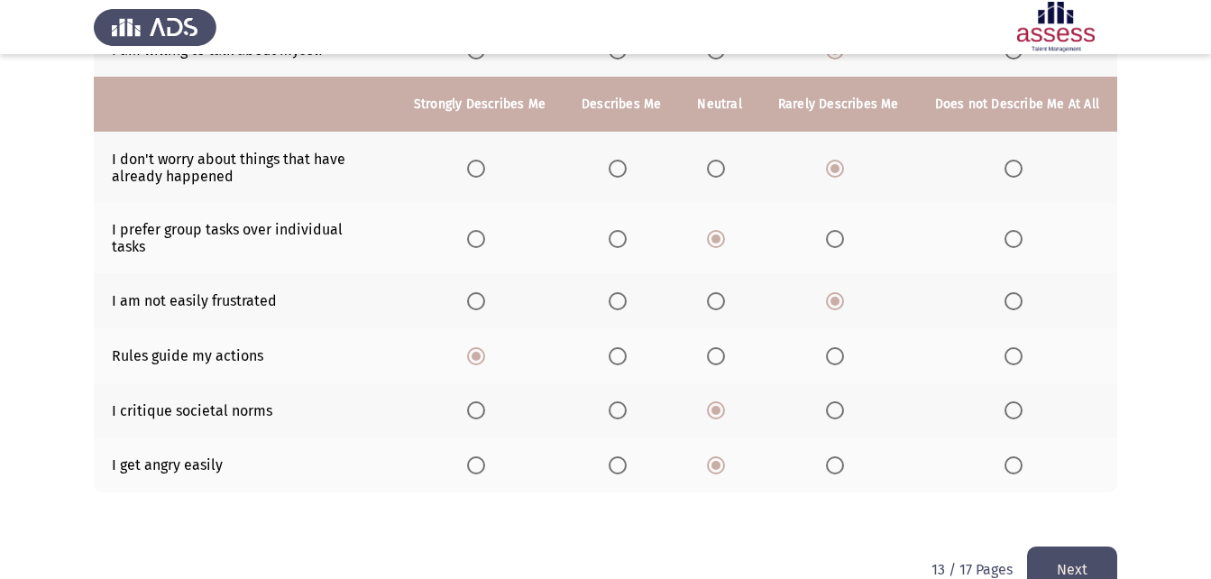
scroll to position [398, 0]
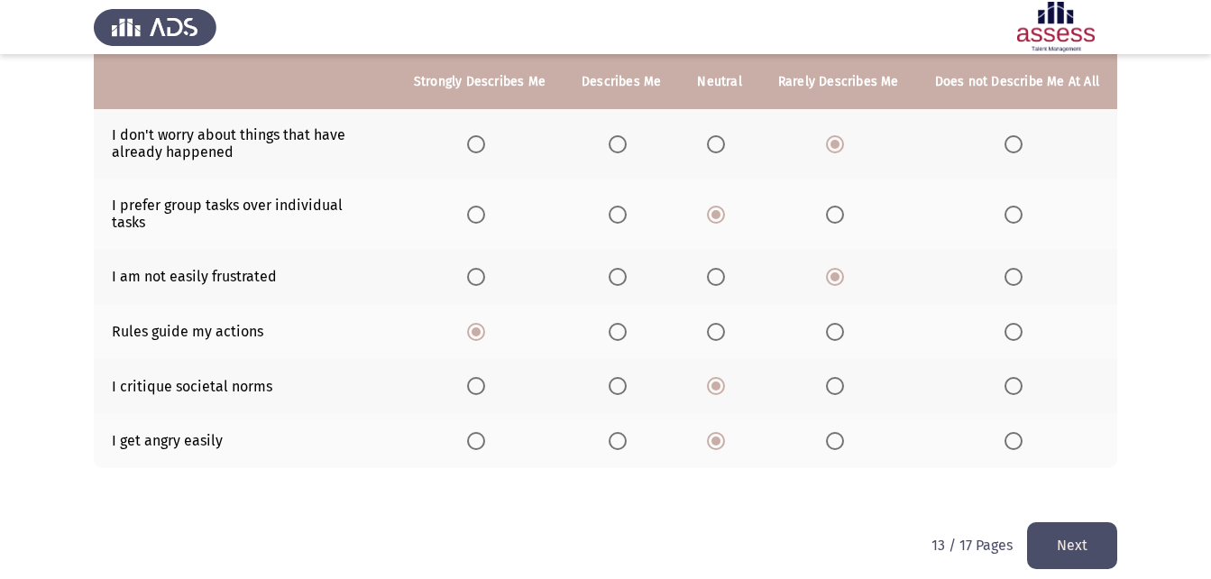
click at [1083, 525] on button "Next" at bounding box center [1072, 545] width 90 height 46
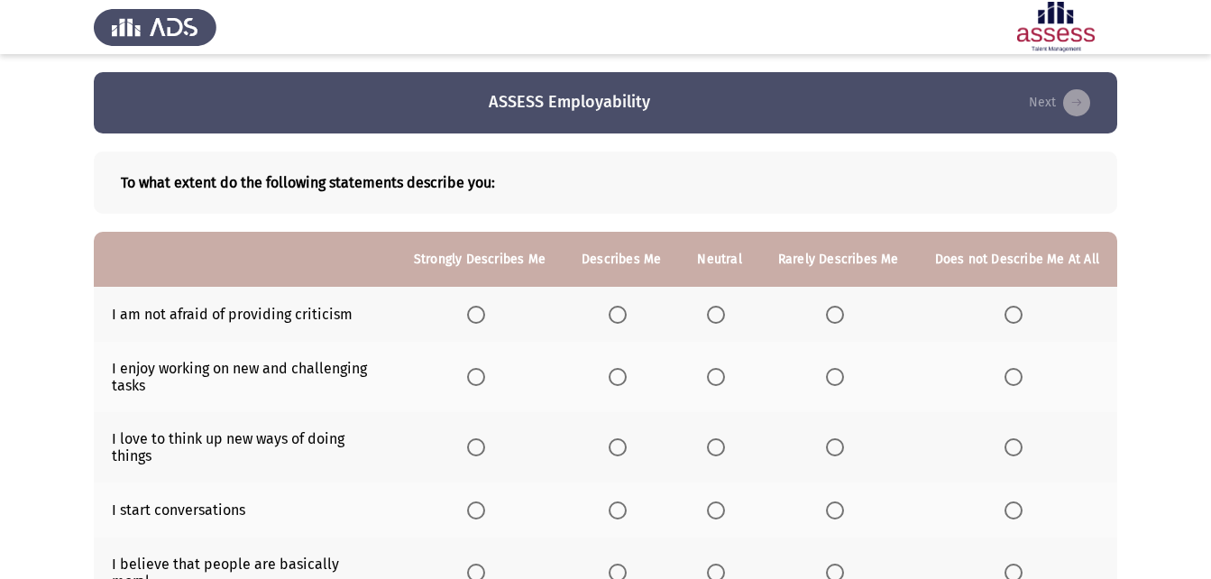
click at [634, 315] on label "Select an option" at bounding box center [621, 315] width 25 height 18
click at [627, 315] on input "Select an option" at bounding box center [618, 315] width 18 height 18
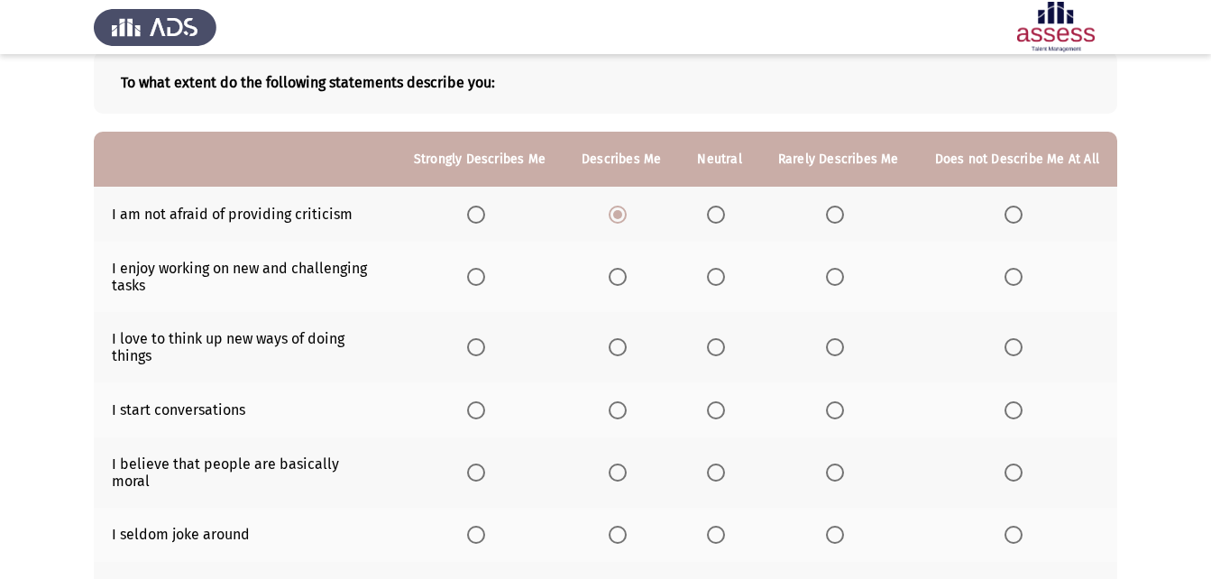
scroll to position [108, 0]
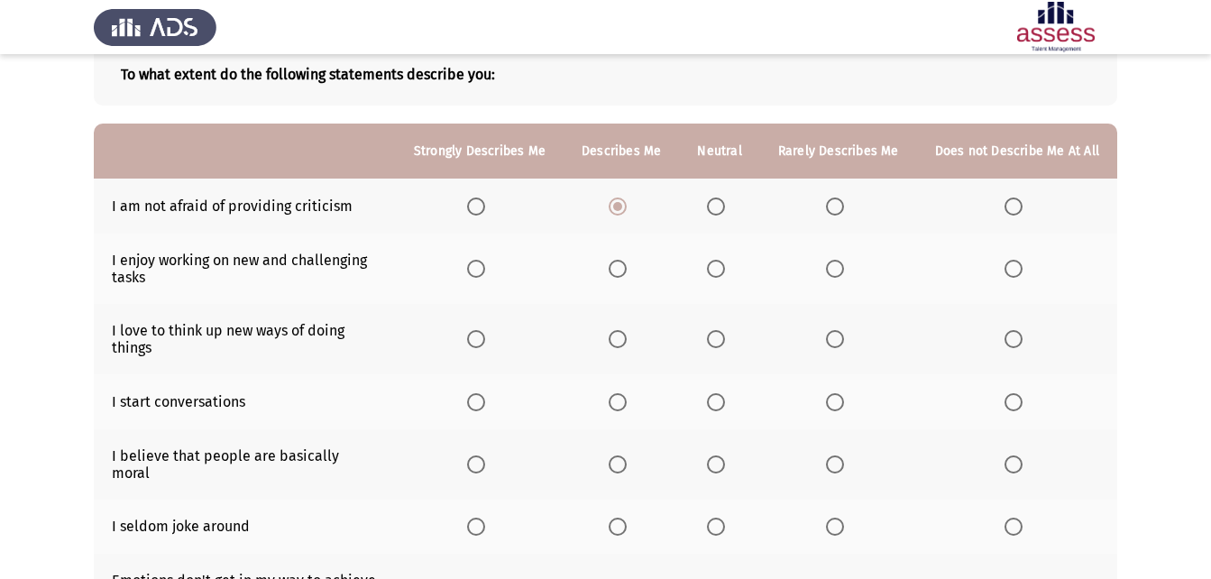
click at [492, 269] on label "Select an option" at bounding box center [479, 269] width 25 height 18
click at [485, 269] on input "Select an option" at bounding box center [476, 269] width 18 height 18
click at [485, 339] on span "Select an option" at bounding box center [476, 339] width 18 height 18
click at [485, 339] on input "Select an option" at bounding box center [476, 339] width 18 height 18
click at [621, 395] on span "Select an option" at bounding box center [618, 402] width 18 height 18
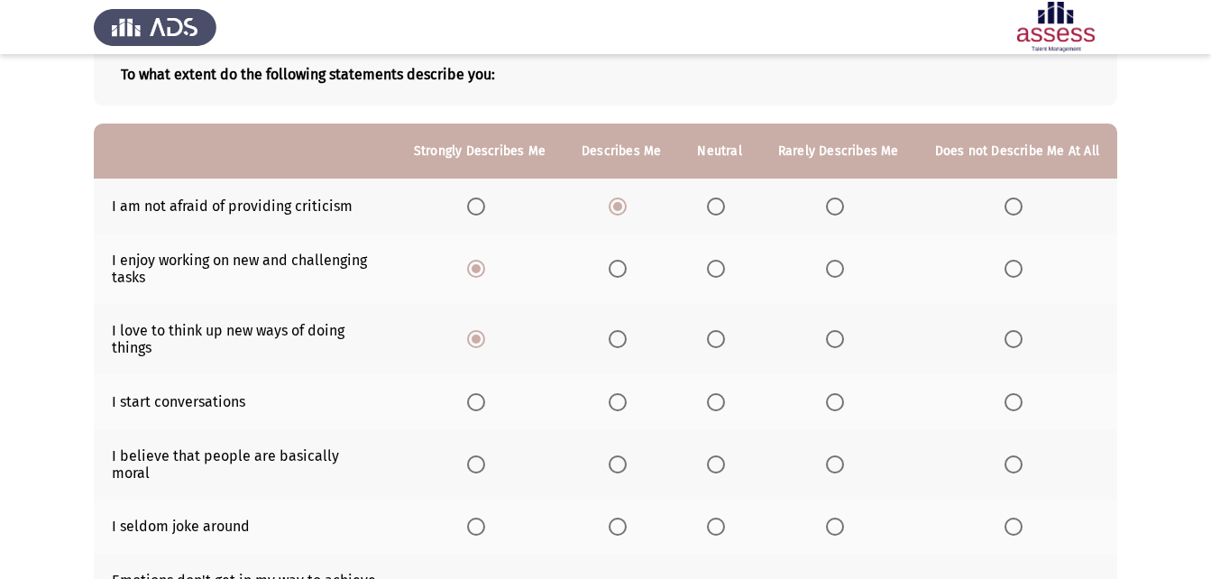
click at [621, 395] on input "Select an option" at bounding box center [618, 402] width 18 height 18
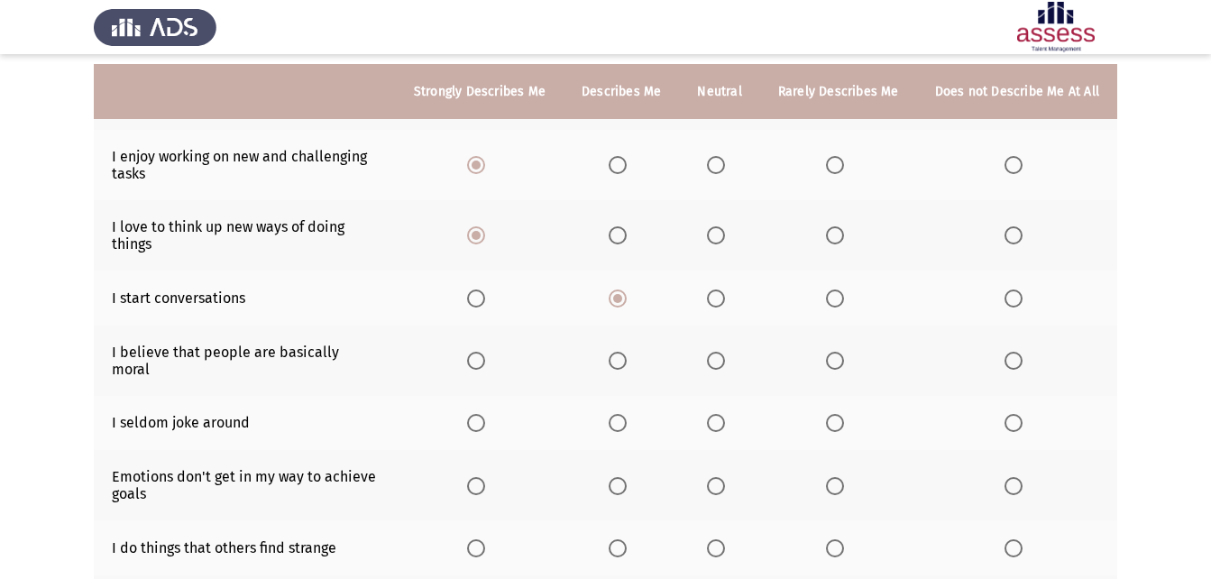
scroll to position [222, 0]
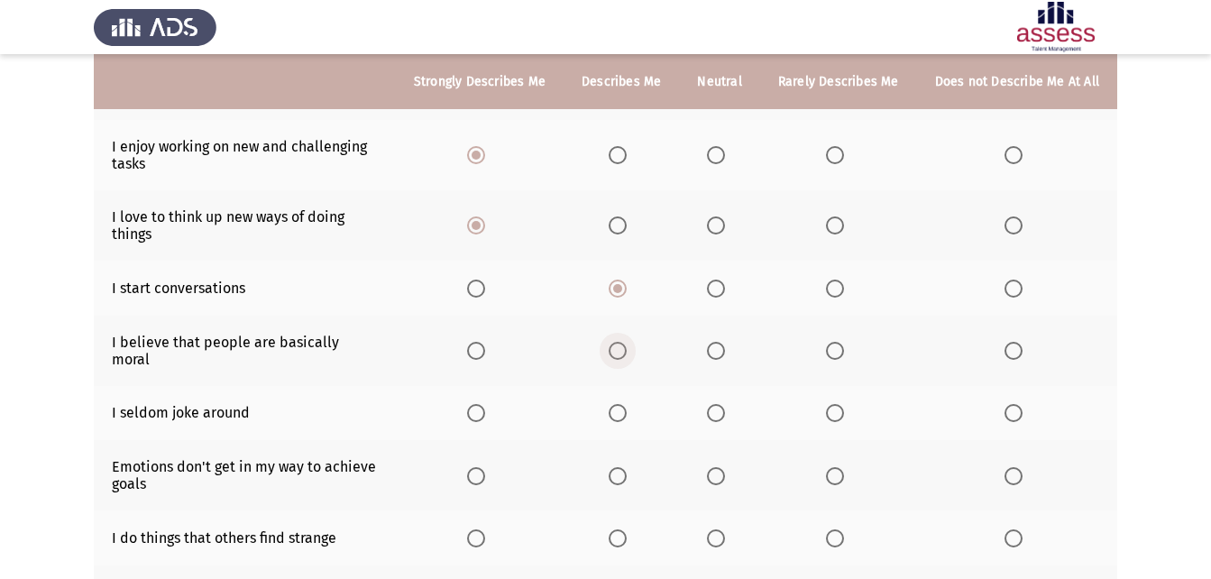
click at [618, 351] on span "Select an option" at bounding box center [618, 351] width 0 height 0
click at [625, 343] on input "Select an option" at bounding box center [618, 351] width 18 height 18
click at [624, 404] on span "Select an option" at bounding box center [618, 413] width 18 height 18
click at [624, 404] on input "Select an option" at bounding box center [618, 413] width 18 height 18
click at [485, 467] on span "Select an option" at bounding box center [476, 476] width 18 height 18
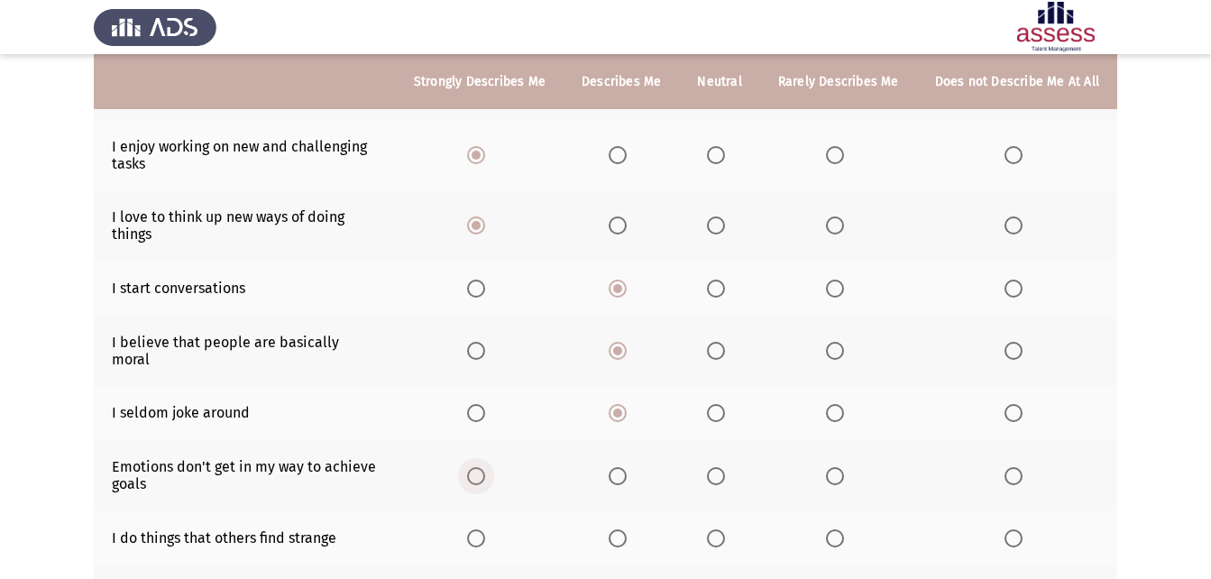
click at [485, 467] on input "Select an option" at bounding box center [476, 476] width 18 height 18
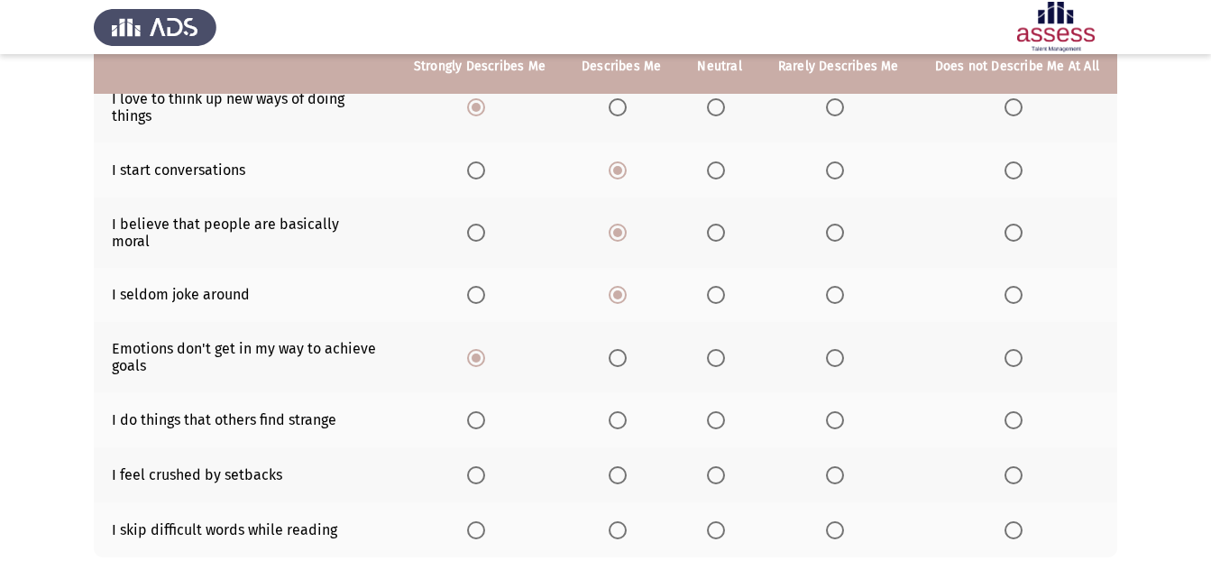
scroll to position [354, 0]
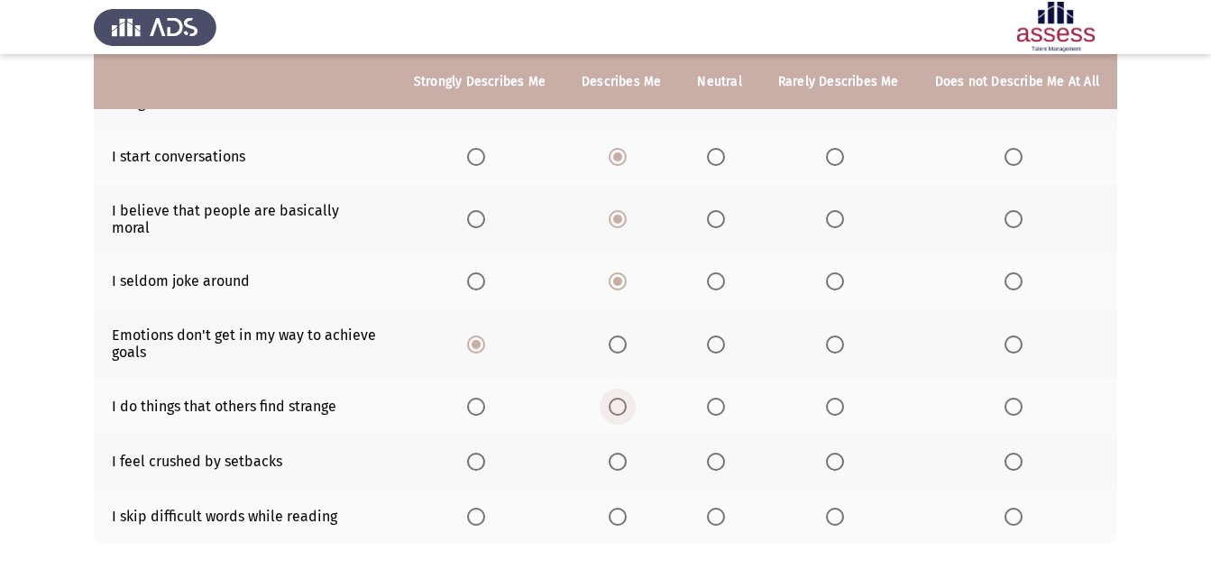
click at [627, 398] on span "Select an option" at bounding box center [618, 407] width 18 height 18
click at [627, 398] on input "Select an option" at bounding box center [618, 407] width 18 height 18
click at [723, 453] on span "Select an option" at bounding box center [716, 462] width 18 height 18
click at [723, 453] on input "Select an option" at bounding box center [716, 462] width 18 height 18
click at [718, 508] on span "Select an option" at bounding box center [716, 517] width 18 height 18
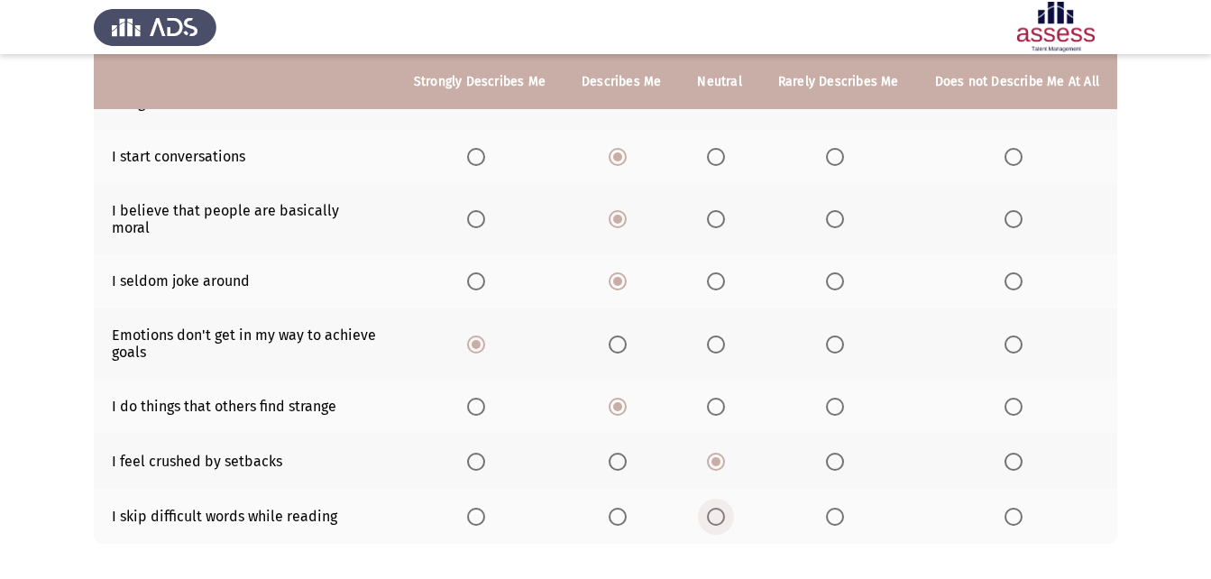
click at [718, 508] on input "Select an option" at bounding box center [716, 517] width 18 height 18
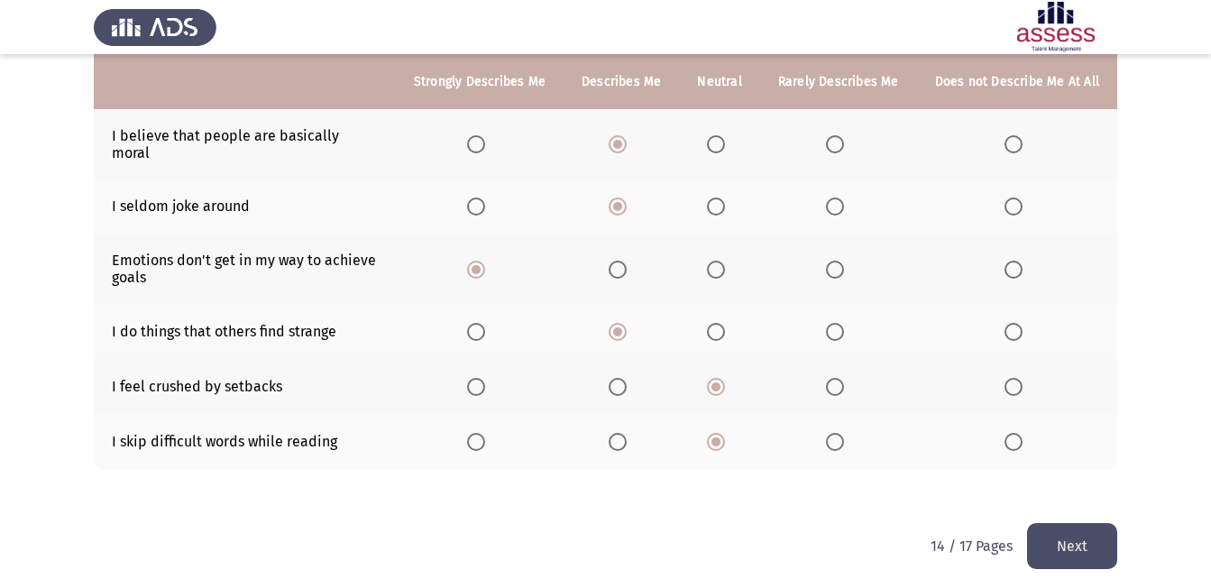
click at [1107, 523] on button "Next" at bounding box center [1072, 546] width 90 height 46
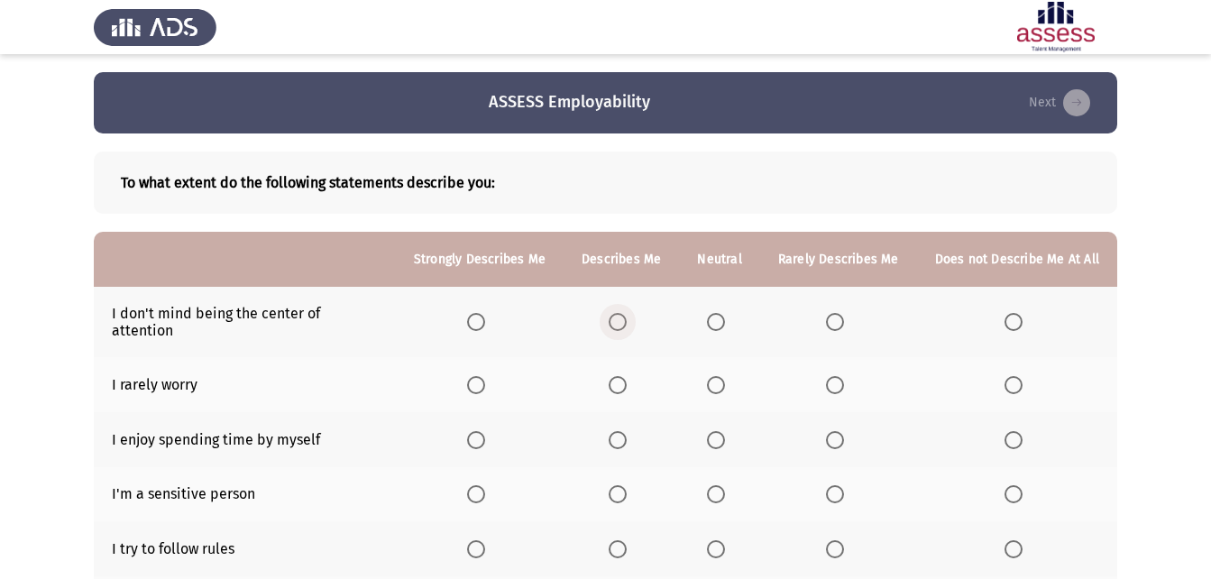
click at [625, 319] on span "Select an option" at bounding box center [618, 322] width 18 height 18
click at [625, 319] on input "Select an option" at bounding box center [618, 322] width 18 height 18
click at [841, 376] on span "Select an option" at bounding box center [835, 385] width 18 height 18
click at [841, 376] on input "Select an option" at bounding box center [835, 385] width 18 height 18
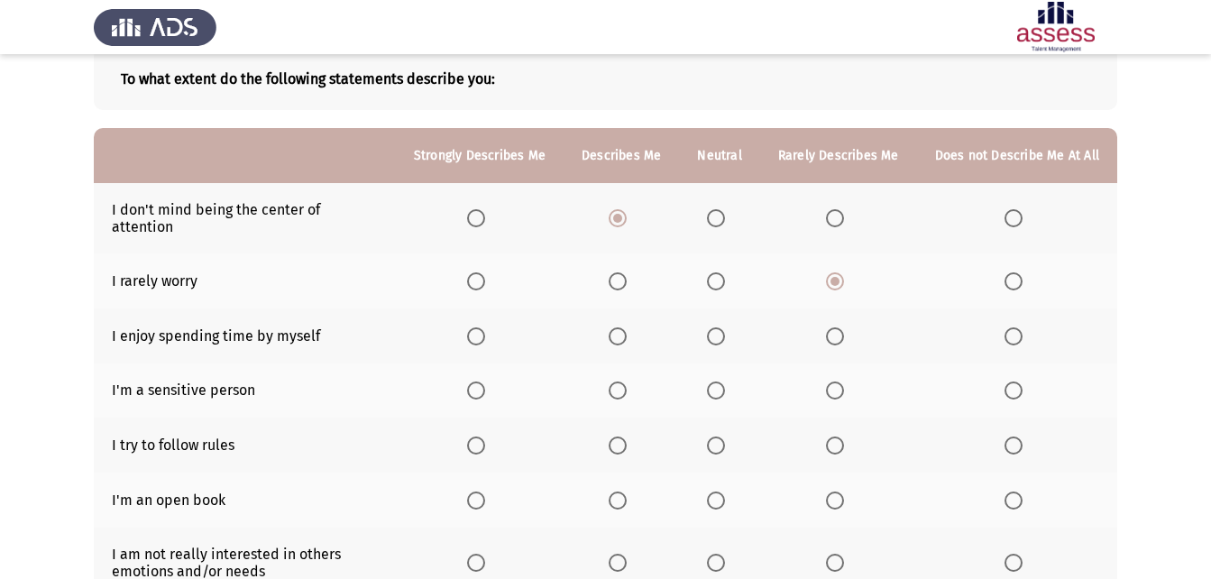
scroll to position [106, 0]
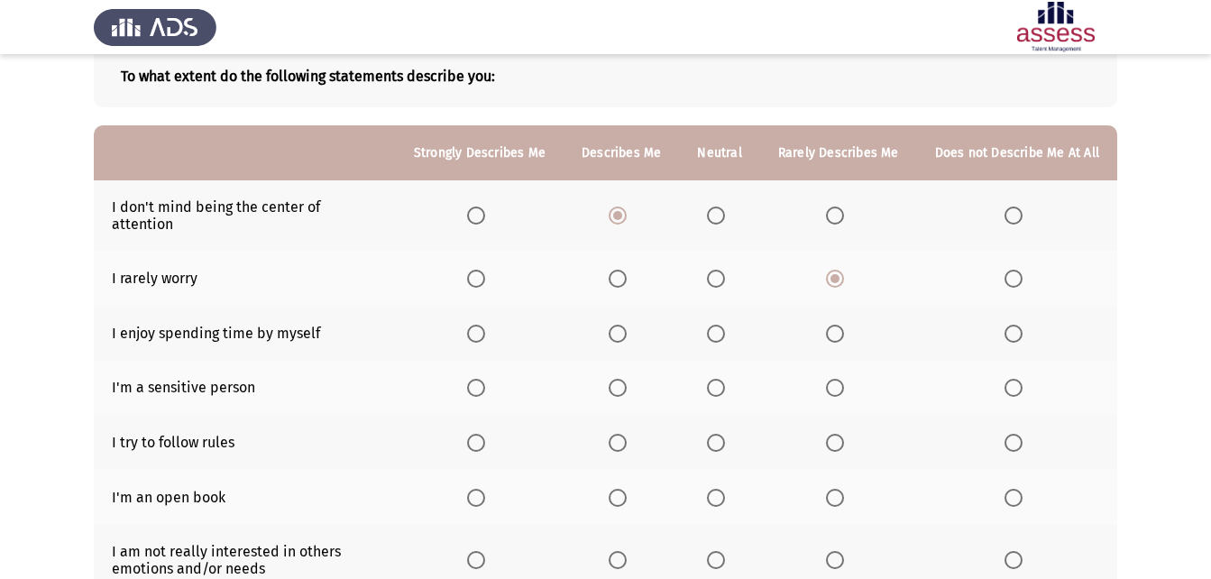
click at [626, 325] on span "Select an option" at bounding box center [618, 334] width 18 height 18
click at [626, 325] on input "Select an option" at bounding box center [618, 334] width 18 height 18
click at [619, 379] on span "Select an option" at bounding box center [618, 388] width 18 height 18
click at [619, 379] on input "Select an option" at bounding box center [618, 388] width 18 height 18
click at [485, 434] on span "Select an option" at bounding box center [476, 443] width 18 height 18
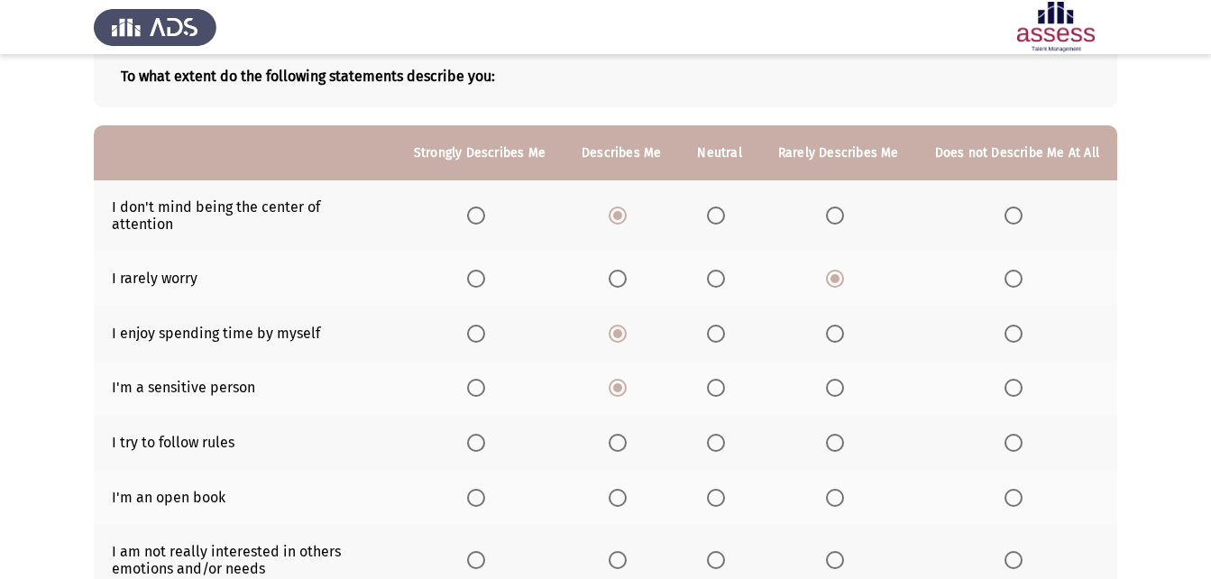
click at [485, 434] on input "Select an option" at bounding box center [476, 443] width 18 height 18
click at [627, 434] on span "Select an option" at bounding box center [618, 443] width 18 height 18
click at [627, 434] on input "Select an option" at bounding box center [618, 443] width 18 height 18
click at [830, 489] on span "Select an option" at bounding box center [835, 498] width 18 height 18
click at [830, 489] on input "Select an option" at bounding box center [835, 498] width 18 height 18
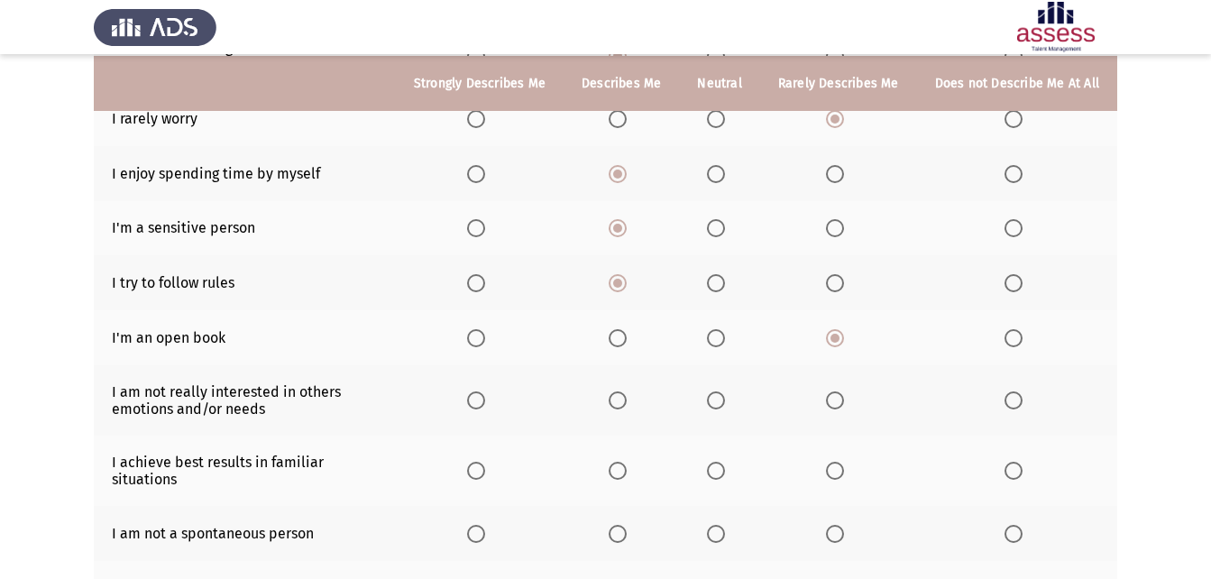
scroll to position [268, 0]
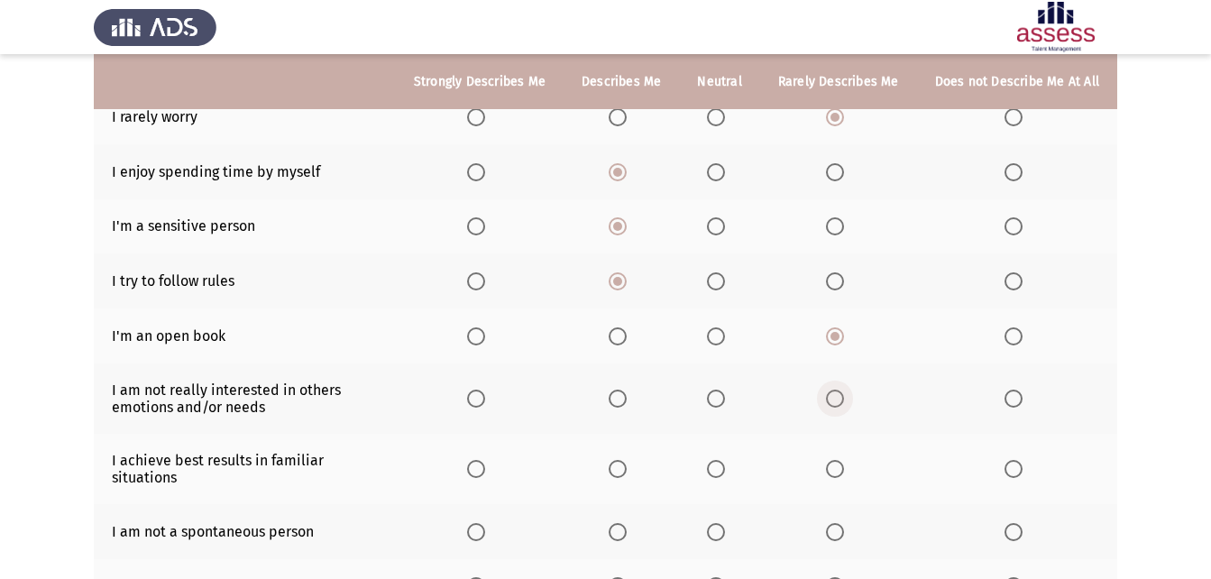
click at [834, 390] on span "Select an option" at bounding box center [835, 399] width 18 height 18
click at [834, 390] on input "Select an option" at bounding box center [835, 399] width 18 height 18
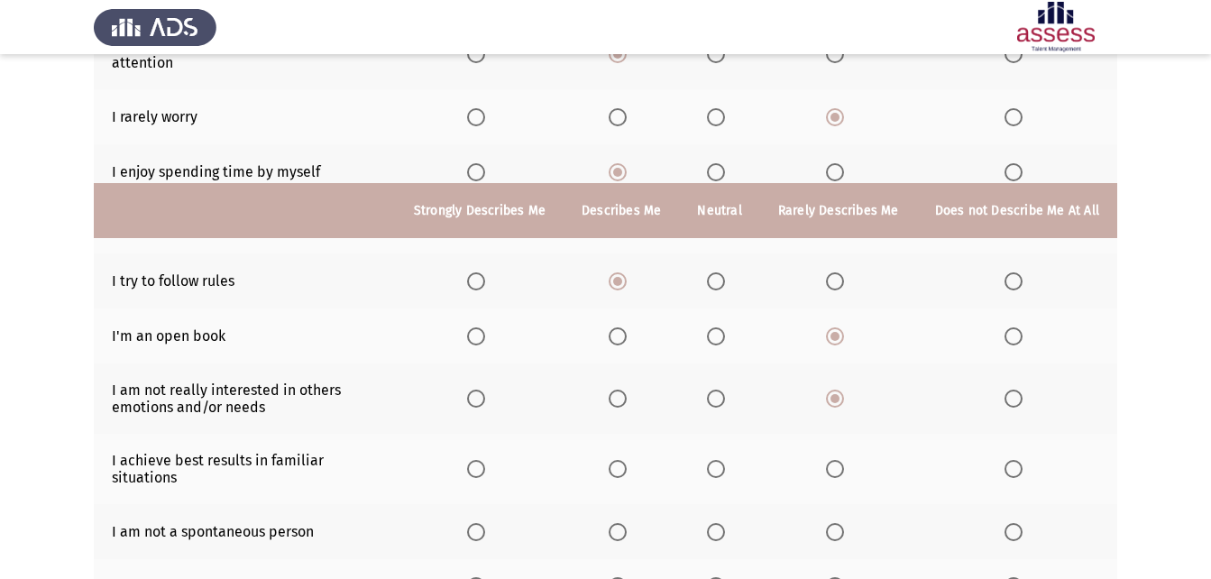
scroll to position [413, 0]
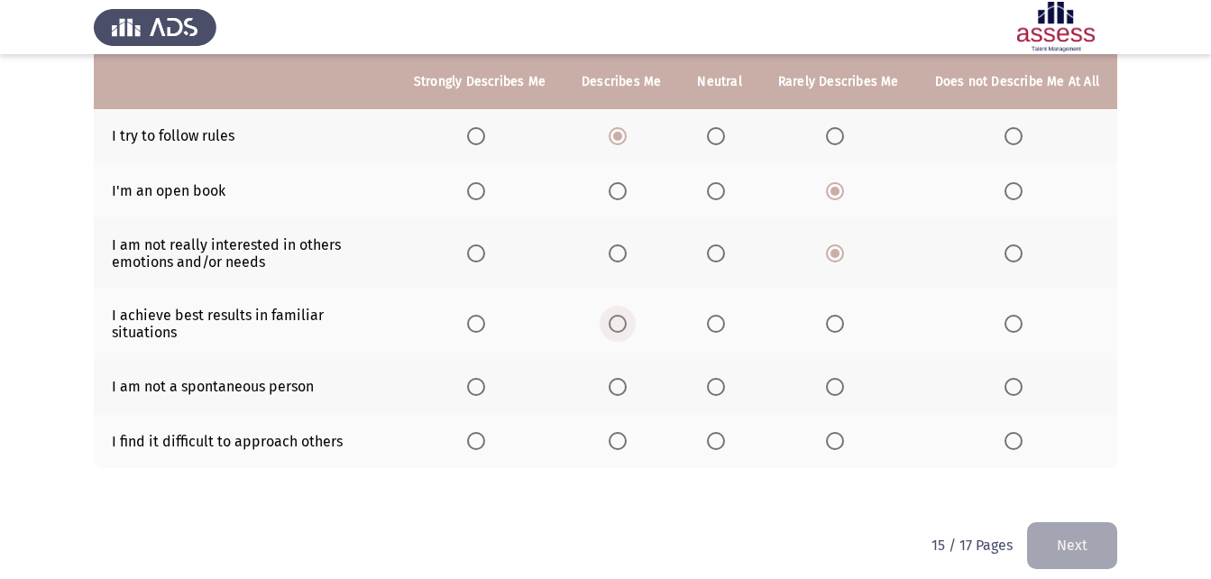
click at [619, 315] on span "Select an option" at bounding box center [618, 324] width 18 height 18
click at [619, 315] on input "Select an option" at bounding box center [618, 324] width 18 height 18
click at [725, 378] on span "Select an option" at bounding box center [716, 387] width 18 height 18
click at [725, 378] on input "Select an option" at bounding box center [716, 387] width 18 height 18
click at [714, 432] on span "Select an option" at bounding box center [716, 441] width 18 height 18
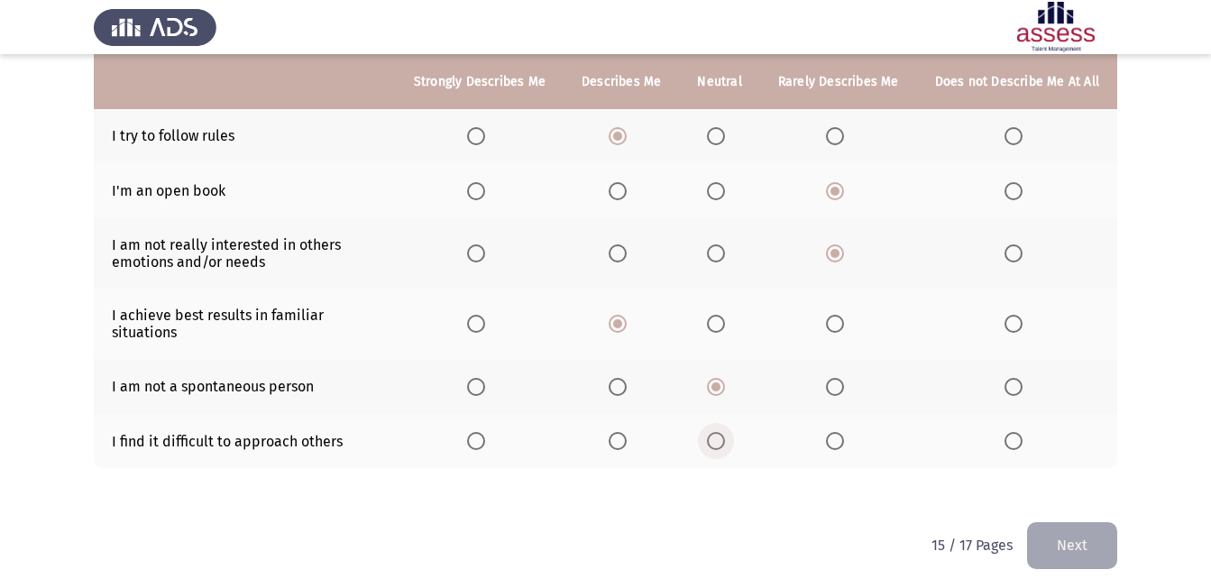
click at [714, 432] on input "Select an option" at bounding box center [716, 441] width 18 height 18
click at [1059, 524] on button "Next" at bounding box center [1072, 545] width 90 height 46
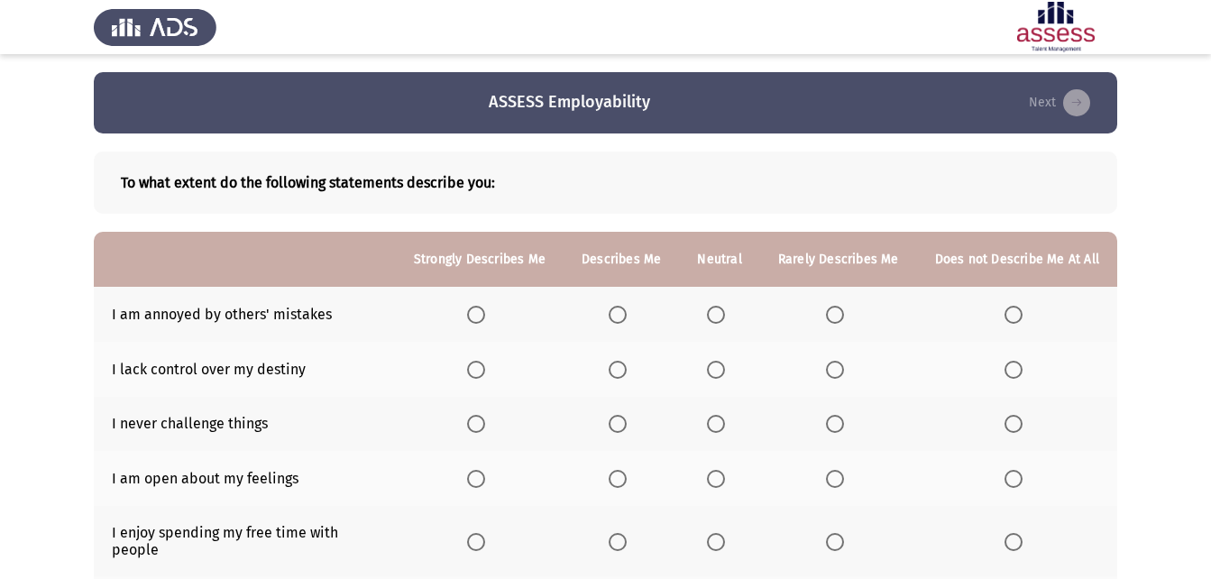
click at [844, 310] on span "Select an option" at bounding box center [835, 315] width 18 height 18
click at [844, 310] on input "Select an option" at bounding box center [835, 315] width 18 height 18
click at [849, 376] on label "Select an option" at bounding box center [838, 370] width 25 height 18
click at [844, 376] on input "Select an option" at bounding box center [835, 370] width 18 height 18
click at [835, 429] on span "Select an option" at bounding box center [835, 424] width 18 height 18
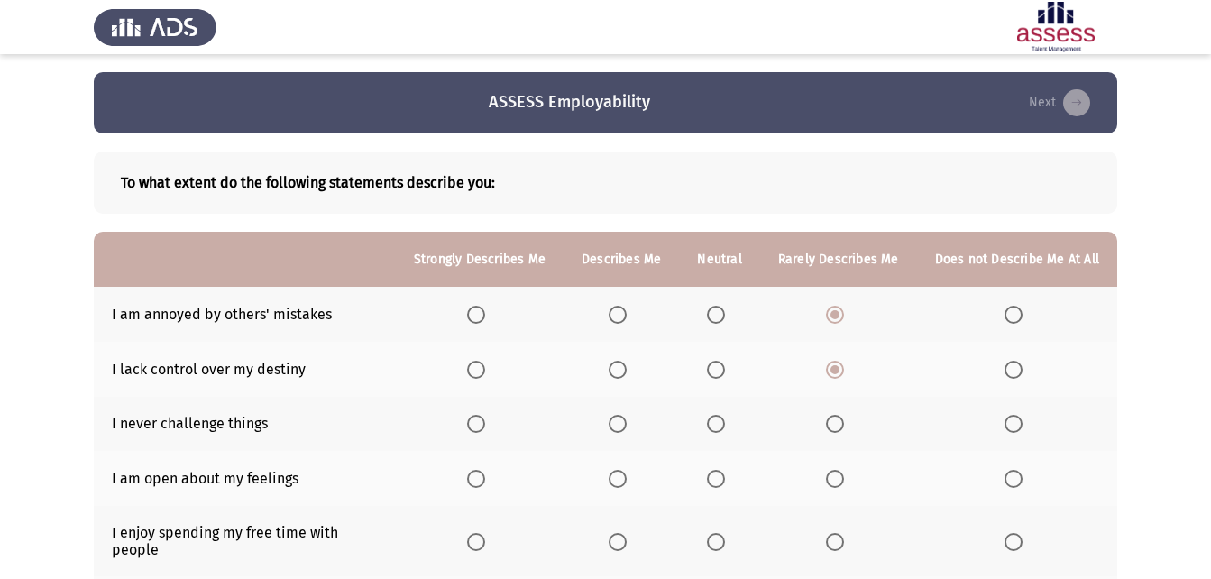
click at [835, 429] on input "Select an option" at bounding box center [835, 424] width 18 height 18
click at [829, 480] on span "Select an option" at bounding box center [835, 479] width 18 height 18
click at [829, 480] on input "Select an option" at bounding box center [835, 479] width 18 height 18
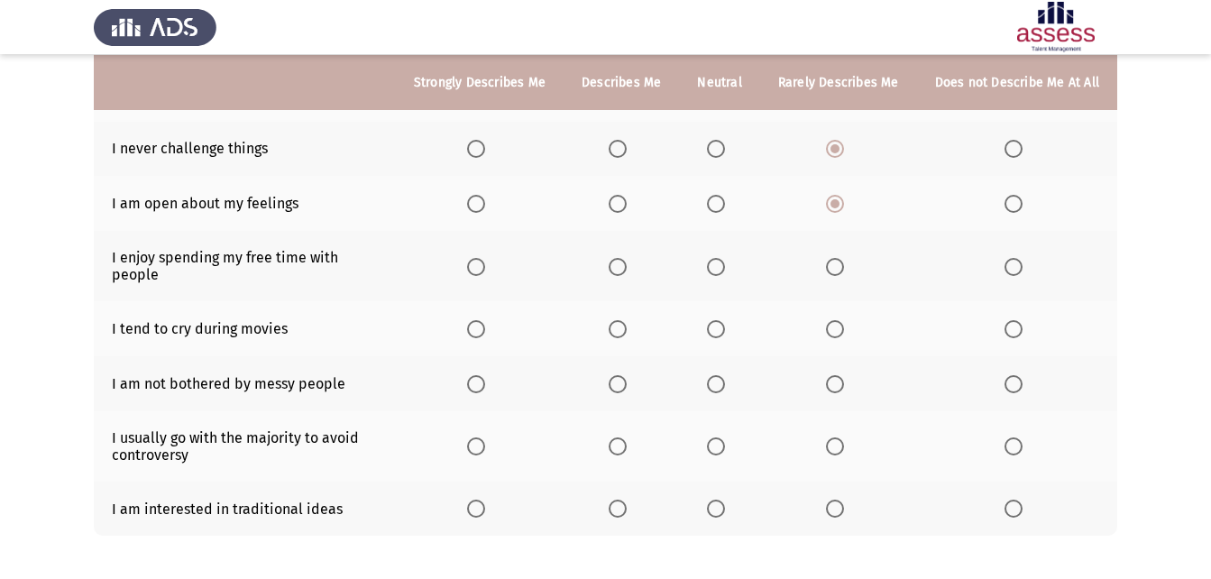
scroll to position [276, 0]
click at [634, 257] on label "Select an option" at bounding box center [621, 266] width 25 height 18
click at [627, 257] on input "Select an option" at bounding box center [618, 266] width 18 height 18
click at [627, 319] on span "Select an option" at bounding box center [618, 328] width 18 height 18
click at [627, 319] on input "Select an option" at bounding box center [618, 328] width 18 height 18
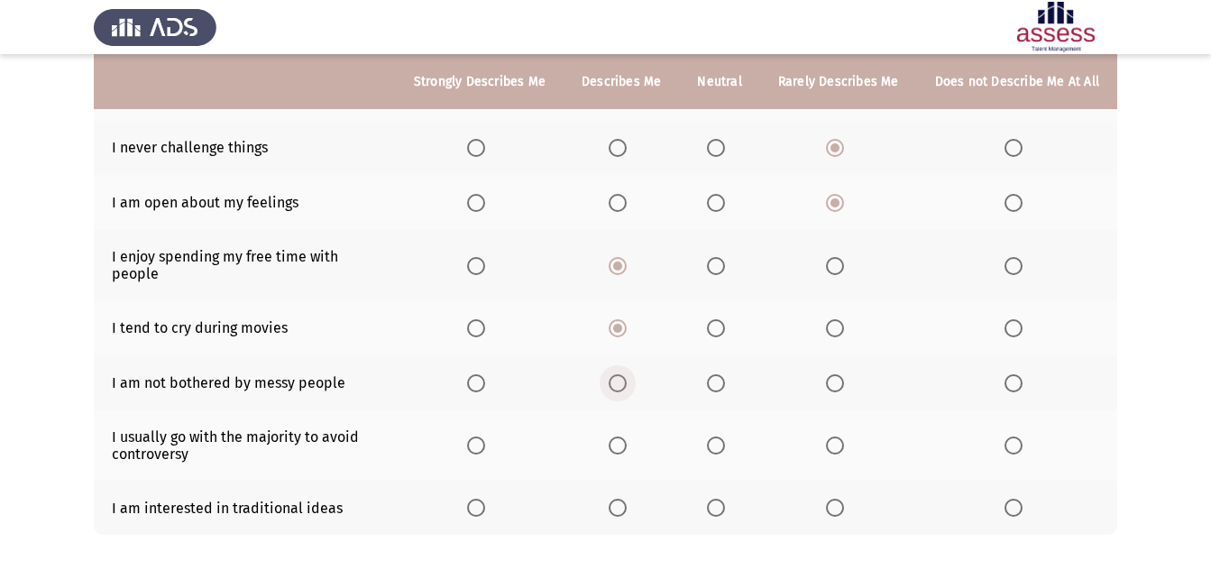
click at [627, 374] on span "Select an option" at bounding box center [618, 383] width 18 height 18
click at [627, 374] on input "Select an option" at bounding box center [618, 383] width 18 height 18
click at [716, 374] on span "Select an option" at bounding box center [716, 383] width 18 height 18
click at [716, 374] on input "Select an option" at bounding box center [716, 383] width 18 height 18
click at [721, 499] on span "Select an option" at bounding box center [716, 508] width 18 height 18
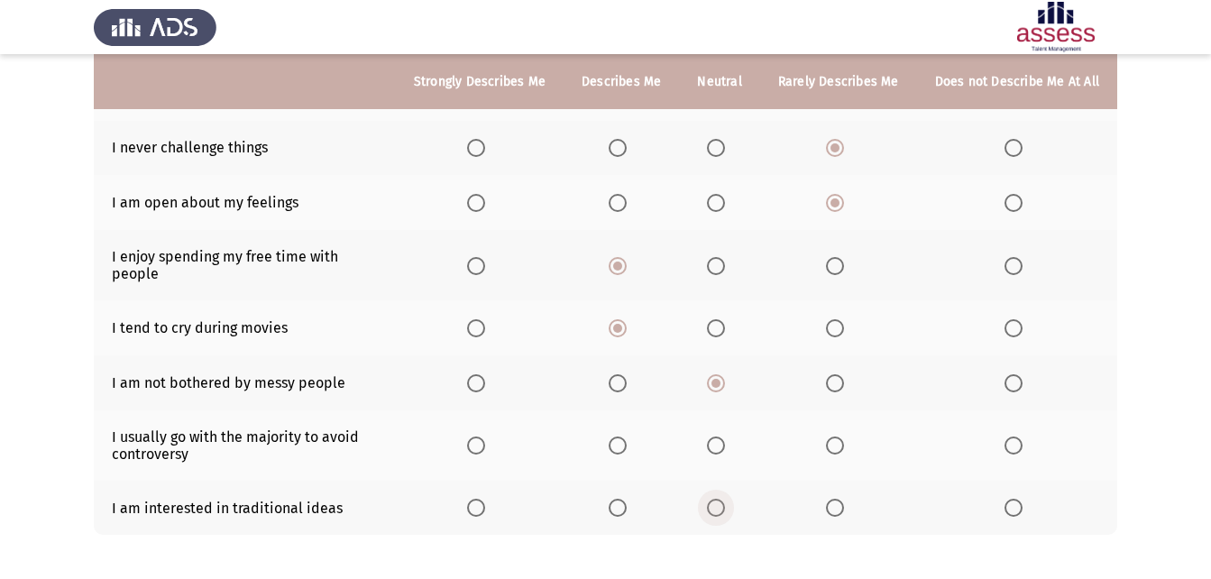
click at [721, 499] on input "Select an option" at bounding box center [716, 508] width 18 height 18
click at [717, 437] on span "Select an option" at bounding box center [716, 446] width 18 height 18
click at [717, 437] on input "Select an option" at bounding box center [716, 446] width 18 height 18
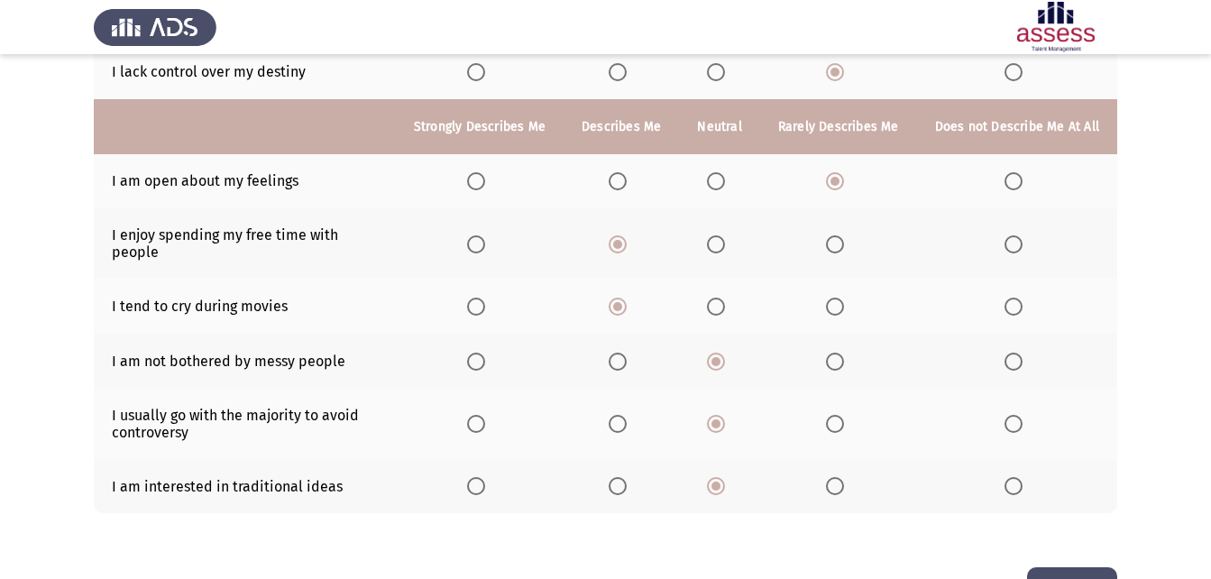
scroll to position [343, 0]
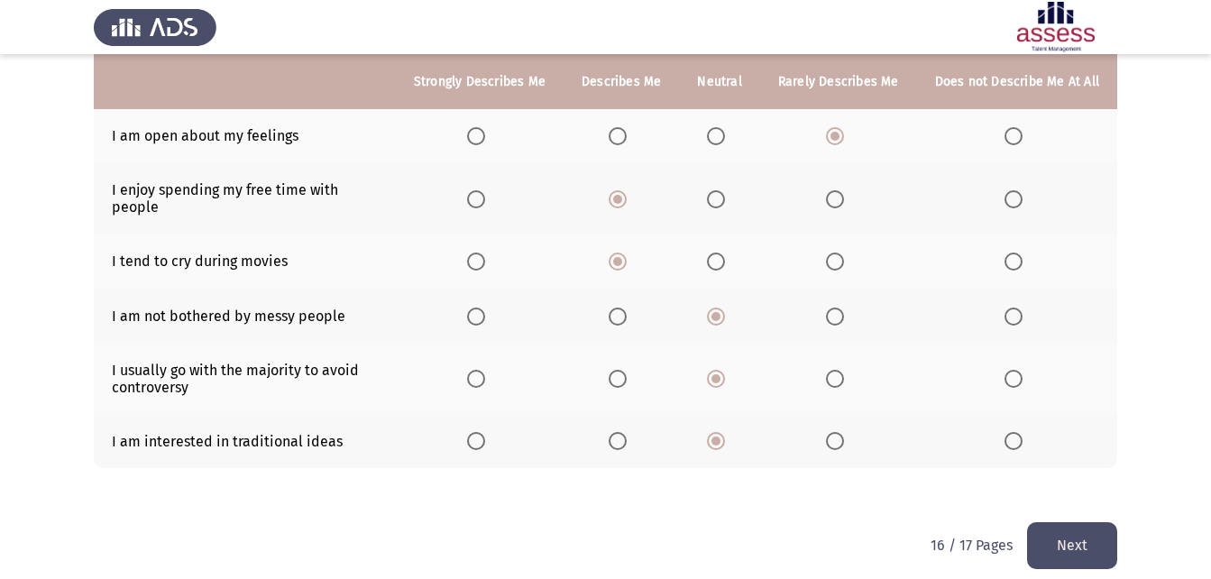
click at [1078, 522] on button "Next" at bounding box center [1072, 545] width 90 height 46
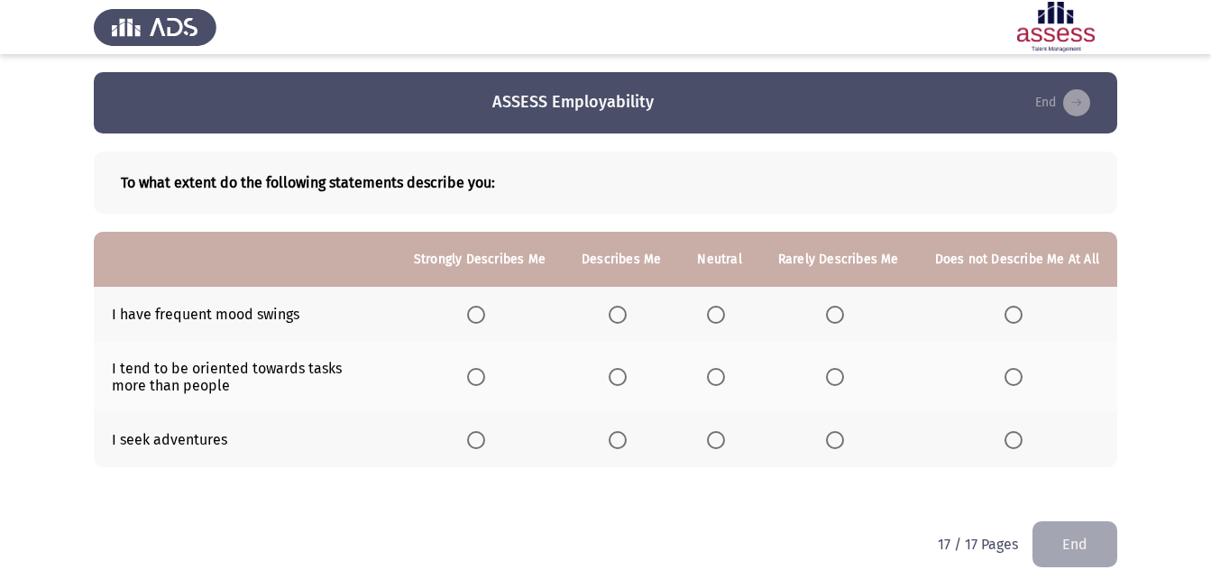
click at [617, 311] on span "Select an option" at bounding box center [618, 315] width 18 height 18
click at [617, 311] on input "Select an option" at bounding box center [618, 315] width 18 height 18
click at [627, 439] on span "Select an option" at bounding box center [618, 440] width 18 height 18
click at [627, 439] on input "Select an option" at bounding box center [618, 440] width 18 height 18
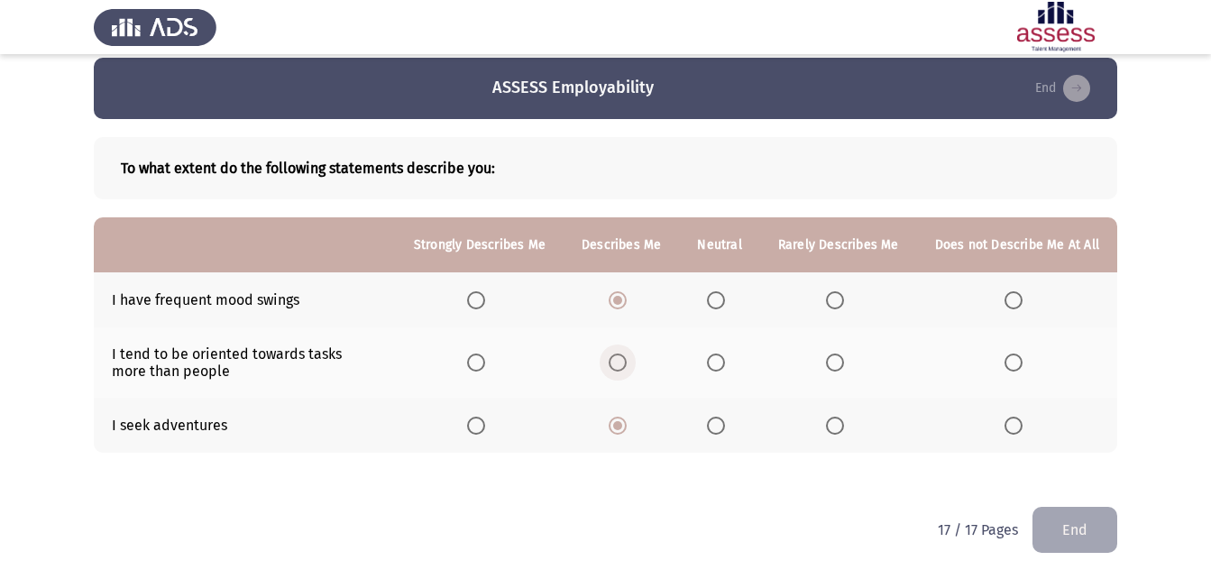
click at [627, 363] on span "Select an option" at bounding box center [618, 363] width 18 height 18
click at [627, 363] on input "Select an option" at bounding box center [618, 363] width 18 height 18
click at [1098, 523] on button "End" at bounding box center [1075, 530] width 85 height 46
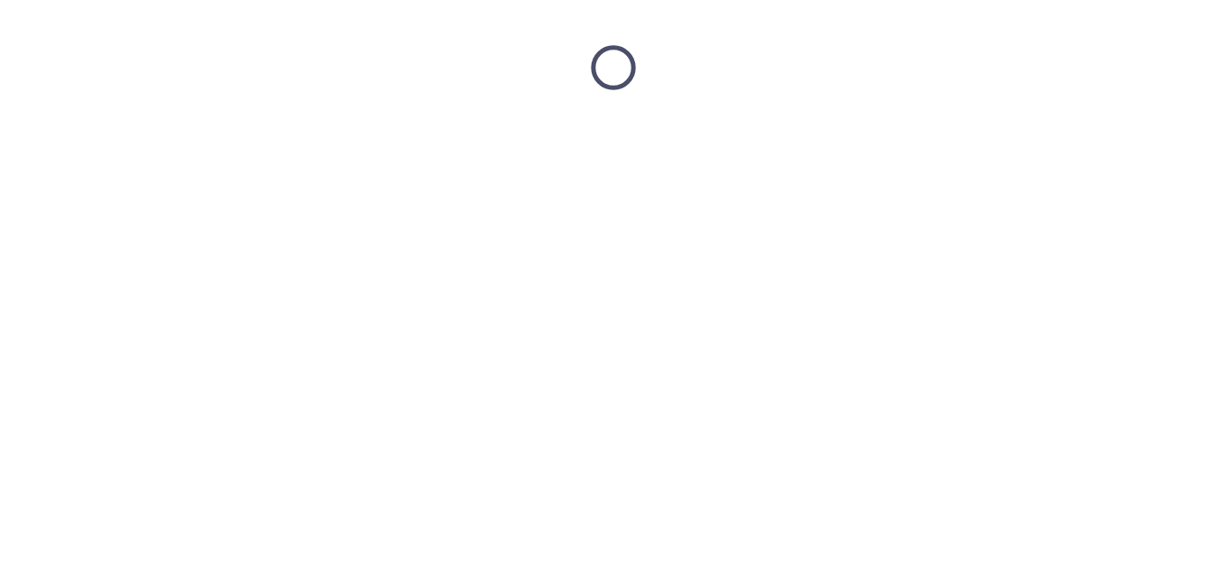
scroll to position [0, 0]
